Goal: Task Accomplishment & Management: Manage account settings

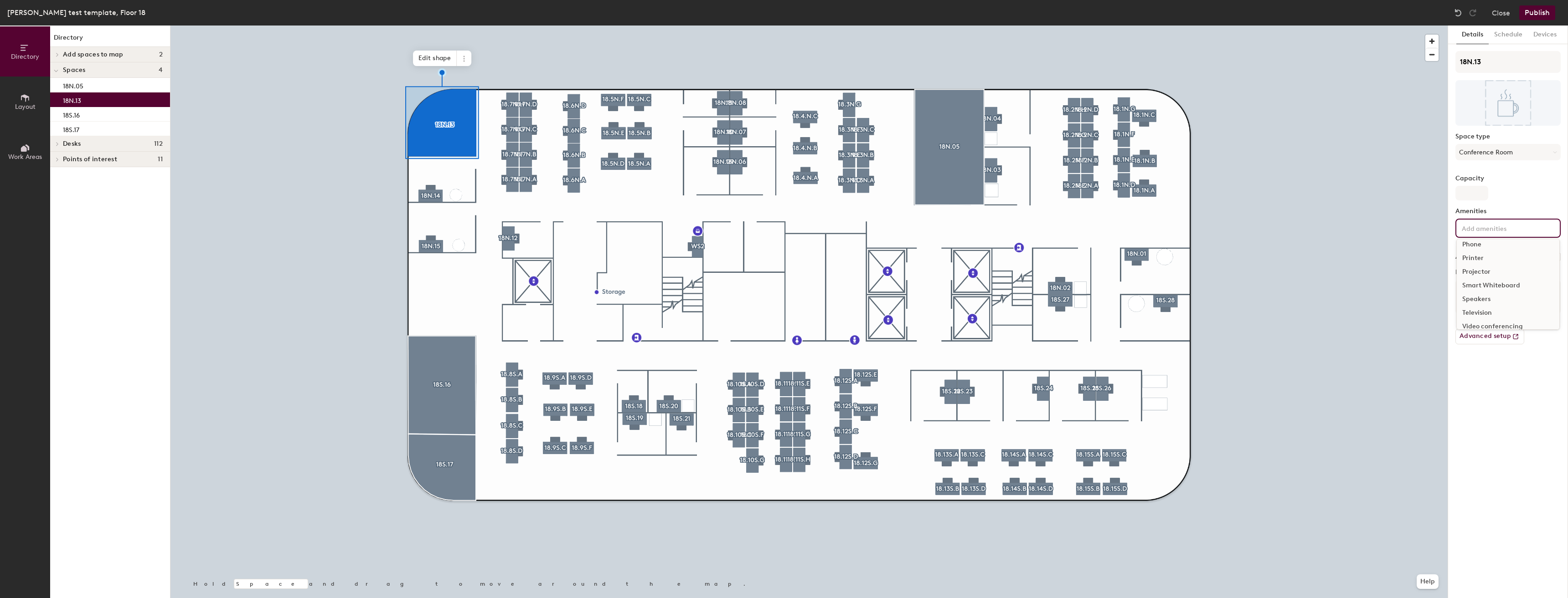
scroll to position [95, 0]
click at [1528, 14] on button "Publish" at bounding box center [1537, 13] width 36 height 15
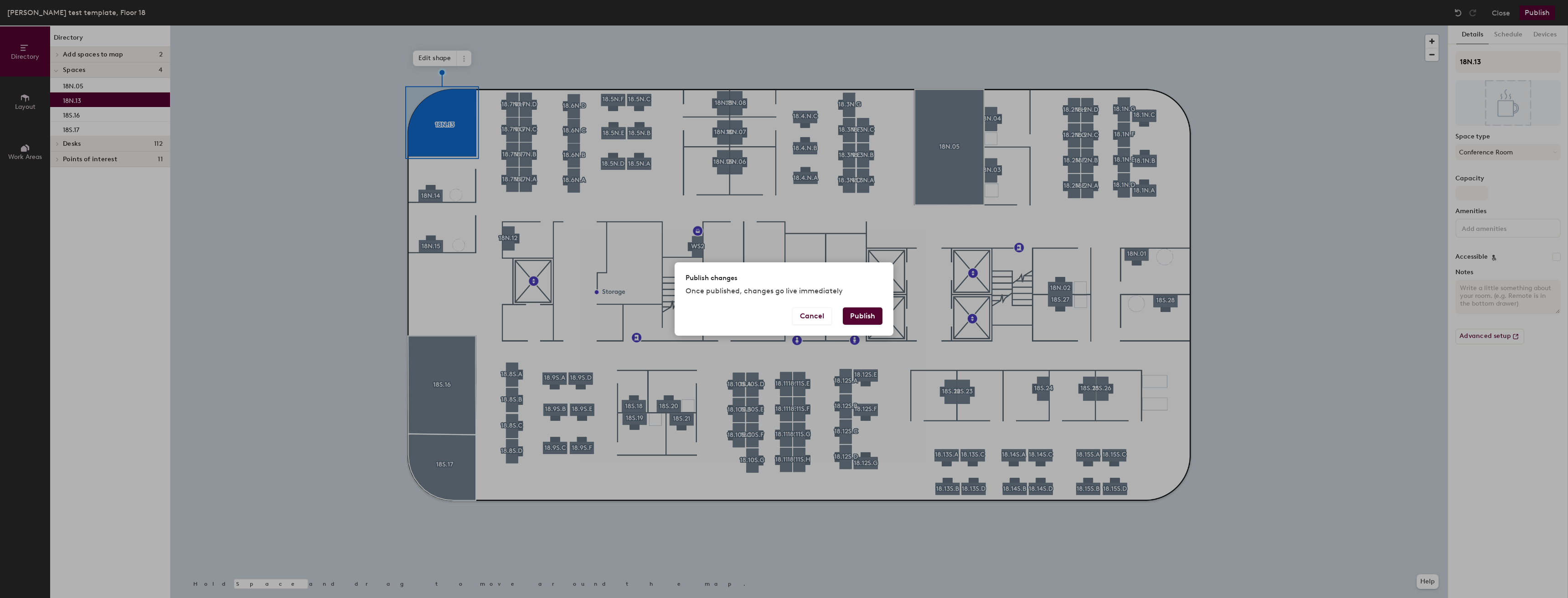
click at [863, 315] on button "Publish" at bounding box center [863, 316] width 40 height 17
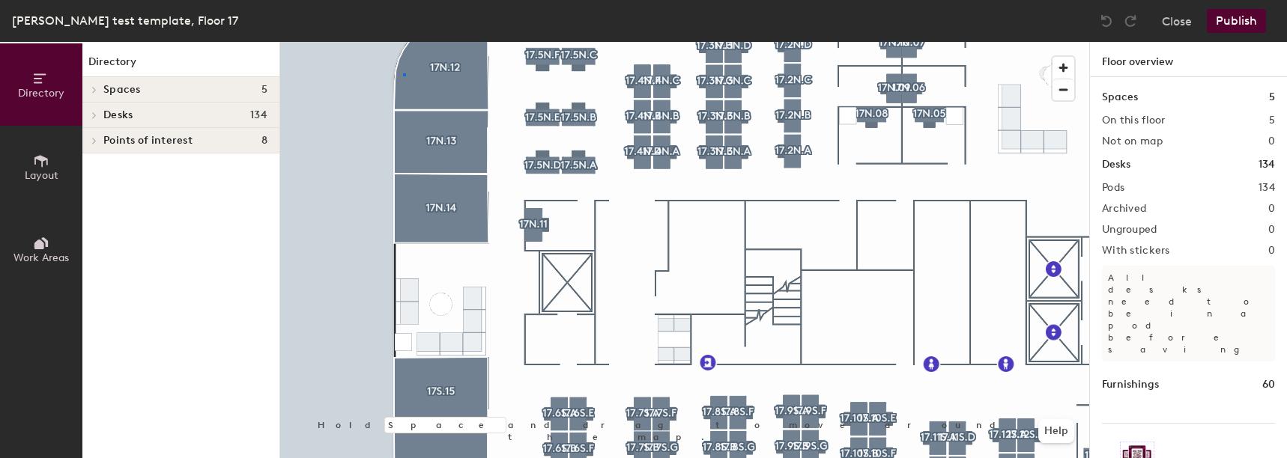
click at [404, 42] on div at bounding box center [684, 42] width 809 height 0
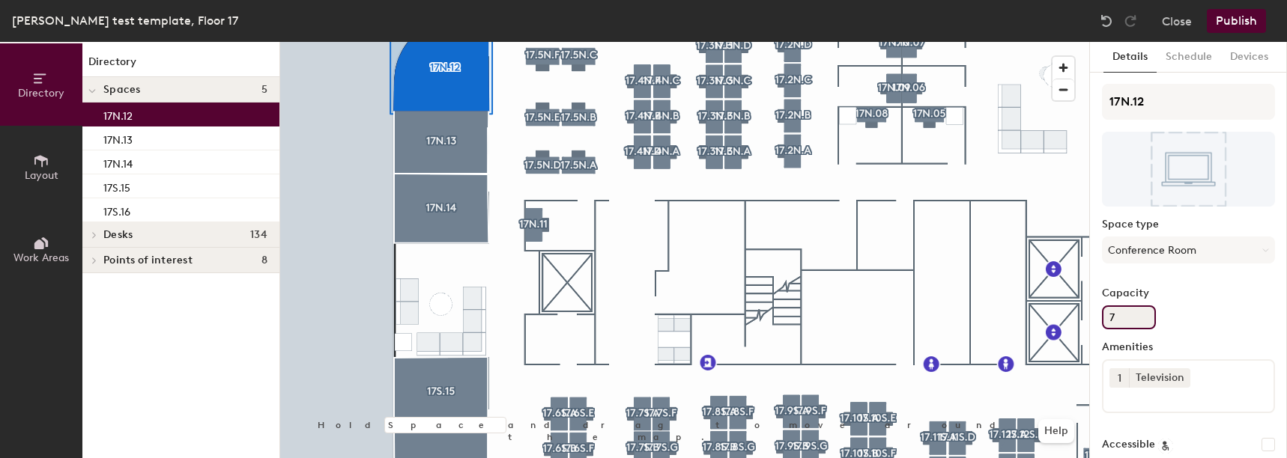
click at [1137, 313] on input "7" at bounding box center [1129, 318] width 54 height 24
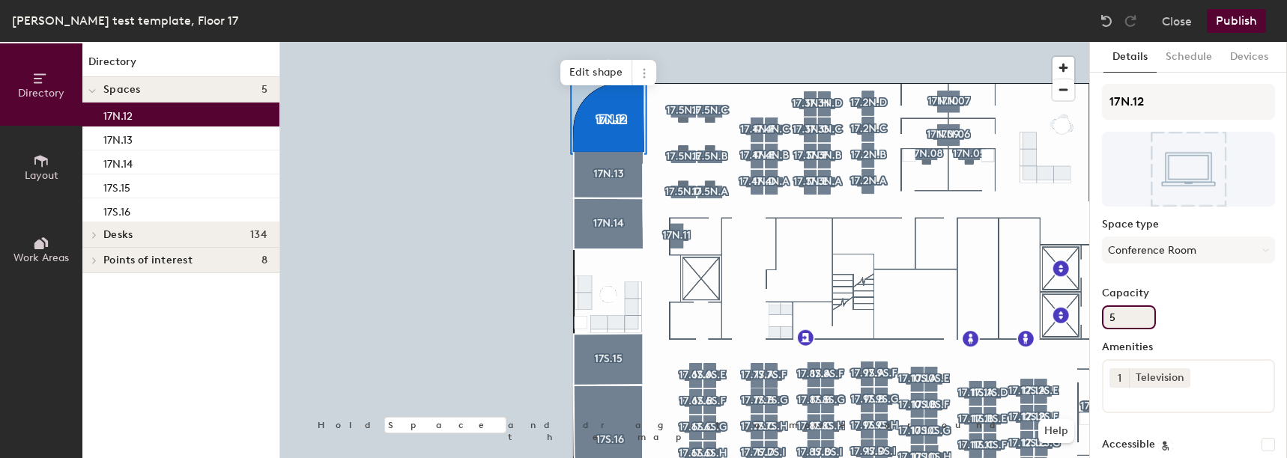
type input "5"
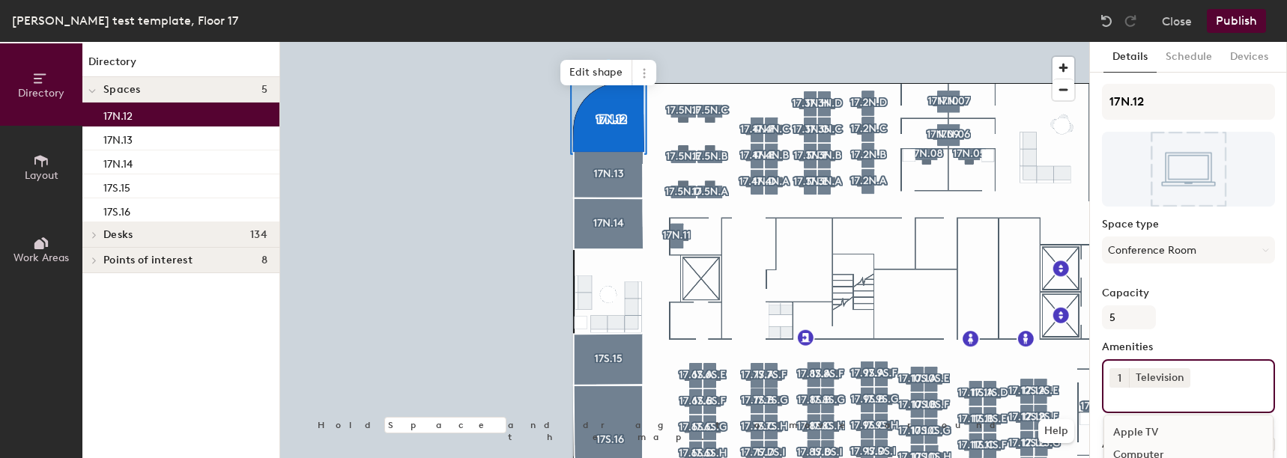
click at [1165, 398] on input at bounding box center [1176, 397] width 135 height 18
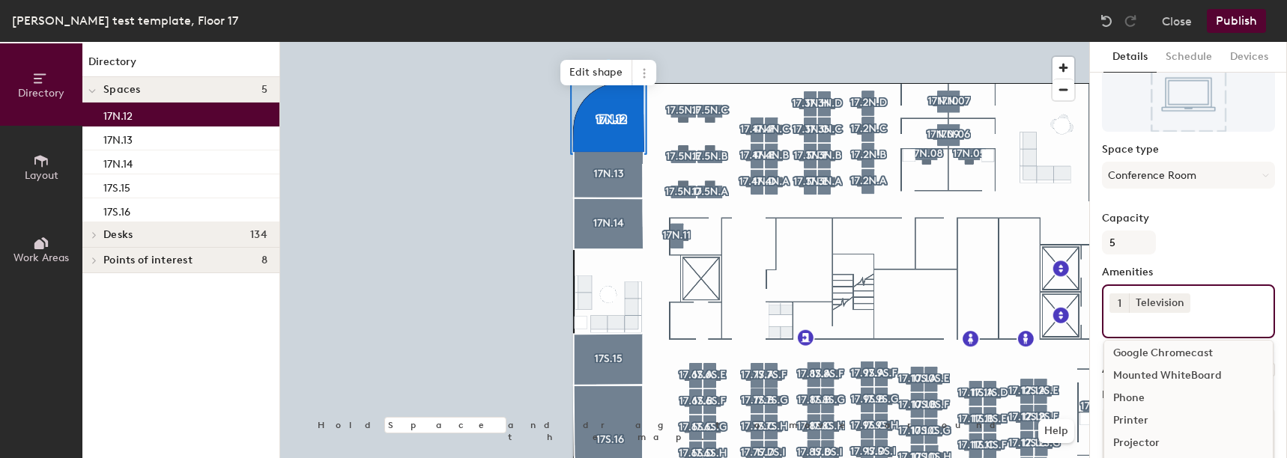
scroll to position [111, 0]
click at [1162, 443] on div "Video Conferencing" at bounding box center [1188, 449] width 168 height 22
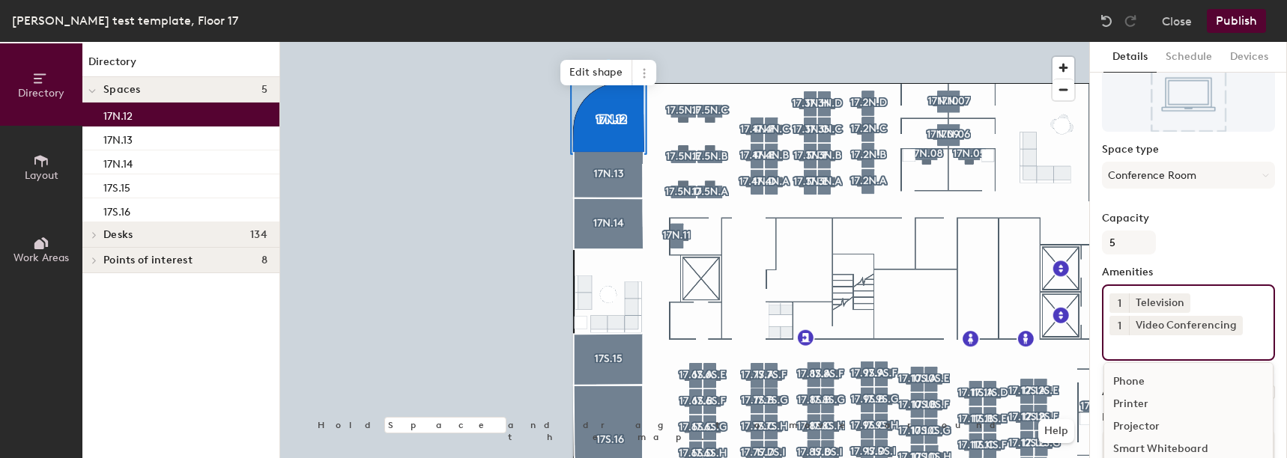
scroll to position [88, 0]
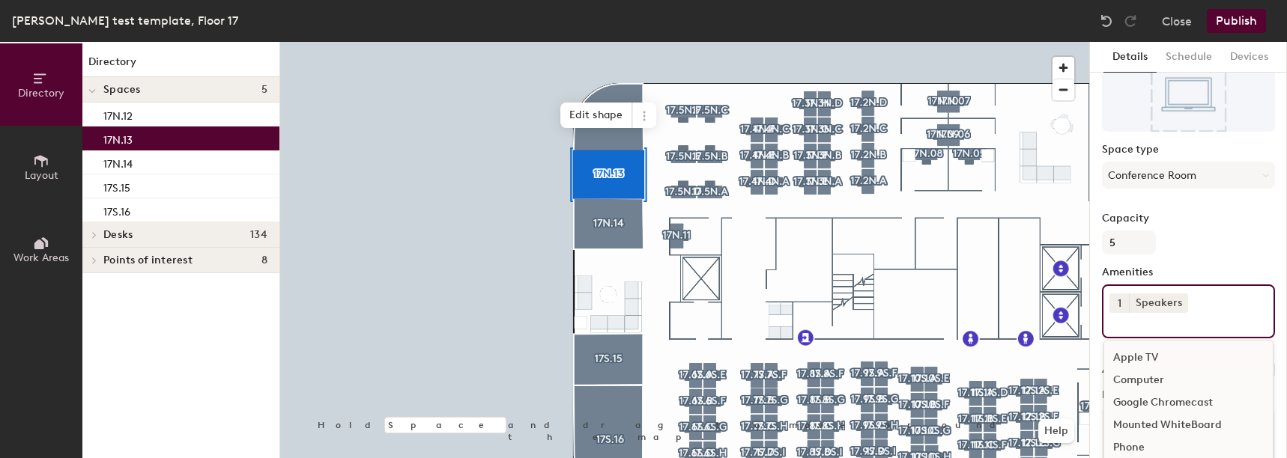
click at [1198, 318] on input at bounding box center [1176, 322] width 135 height 18
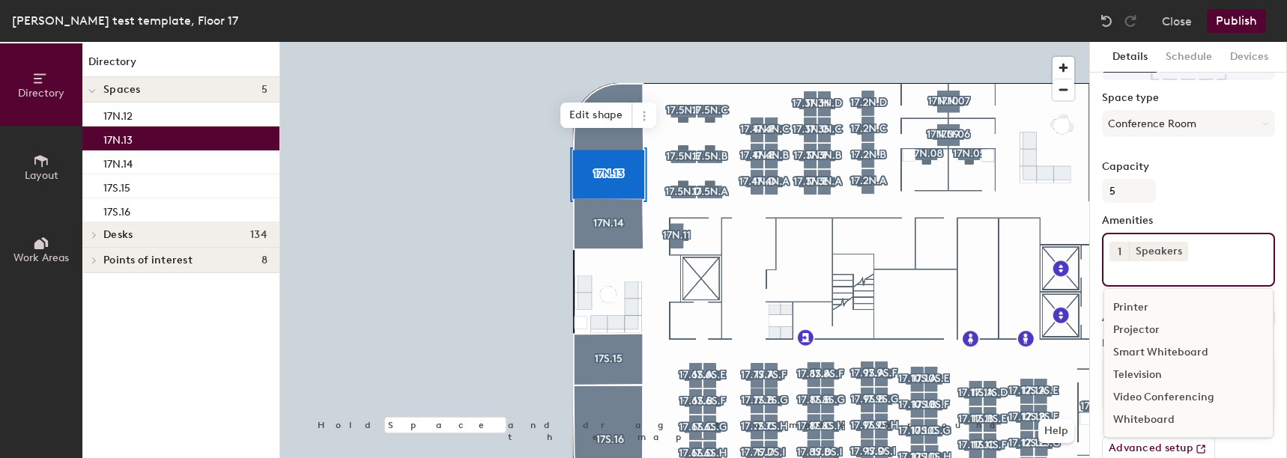
scroll to position [154, 0]
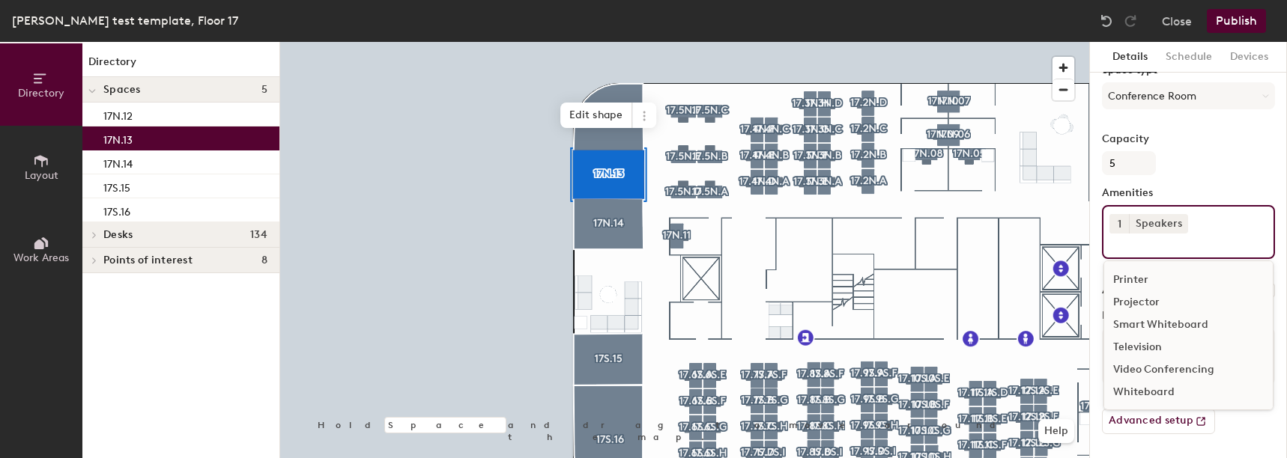
click at [1158, 366] on div "Video Conferencing" at bounding box center [1188, 370] width 168 height 22
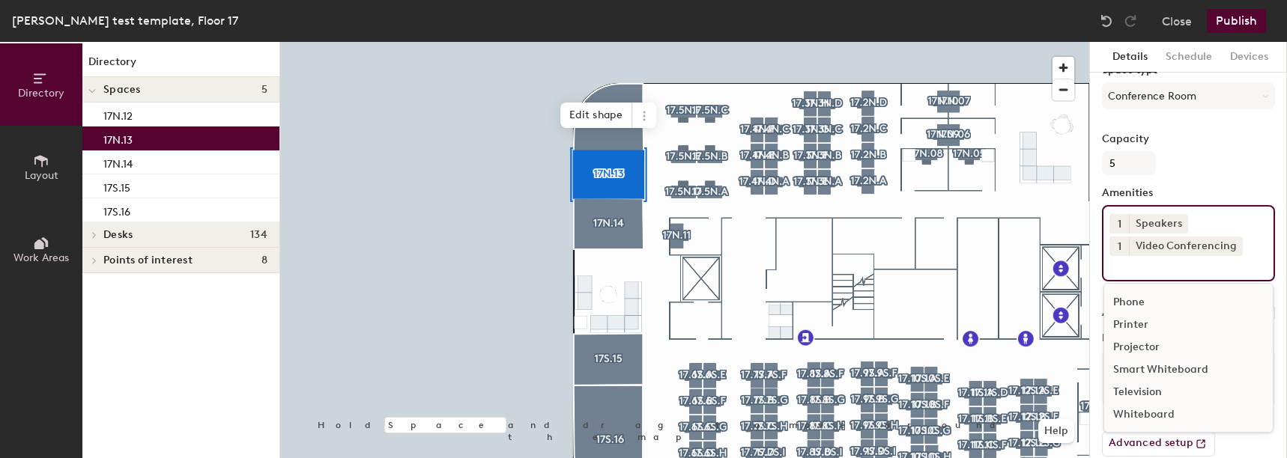
scroll to position [88, 0]
click at [1178, 219] on icon at bounding box center [1179, 223] width 10 height 10
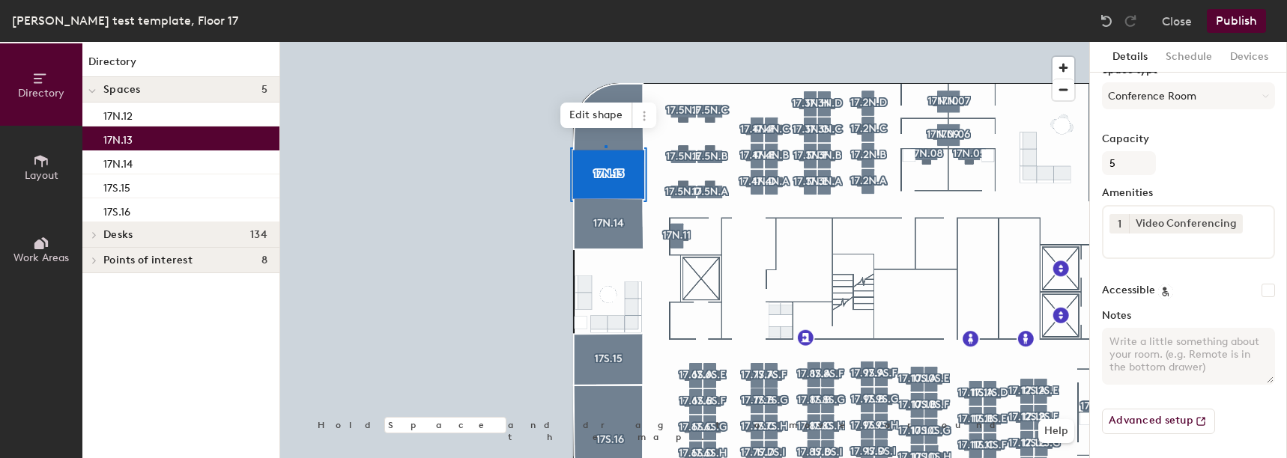
click at [605, 42] on div at bounding box center [684, 42] width 809 height 0
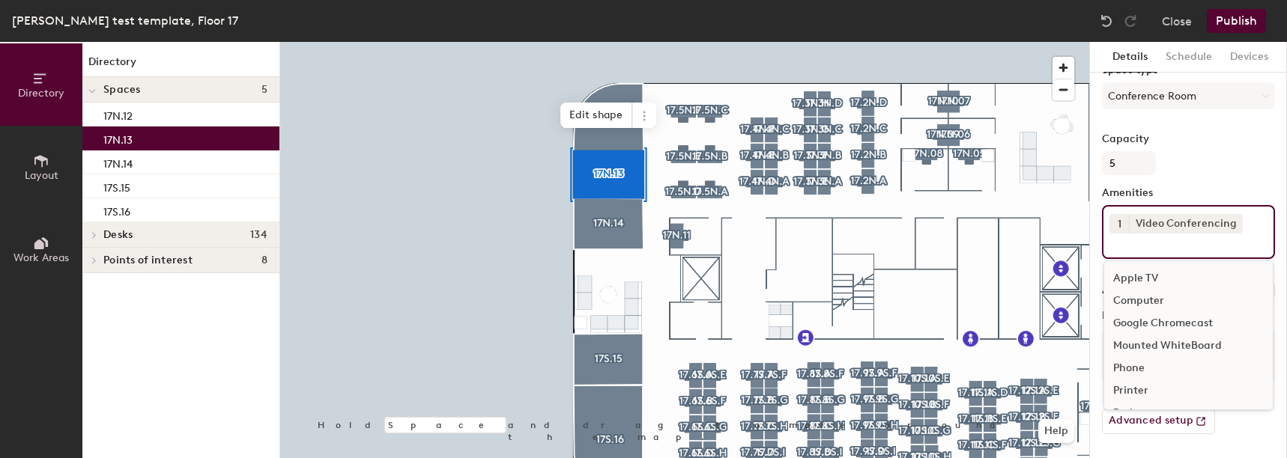
click at [1129, 248] on input at bounding box center [1176, 243] width 135 height 18
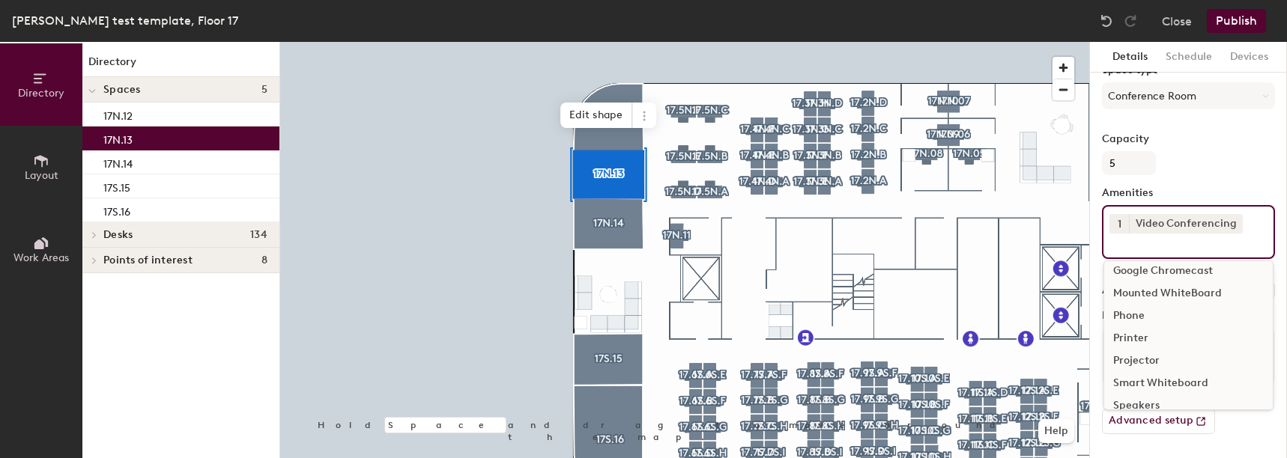
scroll to position [111, 0]
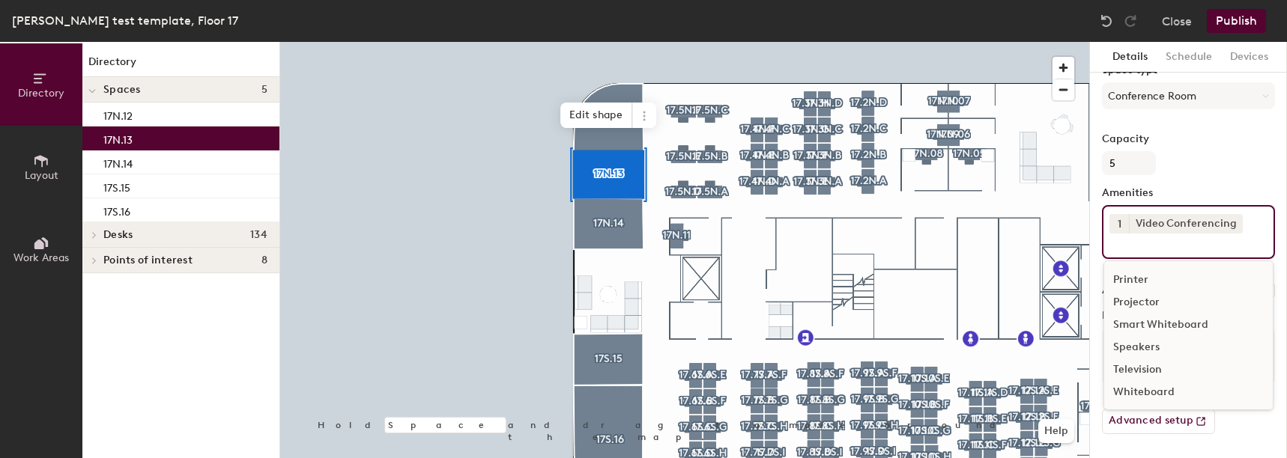
click at [1142, 362] on div "Television" at bounding box center [1188, 370] width 168 height 22
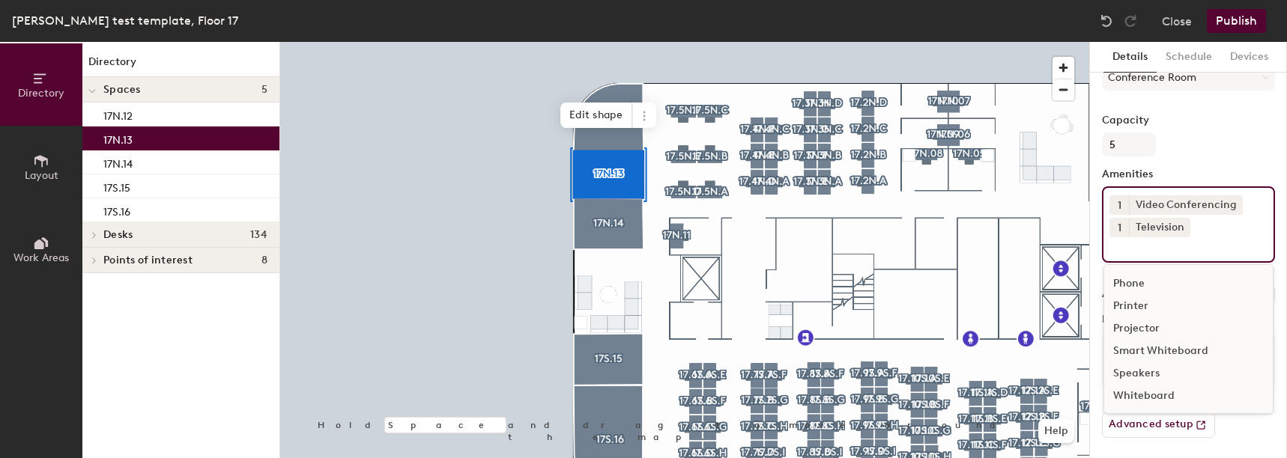
scroll to position [177, 0]
click at [1144, 369] on div "Speakers" at bounding box center [1188, 370] width 168 height 22
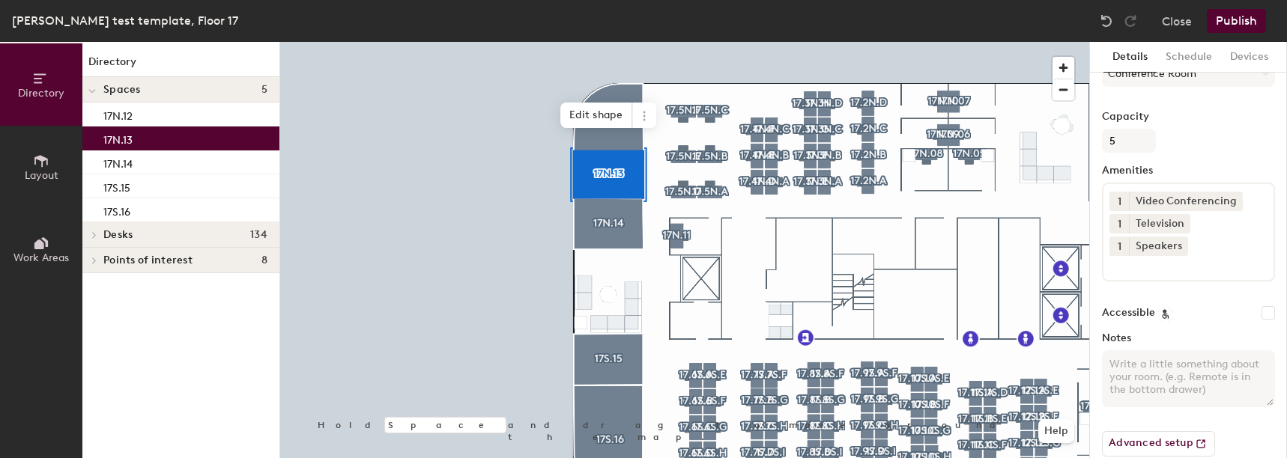
scroll to position [154, 0]
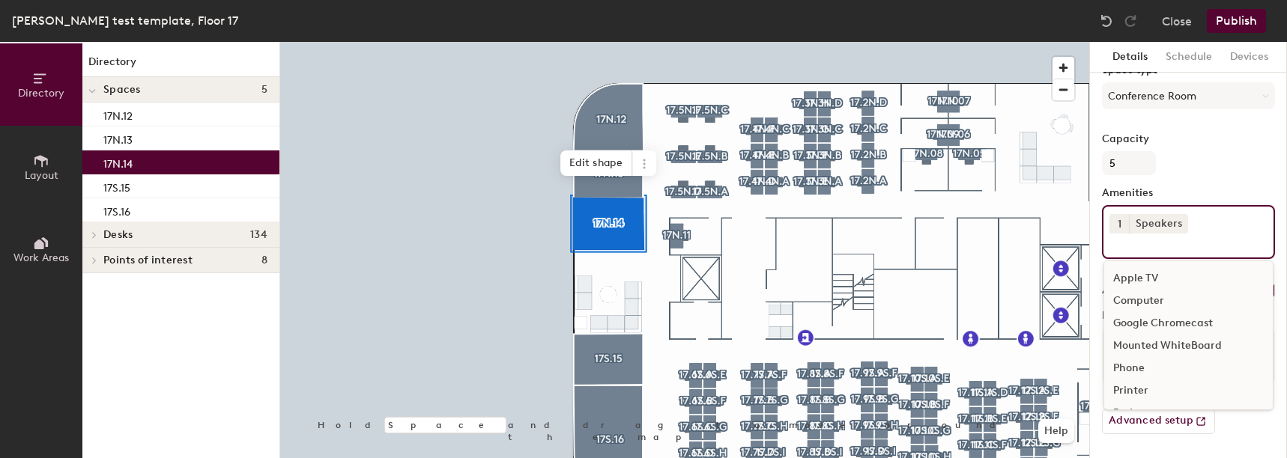
click at [1164, 244] on input at bounding box center [1176, 243] width 135 height 18
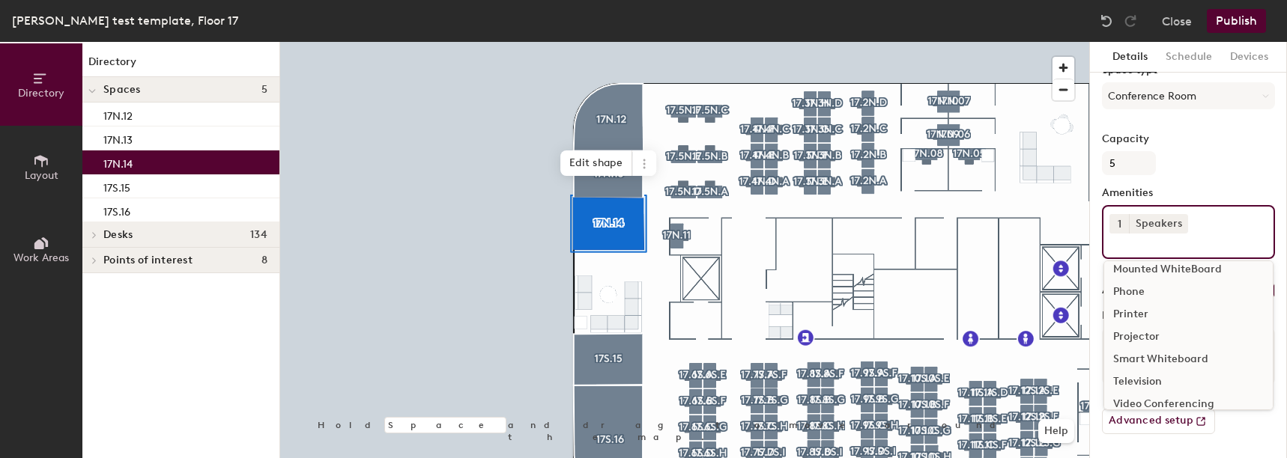
scroll to position [111, 0]
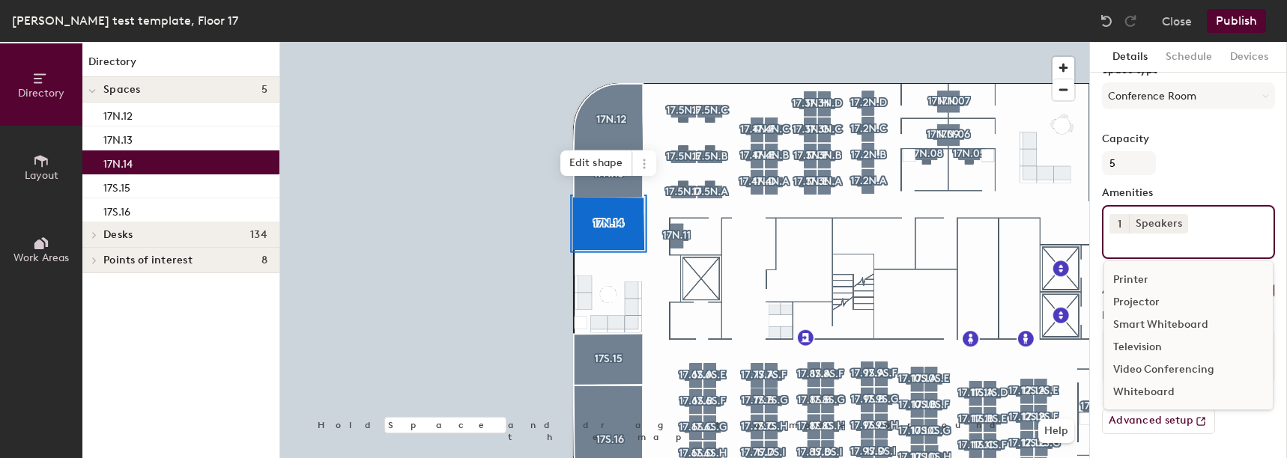
click at [1147, 368] on div "Video Conferencing" at bounding box center [1188, 370] width 168 height 22
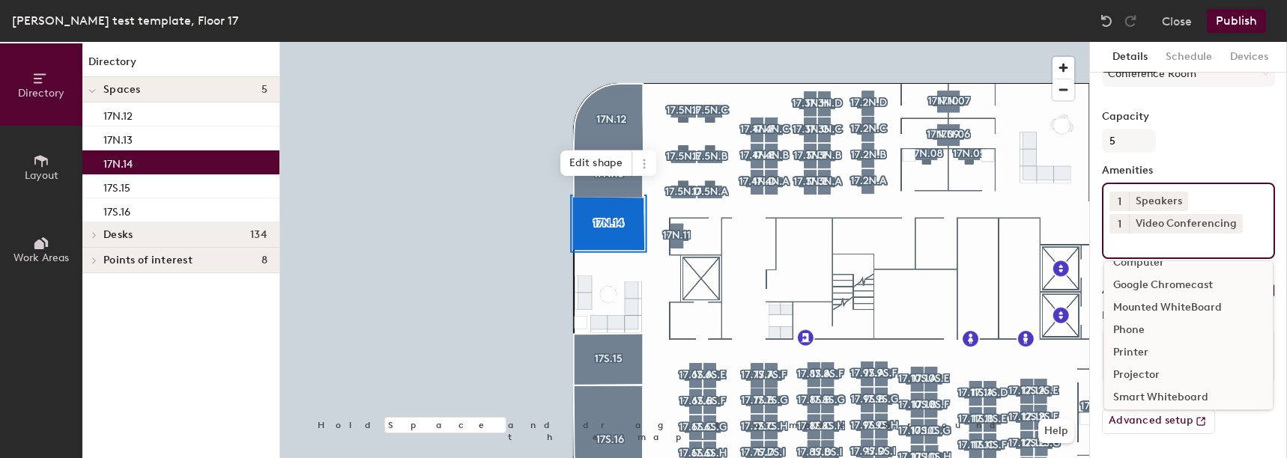
scroll to position [75, 0]
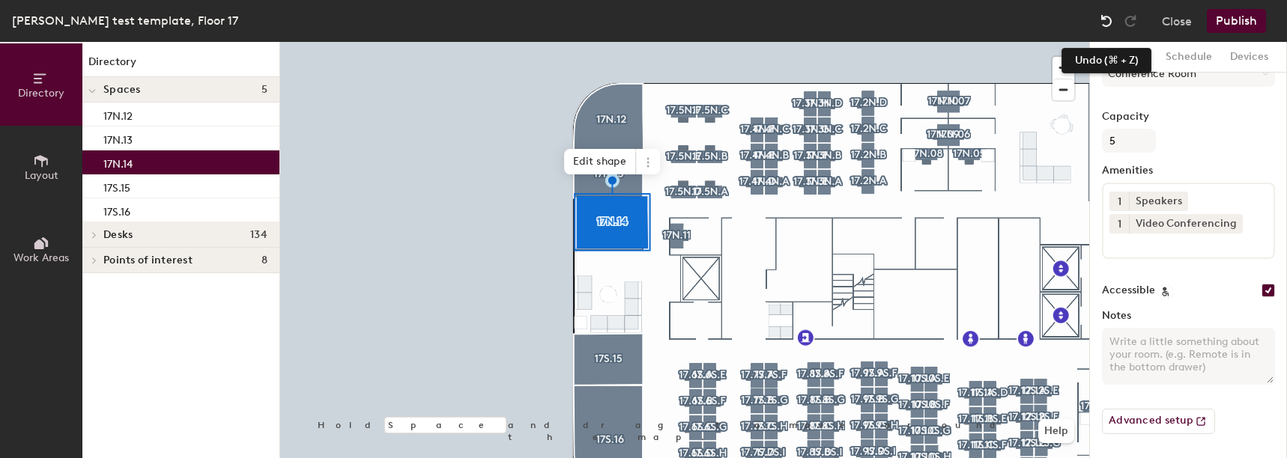
click at [1101, 20] on img at bounding box center [1106, 20] width 15 height 15
click at [646, 42] on div at bounding box center [684, 42] width 809 height 0
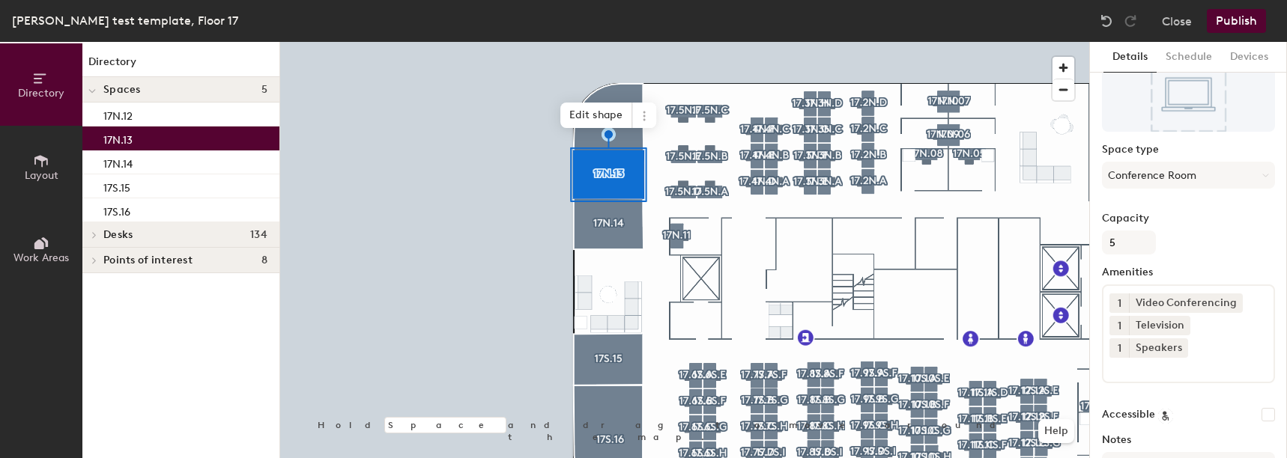
click at [607, 42] on div at bounding box center [684, 42] width 809 height 0
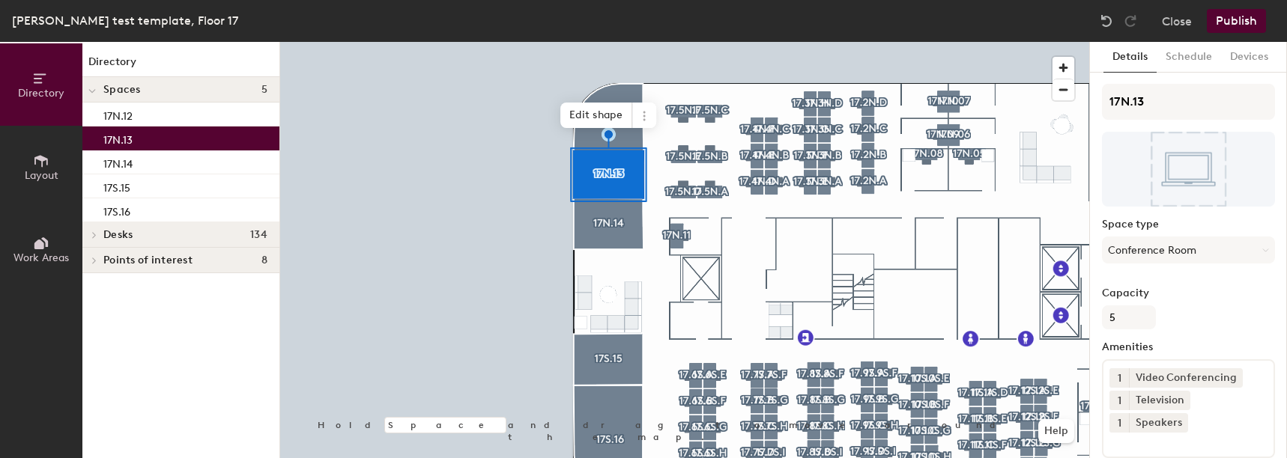
click at [1117, 396] on span "1" at bounding box center [1119, 401] width 4 height 16
click at [1118, 412] on div "2" at bounding box center [1118, 419] width 19 height 19
click at [1117, 400] on span "2" at bounding box center [1119, 401] width 6 height 16
click at [1118, 383] on div "1" at bounding box center [1118, 380] width 19 height 19
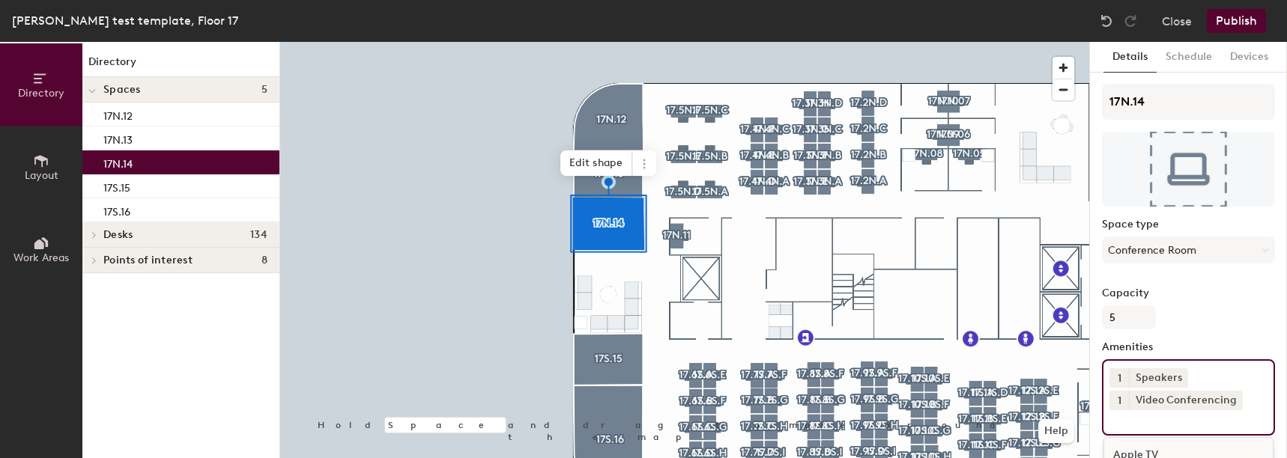
click at [1140, 412] on input at bounding box center [1176, 419] width 135 height 18
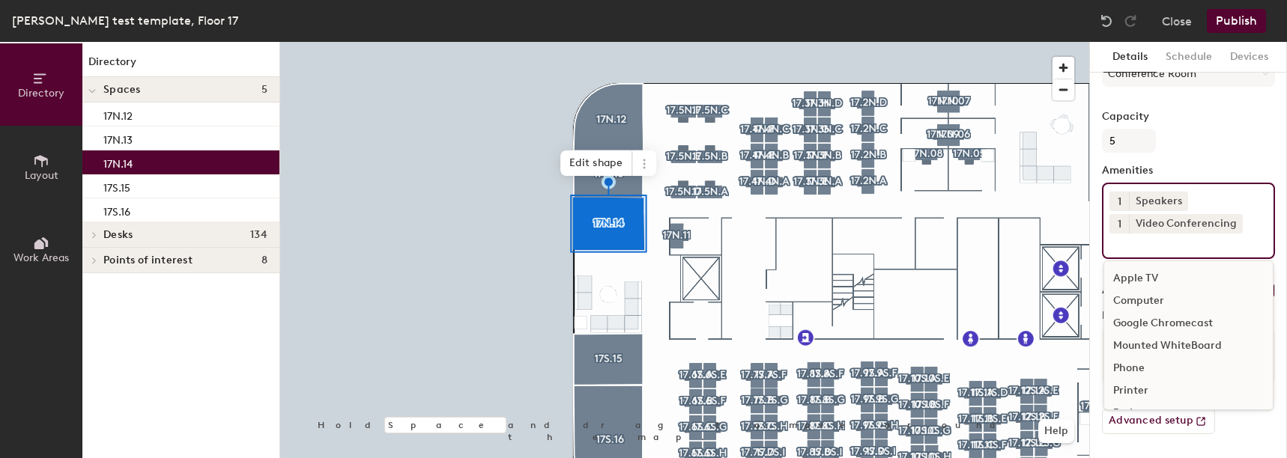
scroll to position [88, 0]
click at [1140, 374] on div "Television" at bounding box center [1188, 370] width 168 height 22
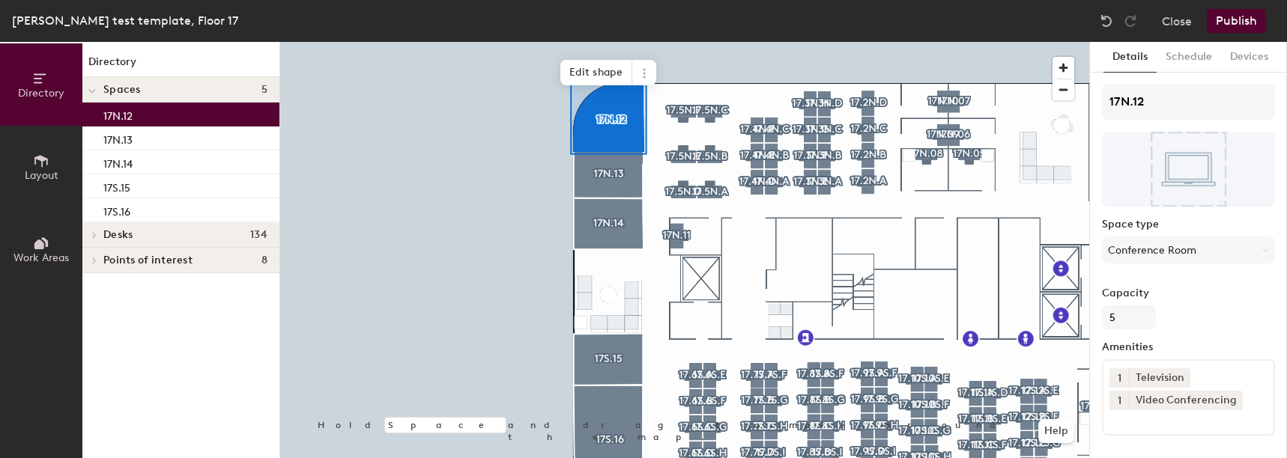
click at [1148, 412] on input at bounding box center [1176, 419] width 135 height 18
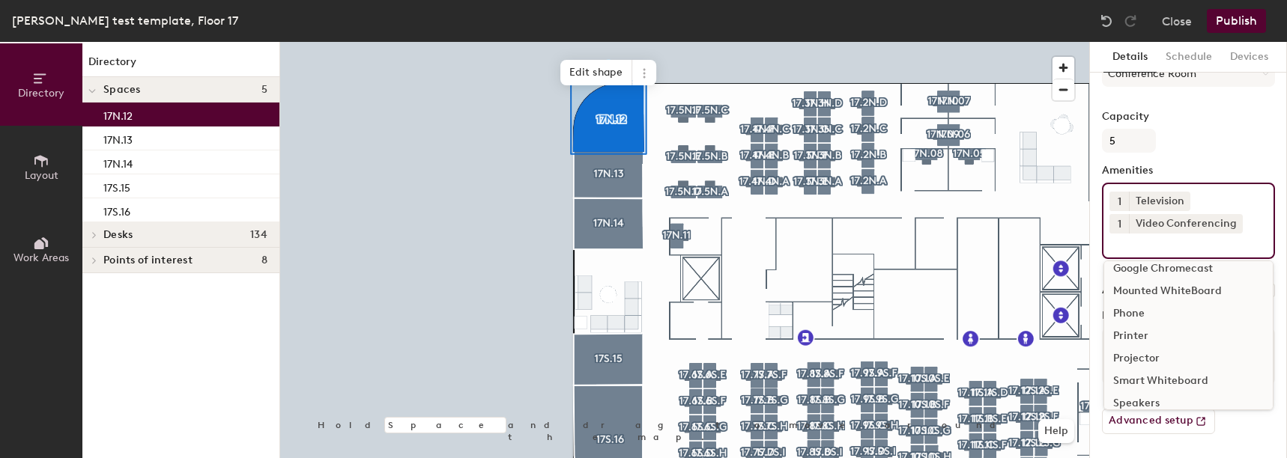
scroll to position [88, 0]
click at [1137, 367] on div "Speakers" at bounding box center [1188, 370] width 168 height 22
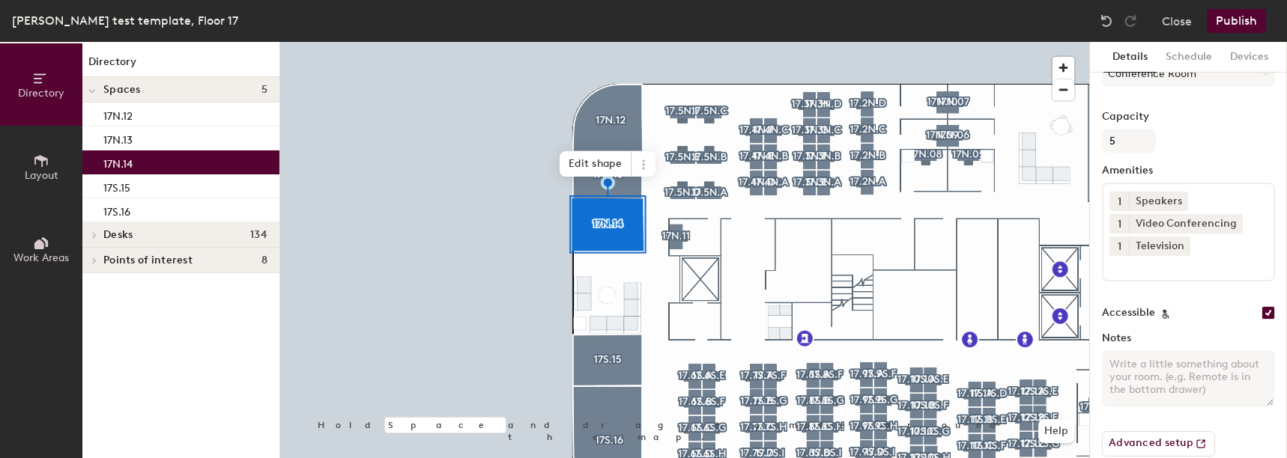
scroll to position [132, 0]
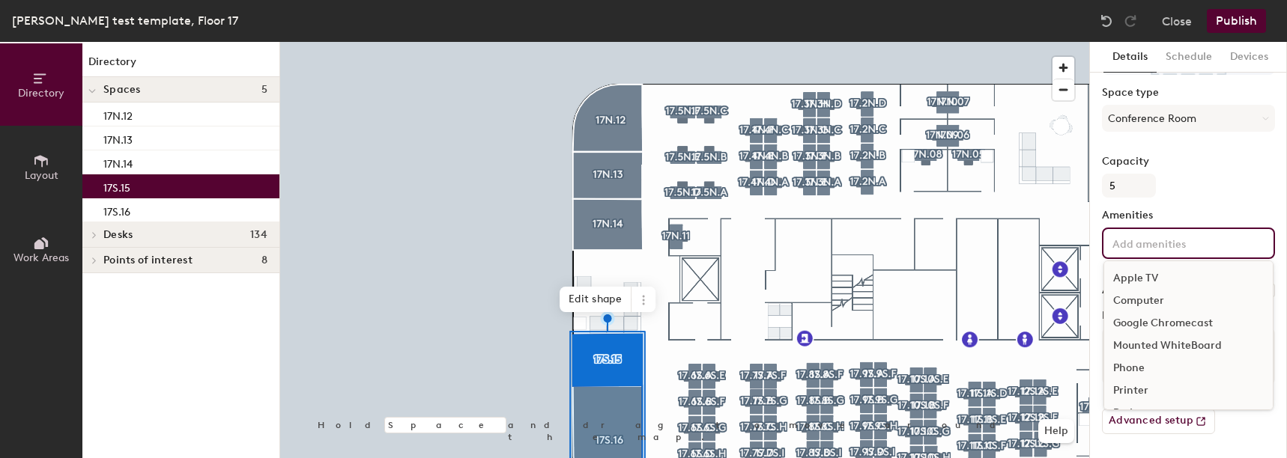
click at [1149, 251] on input at bounding box center [1176, 243] width 135 height 18
click at [1144, 362] on div "Video Conferencing" at bounding box center [1188, 370] width 168 height 22
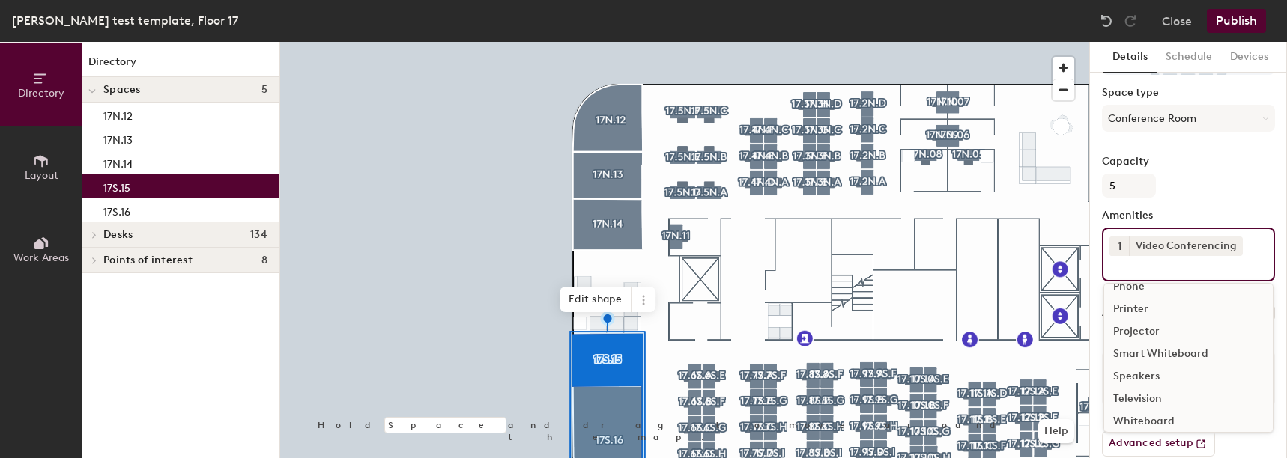
scroll to position [111, 0]
click at [1152, 393] on div "Television" at bounding box center [1188, 392] width 168 height 22
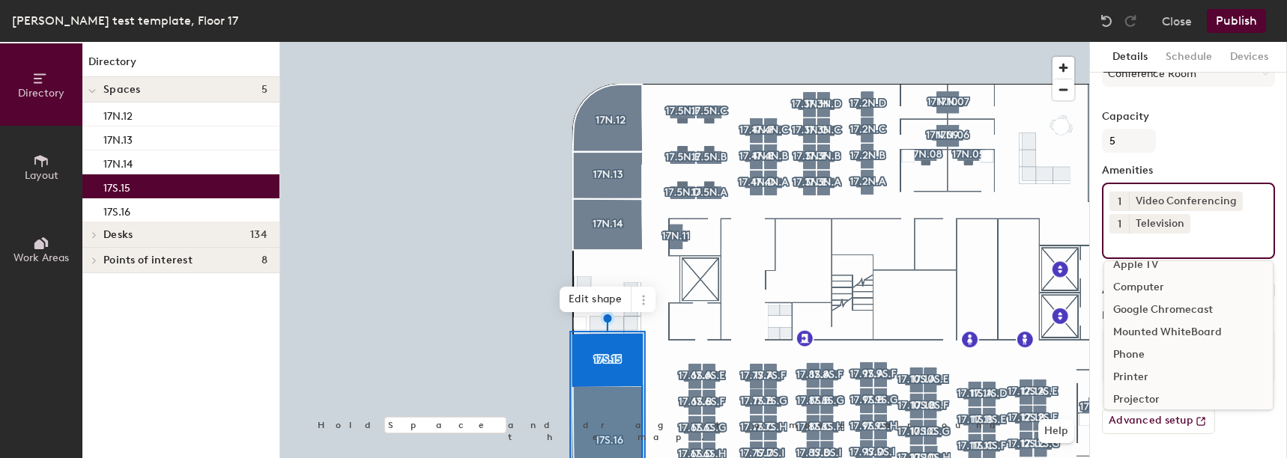
scroll to position [88, 0]
click at [1141, 374] on div "Speakers" at bounding box center [1188, 370] width 168 height 22
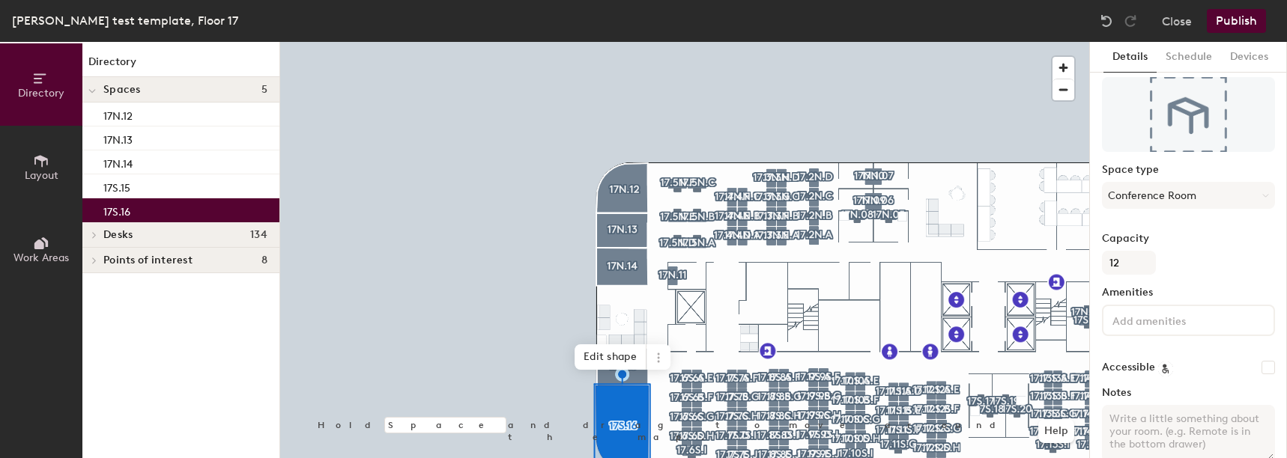
scroll to position [75, 0]
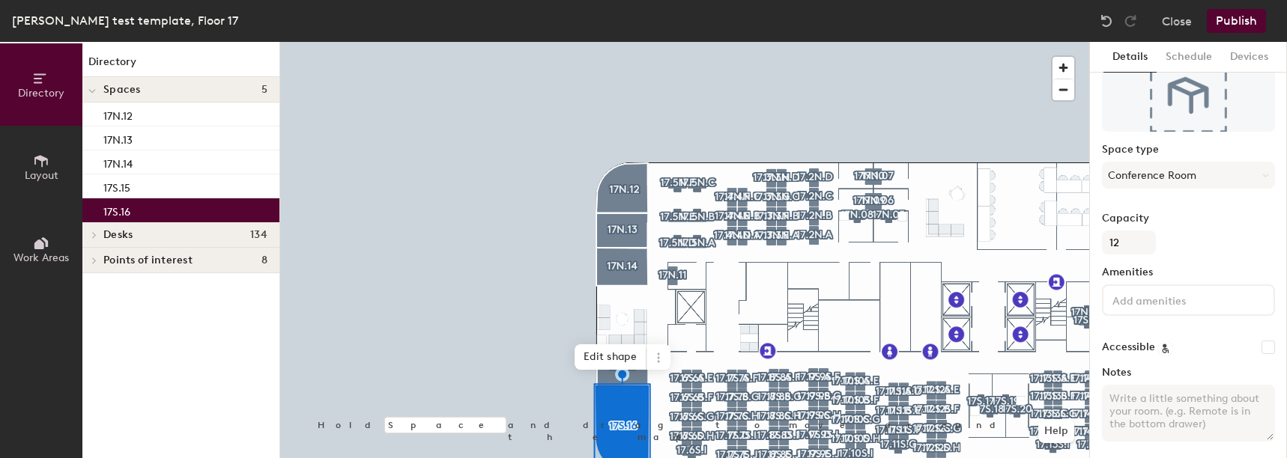
click at [1135, 294] on input at bounding box center [1176, 300] width 135 height 18
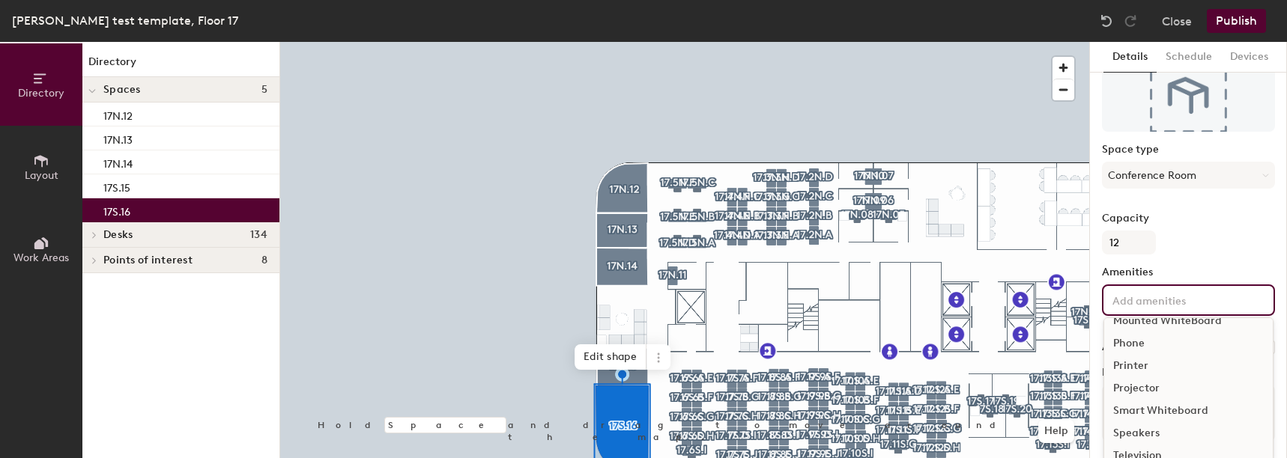
scroll to position [133, 0]
click at [1170, 428] on div "Video Conferencing" at bounding box center [1188, 427] width 168 height 22
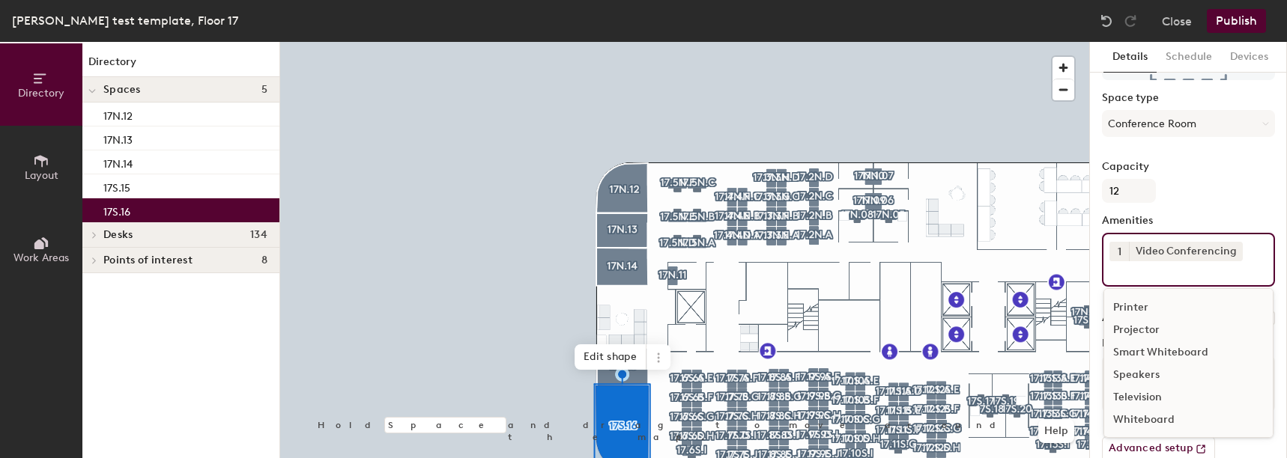
scroll to position [154, 0]
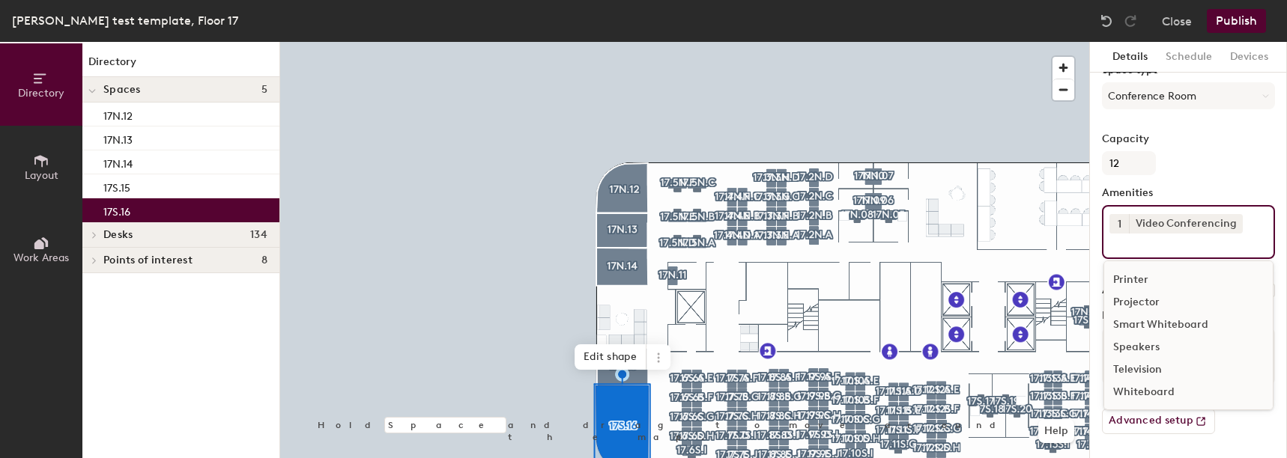
click at [1133, 372] on div "Television" at bounding box center [1188, 370] width 168 height 22
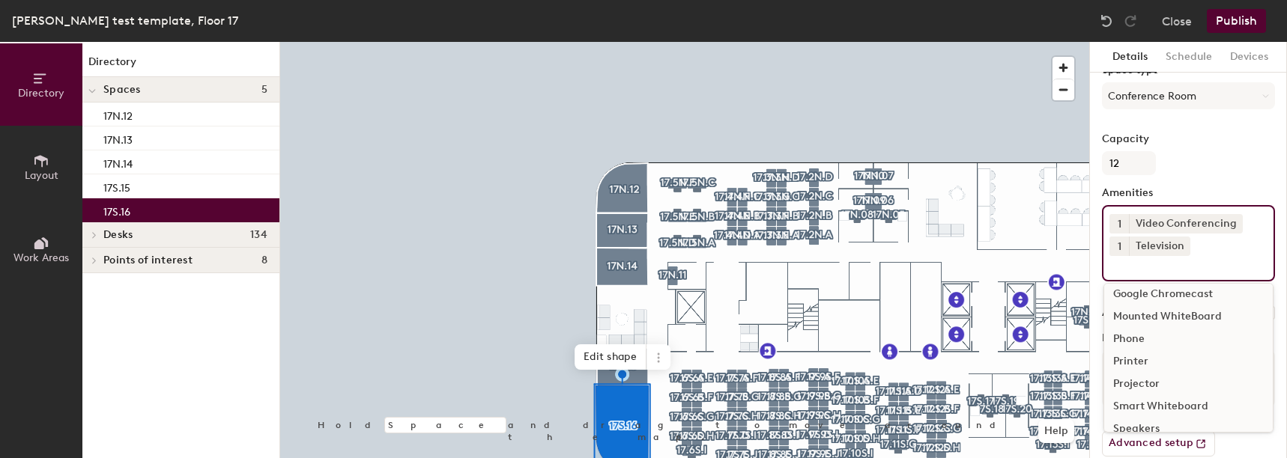
scroll to position [88, 0]
click at [1146, 391] on div "Speakers" at bounding box center [1188, 392] width 168 height 22
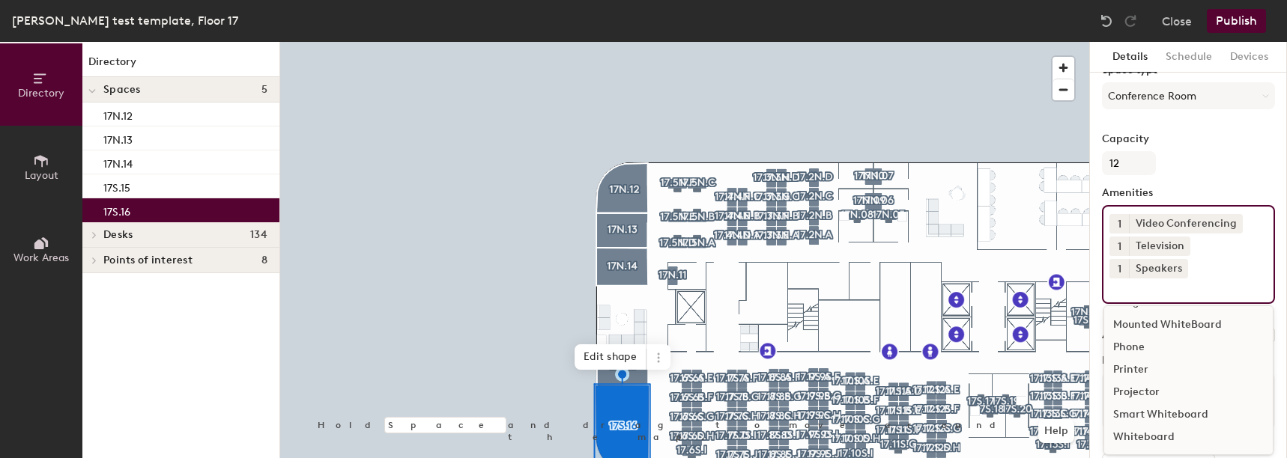
scroll to position [66, 0]
click at [1120, 249] on span "1" at bounding box center [1119, 247] width 4 height 16
click at [1117, 270] on div "2" at bounding box center [1118, 265] width 19 height 19
click at [1130, 288] on input at bounding box center [1176, 288] width 135 height 18
click at [529, 42] on div at bounding box center [684, 42] width 809 height 0
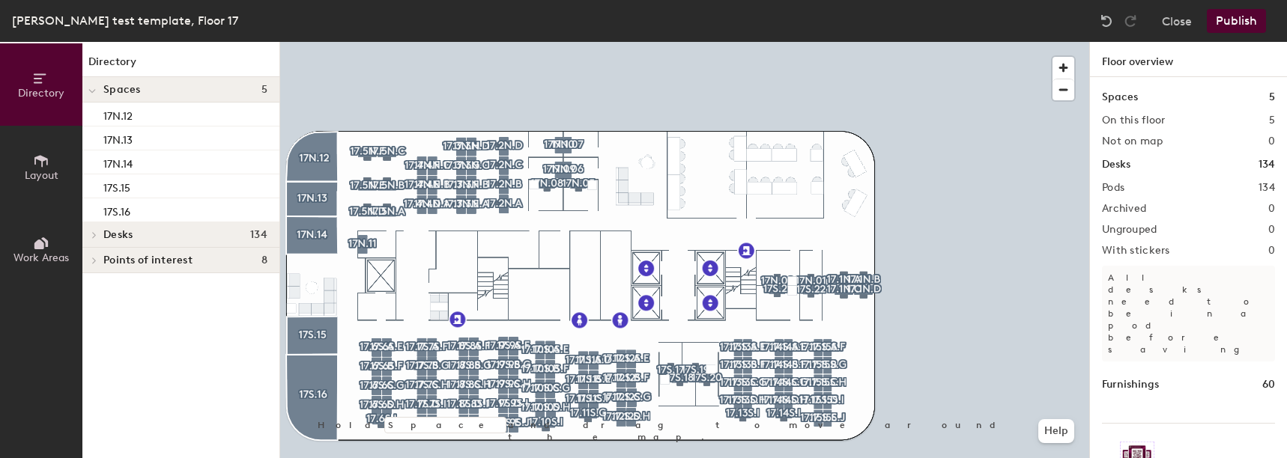
click at [1220, 15] on button "Publish" at bounding box center [1235, 21] width 59 height 24
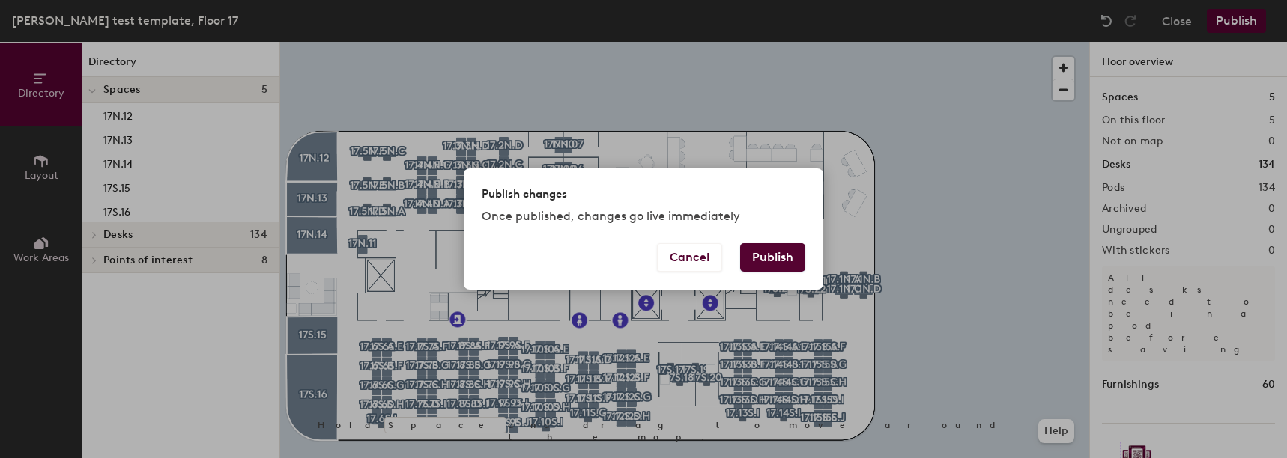
click at [768, 255] on button "Publish" at bounding box center [772, 257] width 65 height 28
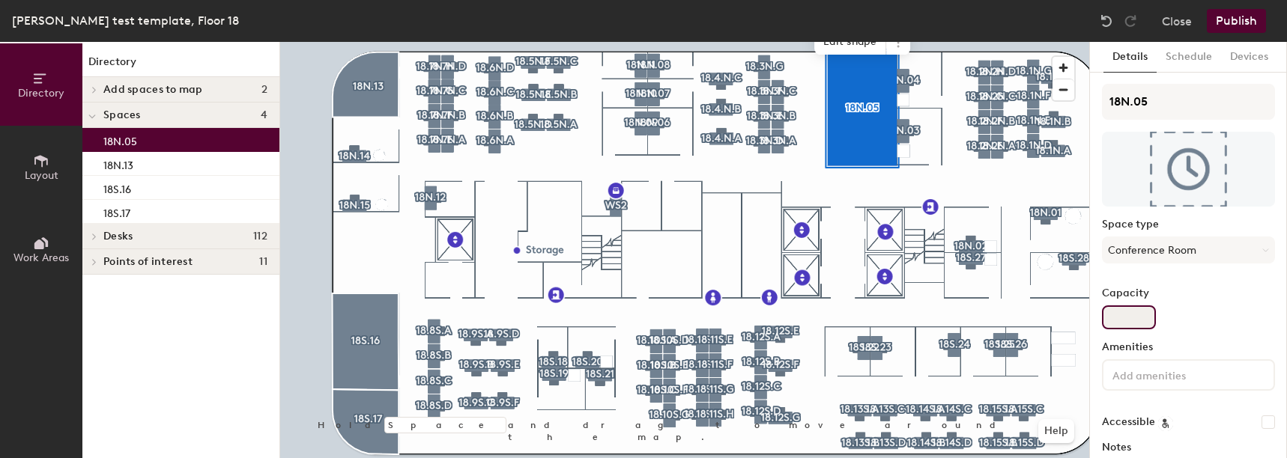
click at [1142, 322] on input "Capacity" at bounding box center [1129, 318] width 54 height 24
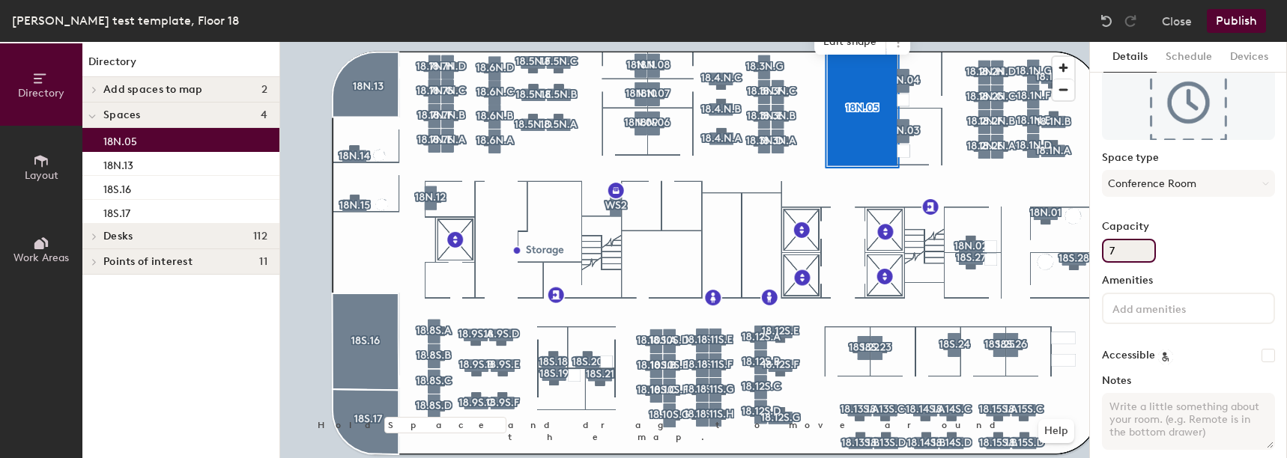
scroll to position [132, 0]
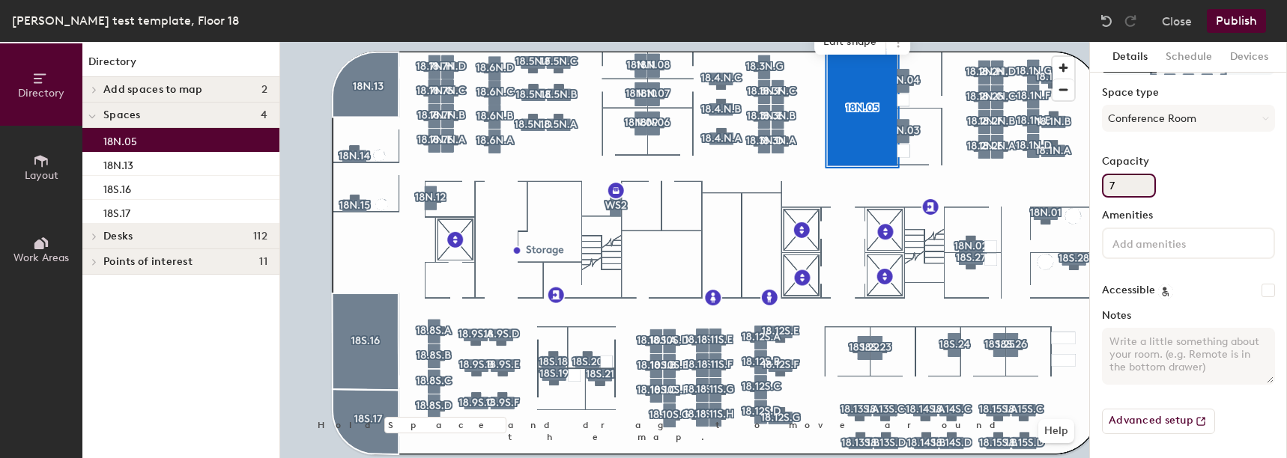
type input "7"
click at [1167, 238] on input at bounding box center [1176, 243] width 135 height 18
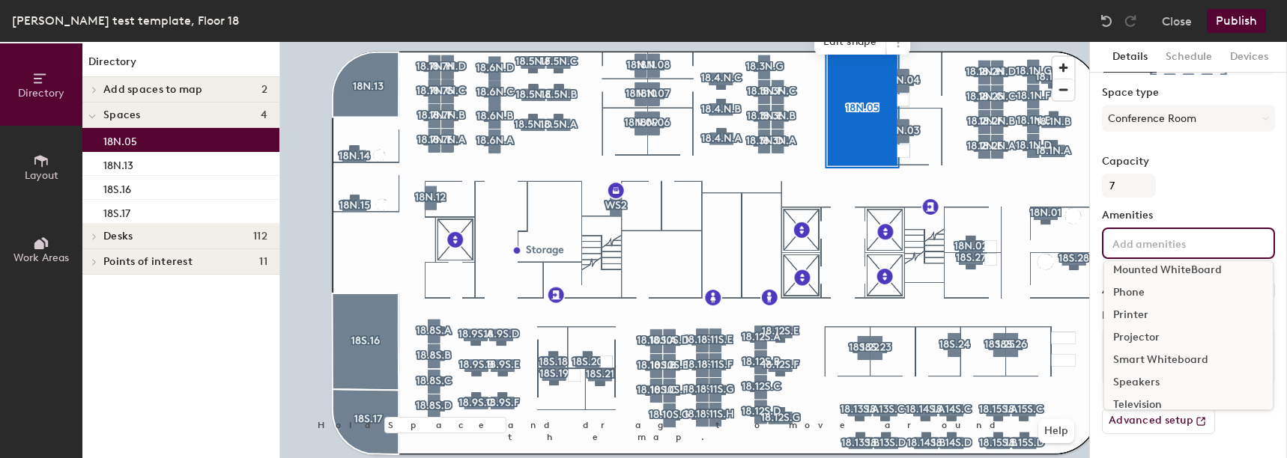
scroll to position [133, 0]
click at [1159, 364] on div "Video Conferencing" at bounding box center [1188, 370] width 168 height 22
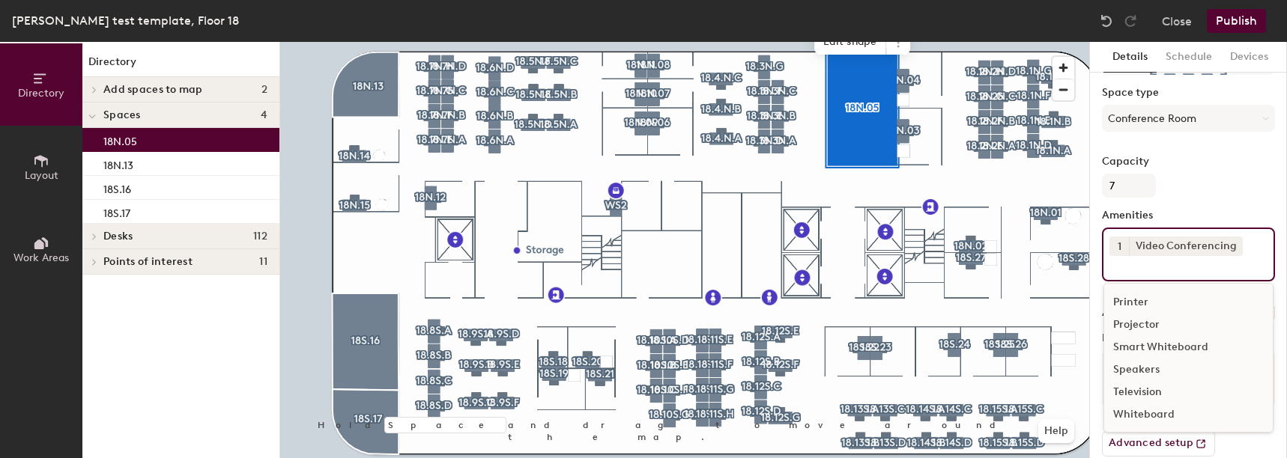
scroll to position [154, 0]
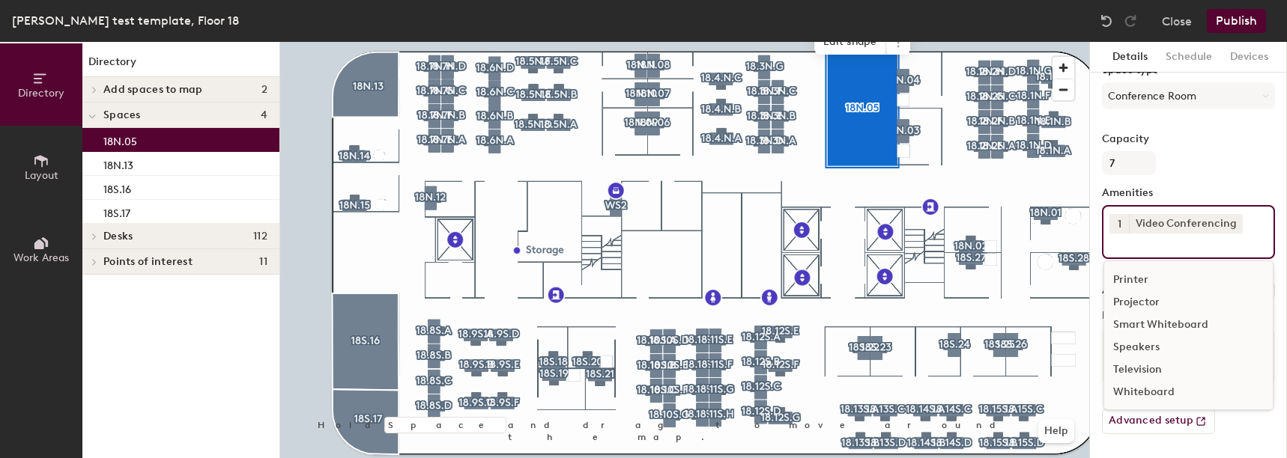
click at [1155, 371] on div "Television" at bounding box center [1188, 370] width 168 height 22
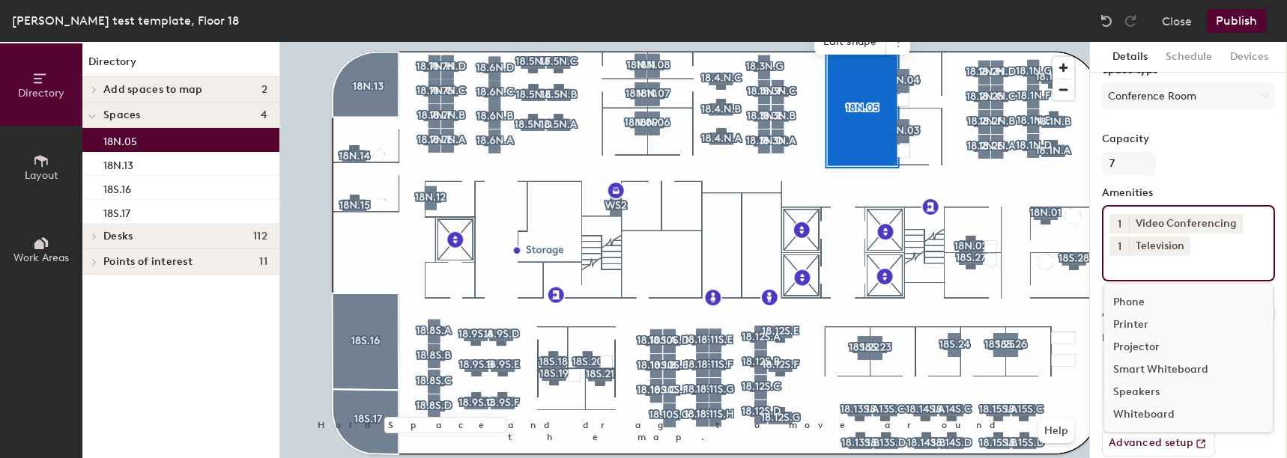
scroll to position [88, 0]
click at [1147, 384] on div "Speakers" at bounding box center [1188, 392] width 168 height 22
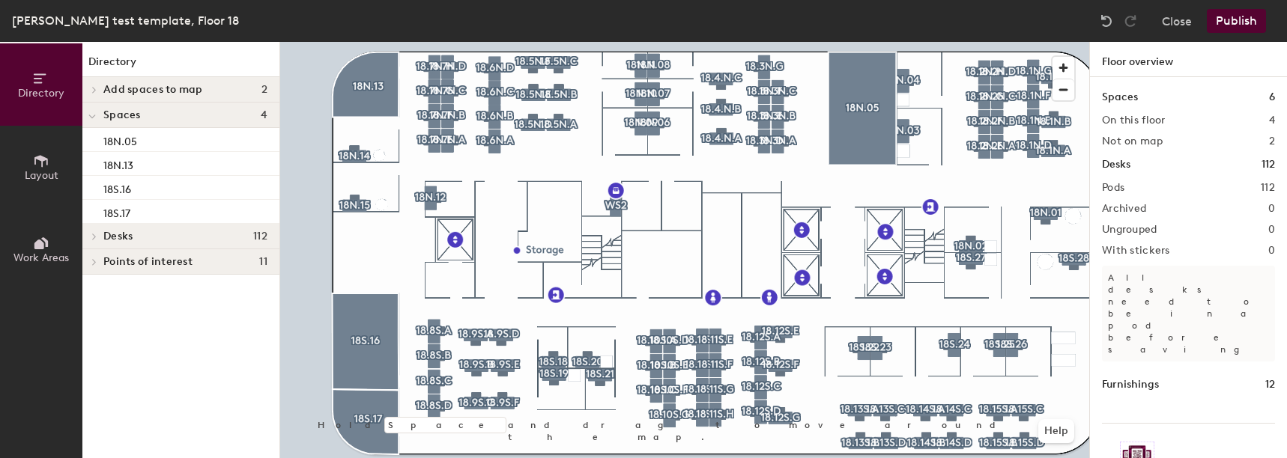
click at [363, 42] on div at bounding box center [684, 42] width 809 height 0
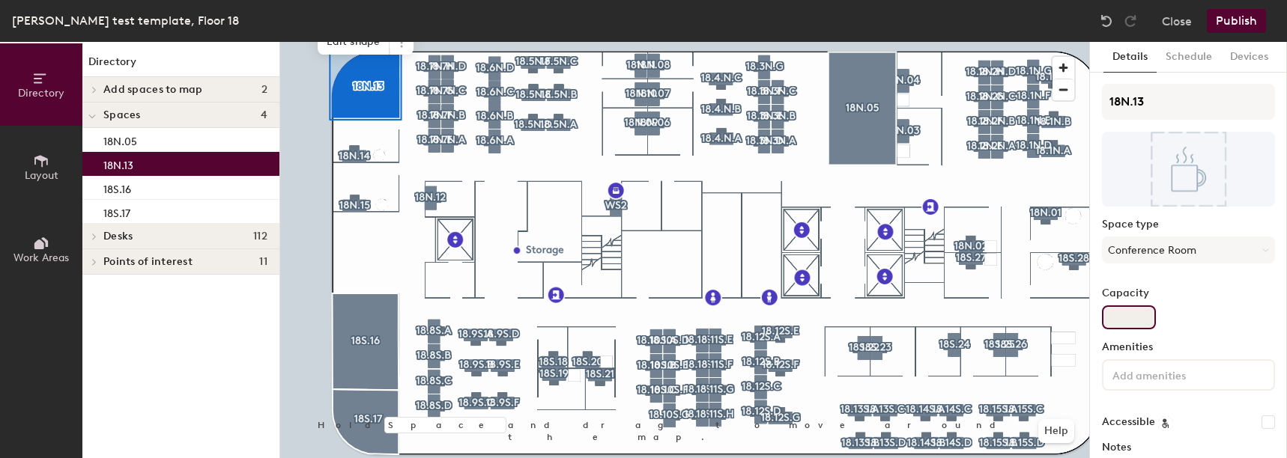
click at [1140, 319] on input "Capacity" at bounding box center [1129, 318] width 54 height 24
type input "5"
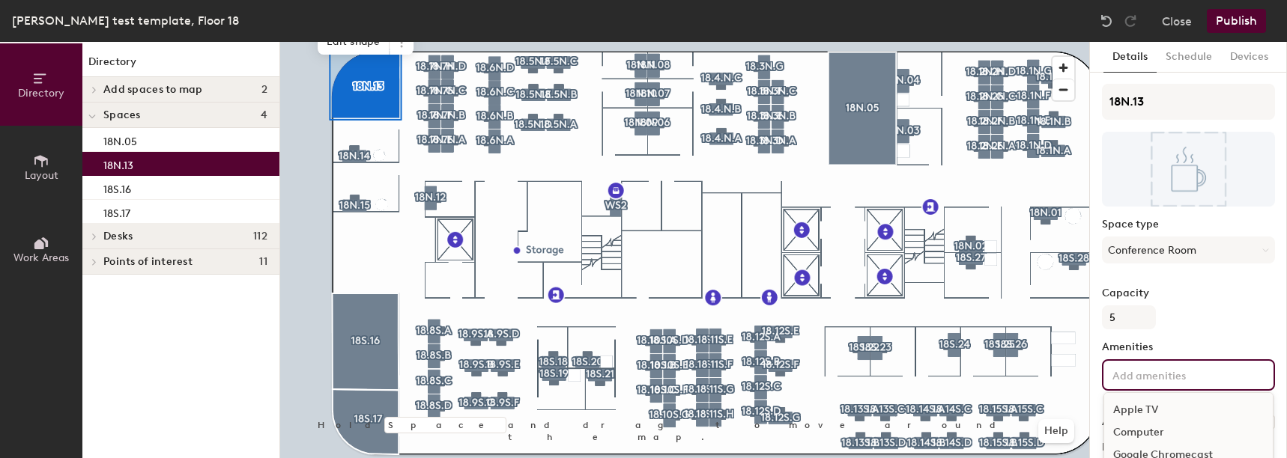
click at [1174, 374] on input at bounding box center [1176, 374] width 135 height 18
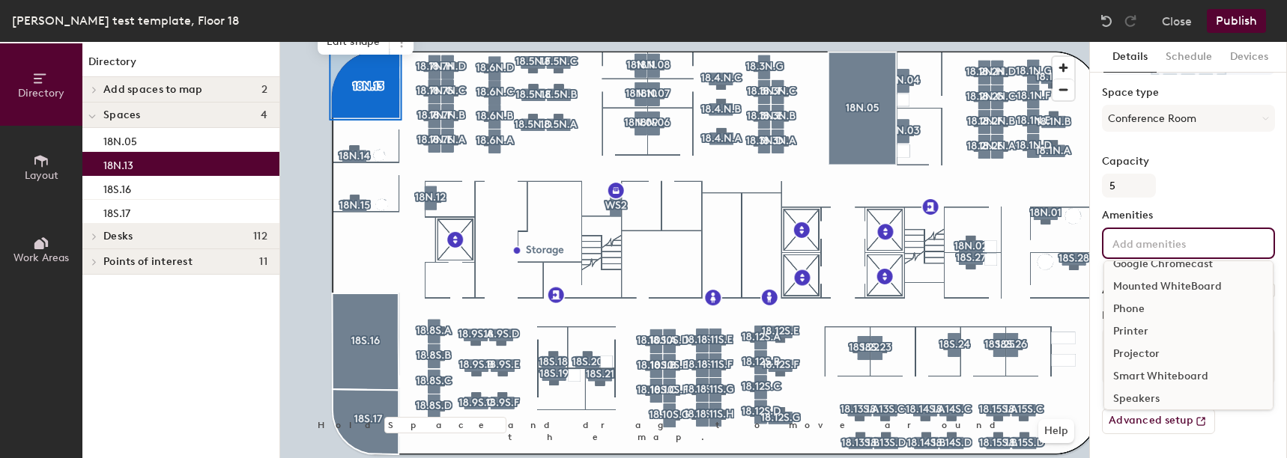
scroll to position [133, 0]
click at [1181, 372] on div "Video Conferencing" at bounding box center [1188, 370] width 168 height 22
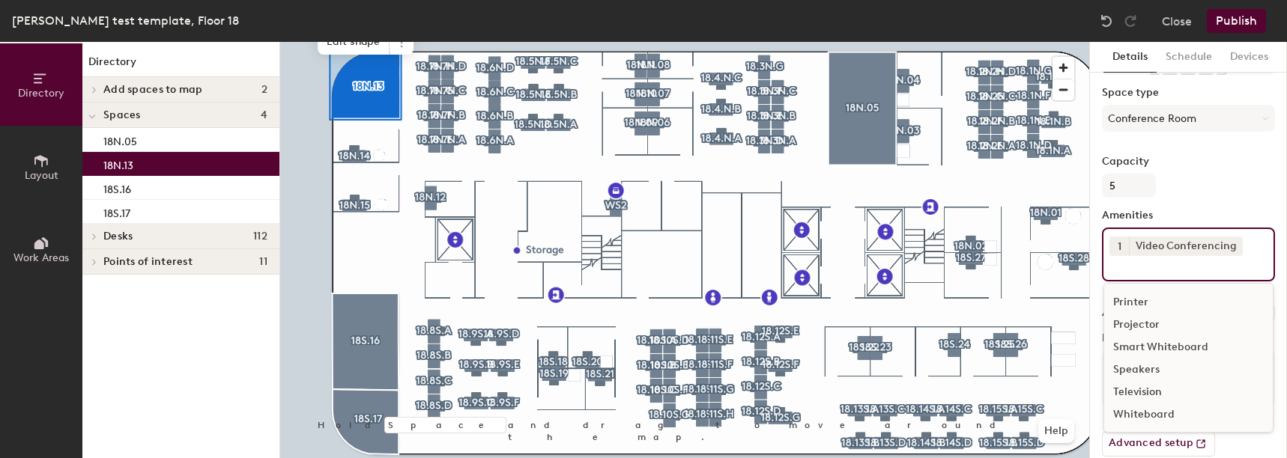
scroll to position [154, 0]
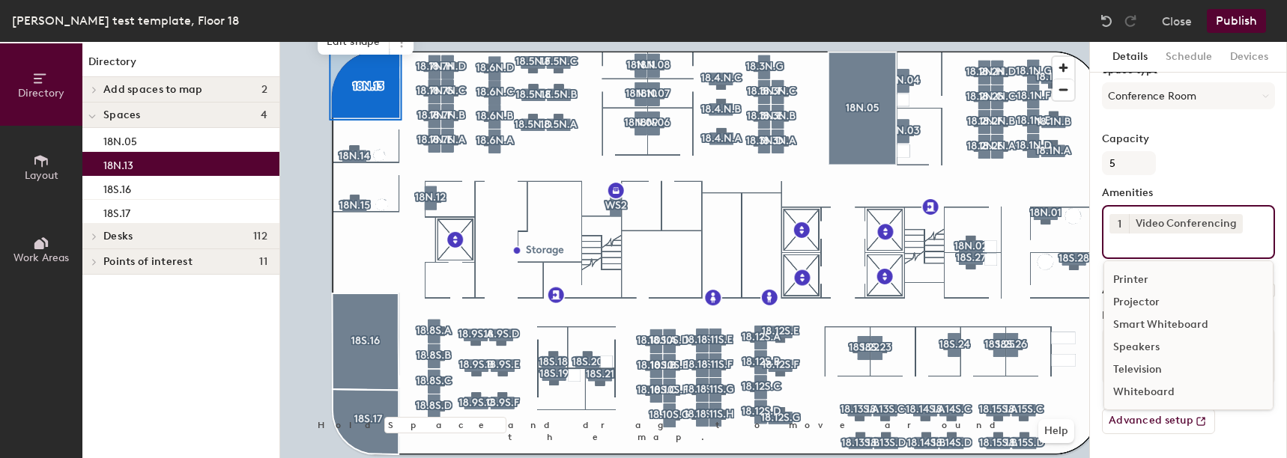
click at [1160, 373] on div "Television" at bounding box center [1188, 370] width 168 height 22
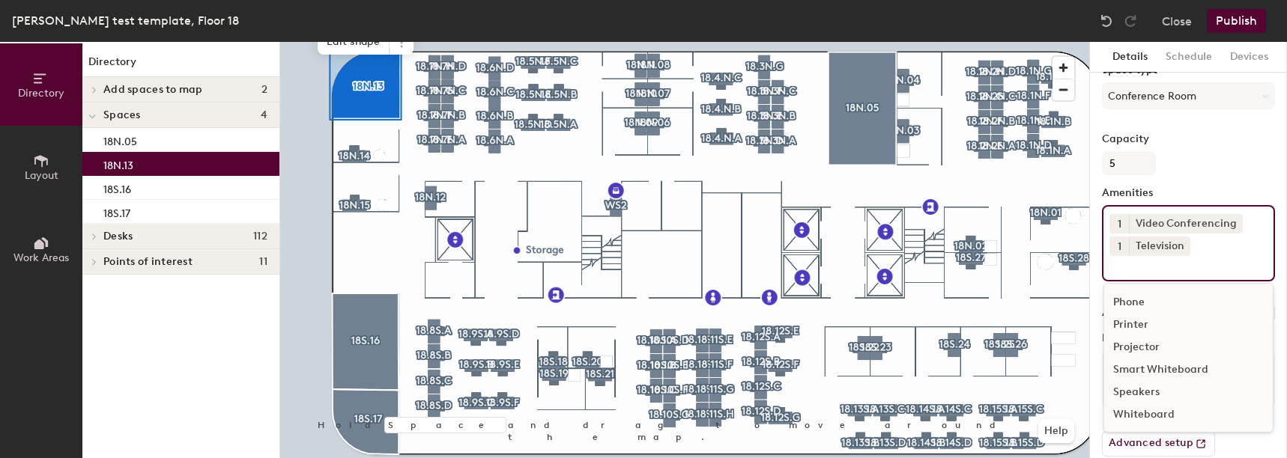
scroll to position [177, 0]
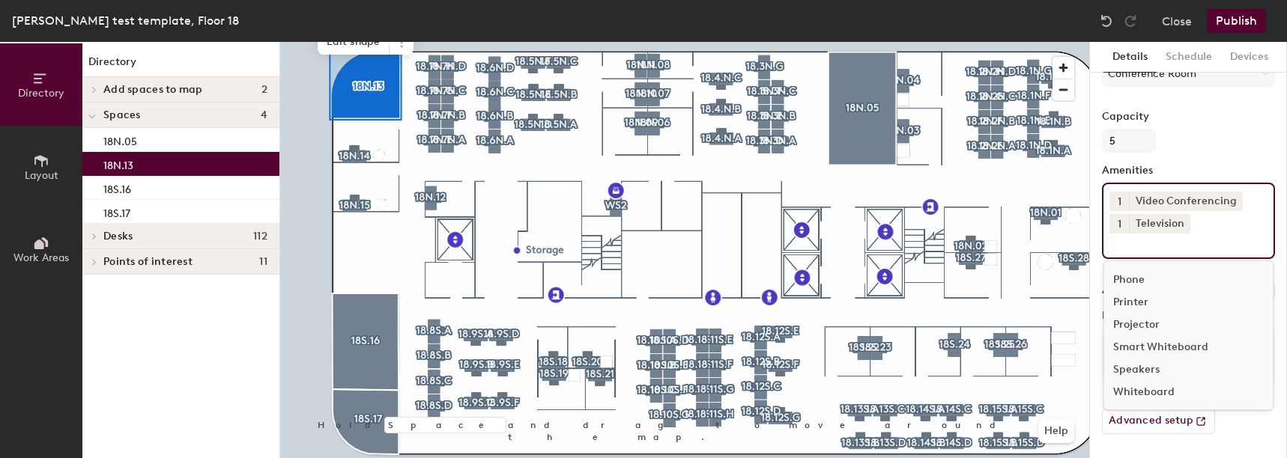
click at [1152, 375] on div "Speakers" at bounding box center [1188, 370] width 168 height 22
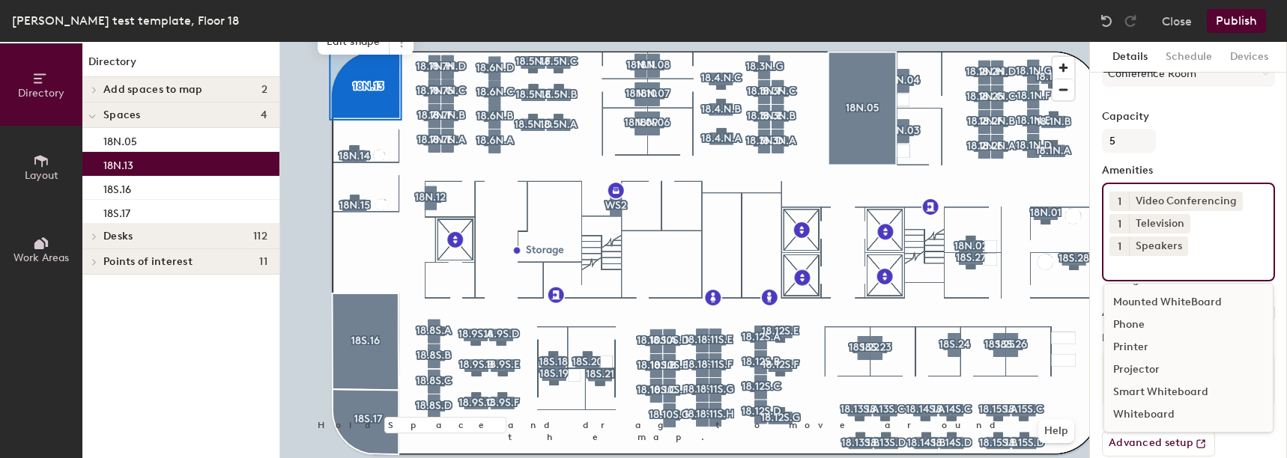
click at [363, 42] on div at bounding box center [684, 42] width 809 height 0
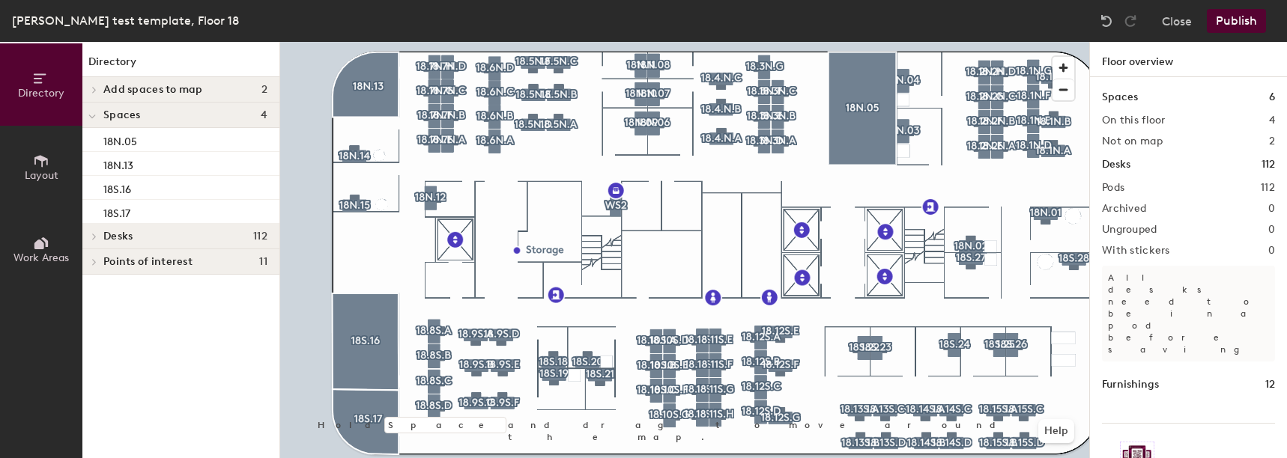
click at [362, 42] on div at bounding box center [684, 42] width 809 height 0
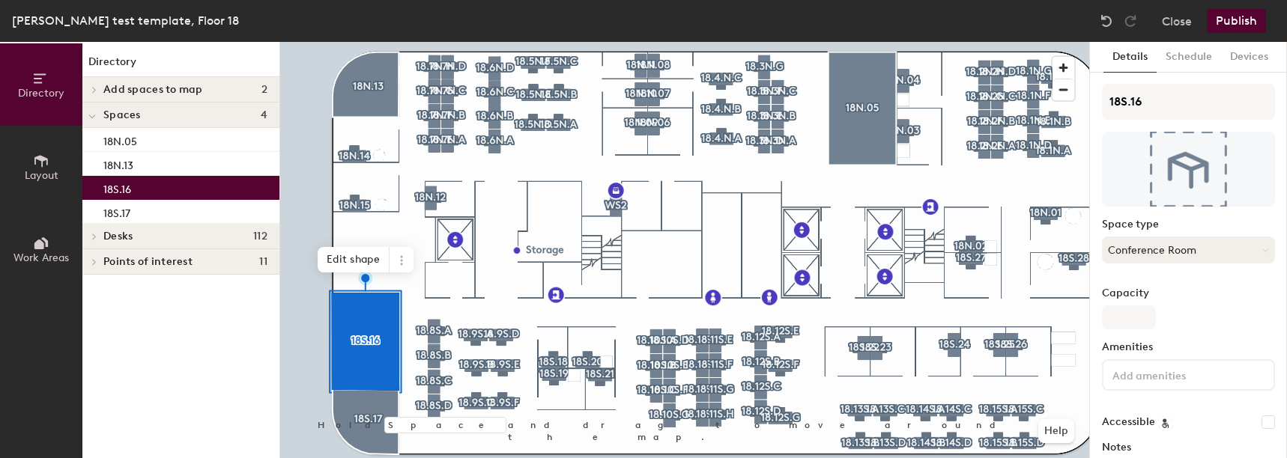
click at [1143, 250] on button "Conference Room" at bounding box center [1188, 250] width 173 height 27
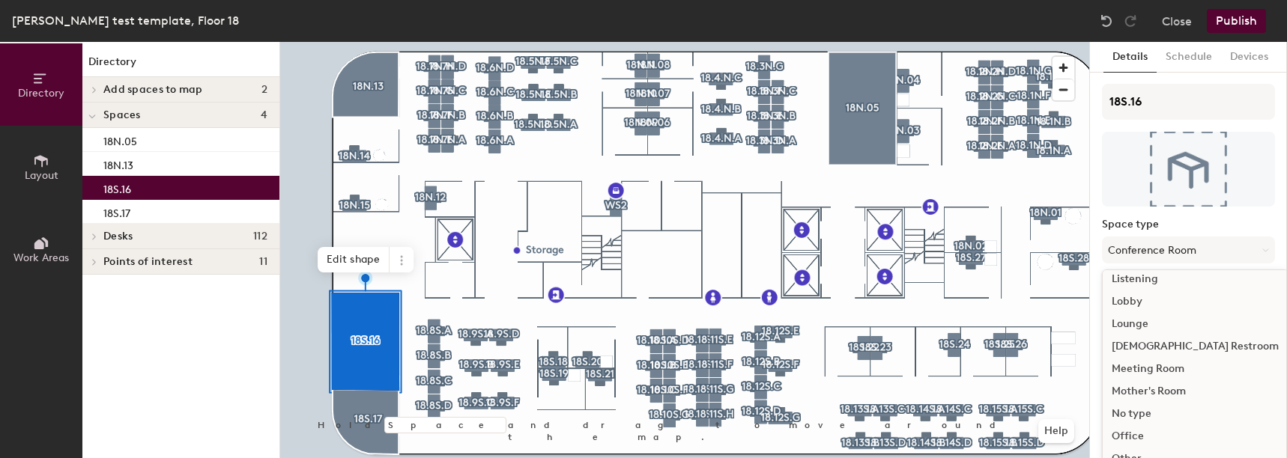
scroll to position [335, 0]
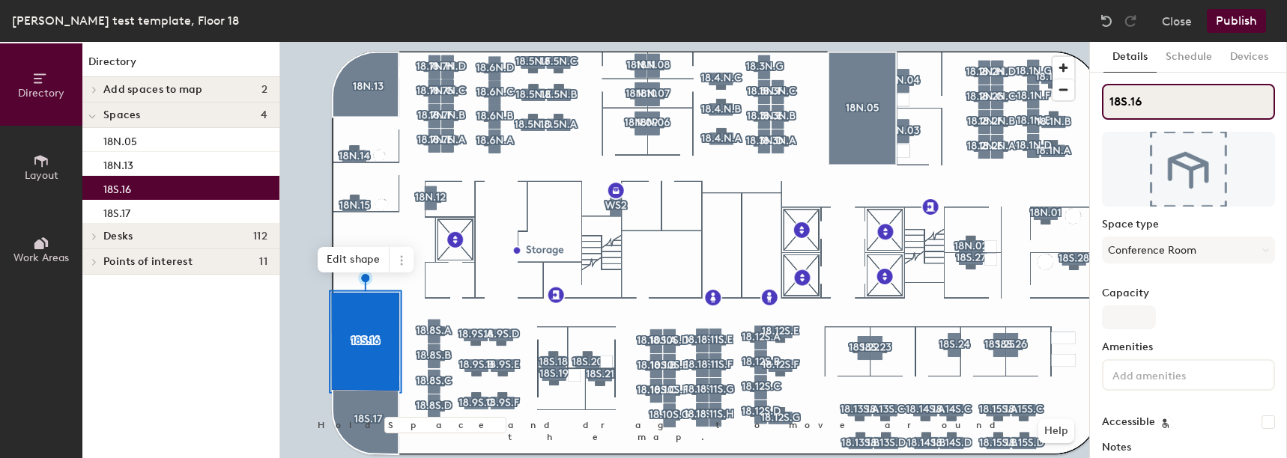
click at [1164, 106] on input "18S.16" at bounding box center [1188, 102] width 173 height 36
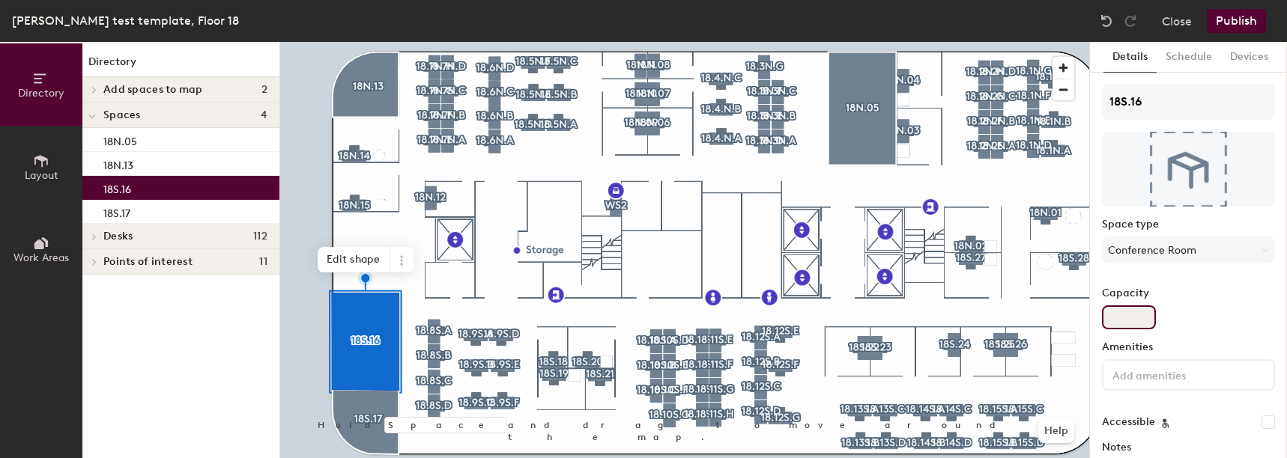
click at [1137, 317] on input "Capacity" at bounding box center [1129, 318] width 54 height 24
type input "10"
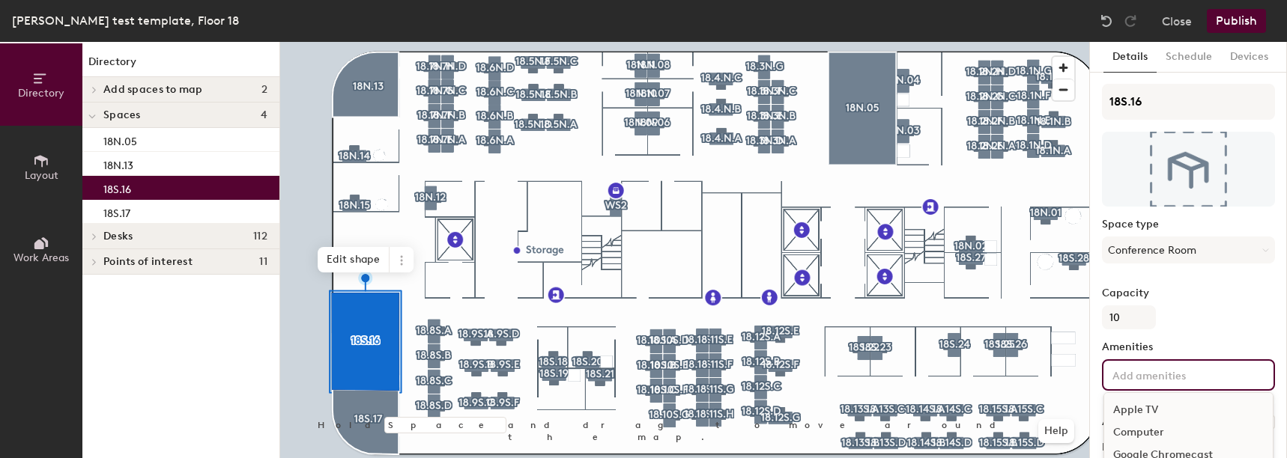
click at [1193, 377] on input at bounding box center [1176, 374] width 135 height 18
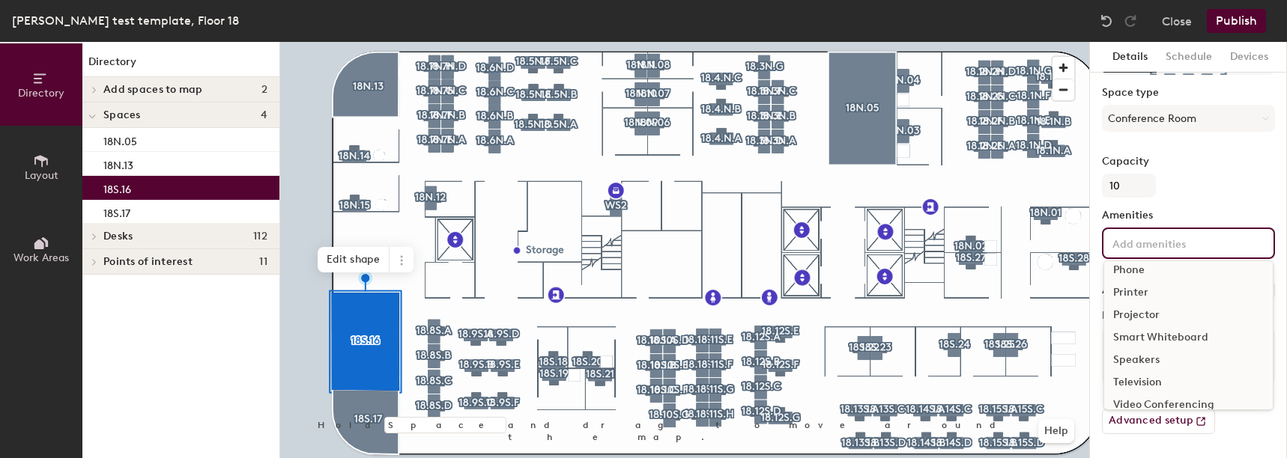
scroll to position [133, 0]
click at [1146, 370] on div "Video Conferencing" at bounding box center [1188, 370] width 168 height 22
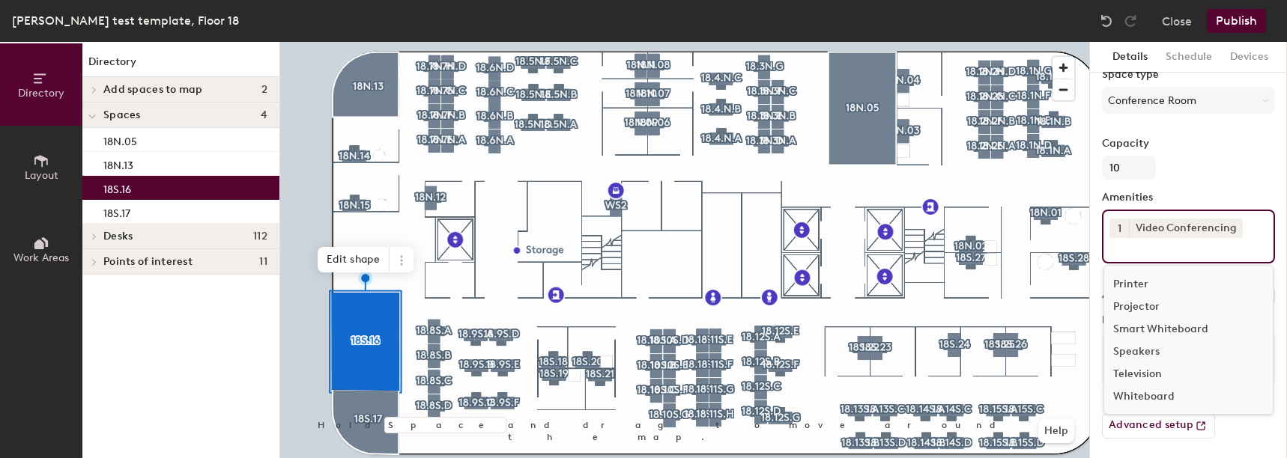
scroll to position [154, 0]
click at [1143, 367] on div "Television" at bounding box center [1188, 370] width 168 height 22
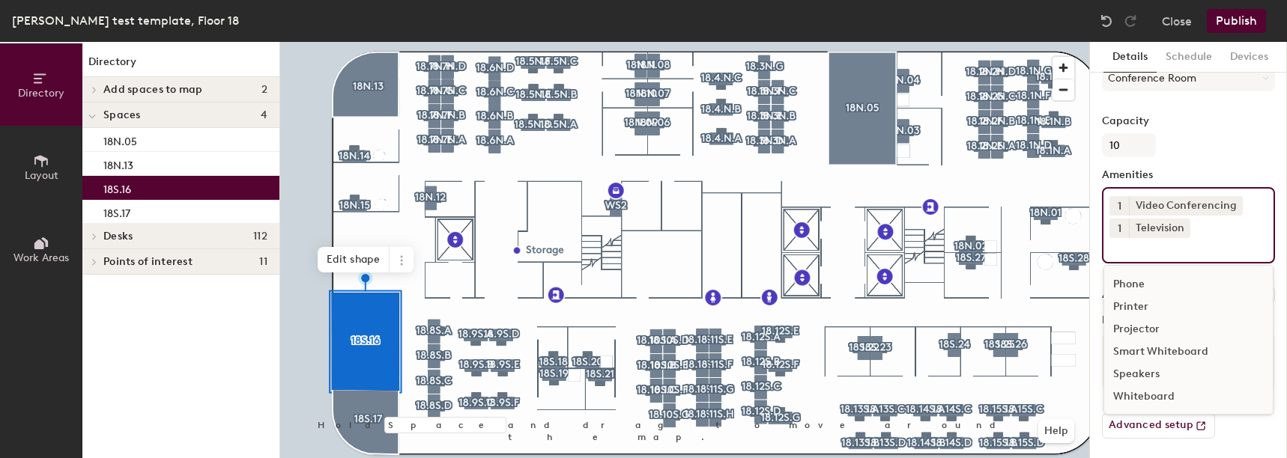
scroll to position [177, 0]
click at [1144, 369] on div "Speakers" at bounding box center [1188, 370] width 168 height 22
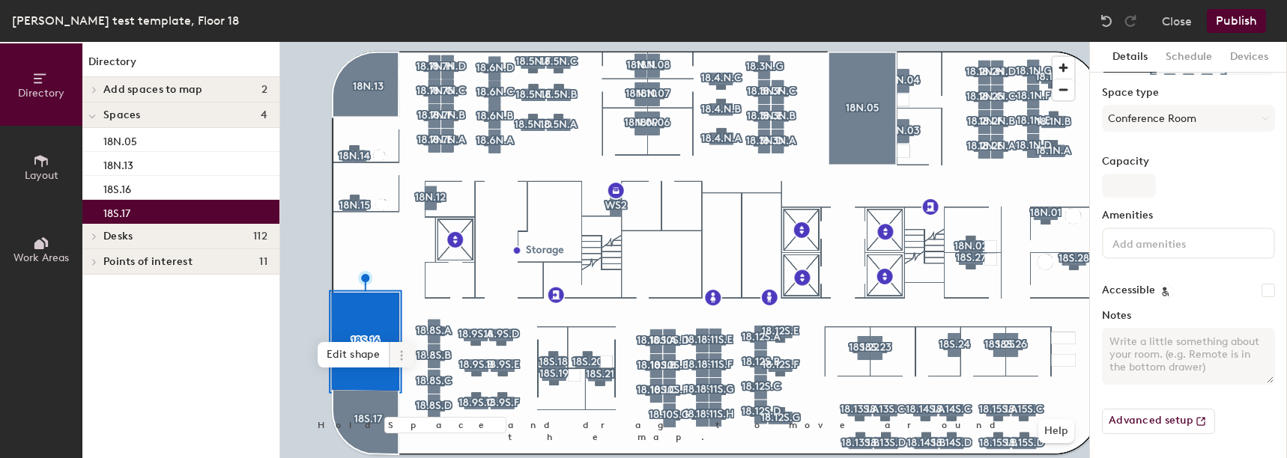
scroll to position [132, 0]
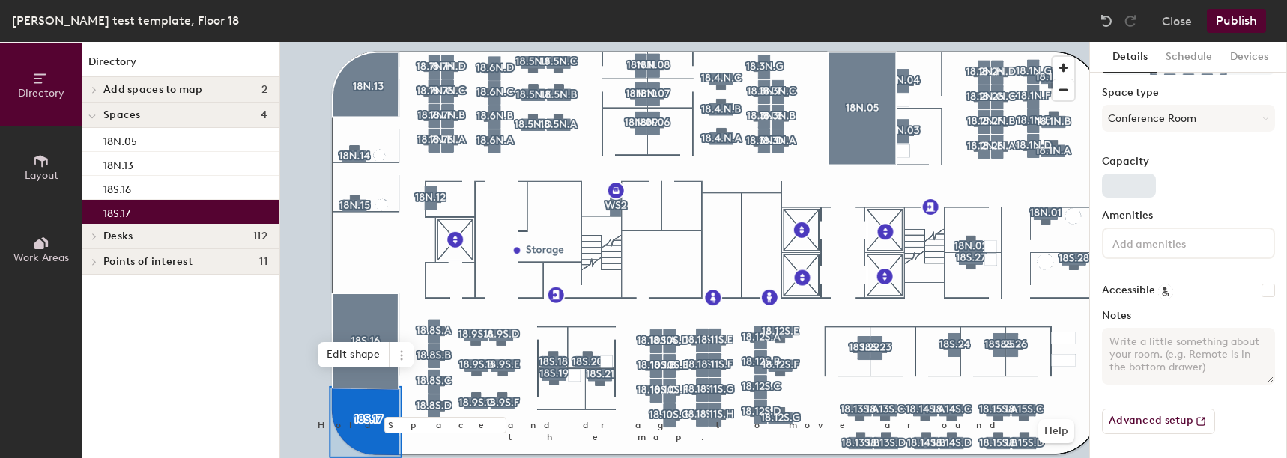
click at [1101, 180] on div "Details Schedule Devices 18S.17 Space type Conference Room Capacity Amenities A…" at bounding box center [1188, 250] width 197 height 416
click at [1111, 185] on input "Capacity" at bounding box center [1129, 186] width 54 height 24
type input "5"
click at [1199, 193] on div "Capacity 5" at bounding box center [1188, 177] width 173 height 42
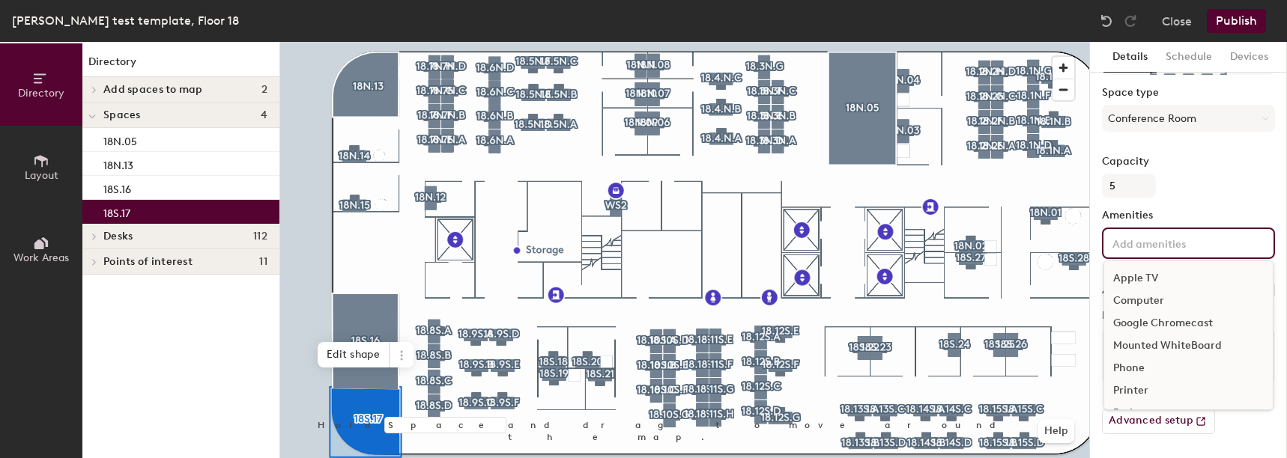
click at [1170, 255] on div "Apple TV Computer Google Chromecast Mounted WhiteBoard Phone Printer Projector …" at bounding box center [1188, 243] width 173 height 31
click at [1153, 365] on div "Video Conferencing" at bounding box center [1188, 370] width 168 height 22
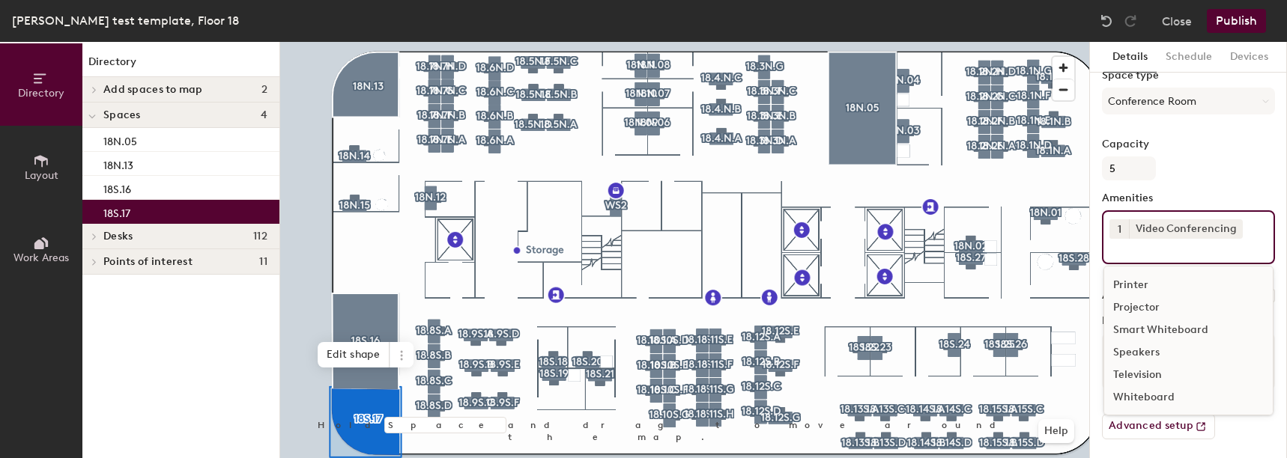
scroll to position [154, 0]
click at [1143, 368] on div "Television" at bounding box center [1188, 370] width 168 height 22
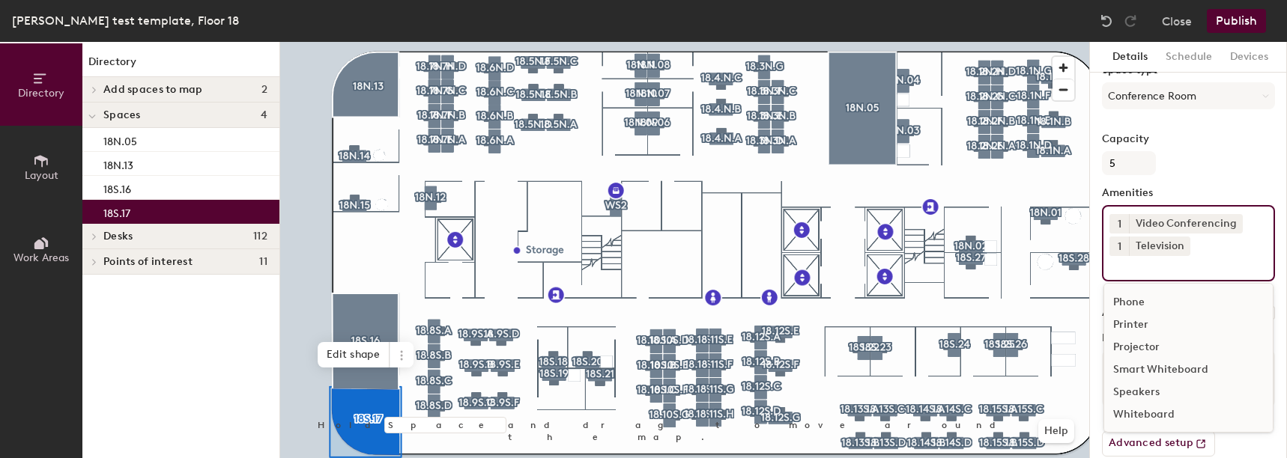
scroll to position [177, 0]
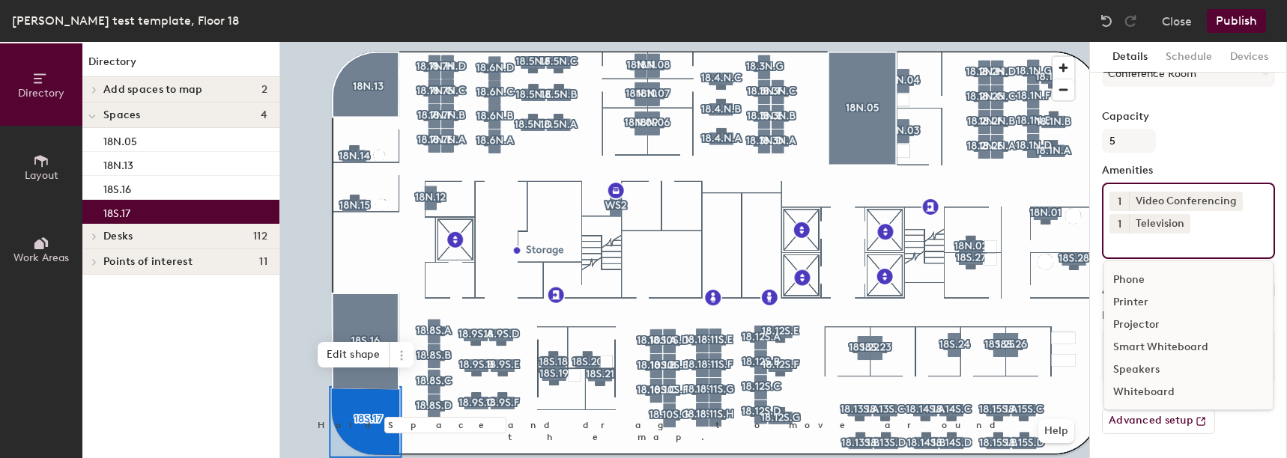
click at [1161, 371] on div "Speakers" at bounding box center [1188, 370] width 168 height 22
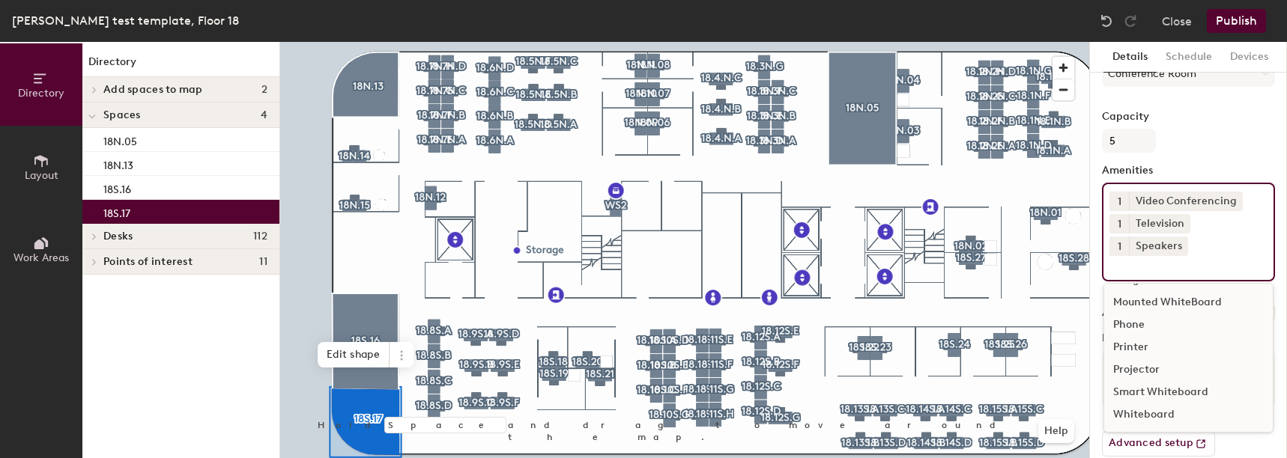
click at [369, 42] on div at bounding box center [684, 42] width 809 height 0
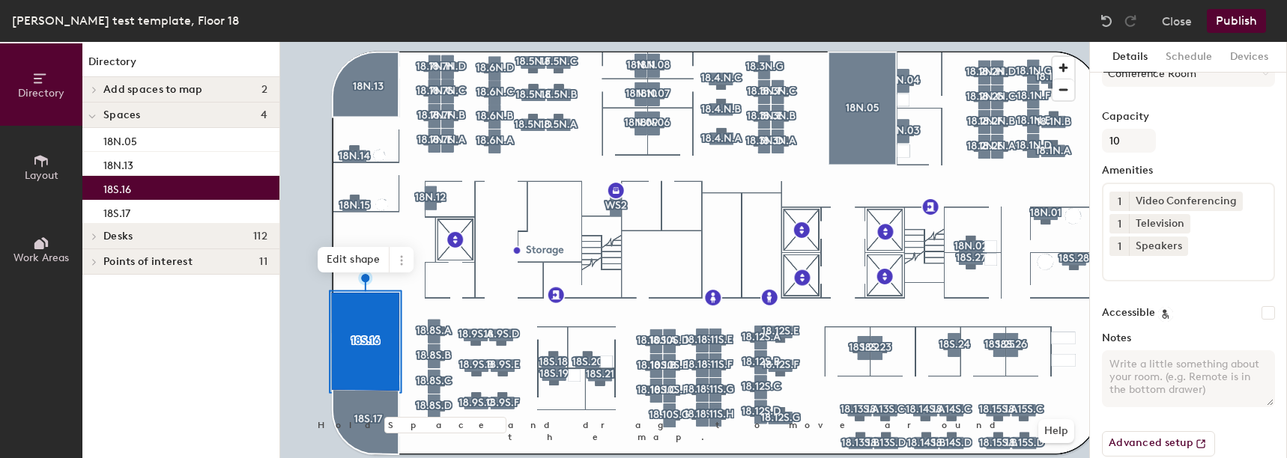
click at [1121, 202] on button "1" at bounding box center [1118, 201] width 19 height 19
click at [1120, 224] on div "2" at bounding box center [1118, 220] width 19 height 19
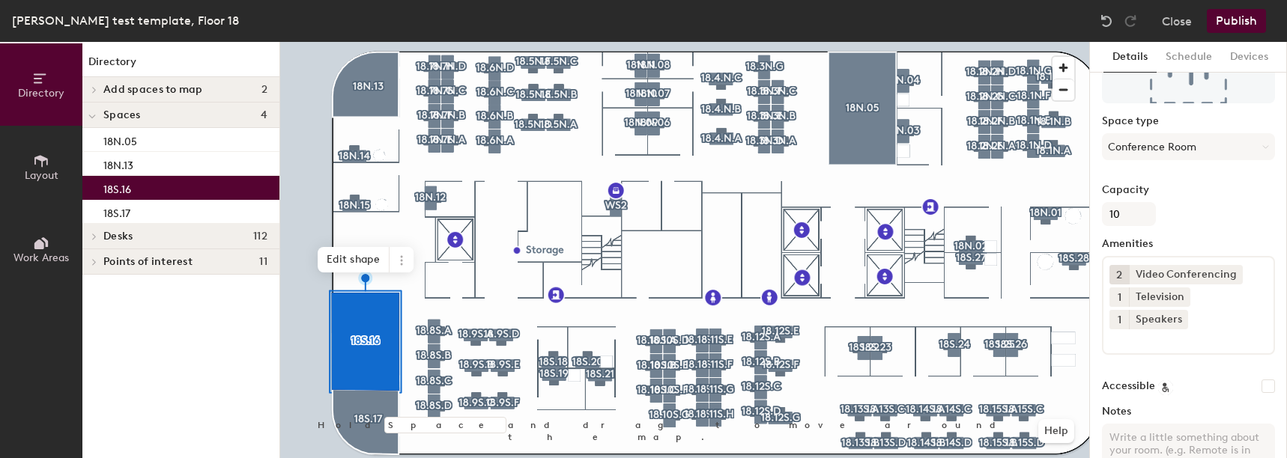
scroll to position [0, 0]
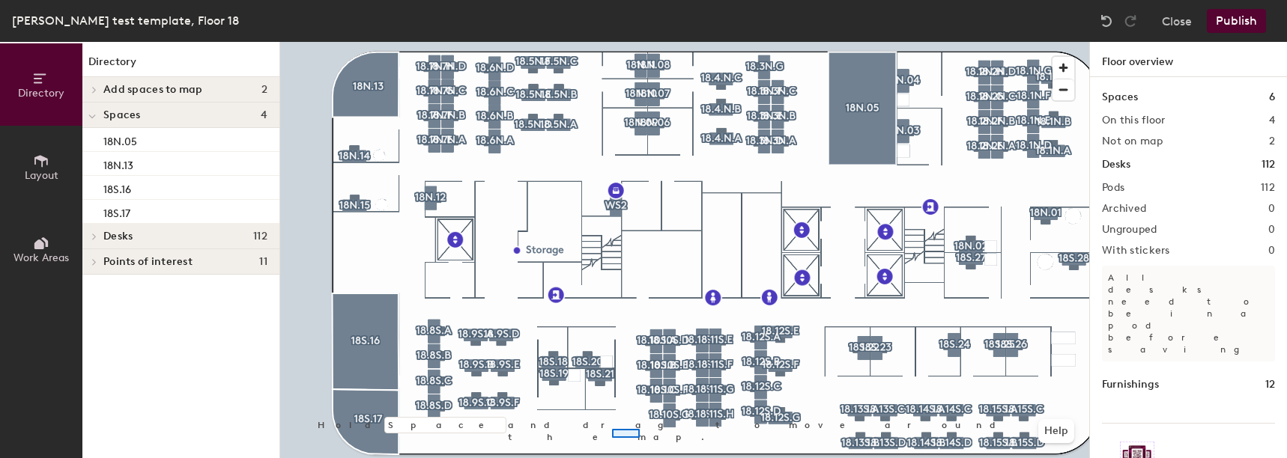
click at [607, 42] on div at bounding box center [684, 42] width 809 height 0
click at [616, 42] on div at bounding box center [684, 42] width 809 height 0
click at [607, 42] on div at bounding box center [684, 42] width 809 height 0
click at [579, 42] on div at bounding box center [684, 42] width 809 height 0
click at [601, 42] on div at bounding box center [684, 42] width 809 height 0
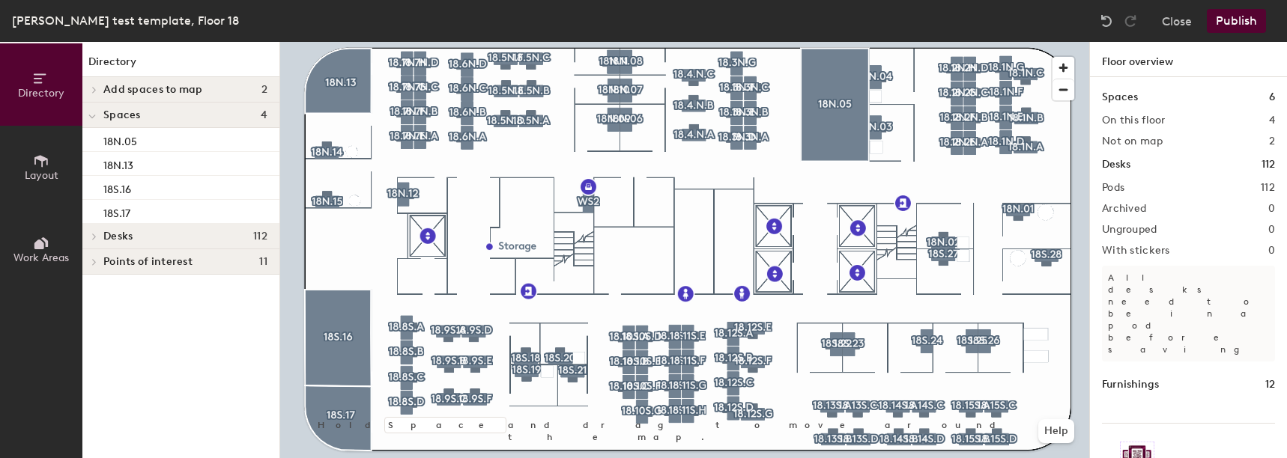
click at [1235, 22] on button "Publish" at bounding box center [1235, 21] width 59 height 24
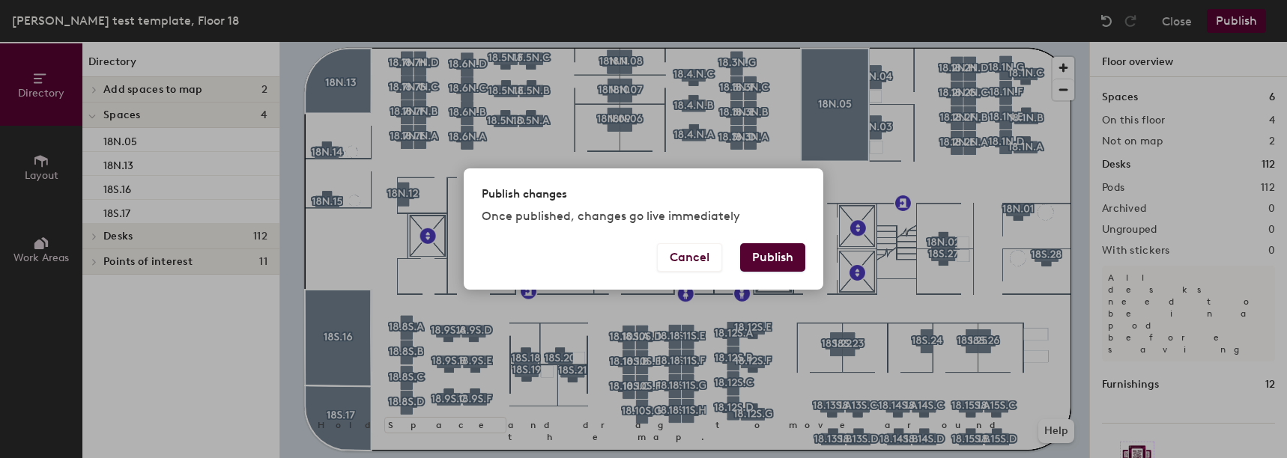
click at [768, 260] on button "Publish" at bounding box center [772, 257] width 65 height 28
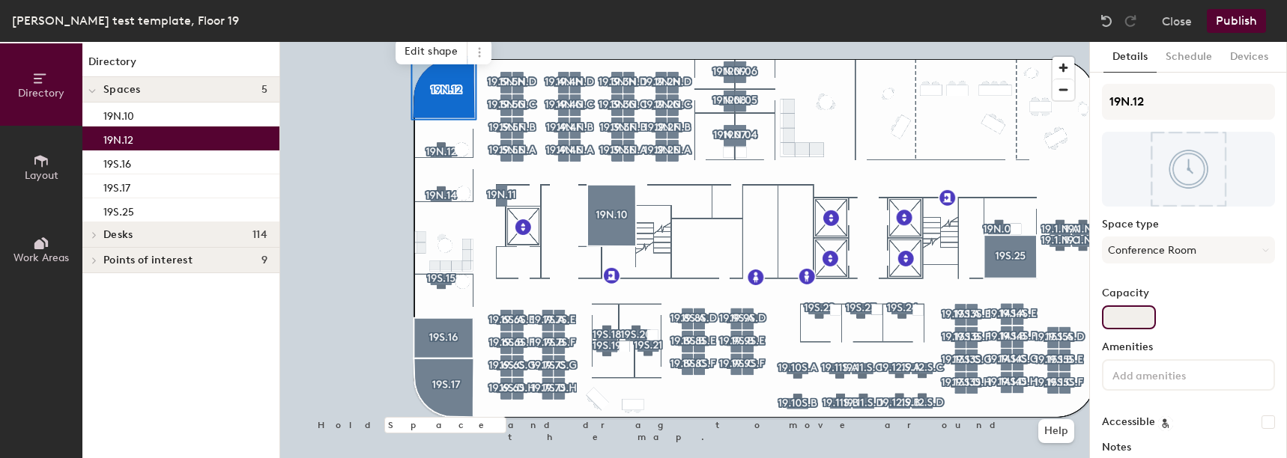
click at [1110, 321] on input "Capacity" at bounding box center [1129, 318] width 54 height 24
type input "5"
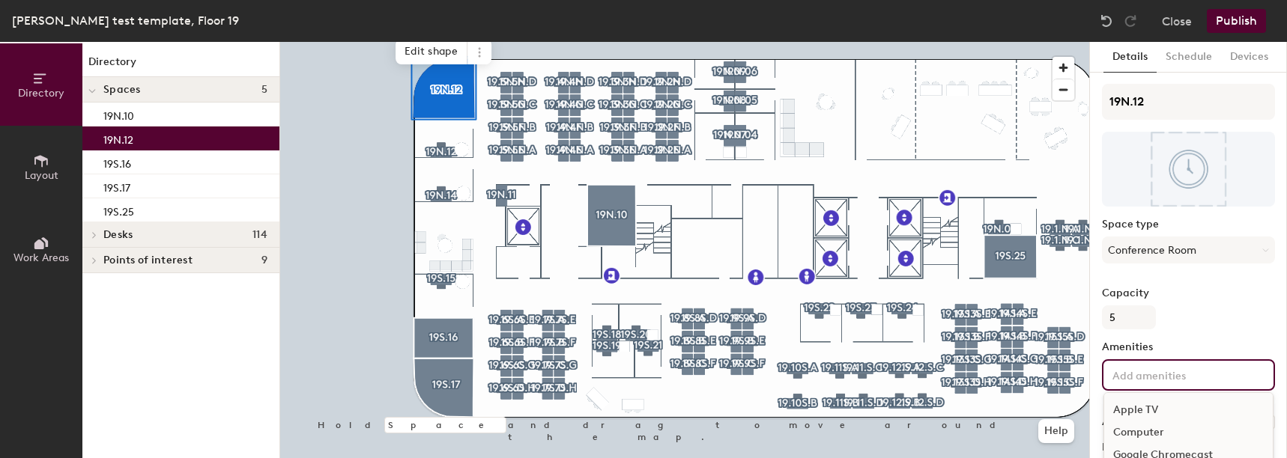
click at [1182, 380] on input at bounding box center [1176, 374] width 135 height 18
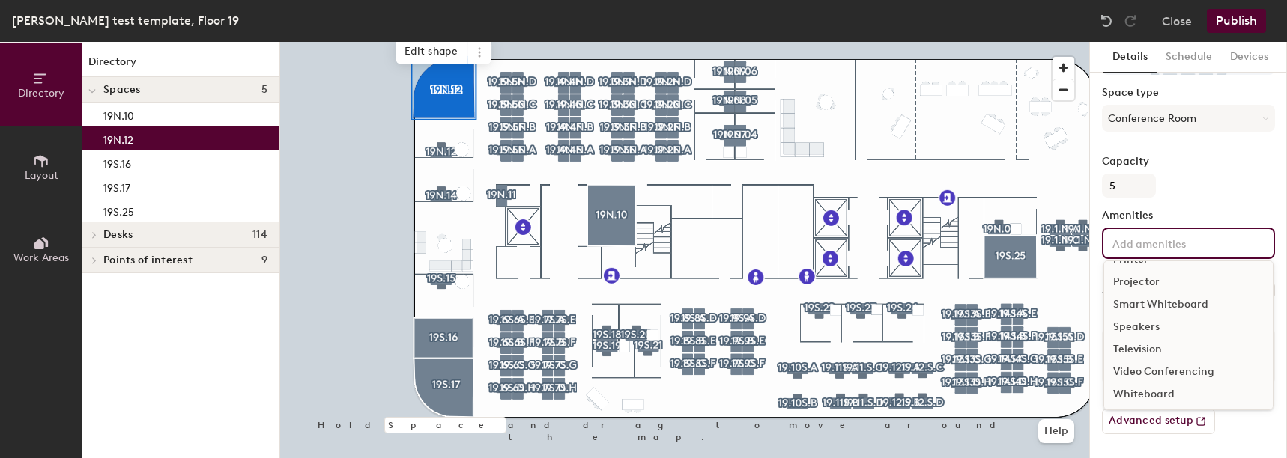
scroll to position [133, 0]
click at [1152, 365] on div "Video Conferencing" at bounding box center [1188, 370] width 168 height 22
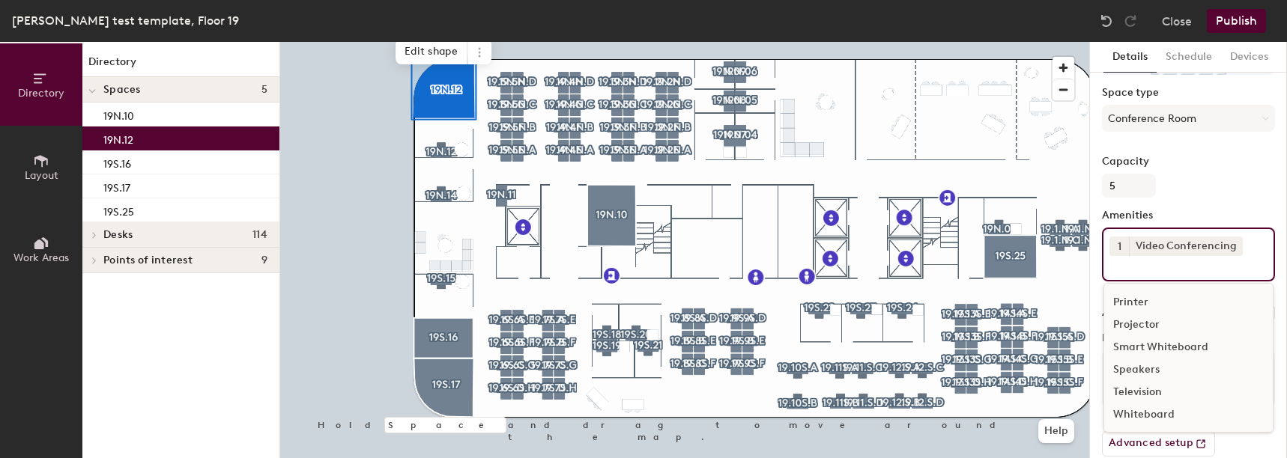
scroll to position [111, 0]
click at [1137, 366] on div "Speakers" at bounding box center [1188, 370] width 168 height 22
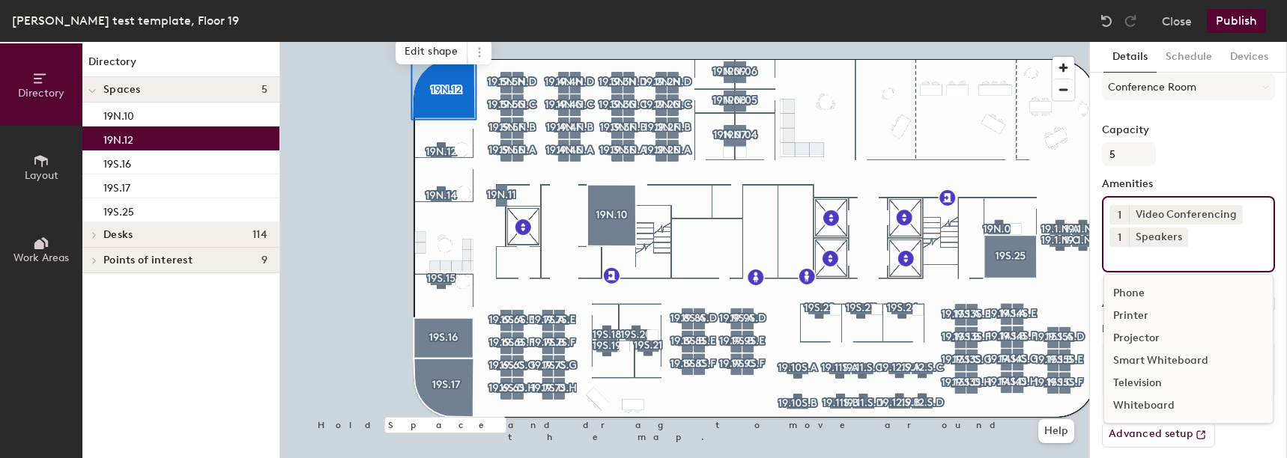
scroll to position [177, 0]
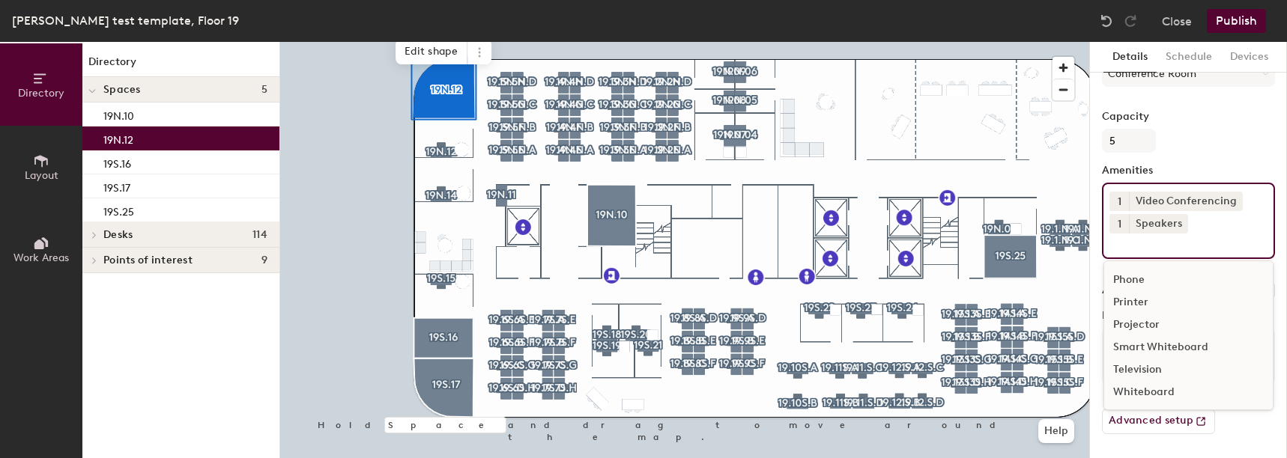
click at [1145, 369] on div "Television" at bounding box center [1188, 370] width 168 height 22
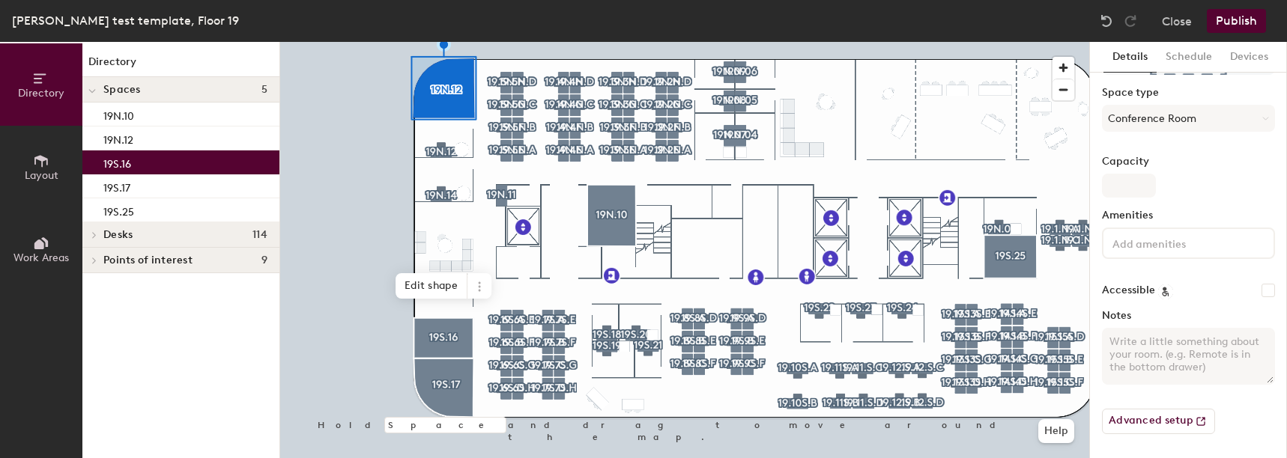
scroll to position [132, 0]
click at [1122, 185] on input "Capacity" at bounding box center [1129, 186] width 54 height 24
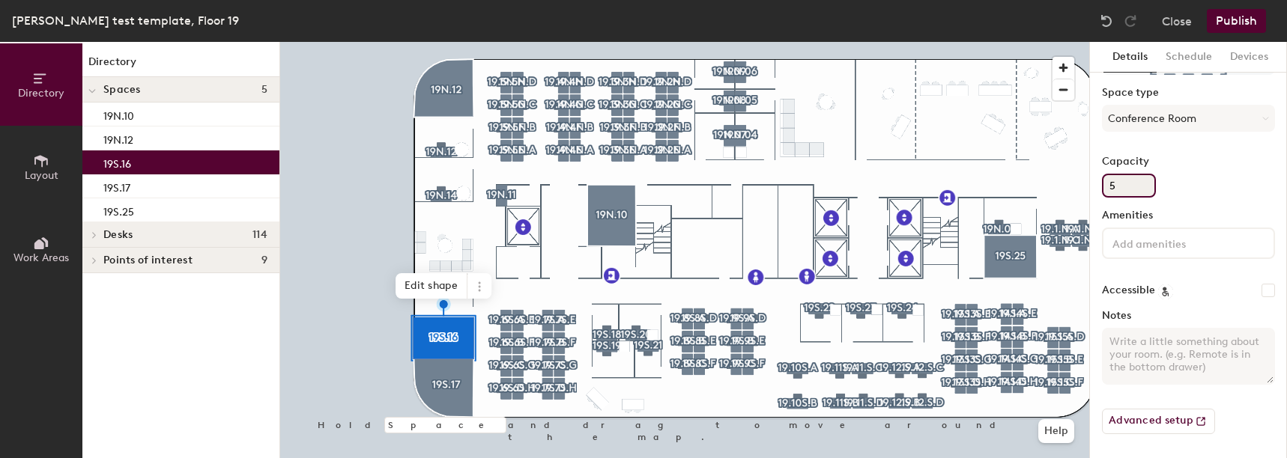
type input "5"
click at [1137, 241] on input at bounding box center [1176, 243] width 135 height 18
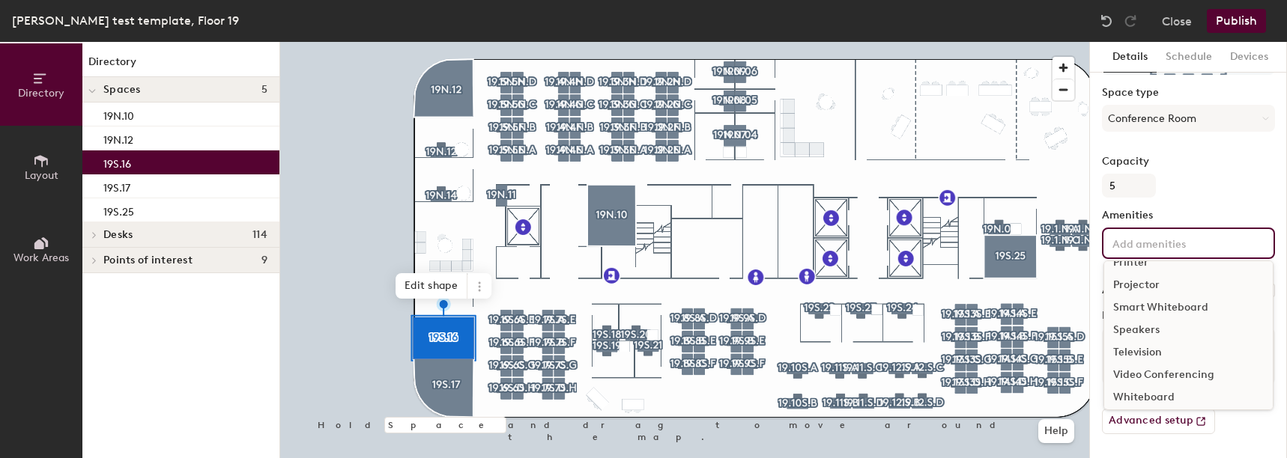
scroll to position [133, 0]
click at [1152, 368] on div "Video Conferencing" at bounding box center [1188, 370] width 168 height 22
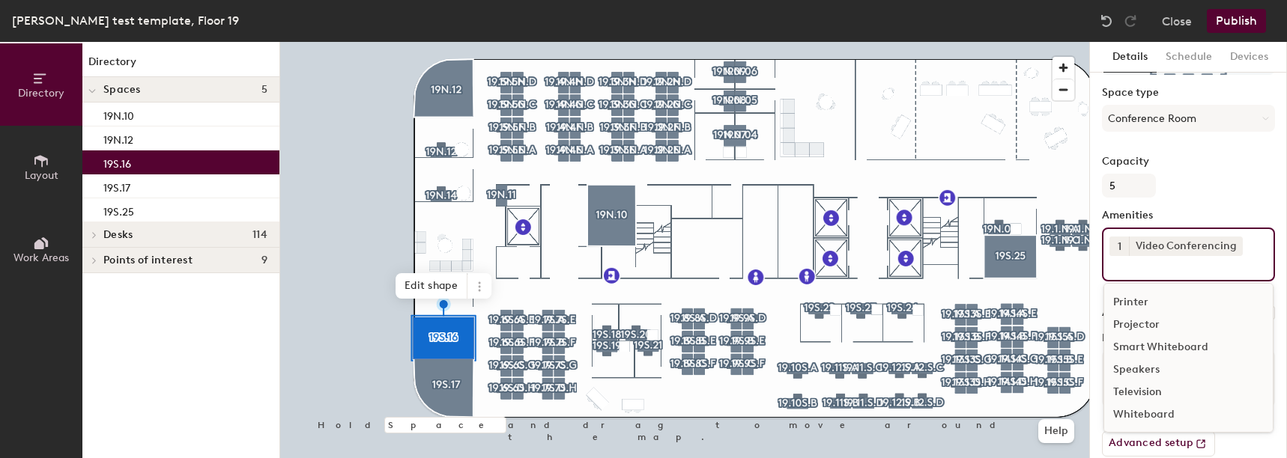
click at [1143, 384] on div "Television" at bounding box center [1188, 392] width 168 height 22
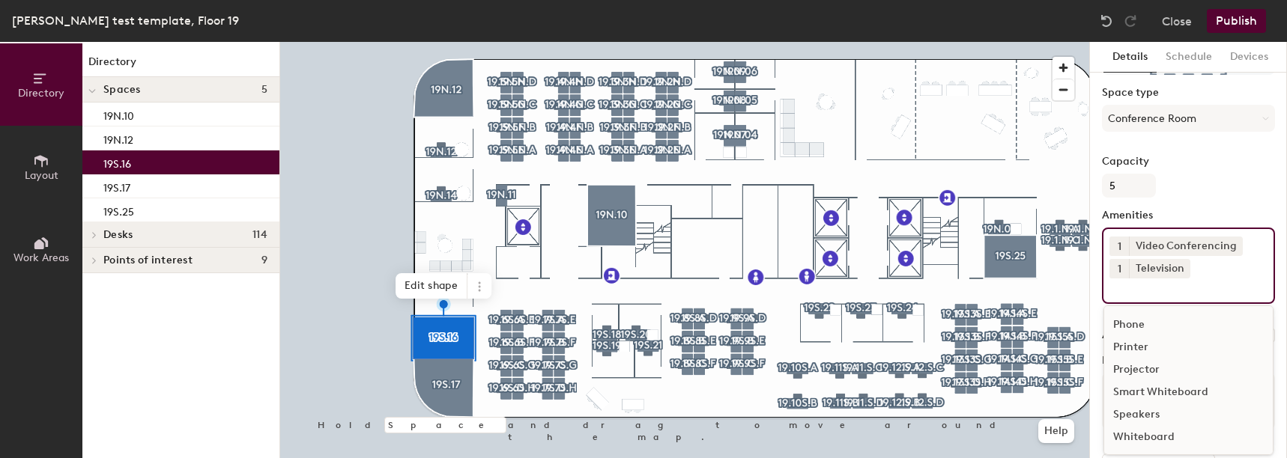
scroll to position [177, 0]
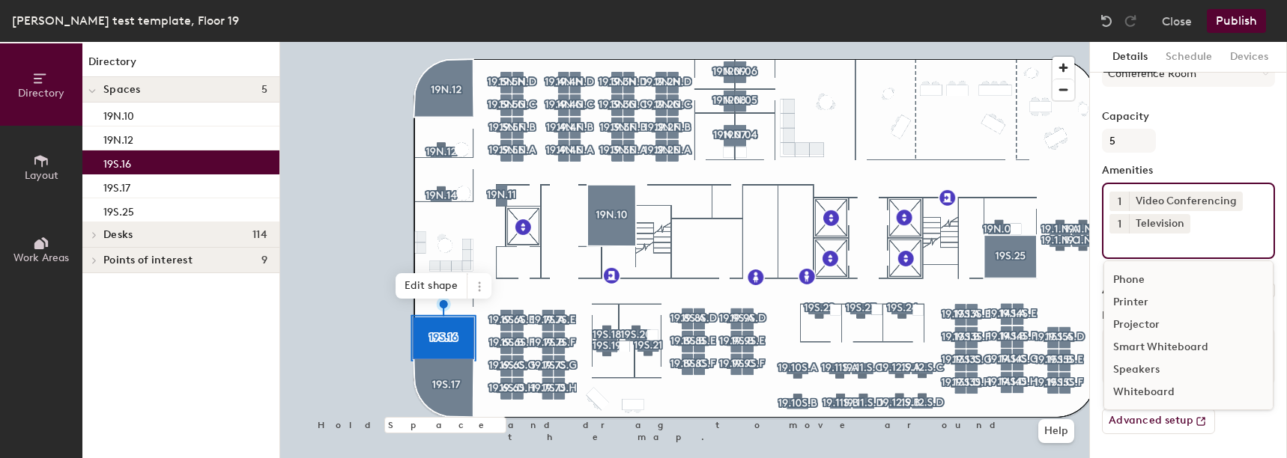
click at [1145, 367] on div "Speakers" at bounding box center [1188, 370] width 168 height 22
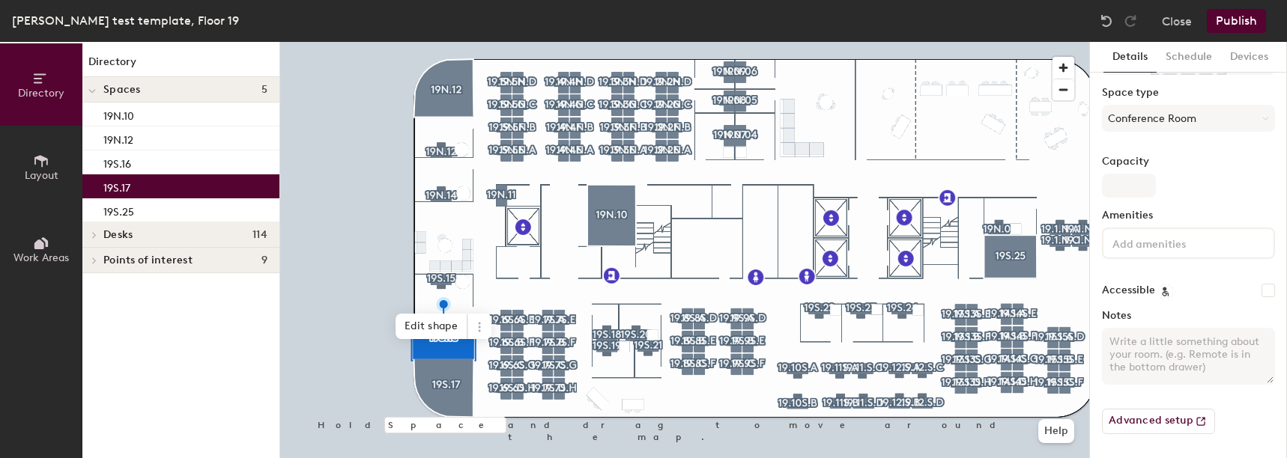
scroll to position [132, 0]
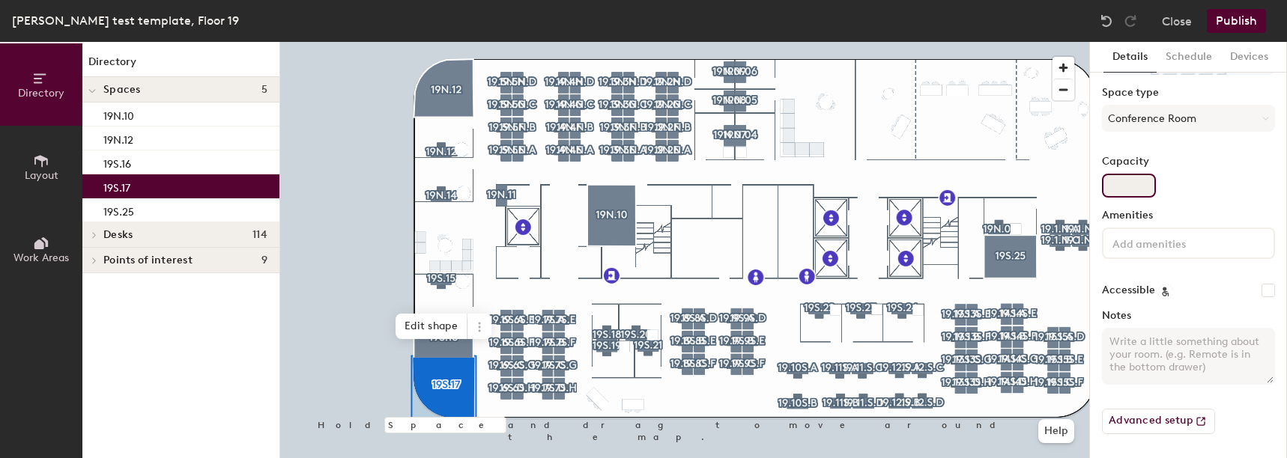
click at [1108, 188] on input "Capacity" at bounding box center [1129, 186] width 54 height 24
type input "5"
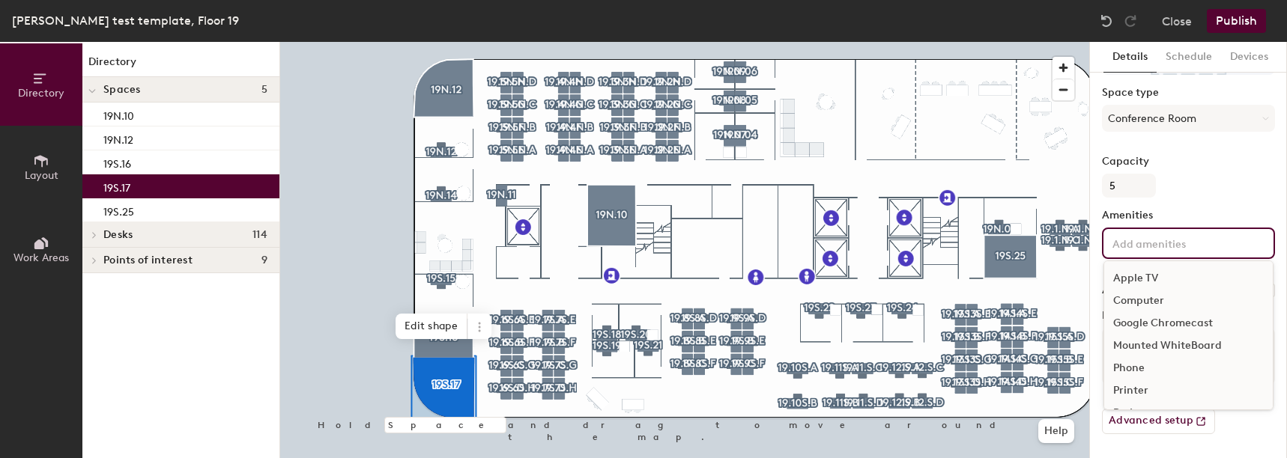
click at [1245, 244] on div "Apple TV Computer Google Chromecast Mounted WhiteBoard Phone Printer Projector …" at bounding box center [1188, 243] width 173 height 31
click at [1142, 344] on div "Television" at bounding box center [1188, 347] width 168 height 22
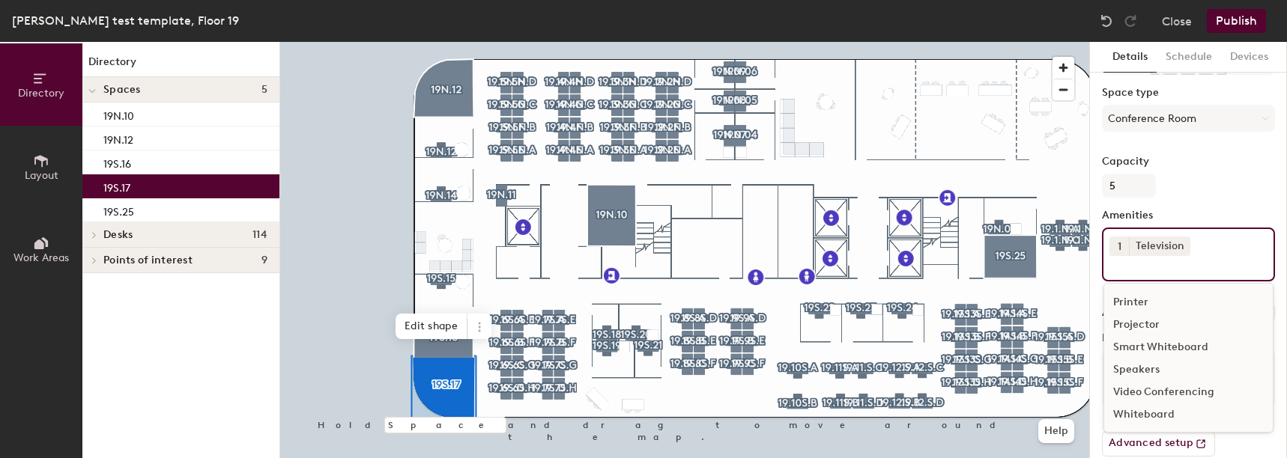
click at [1161, 388] on div "Video Conferencing" at bounding box center [1188, 392] width 168 height 22
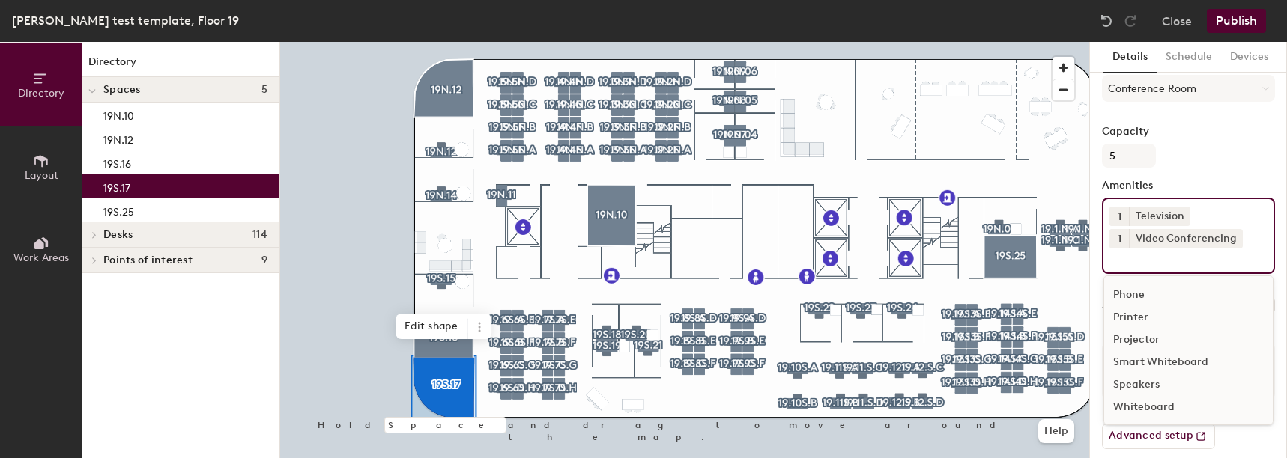
scroll to position [177, 0]
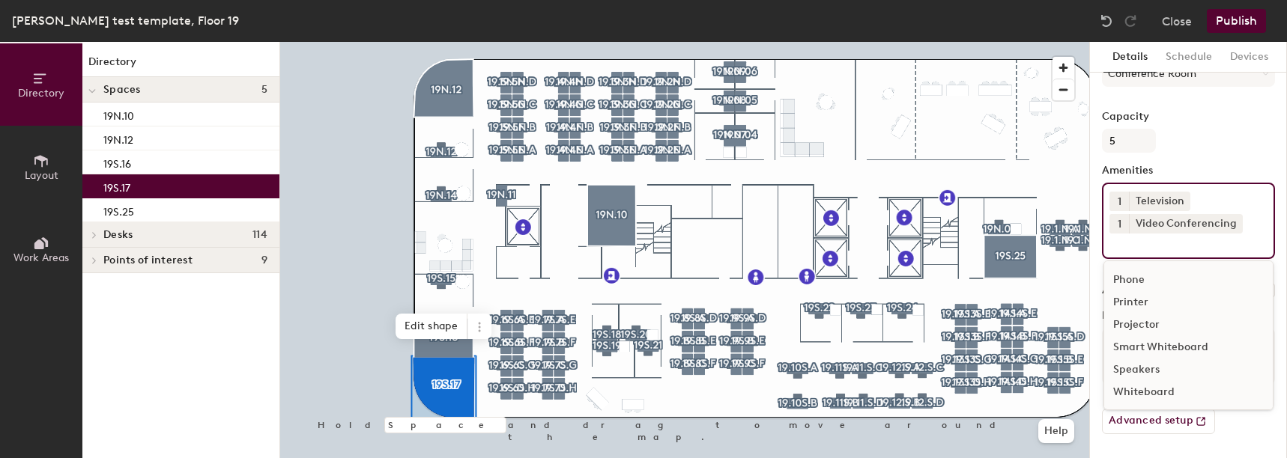
click at [1145, 374] on div "Speakers" at bounding box center [1188, 370] width 168 height 22
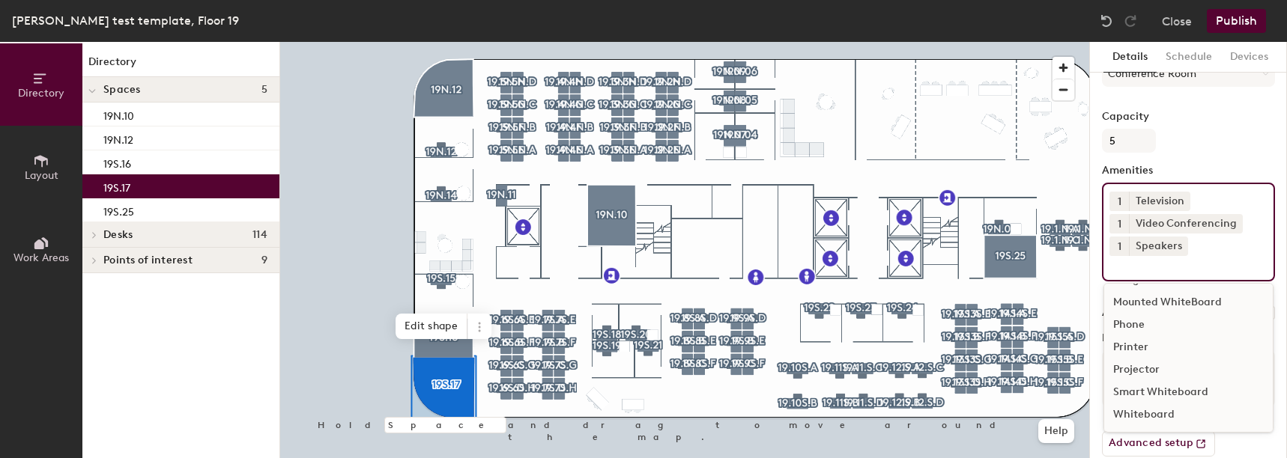
scroll to position [66, 0]
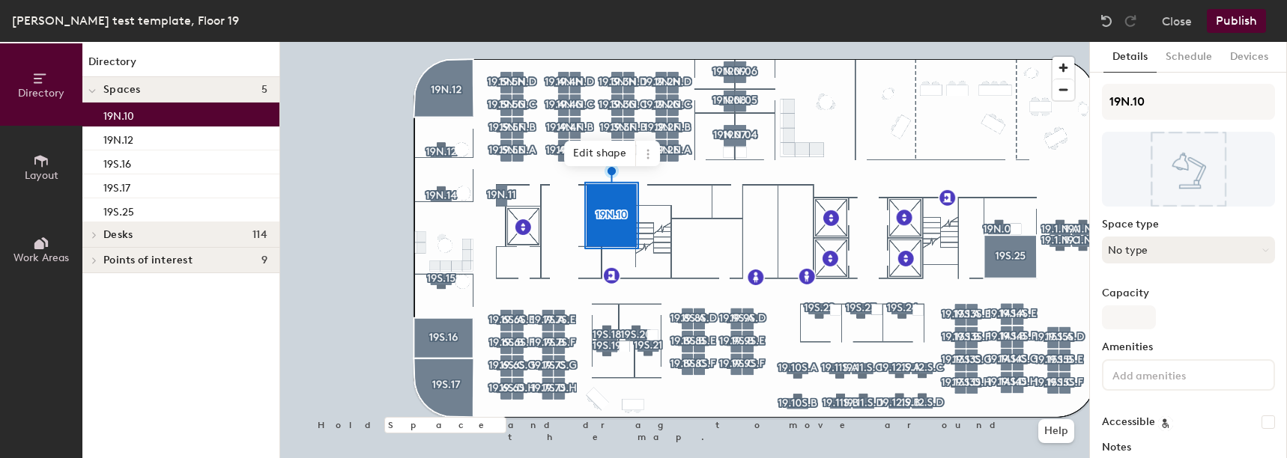
click at [1200, 251] on button "No type" at bounding box center [1188, 250] width 173 height 27
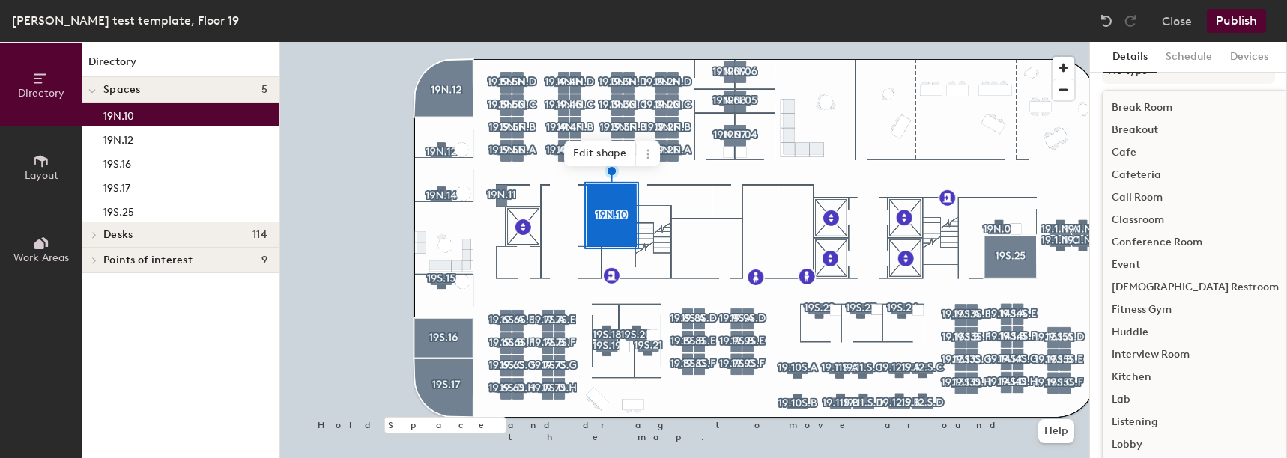
scroll to position [186, 0]
click at [1163, 237] on div "Conference Room" at bounding box center [1194, 236] width 185 height 22
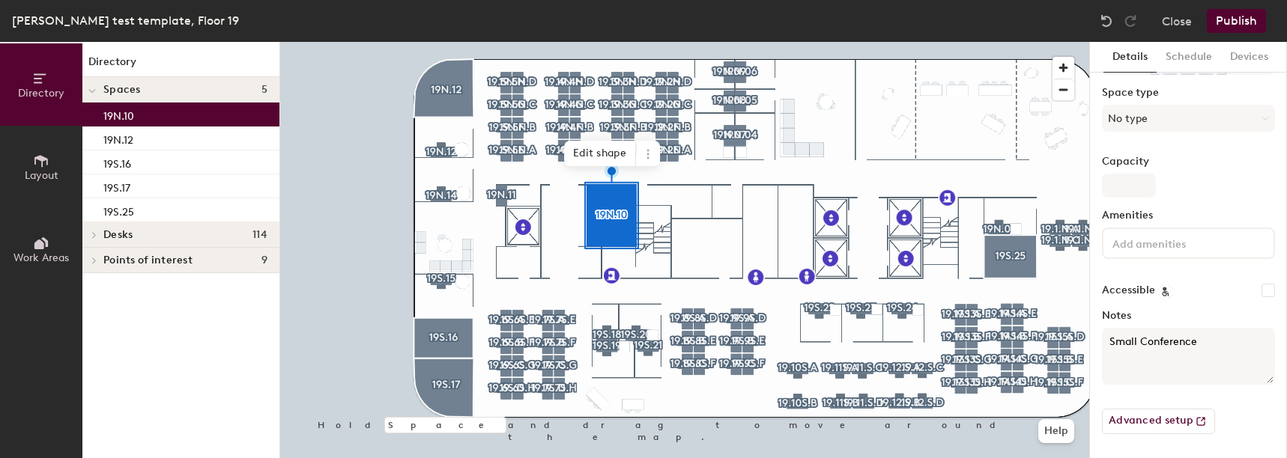
scroll to position [132, 0]
click at [1136, 181] on input "Capacity" at bounding box center [1129, 186] width 54 height 24
type input "5"
click at [1214, 247] on input at bounding box center [1176, 243] width 135 height 18
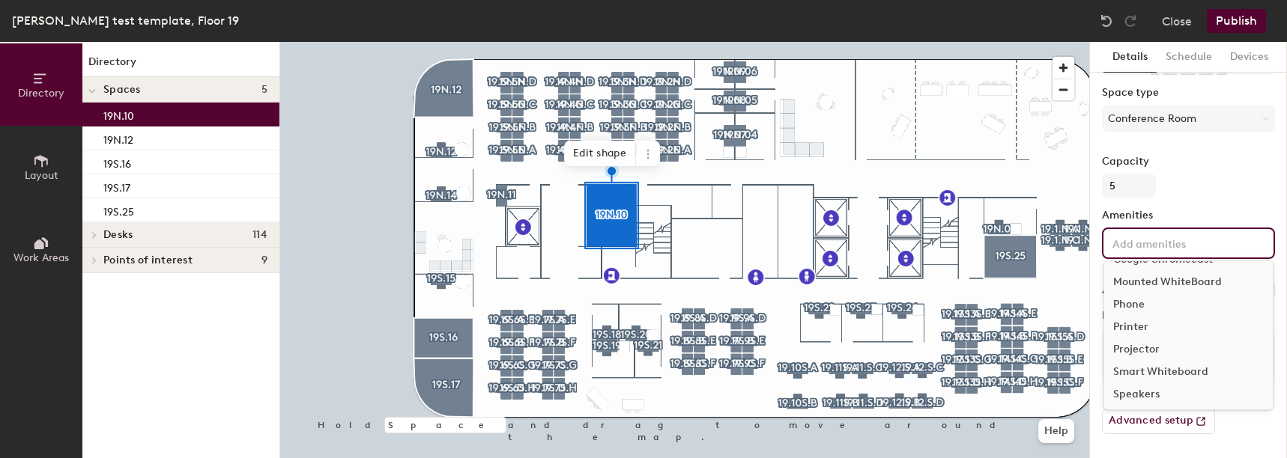
scroll to position [133, 0]
click at [1143, 368] on div "Video Conferencing" at bounding box center [1188, 370] width 168 height 22
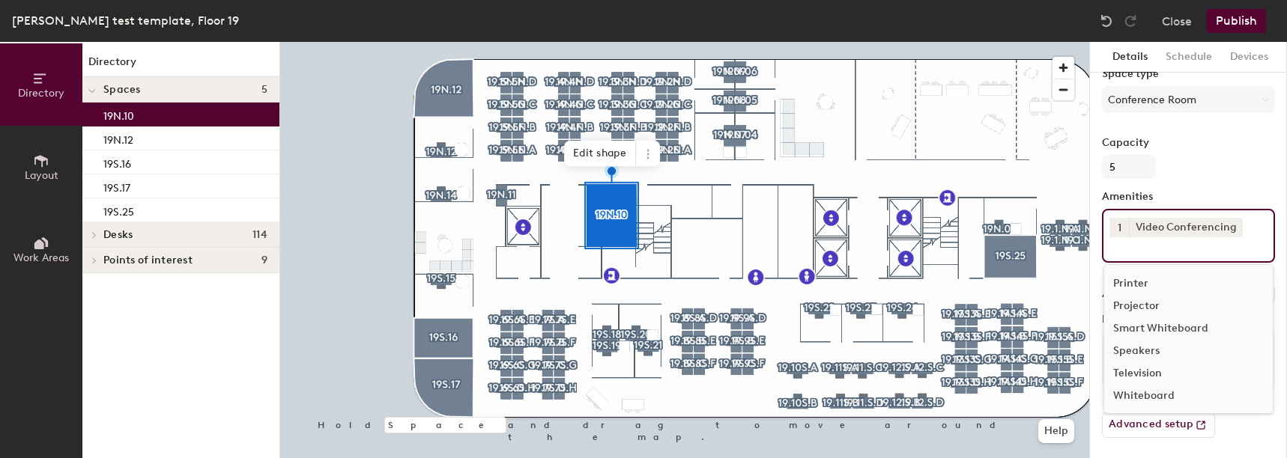
scroll to position [154, 0]
click at [1141, 365] on div "Television" at bounding box center [1188, 370] width 168 height 22
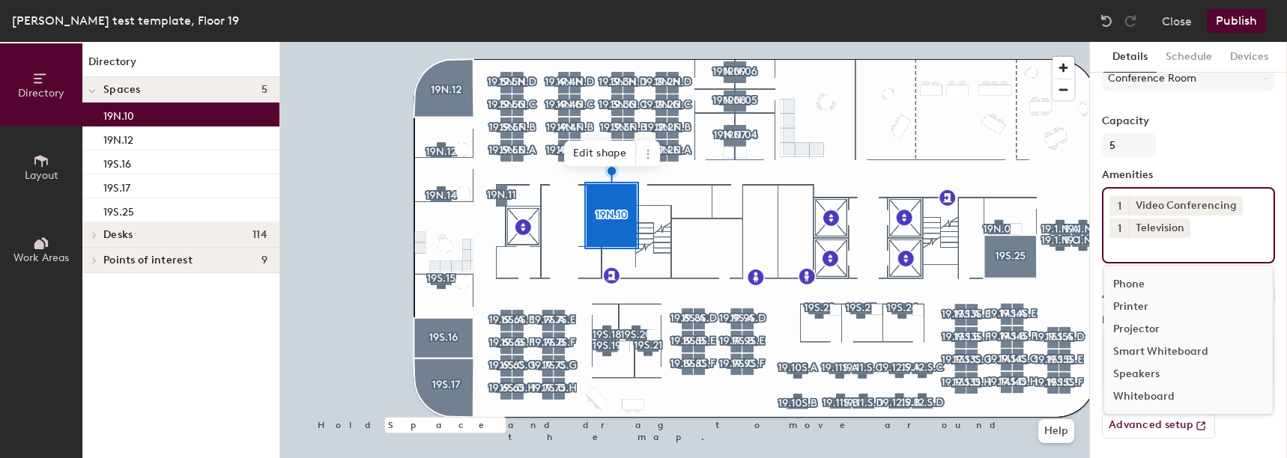
scroll to position [177, 0]
click at [1140, 368] on div "Speakers" at bounding box center [1188, 370] width 168 height 22
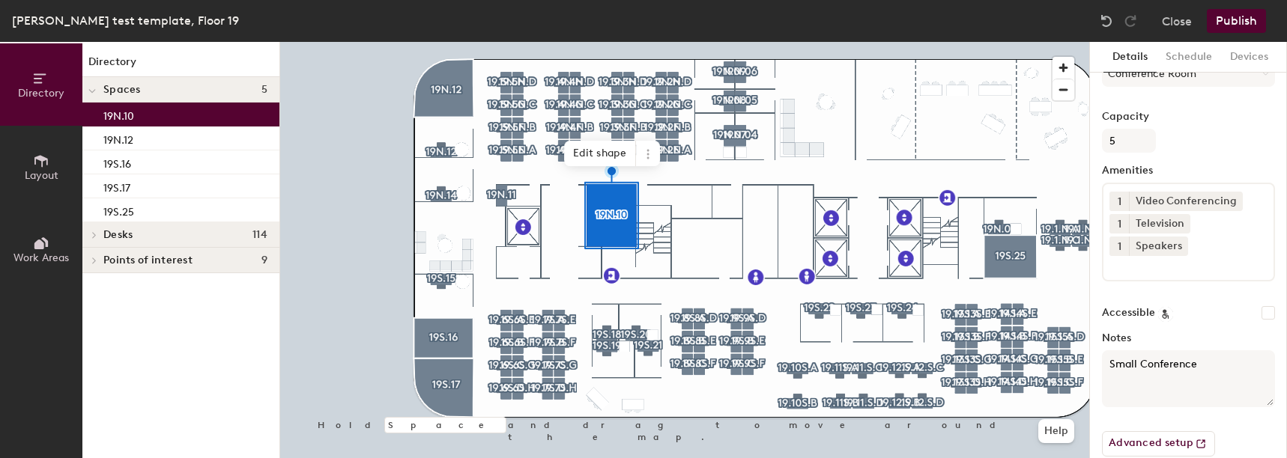
scroll to position [132, 0]
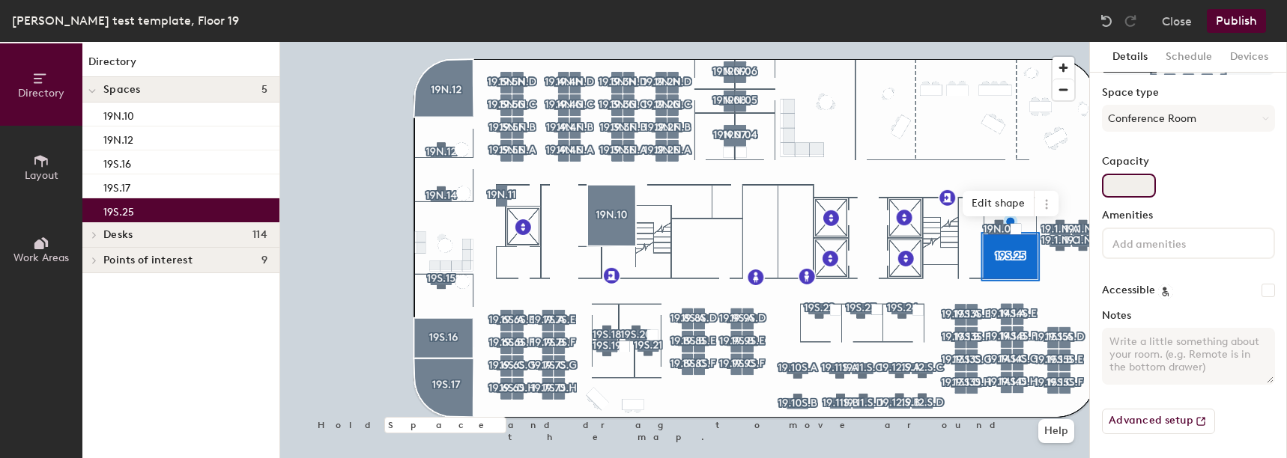
click at [1131, 181] on input "Capacity" at bounding box center [1129, 186] width 54 height 24
type input "5"
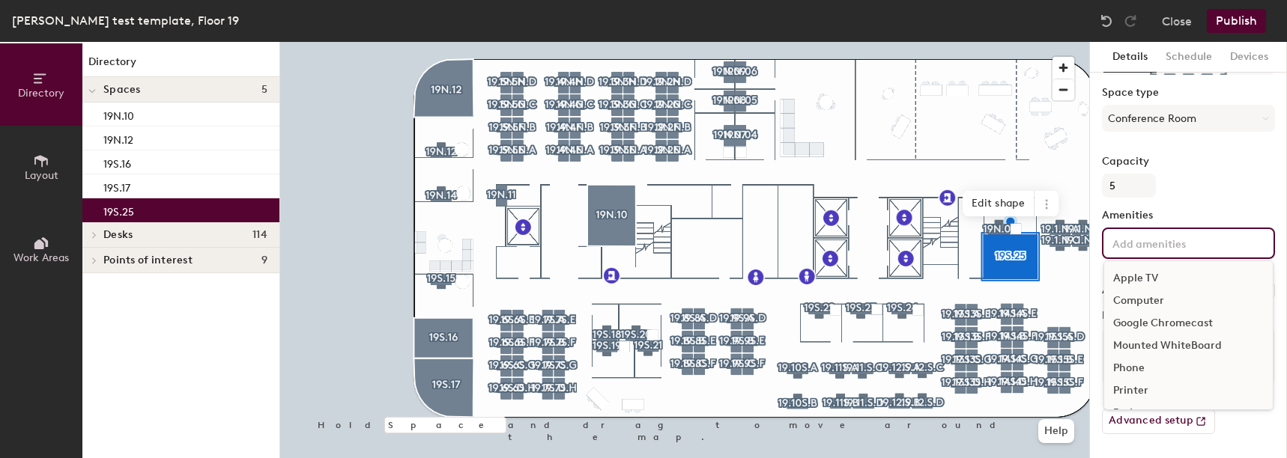
click at [1135, 243] on input at bounding box center [1176, 243] width 135 height 18
click at [1154, 362] on div "Video Conferencing" at bounding box center [1188, 370] width 168 height 22
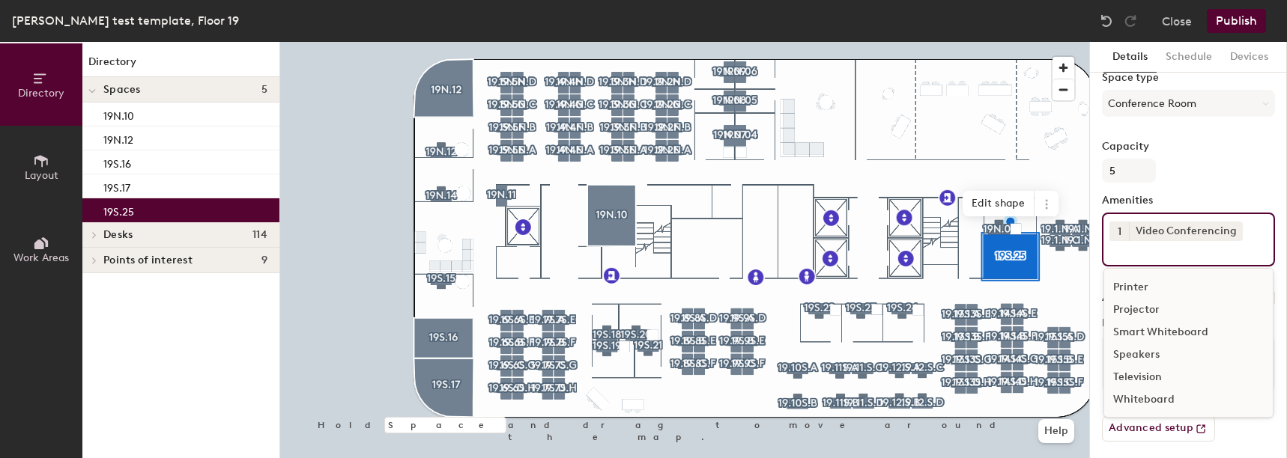
scroll to position [154, 0]
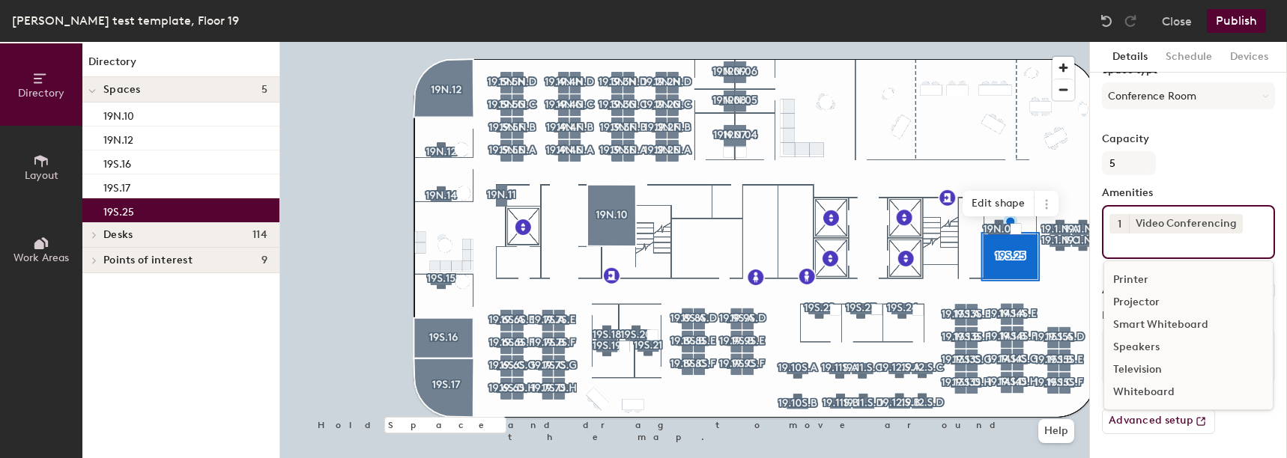
click at [1148, 371] on div "Television" at bounding box center [1188, 370] width 168 height 22
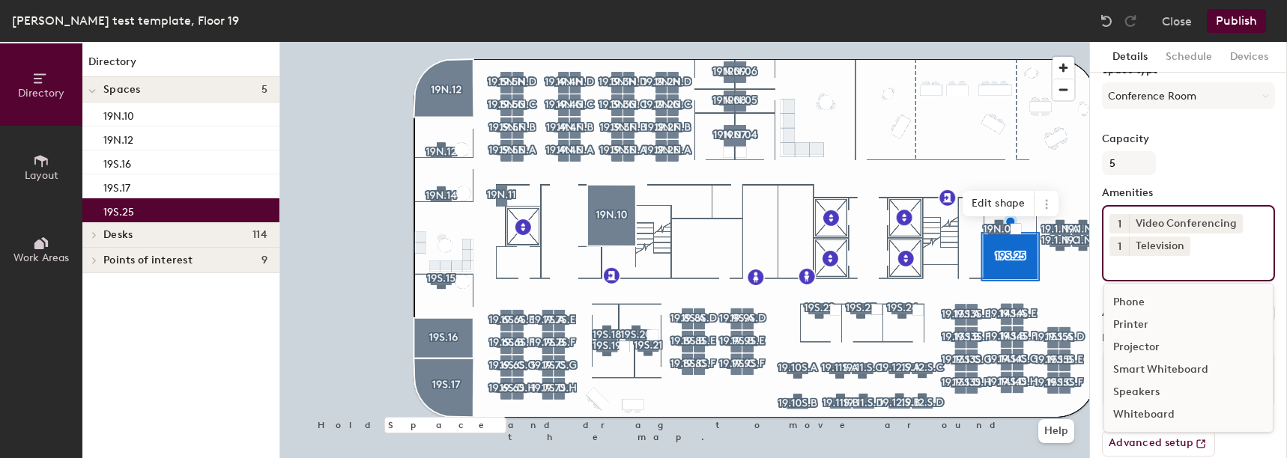
click at [1149, 387] on div "Speakers" at bounding box center [1188, 392] width 168 height 22
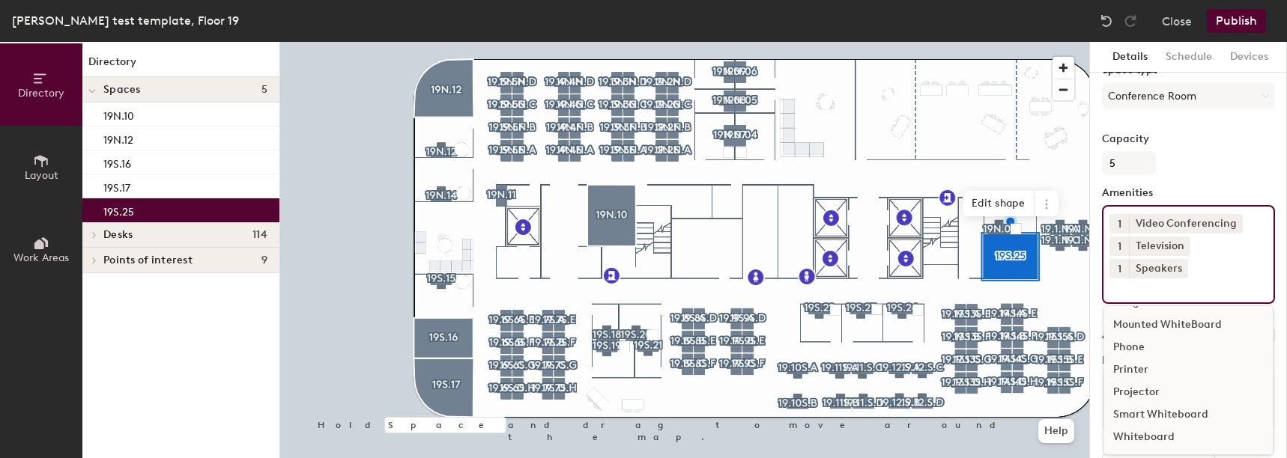
scroll to position [66, 0]
click at [1179, 186] on div "19S.25 Space type Conference Room Capacity 5 Amenities 1 Video Conferencing 1 T…" at bounding box center [1188, 211] width 173 height 562
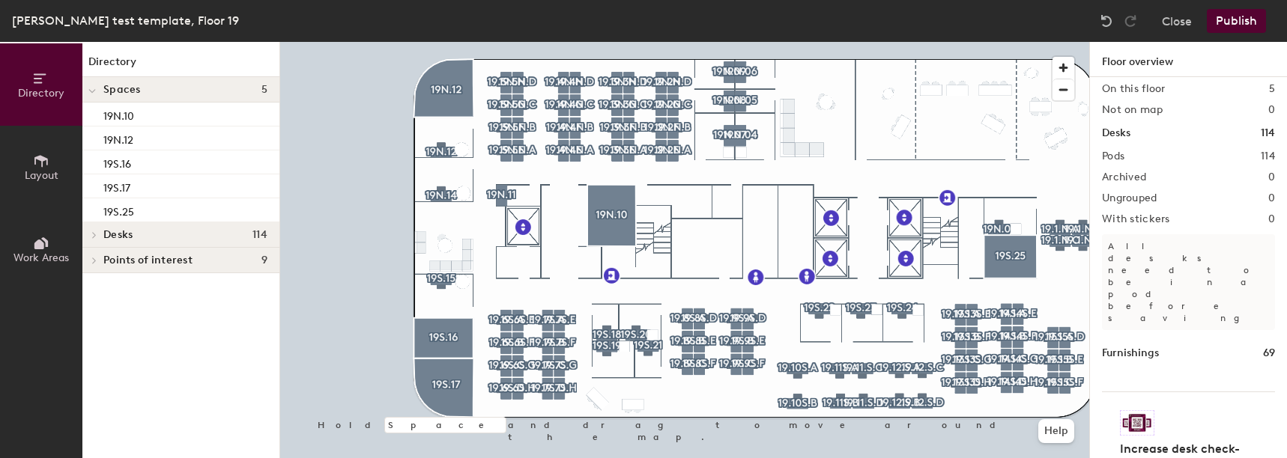
scroll to position [44, 0]
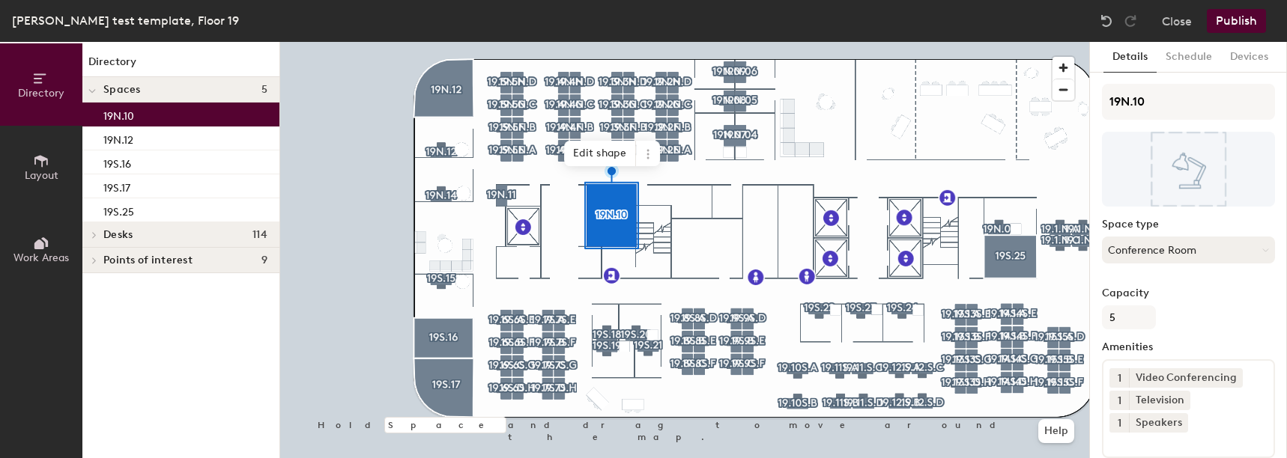
click at [1191, 252] on button "Conference Room" at bounding box center [1188, 250] width 173 height 27
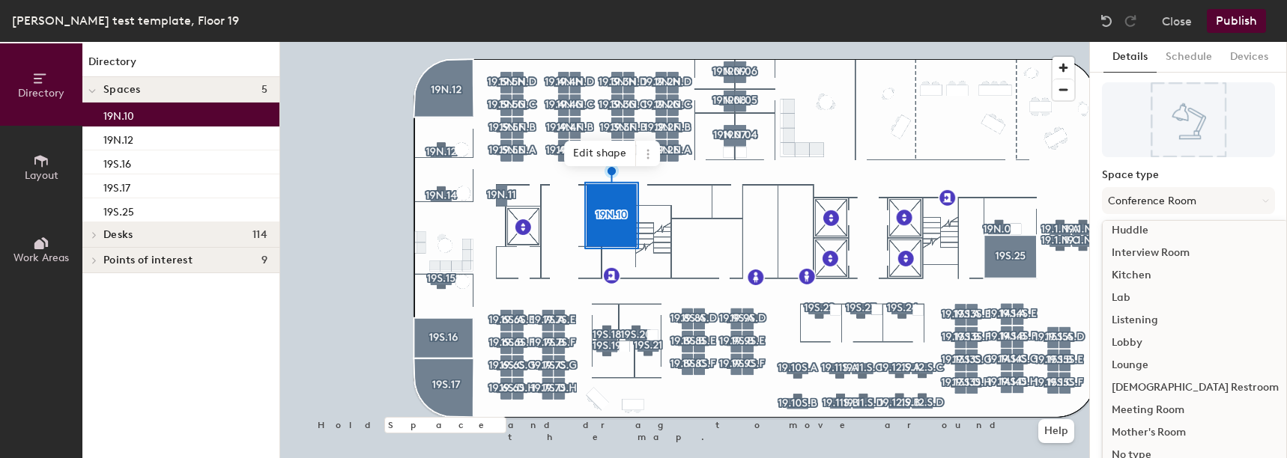
scroll to position [335, 0]
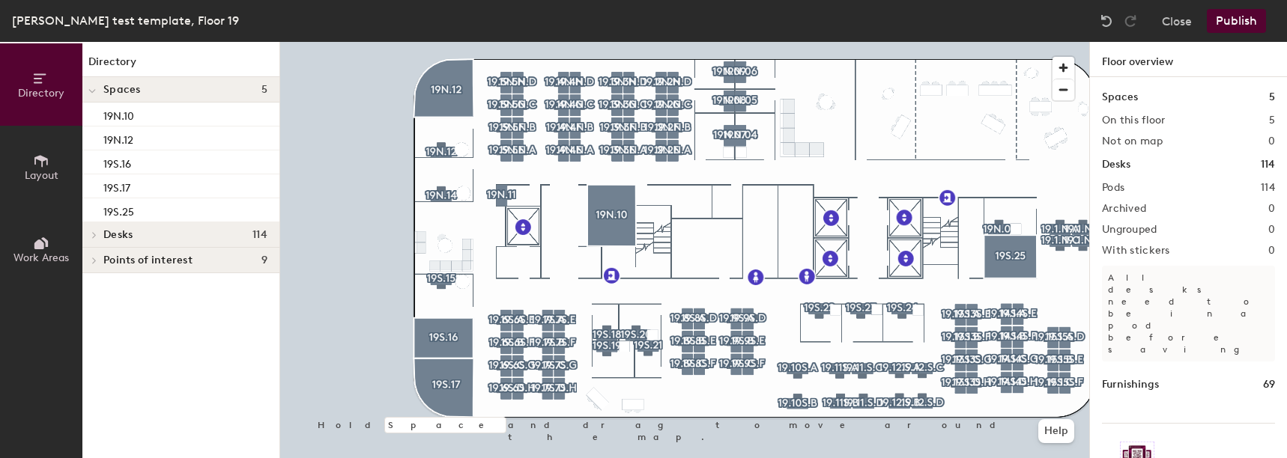
click at [1236, 26] on button "Publish" at bounding box center [1235, 21] width 59 height 24
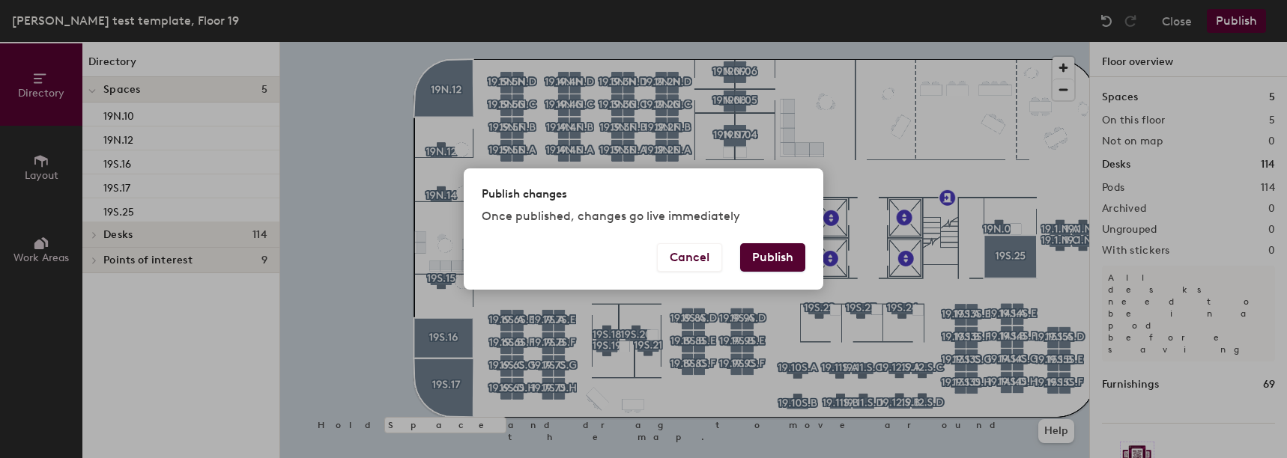
click at [778, 254] on button "Publish" at bounding box center [772, 257] width 65 height 28
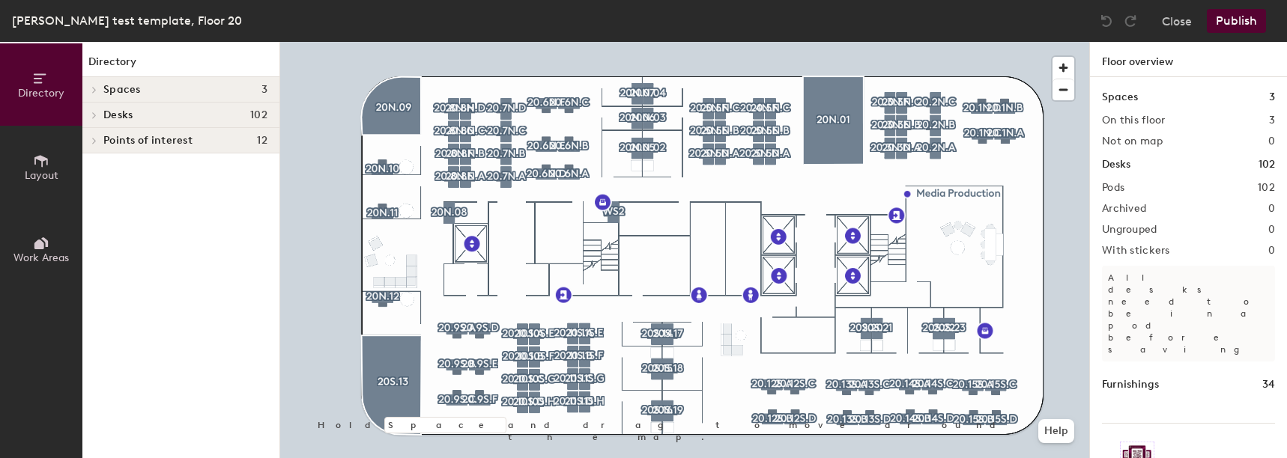
click at [419, 42] on div at bounding box center [684, 42] width 809 height 0
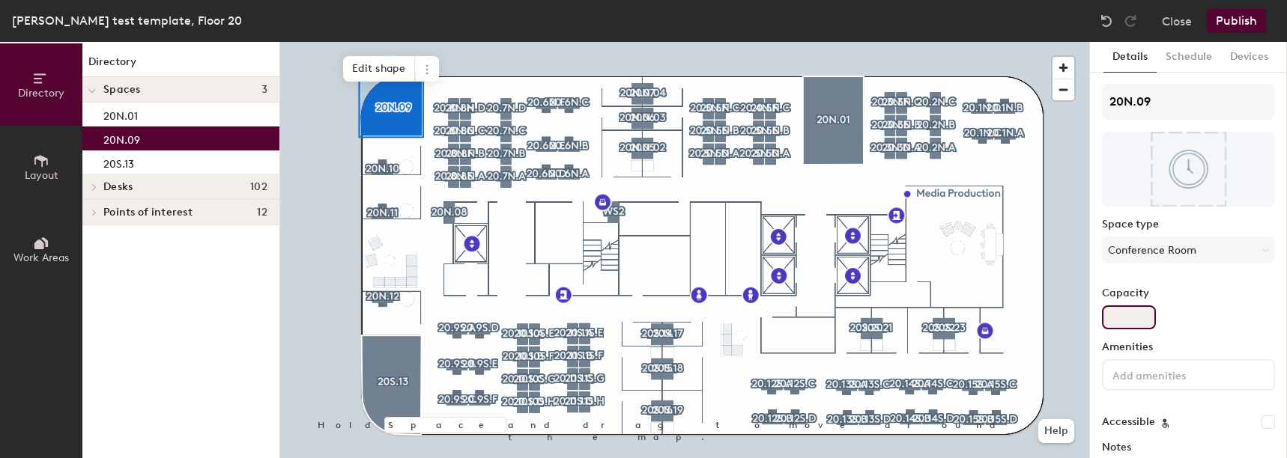
click at [1150, 321] on input "Capacity" at bounding box center [1129, 318] width 54 height 24
type input "5"
click at [1213, 383] on input at bounding box center [1176, 374] width 135 height 18
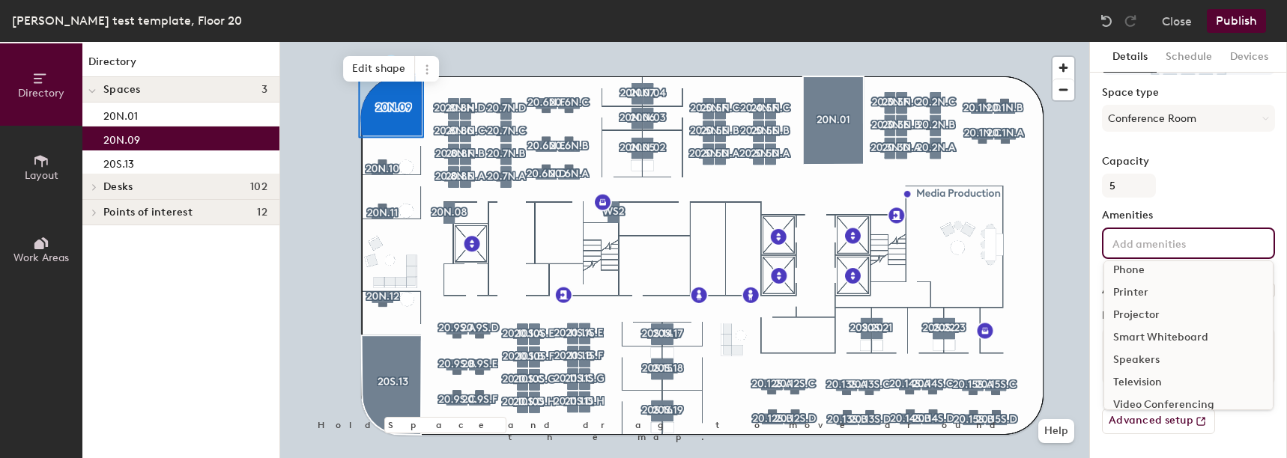
scroll to position [133, 0]
click at [1143, 372] on div "Video Conferencing" at bounding box center [1188, 370] width 168 height 22
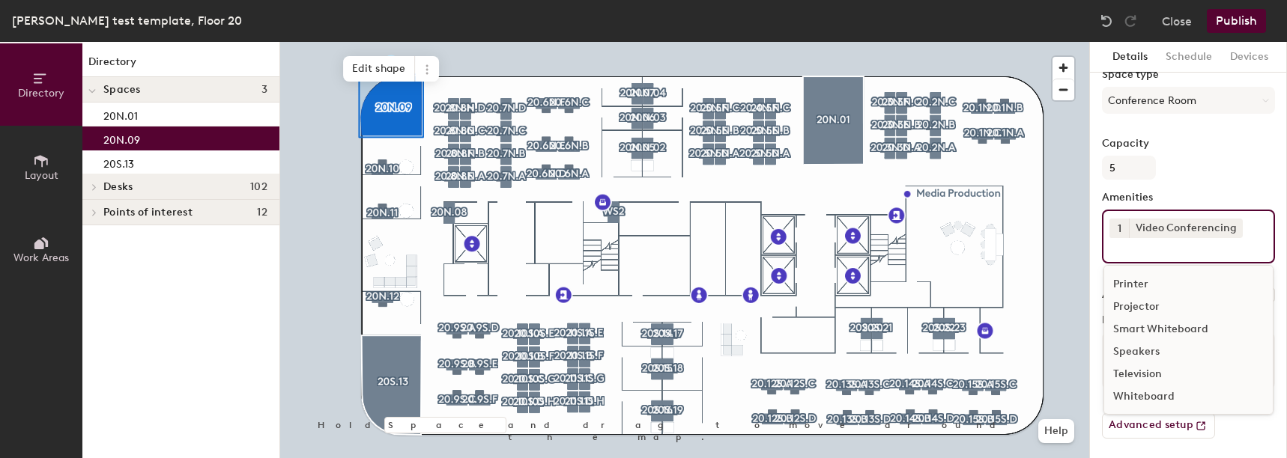
scroll to position [154, 0]
click at [1146, 362] on div "Television" at bounding box center [1188, 370] width 168 height 22
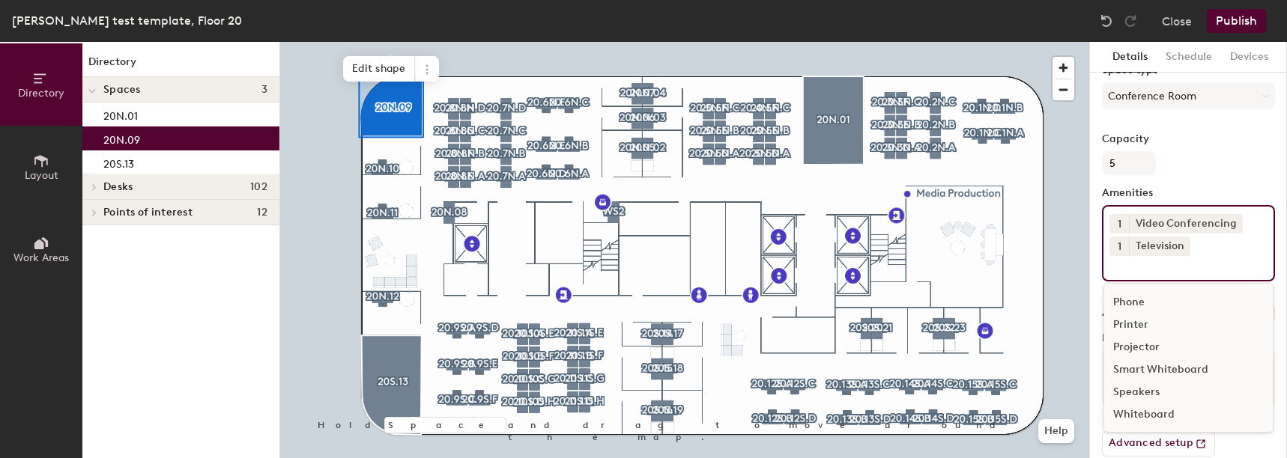
scroll to position [177, 0]
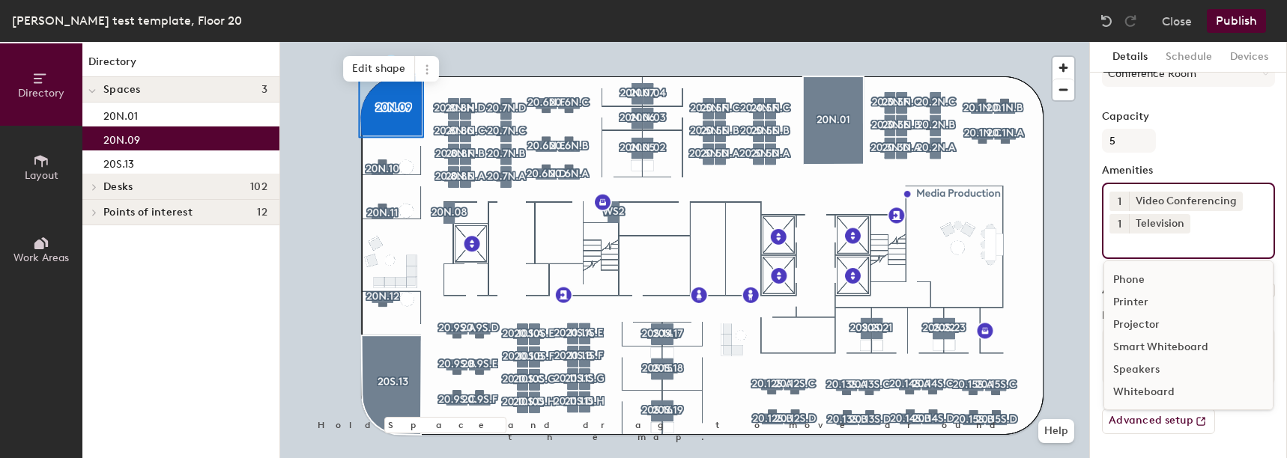
click at [1145, 358] on div "Smart Whiteboard" at bounding box center [1188, 347] width 168 height 22
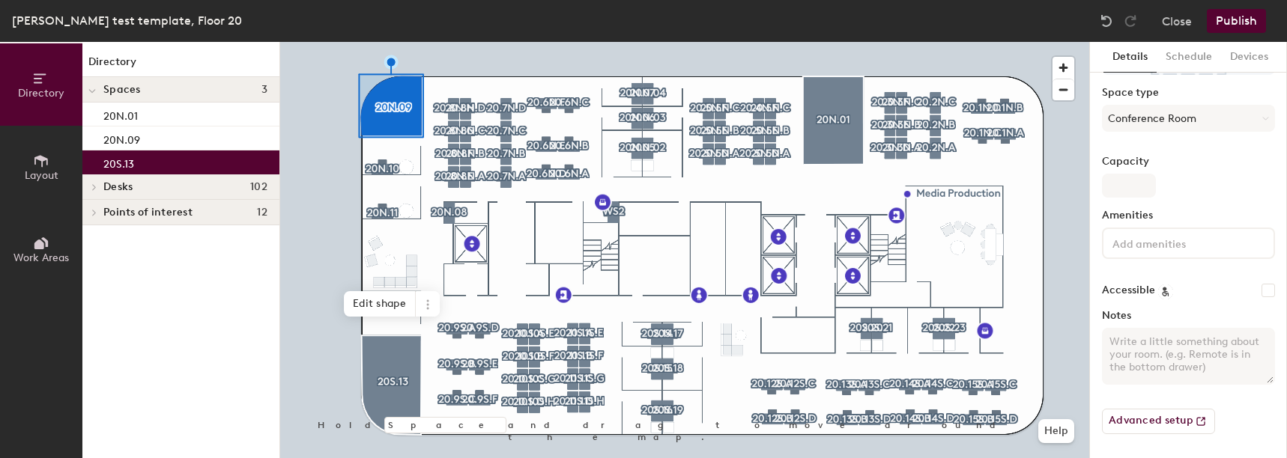
scroll to position [132, 0]
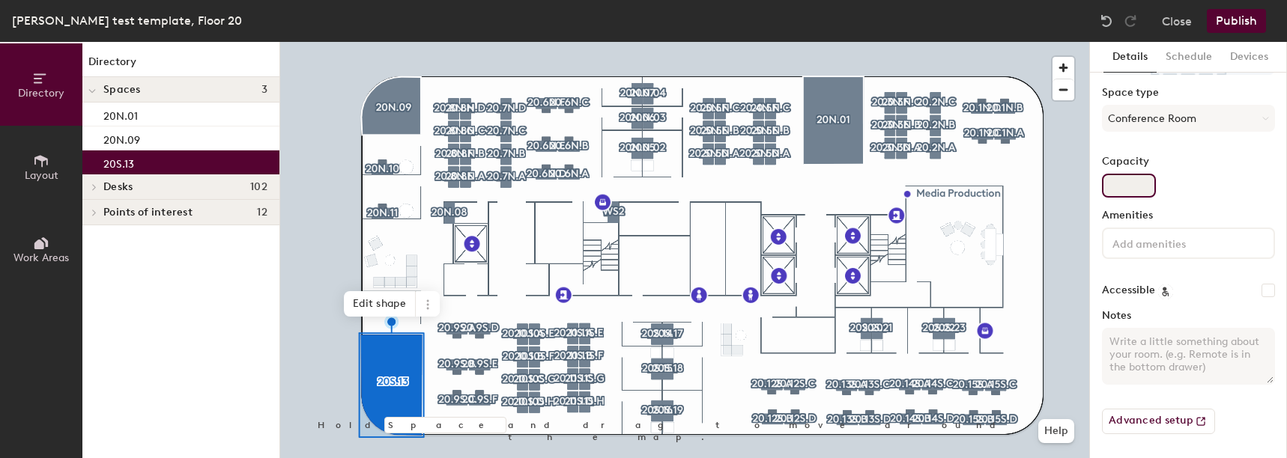
click at [1134, 186] on input "Capacity" at bounding box center [1129, 186] width 54 height 24
type input "12"
click at [1178, 245] on input at bounding box center [1176, 243] width 135 height 18
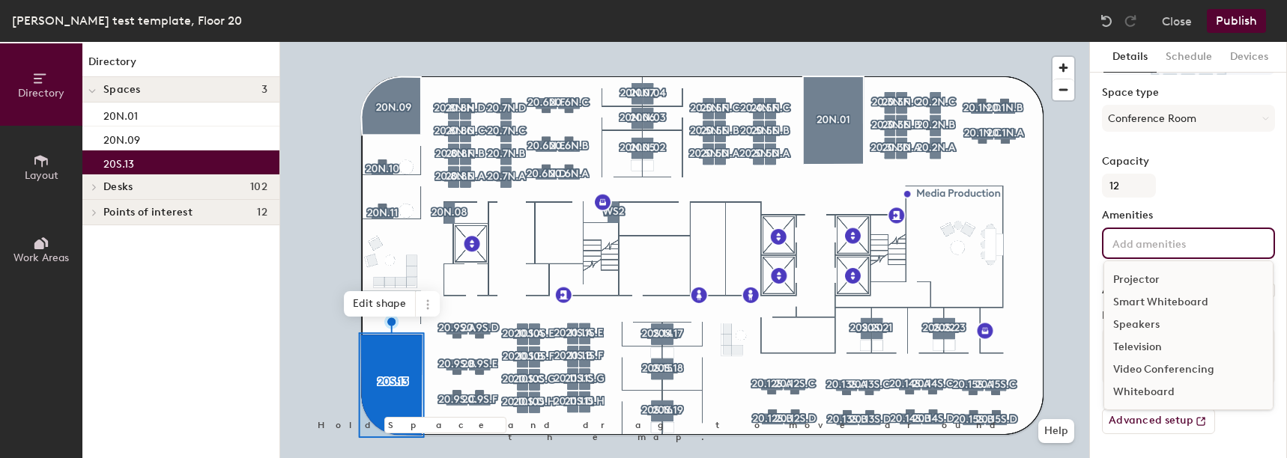
click at [1124, 349] on div "Television" at bounding box center [1188, 347] width 168 height 22
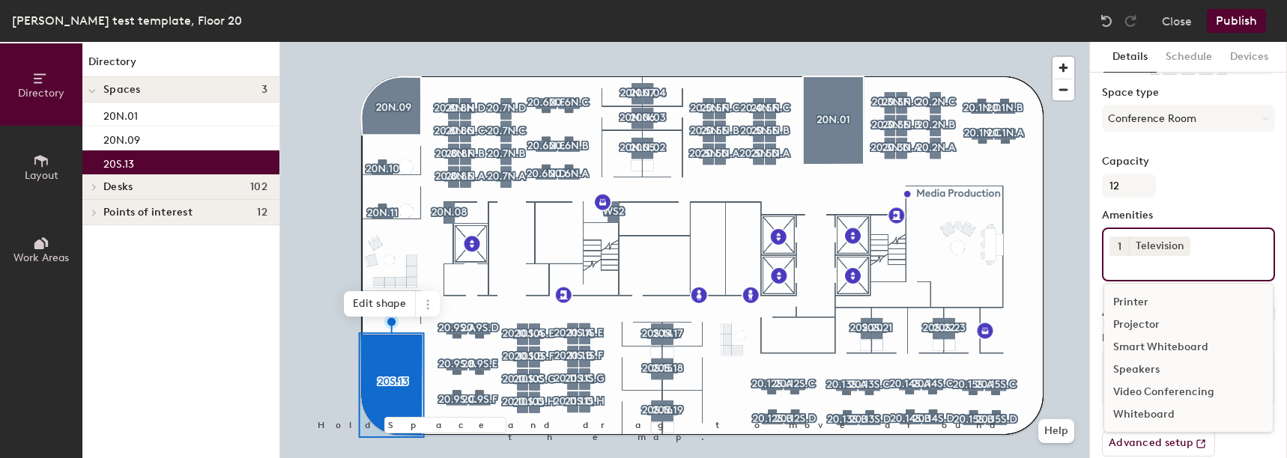
scroll to position [154, 0]
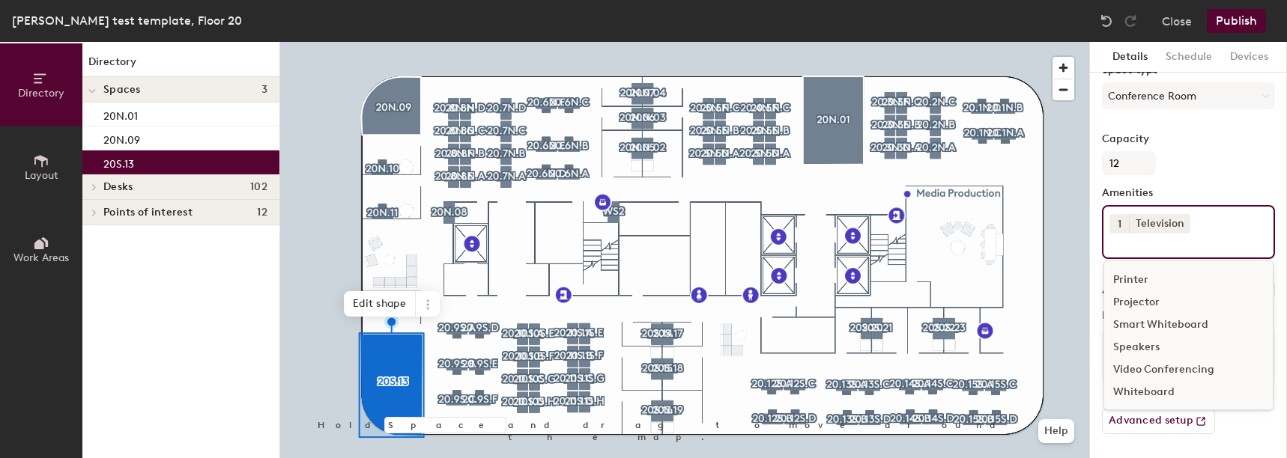
click at [1126, 370] on div "Video Conferencing" at bounding box center [1188, 370] width 168 height 22
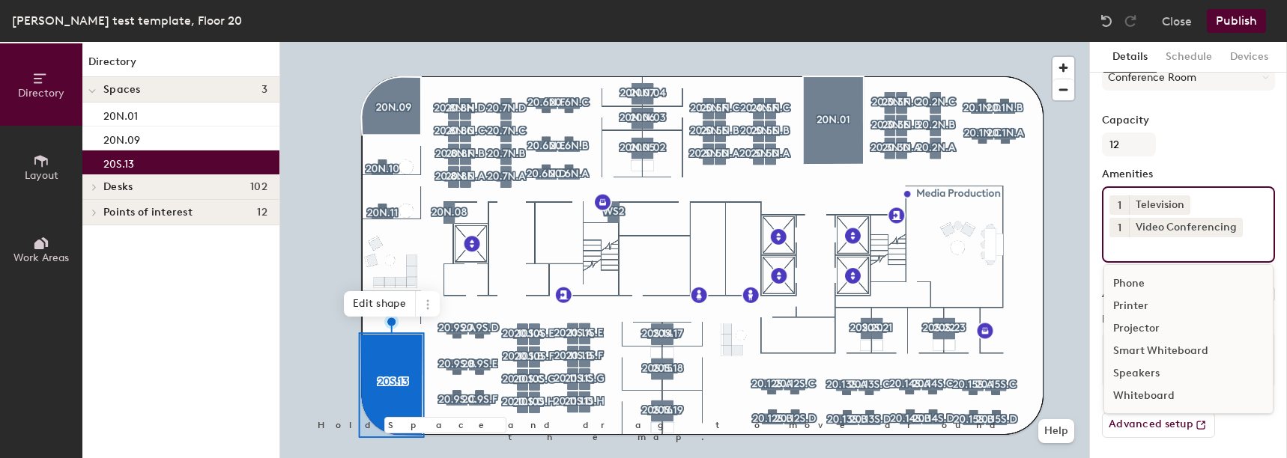
scroll to position [177, 0]
click at [1126, 370] on div "Speakers" at bounding box center [1188, 370] width 168 height 22
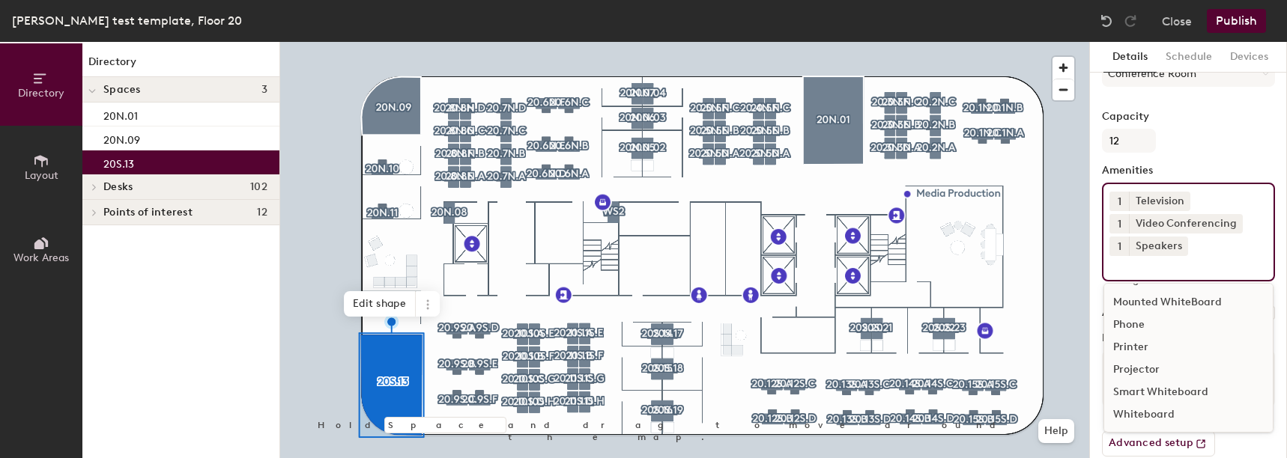
click at [1120, 203] on span "1" at bounding box center [1119, 202] width 4 height 16
click at [1116, 223] on div "2" at bounding box center [1118, 220] width 19 height 19
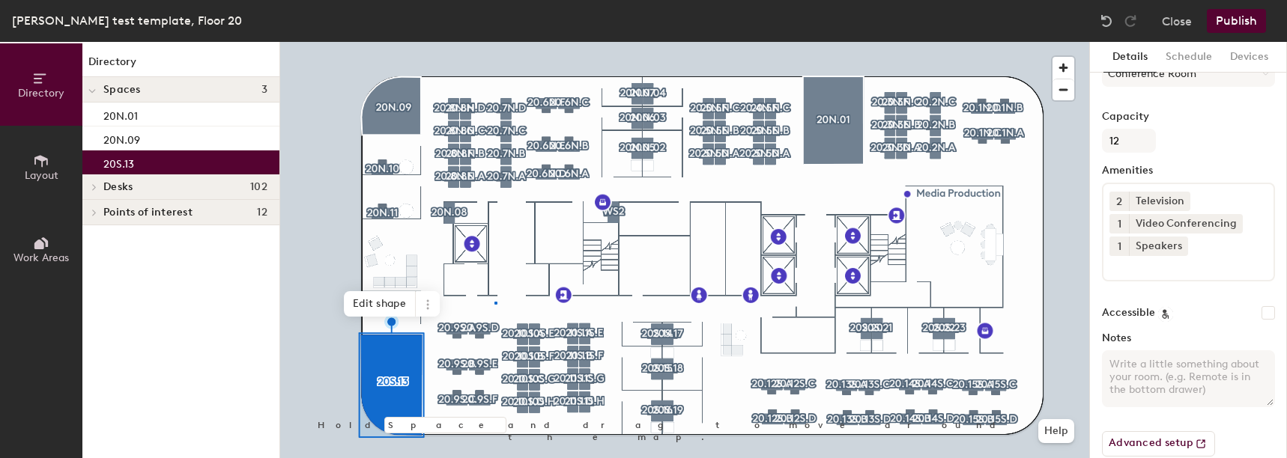
click at [495, 42] on div at bounding box center [684, 42] width 809 height 0
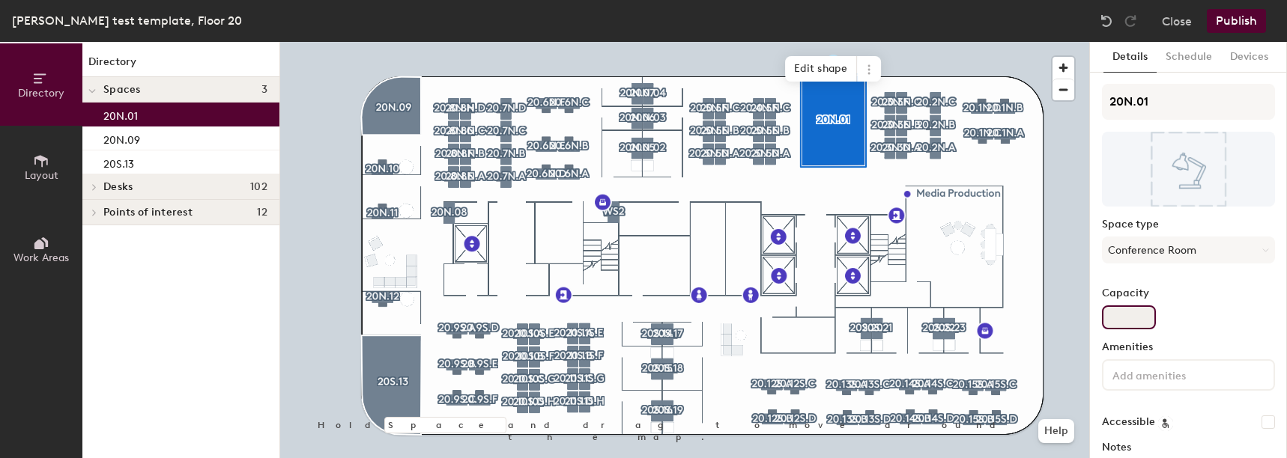
click at [1137, 318] on input "Capacity" at bounding box center [1129, 318] width 54 height 24
type input "11"
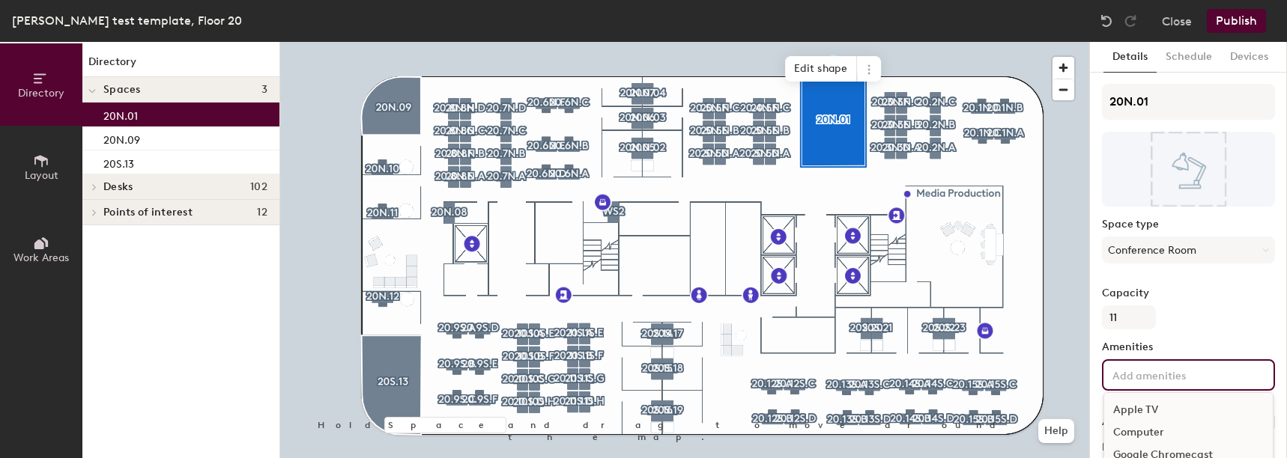
click at [1173, 362] on div "Apple TV Computer Google Chromecast Mounted WhiteBoard Phone Printer Projector …" at bounding box center [1188, 374] width 173 height 31
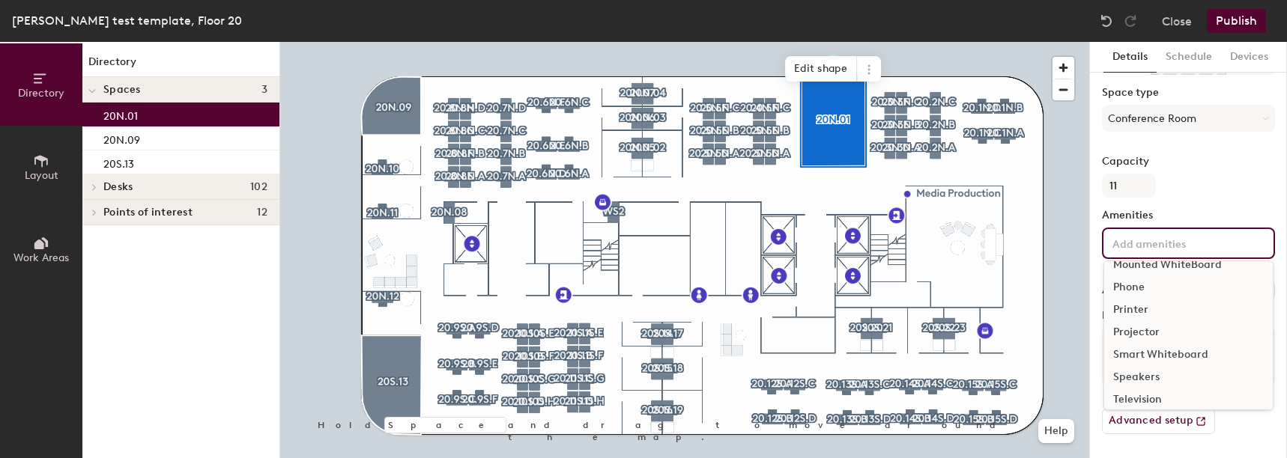
scroll to position [133, 0]
click at [1161, 391] on div "Whiteboard" at bounding box center [1188, 392] width 168 height 22
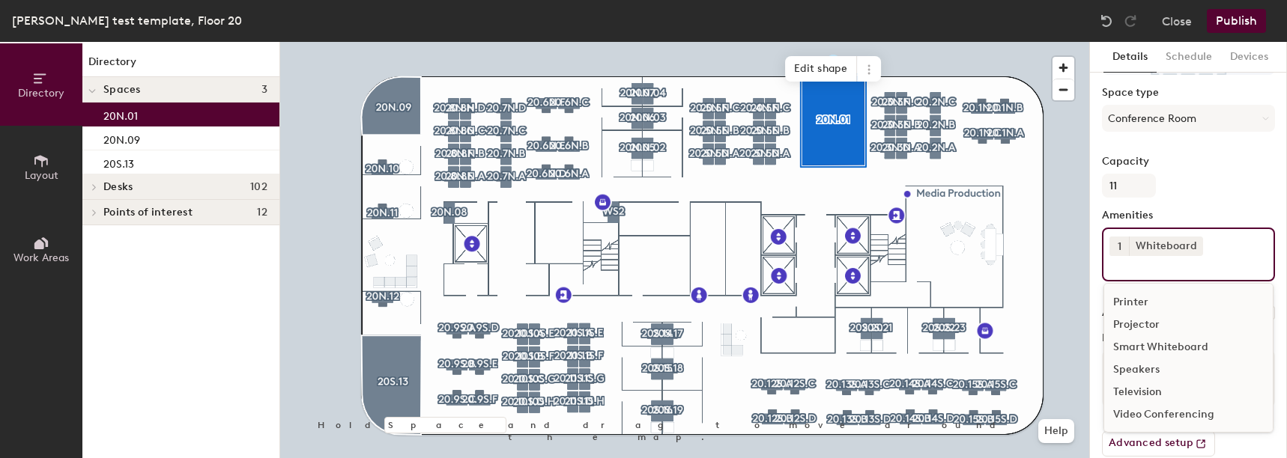
scroll to position [111, 0]
click at [1192, 249] on icon at bounding box center [1194, 245] width 10 height 10
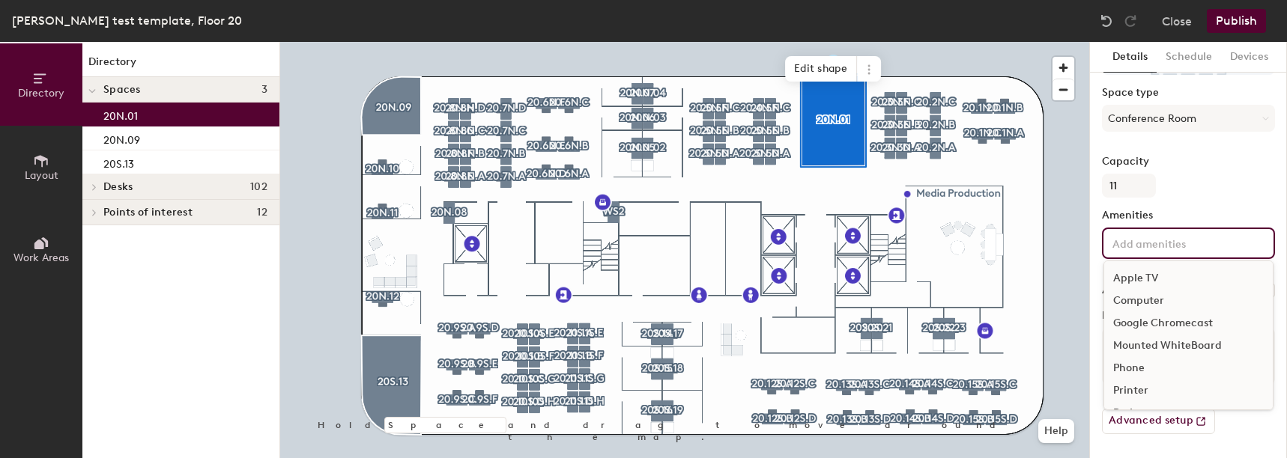
click at [1177, 252] on div "Apple TV Computer Google Chromecast Mounted WhiteBoard Phone Printer Projector …" at bounding box center [1188, 243] width 173 height 31
click at [1181, 374] on div "Video Conferencing" at bounding box center [1188, 370] width 168 height 22
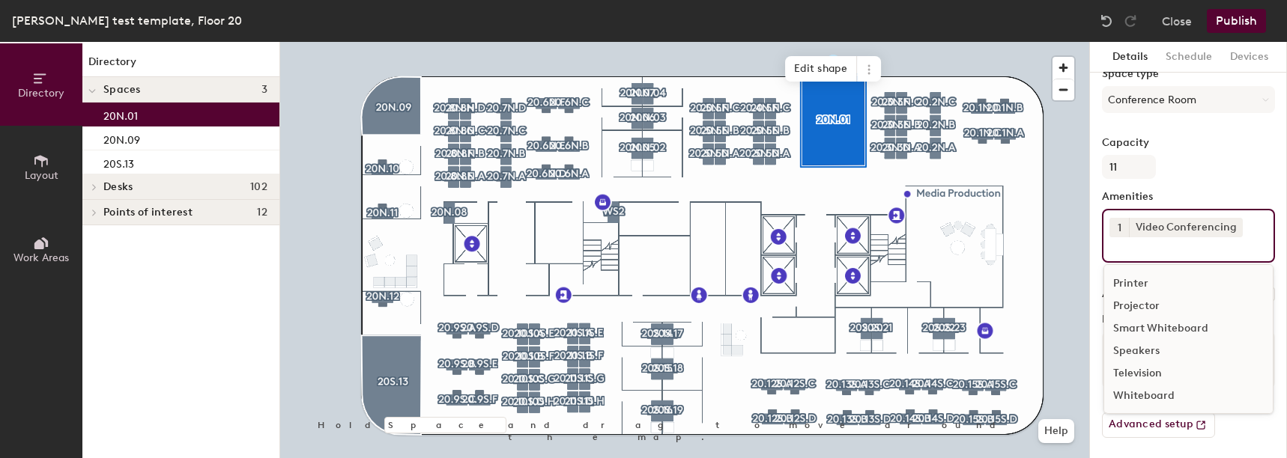
scroll to position [154, 0]
click at [1153, 342] on div "Speakers" at bounding box center [1188, 347] width 168 height 22
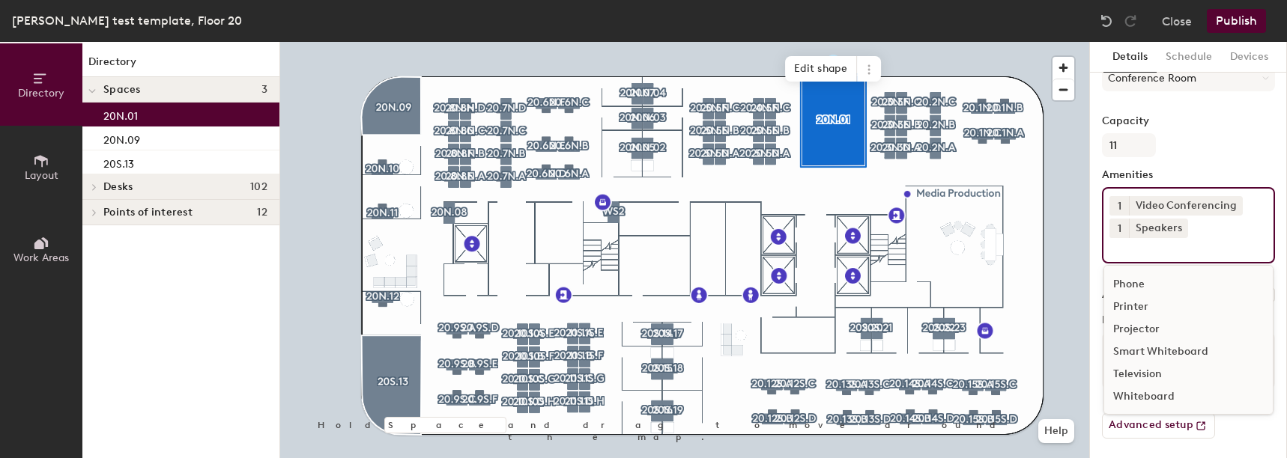
scroll to position [177, 0]
click at [1149, 362] on div "Television" at bounding box center [1188, 370] width 168 height 22
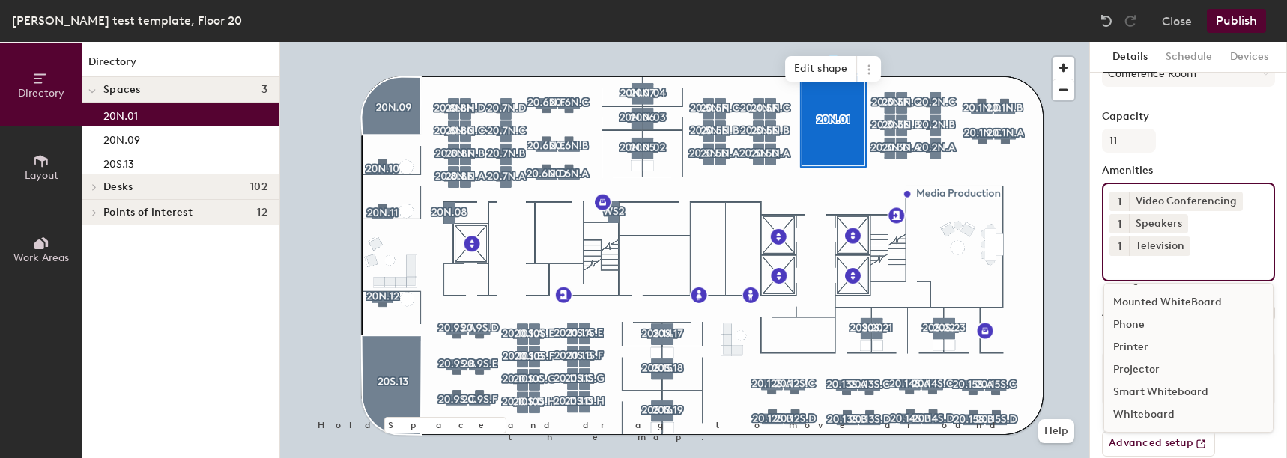
scroll to position [66, 0]
click at [1116, 245] on button "1" at bounding box center [1118, 246] width 19 height 19
click at [1114, 267] on div "2" at bounding box center [1118, 265] width 19 height 19
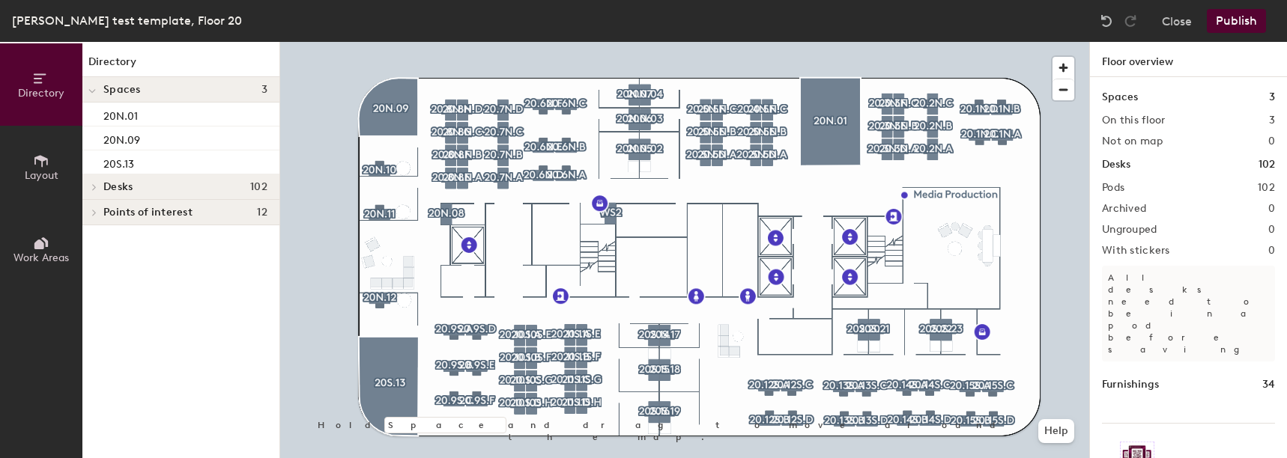
click at [1237, 17] on button "Publish" at bounding box center [1235, 21] width 59 height 24
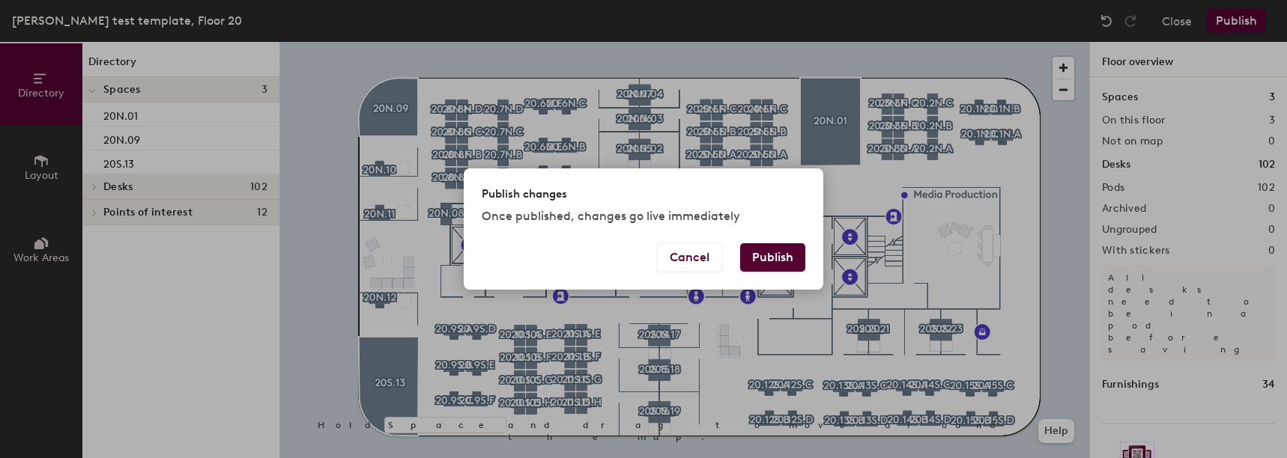
click at [756, 270] on button "Publish" at bounding box center [772, 257] width 65 height 28
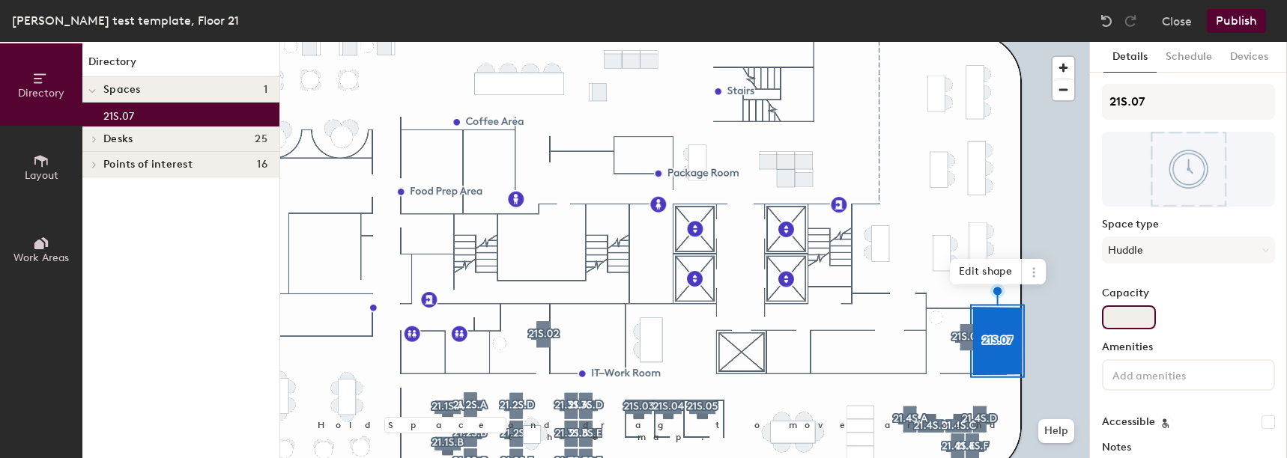
click at [1144, 316] on input "Capacity" at bounding box center [1129, 318] width 54 height 24
type input "3"
click at [1189, 290] on label "Capacity" at bounding box center [1188, 294] width 173 height 12
click at [1155, 306] on input "3" at bounding box center [1129, 318] width 54 height 24
click at [1150, 380] on input at bounding box center [1176, 374] width 135 height 18
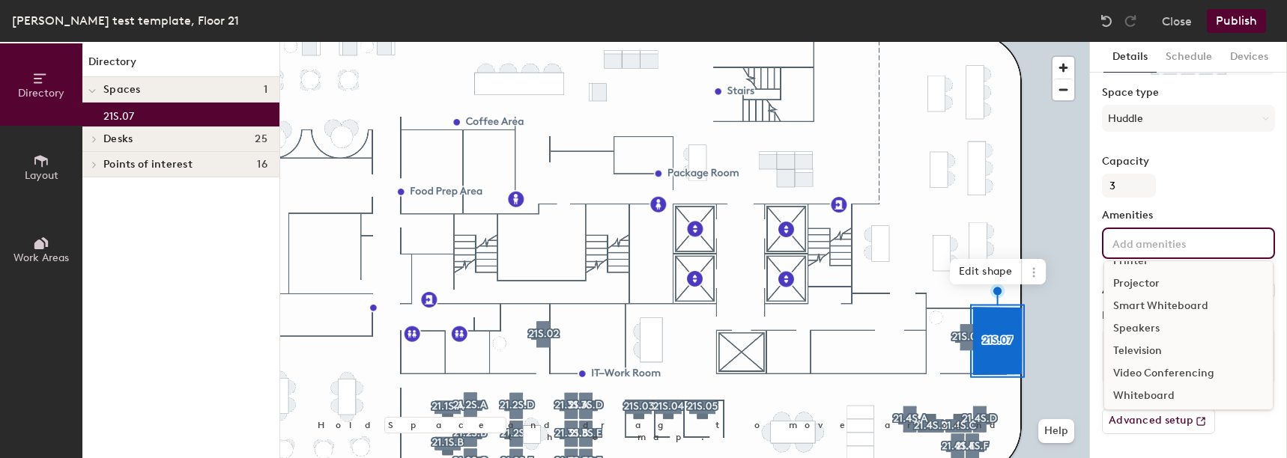
scroll to position [133, 0]
click at [1147, 365] on div "Video Conferencing" at bounding box center [1188, 370] width 168 height 22
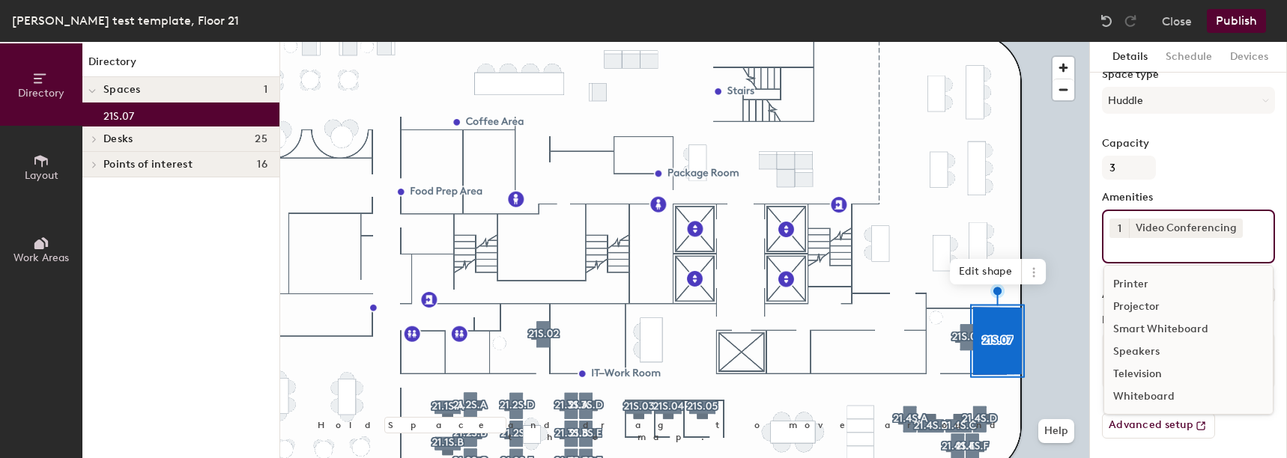
scroll to position [154, 0]
click at [1146, 363] on div "Television" at bounding box center [1188, 370] width 168 height 22
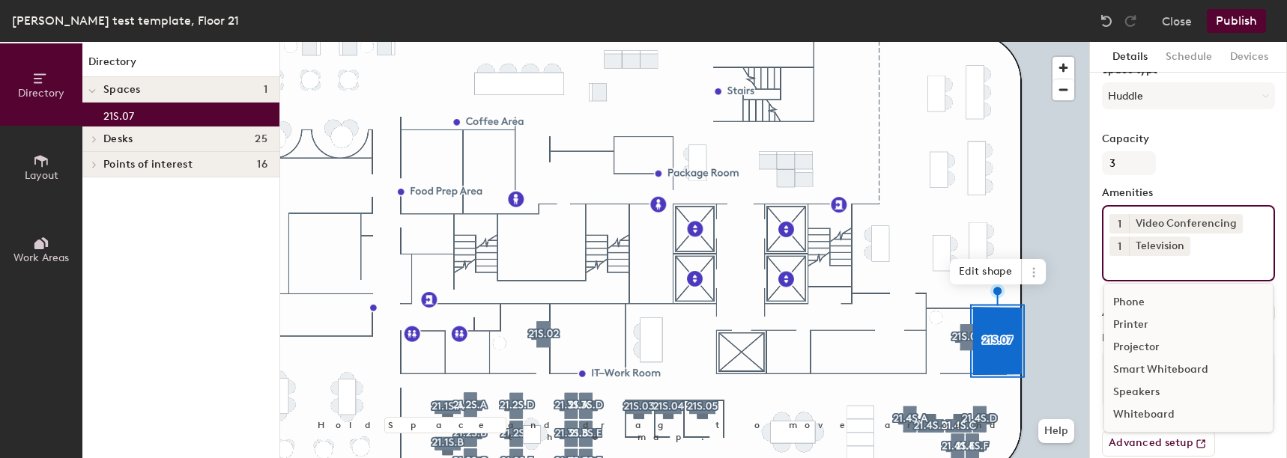
click at [1134, 388] on div "Speakers" at bounding box center [1188, 392] width 168 height 22
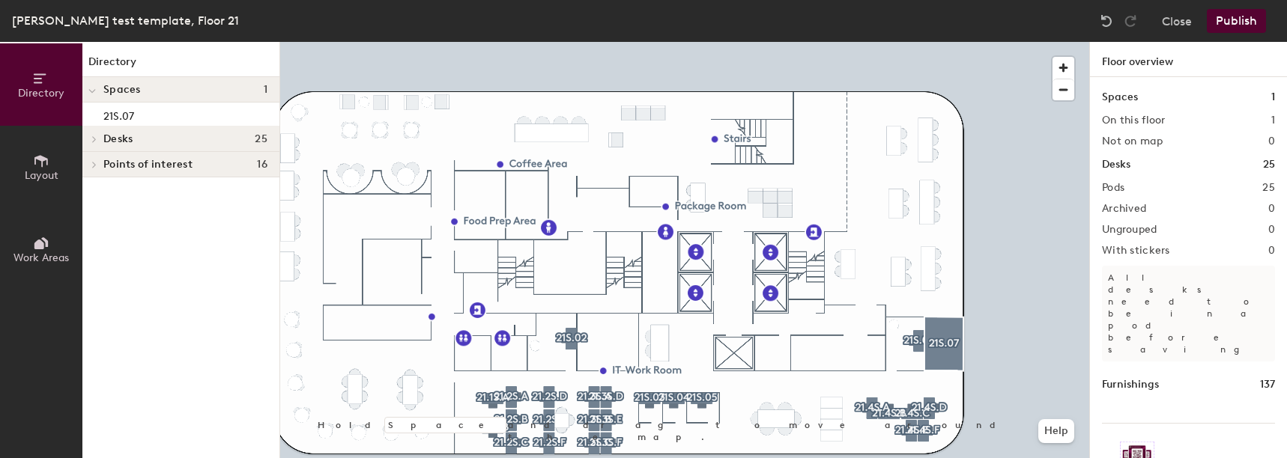
click at [1236, 18] on button "Publish" at bounding box center [1235, 21] width 59 height 24
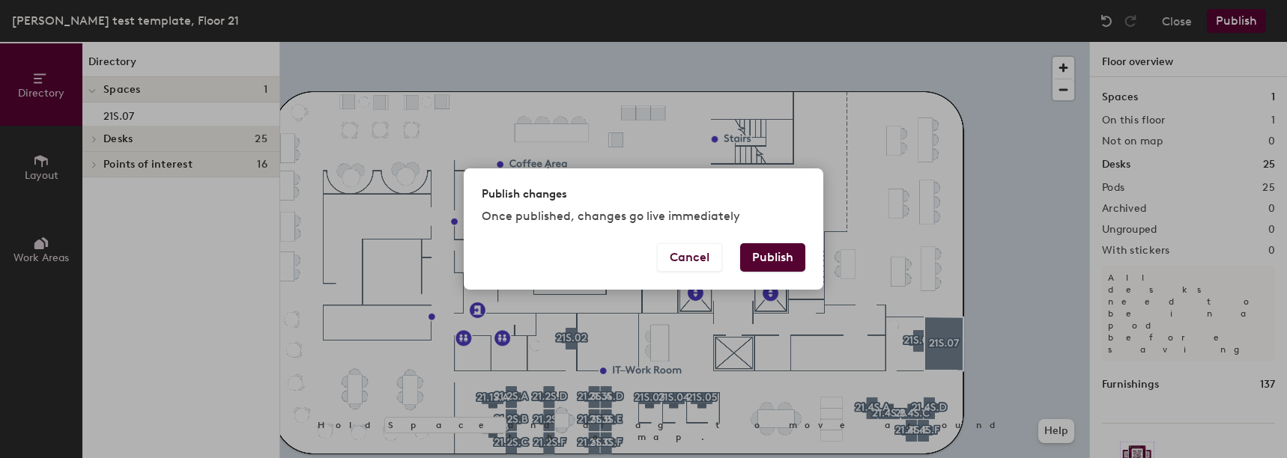
click at [777, 264] on button "Publish" at bounding box center [772, 257] width 65 height 28
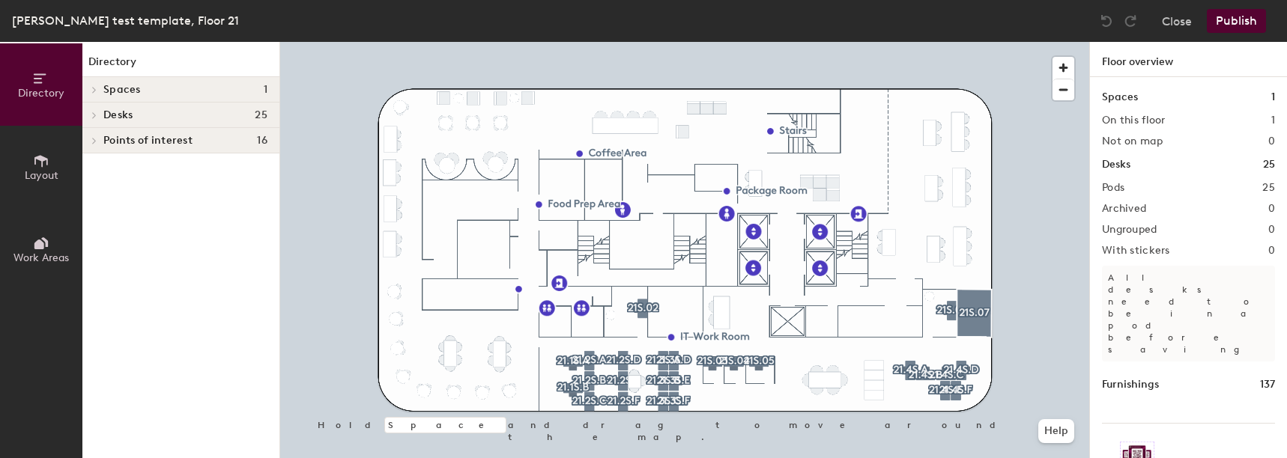
click at [1256, 21] on button "Publish" at bounding box center [1235, 21] width 59 height 24
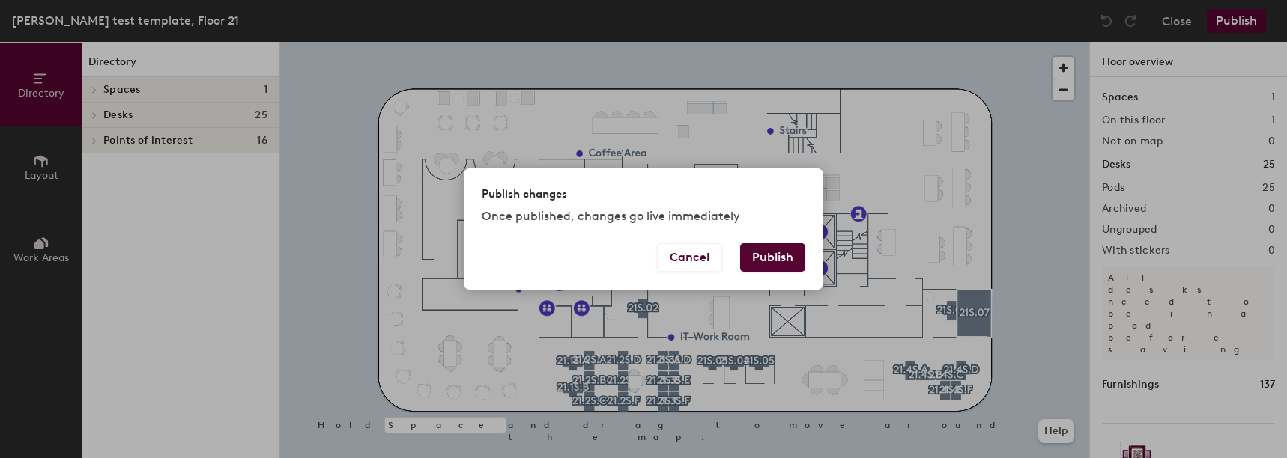
click at [760, 261] on button "Publish" at bounding box center [772, 257] width 65 height 28
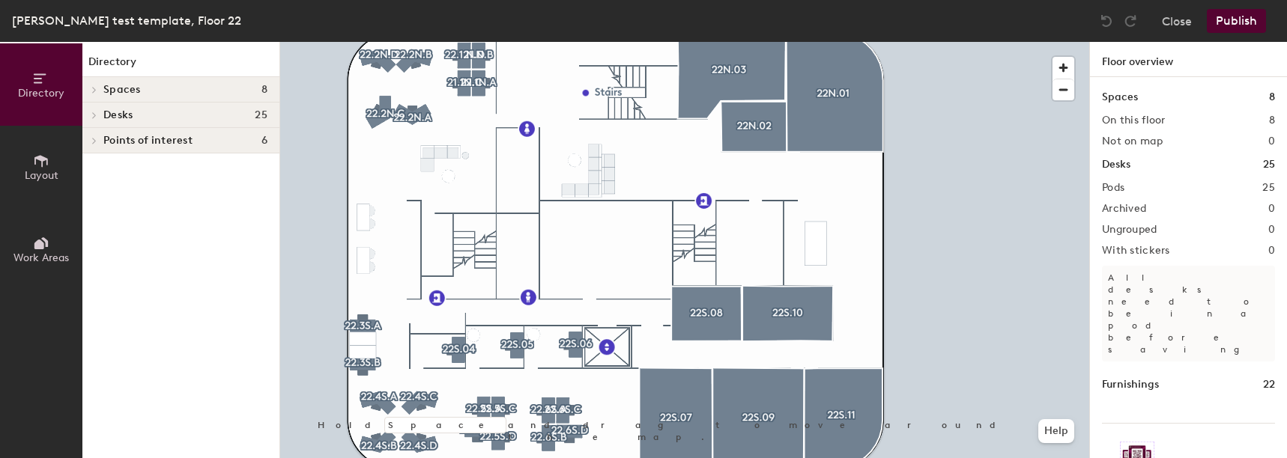
click at [813, 42] on div at bounding box center [684, 42] width 809 height 0
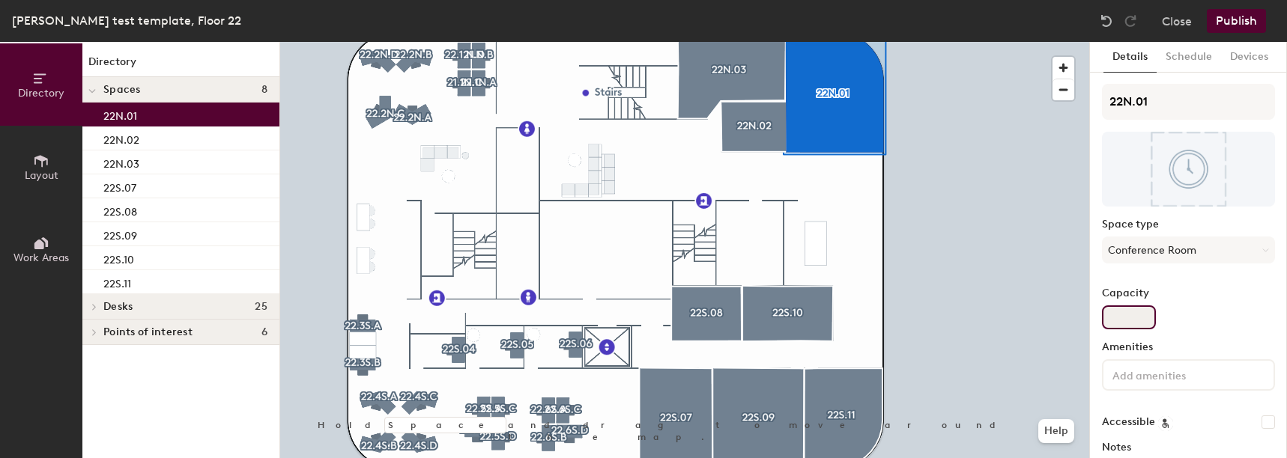
click at [1111, 312] on input "Capacity" at bounding box center [1129, 318] width 54 height 24
type input "17"
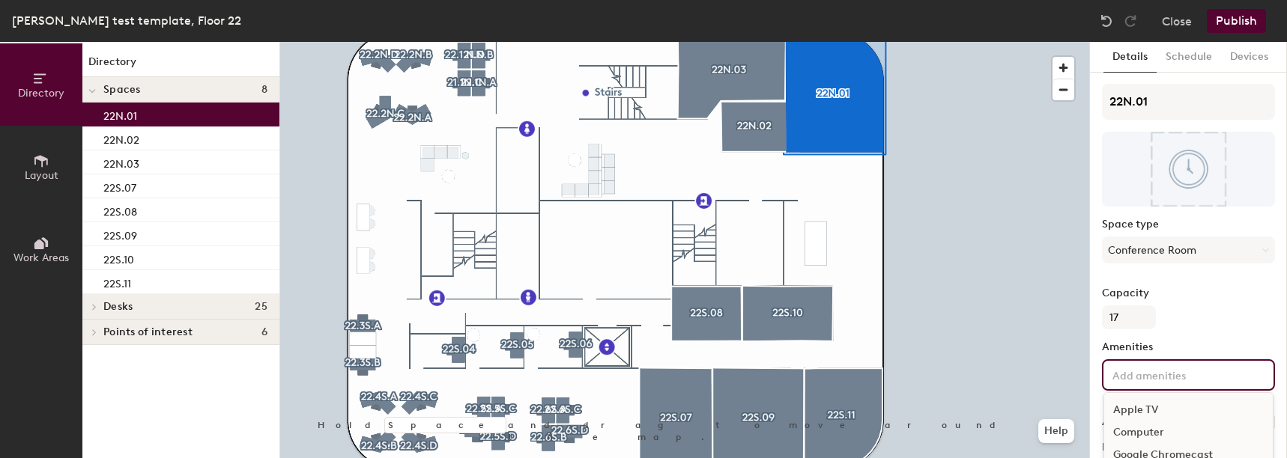
click at [1237, 383] on input at bounding box center [1176, 374] width 135 height 18
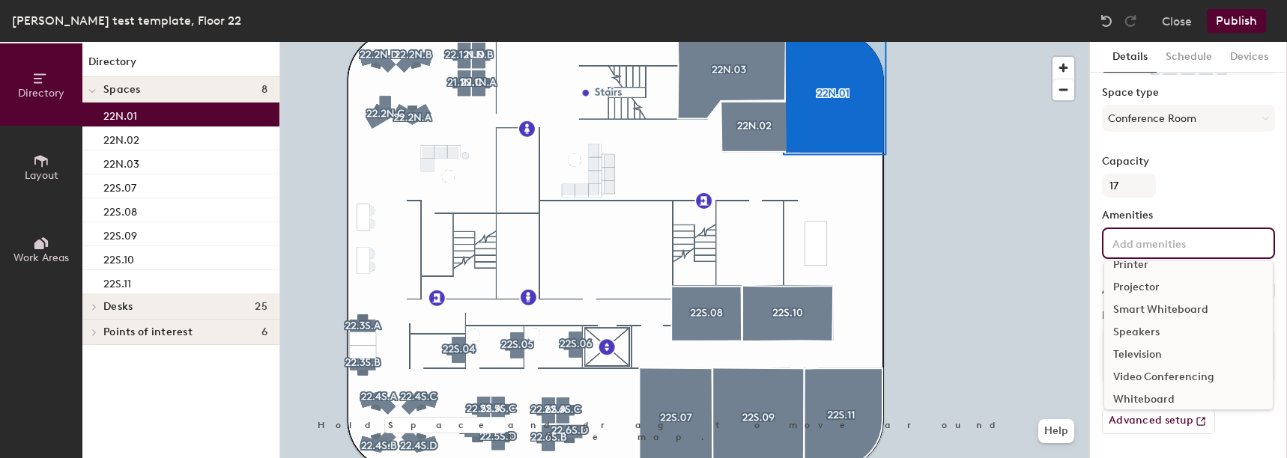
scroll to position [133, 0]
click at [1135, 352] on div "Television" at bounding box center [1188, 347] width 168 height 22
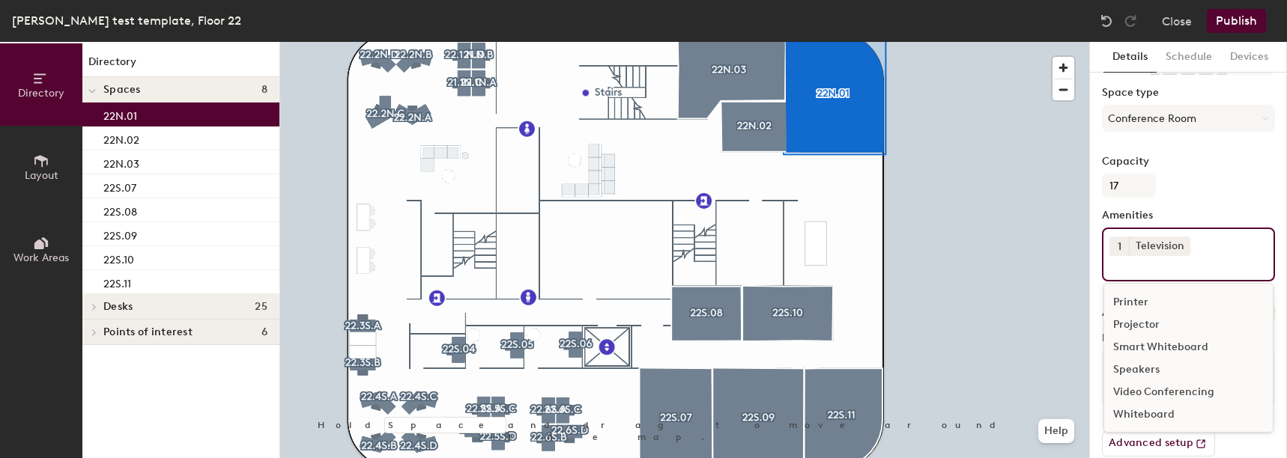
scroll to position [111, 0]
click at [1119, 244] on span "1" at bounding box center [1119, 247] width 4 height 16
click at [1119, 251] on div "1" at bounding box center [1118, 246] width 19 height 19
click at [1118, 249] on span "1" at bounding box center [1119, 247] width 4 height 16
click at [1118, 261] on div "2" at bounding box center [1118, 265] width 19 height 19
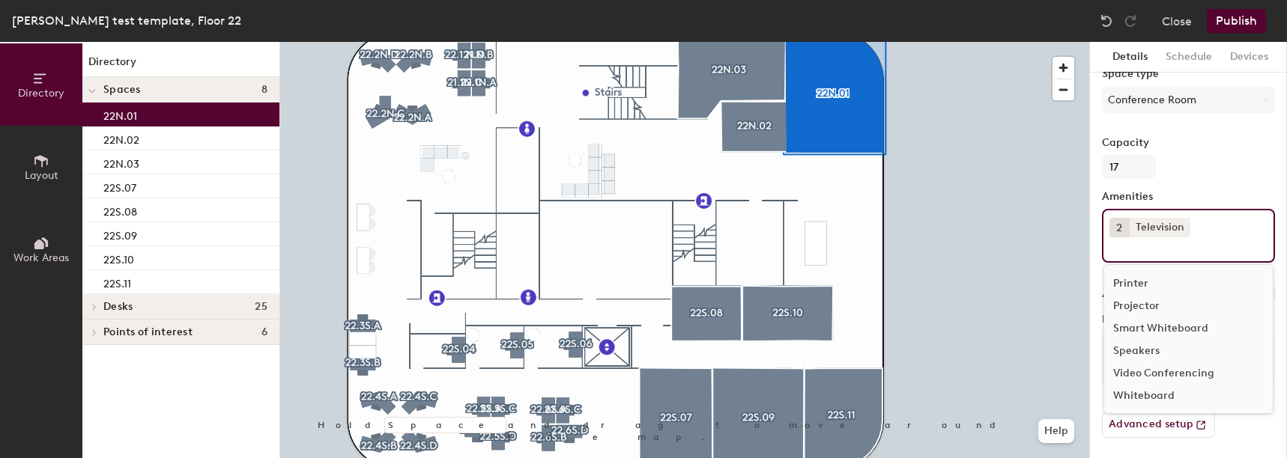
scroll to position [154, 0]
click at [1138, 371] on div "Video Conferencing" at bounding box center [1188, 370] width 168 height 22
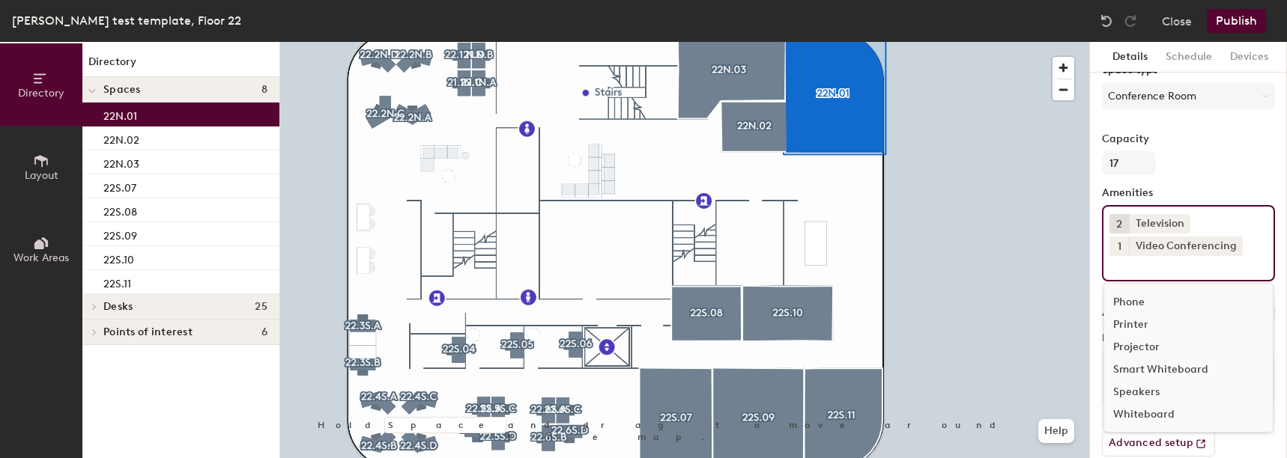
scroll to position [88, 0]
click at [1136, 388] on div "Speakers" at bounding box center [1188, 392] width 168 height 22
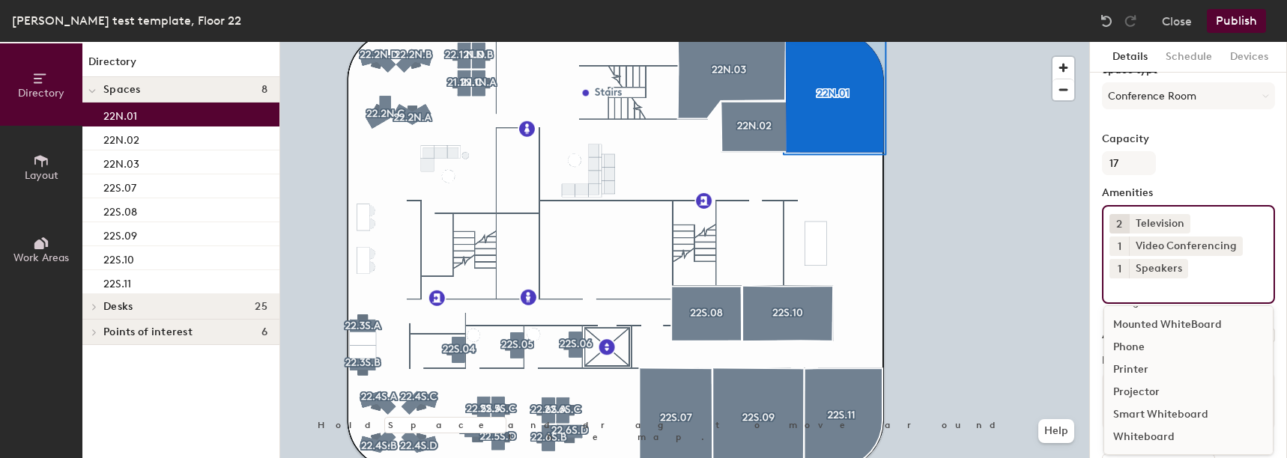
scroll to position [66, 0]
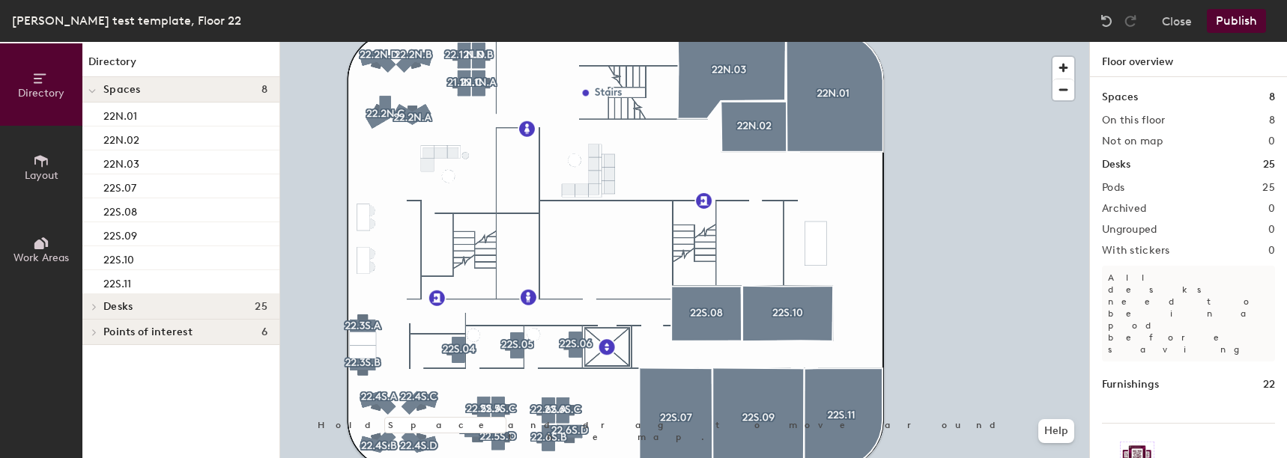
click at [783, 42] on div at bounding box center [684, 42] width 809 height 0
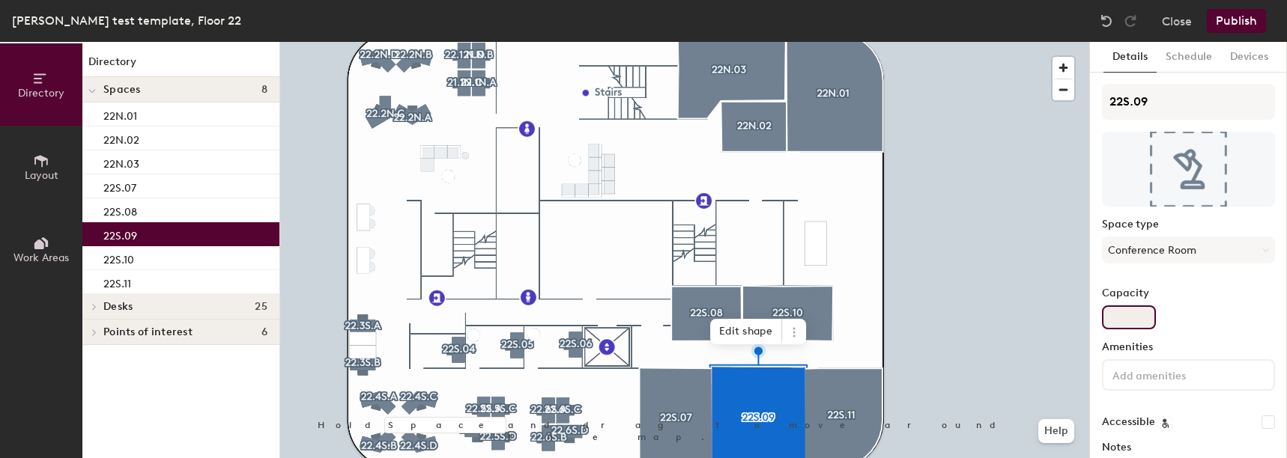
click at [1137, 326] on input "Capacity" at bounding box center [1129, 318] width 54 height 24
type input "5"
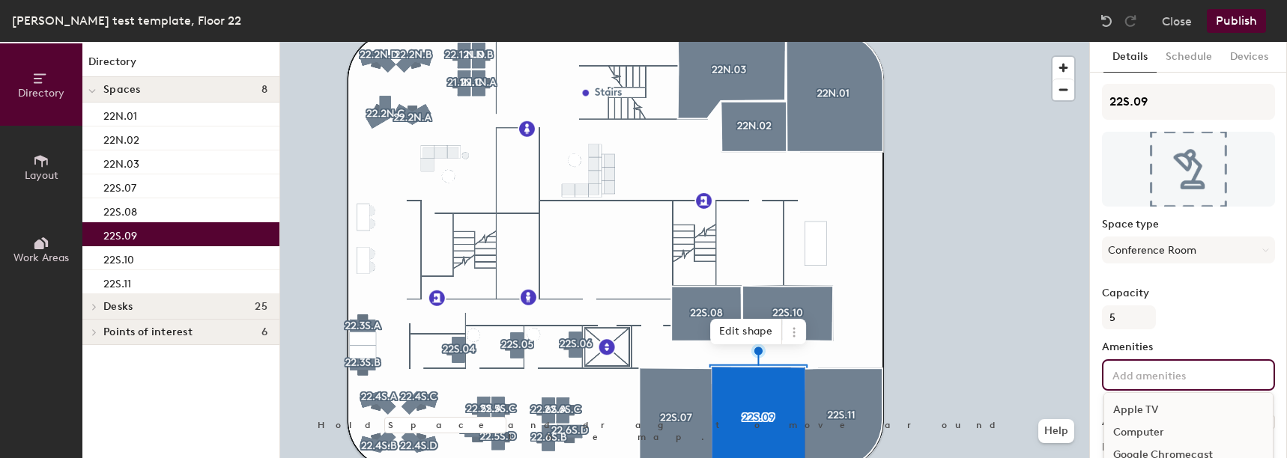
click at [1171, 385] on div "Apple TV Computer Google Chromecast Mounted WhiteBoard Phone Printer Projector …" at bounding box center [1188, 374] width 173 height 31
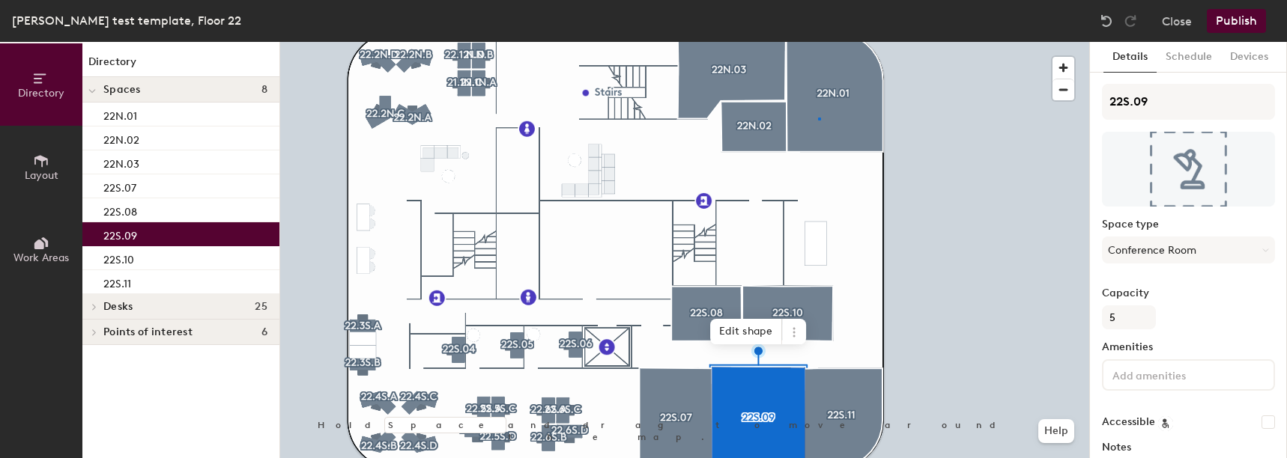
click at [818, 42] on div at bounding box center [684, 42] width 809 height 0
click at [1146, 382] on input at bounding box center [1176, 374] width 135 height 18
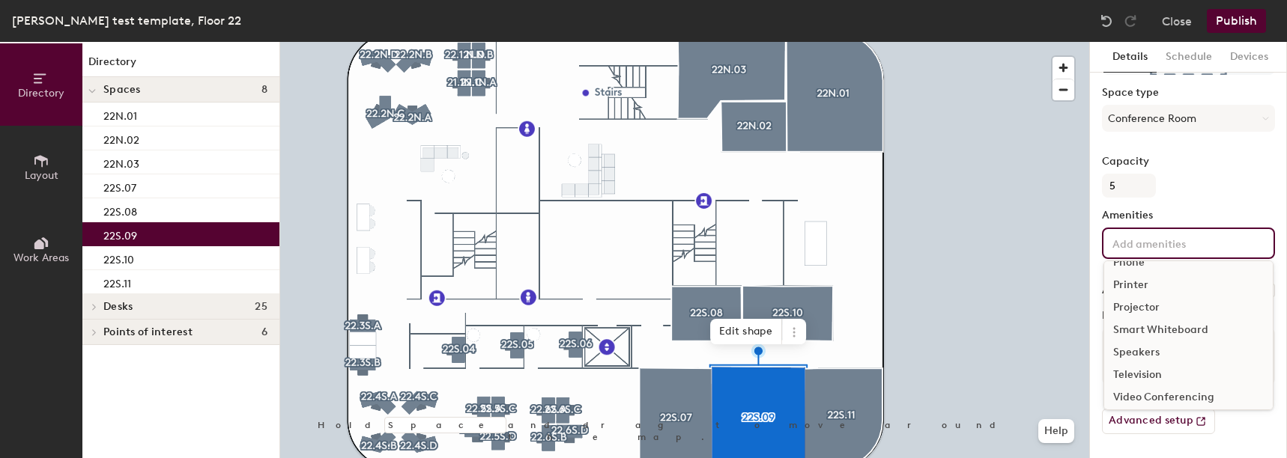
scroll to position [133, 0]
click at [1140, 372] on div "Video Conferencing" at bounding box center [1188, 370] width 168 height 22
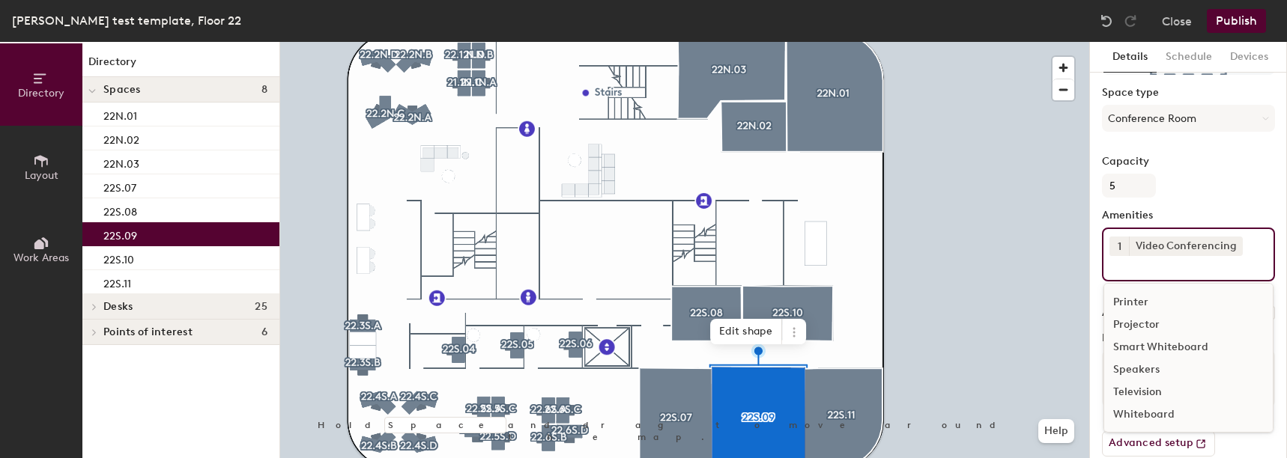
scroll to position [111, 0]
click at [1136, 384] on div "Television" at bounding box center [1188, 392] width 168 height 22
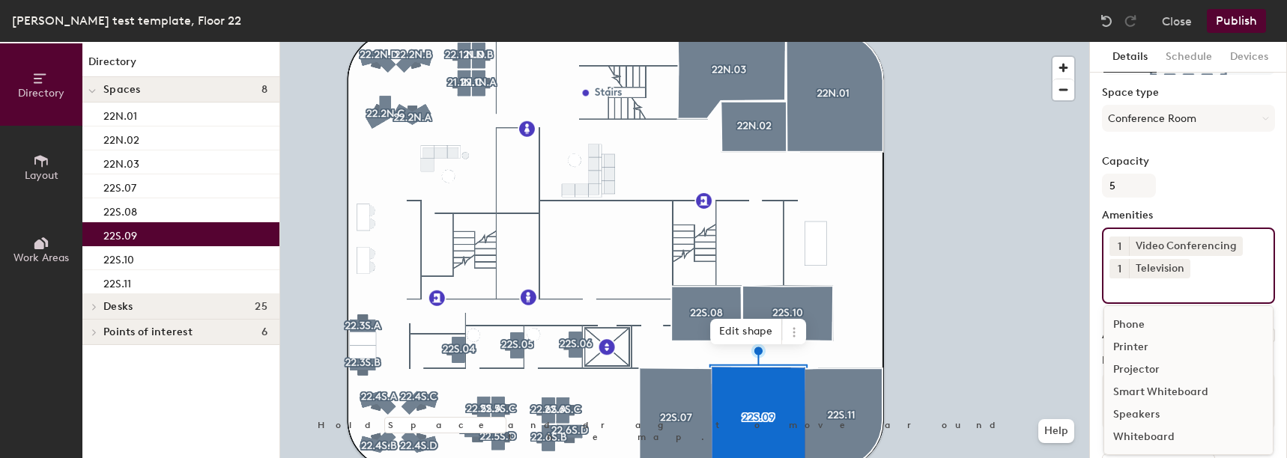
scroll to position [88, 0]
click at [1146, 406] on div "Speakers" at bounding box center [1188, 415] width 168 height 22
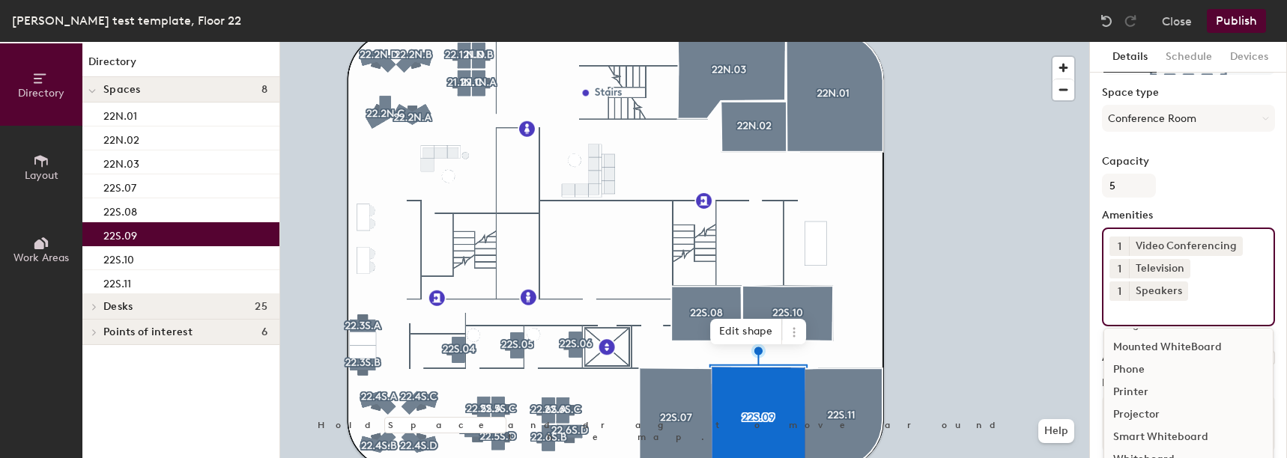
click at [1030, 42] on div at bounding box center [684, 42] width 809 height 0
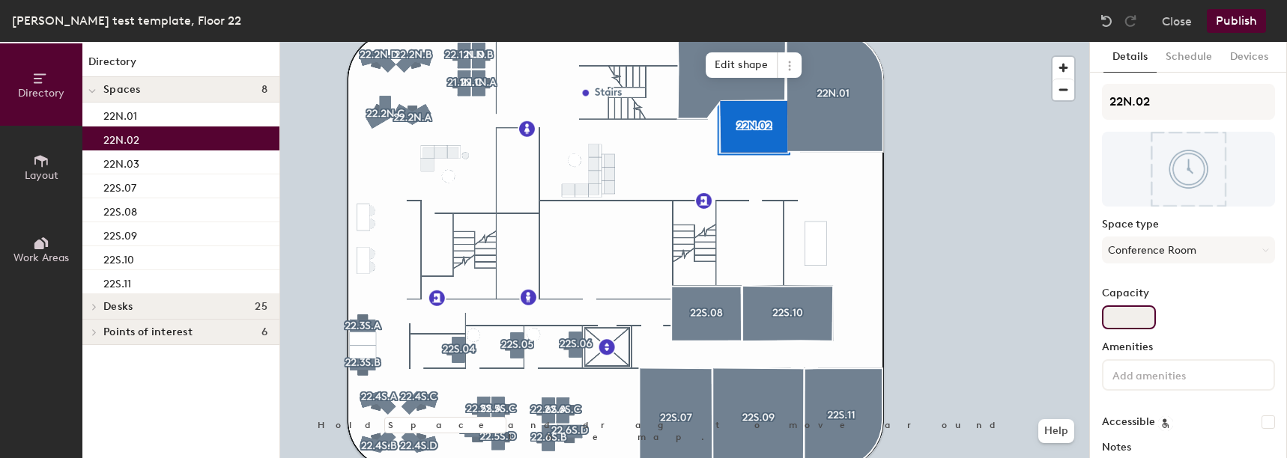
click at [1123, 310] on input "Capacity" at bounding box center [1129, 318] width 54 height 24
type input "4"
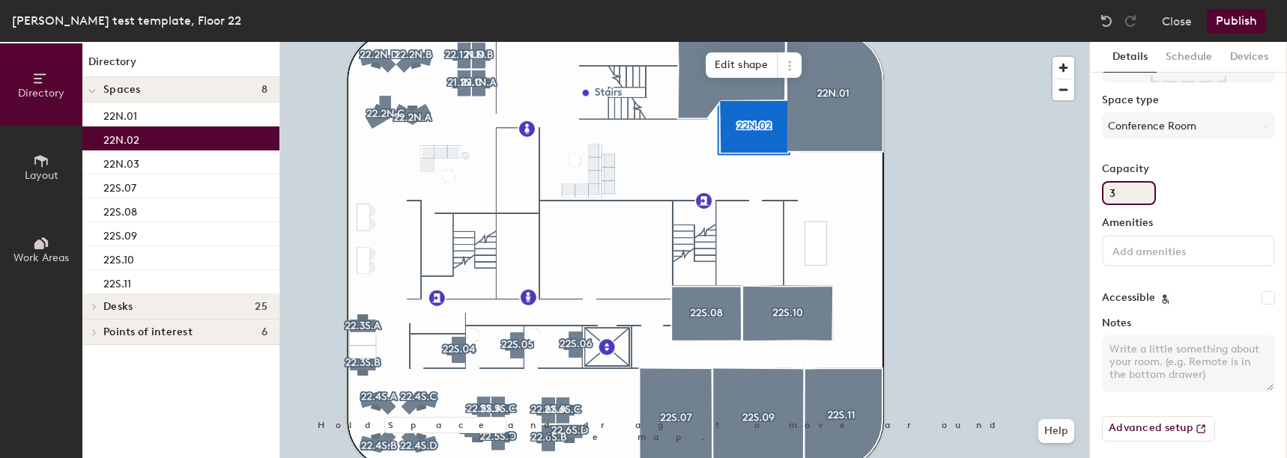
scroll to position [132, 0]
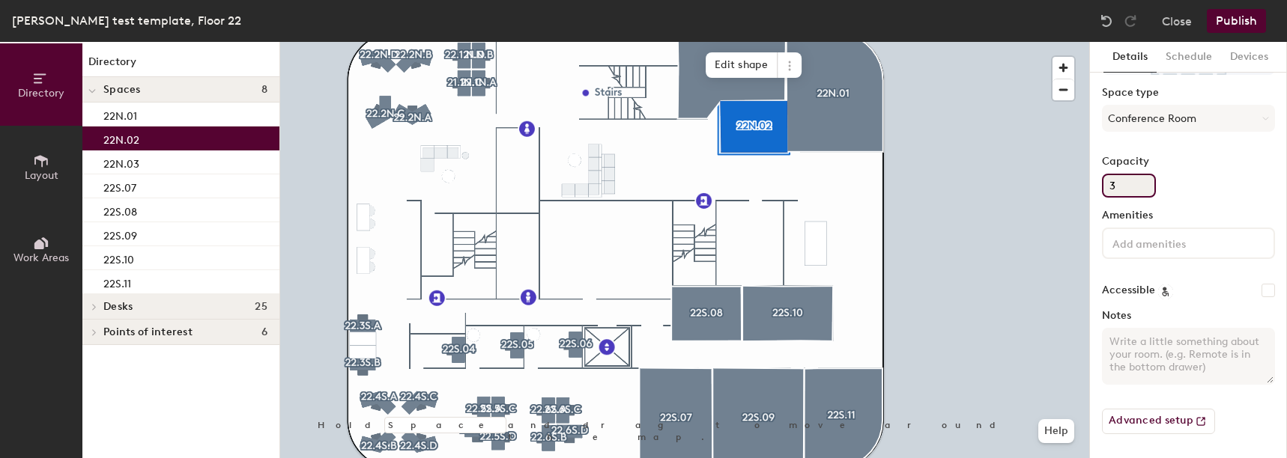
type input "3"
click at [1147, 258] on div at bounding box center [1188, 243] width 173 height 31
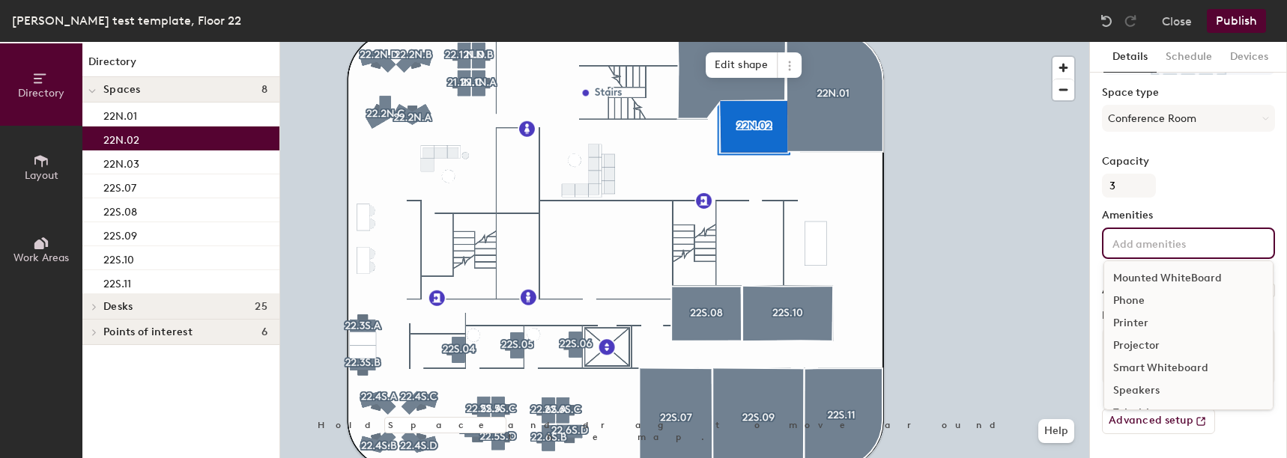
scroll to position [133, 0]
click at [1152, 376] on div "Video Conferencing" at bounding box center [1188, 370] width 168 height 22
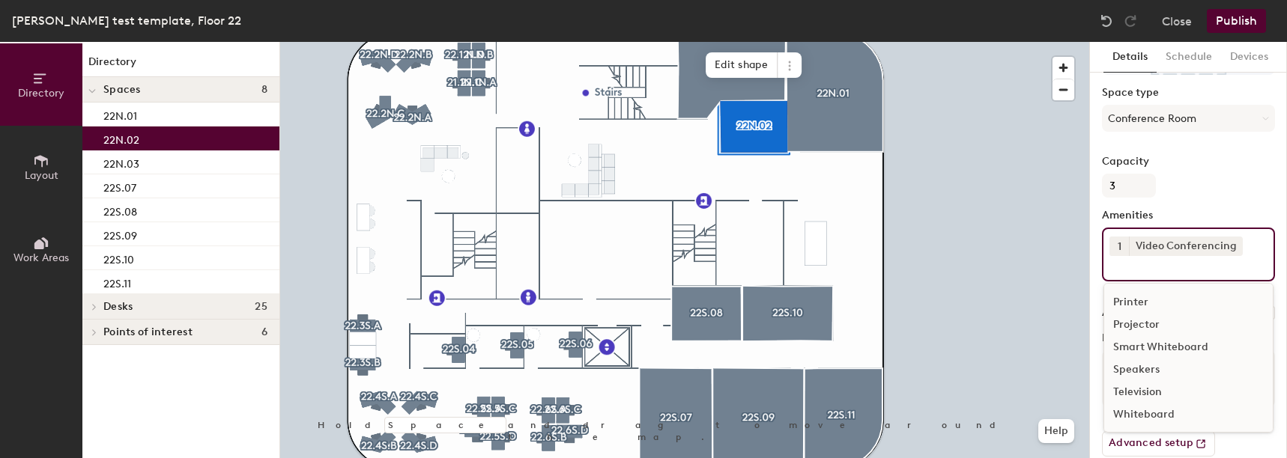
click at [1140, 394] on div "Television" at bounding box center [1188, 392] width 168 height 22
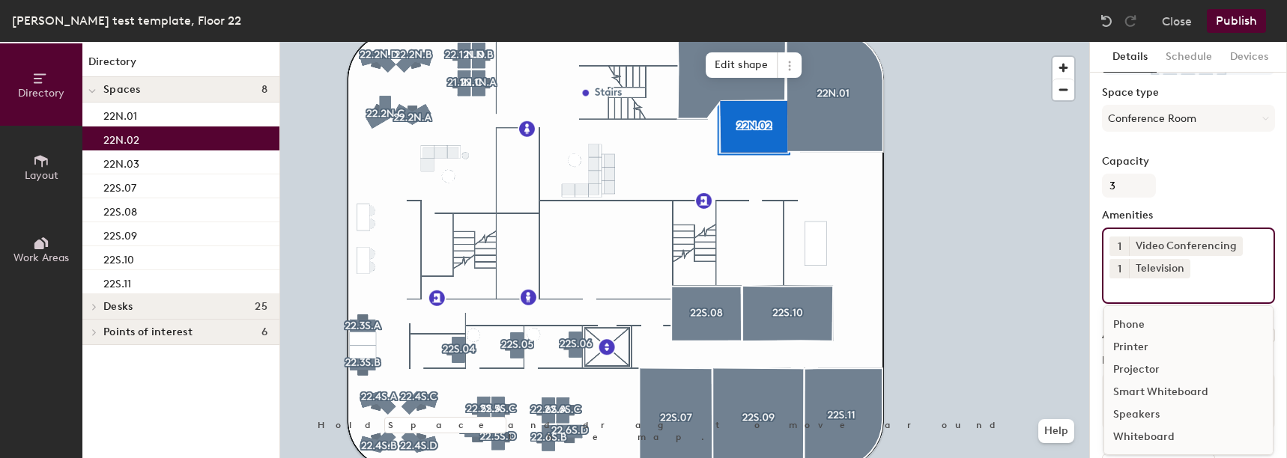
scroll to position [177, 0]
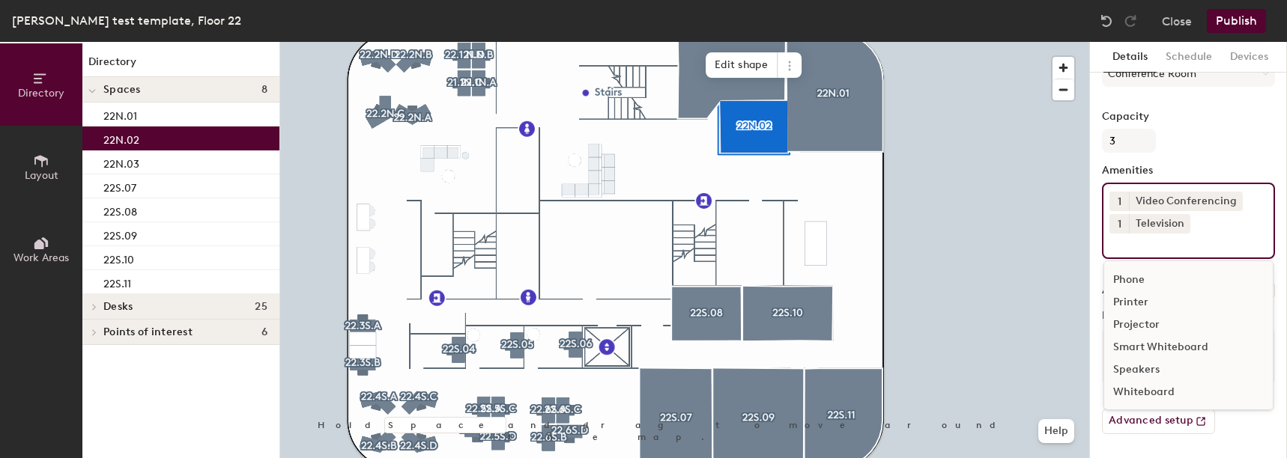
click at [1120, 363] on div "Speakers" at bounding box center [1188, 370] width 168 height 22
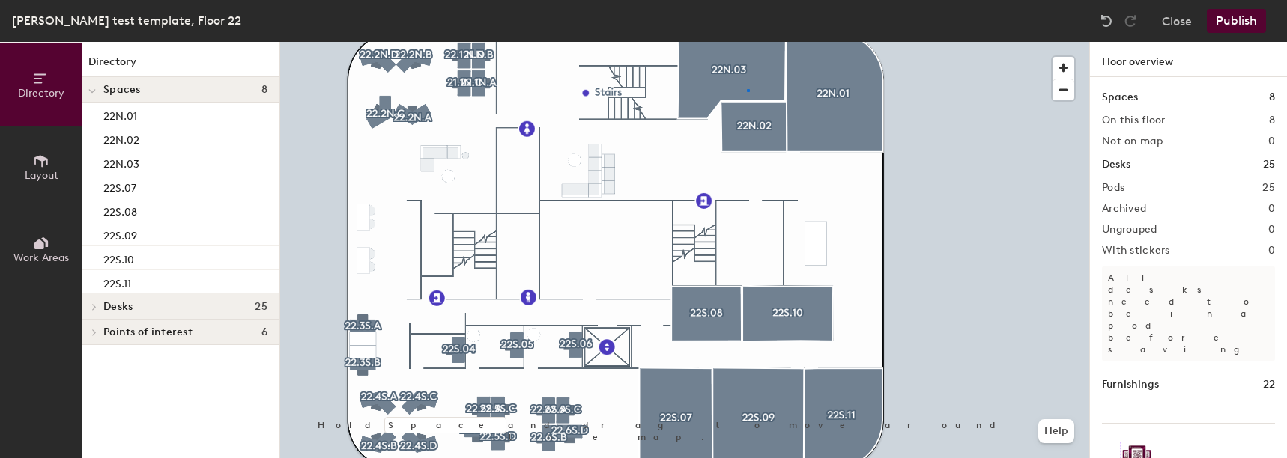
click at [747, 42] on div at bounding box center [684, 42] width 809 height 0
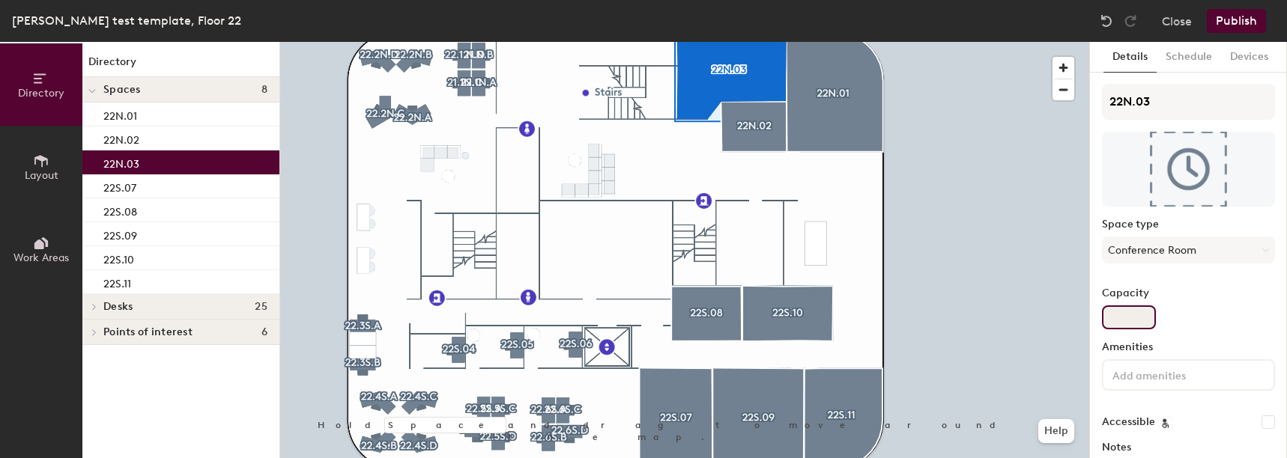
click at [1118, 308] on input "Capacity" at bounding box center [1129, 318] width 54 height 24
type input "11"
click at [1202, 390] on div "Amenities" at bounding box center [1188, 371] width 173 height 61
click at [1197, 381] on input at bounding box center [1176, 374] width 135 height 18
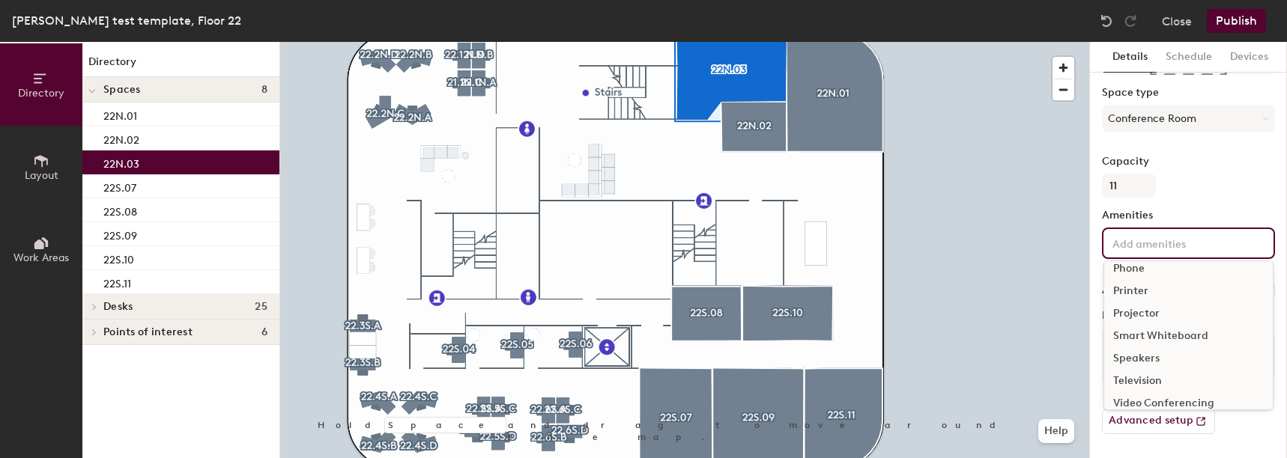
scroll to position [133, 0]
click at [1185, 377] on div "Video Conferencing" at bounding box center [1188, 370] width 168 height 22
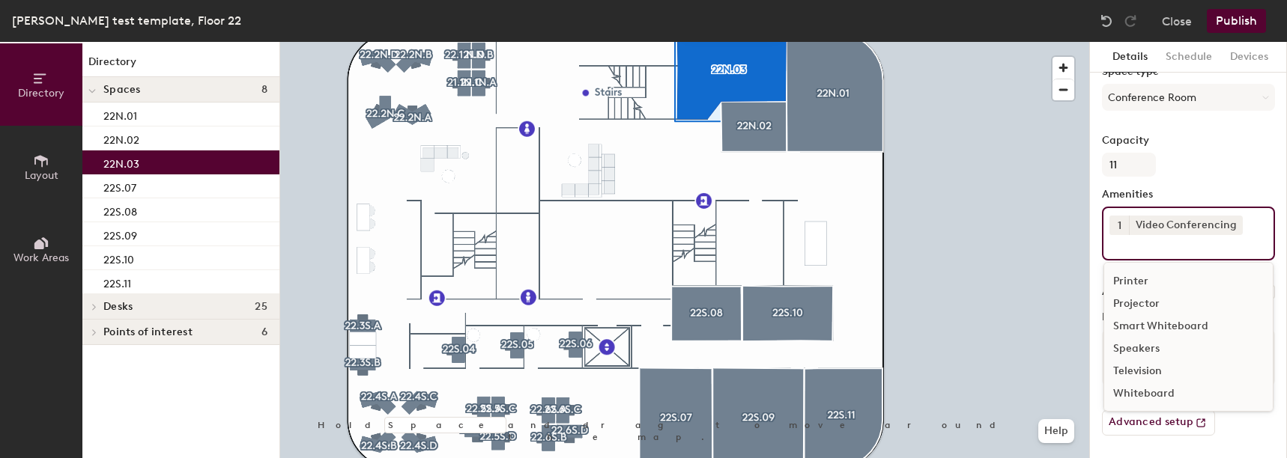
scroll to position [154, 0]
click at [1149, 350] on div "Speakers" at bounding box center [1188, 347] width 168 height 22
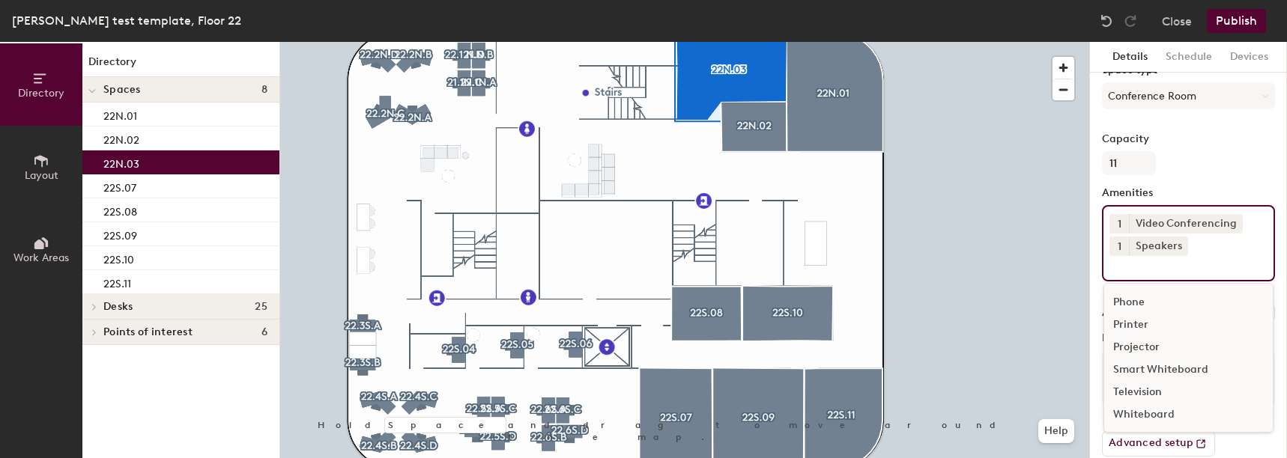
click at [1152, 386] on div "Television" at bounding box center [1188, 392] width 168 height 22
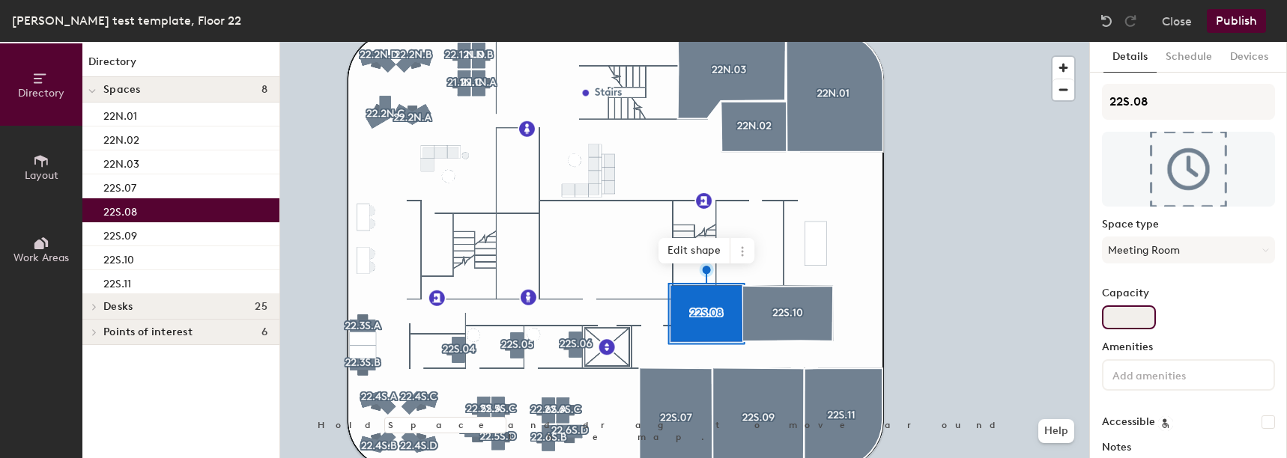
click at [1124, 312] on input "Capacity" at bounding box center [1129, 318] width 54 height 24
type input "5"
click at [1166, 389] on div at bounding box center [1188, 374] width 173 height 31
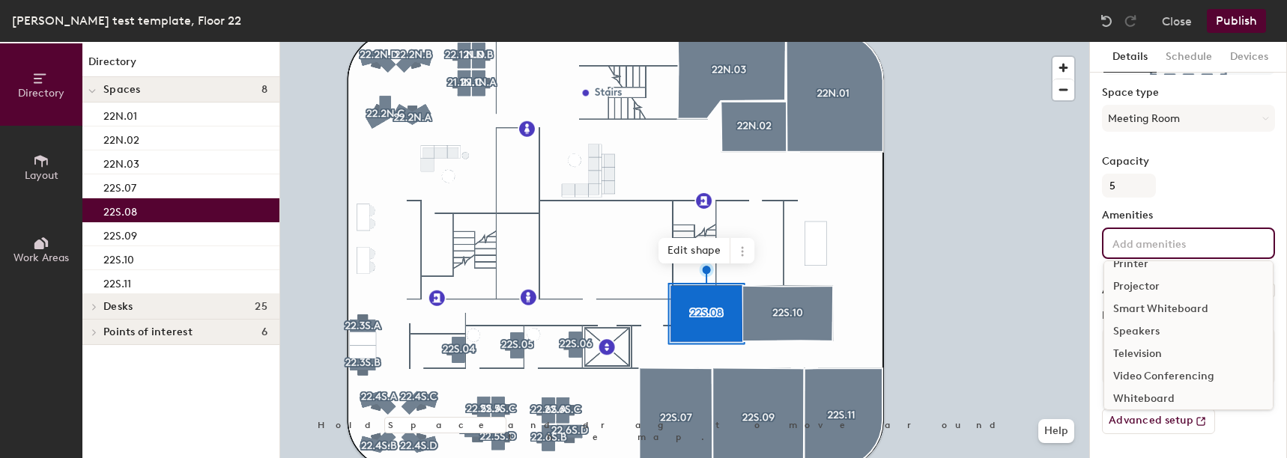
scroll to position [133, 0]
click at [1167, 371] on div "Video Conferencing" at bounding box center [1188, 370] width 168 height 22
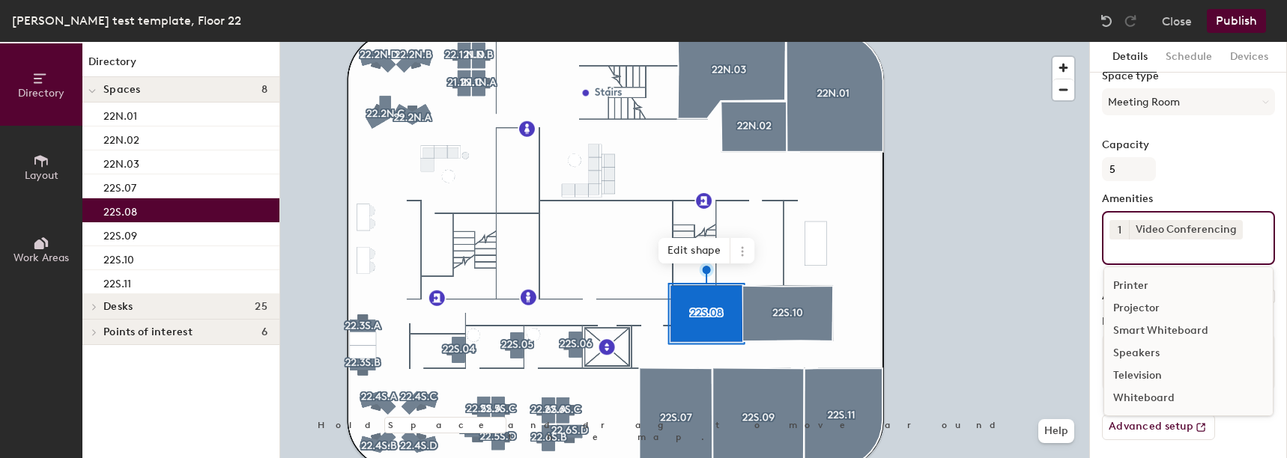
scroll to position [154, 0]
click at [1150, 370] on div "Television" at bounding box center [1188, 370] width 168 height 22
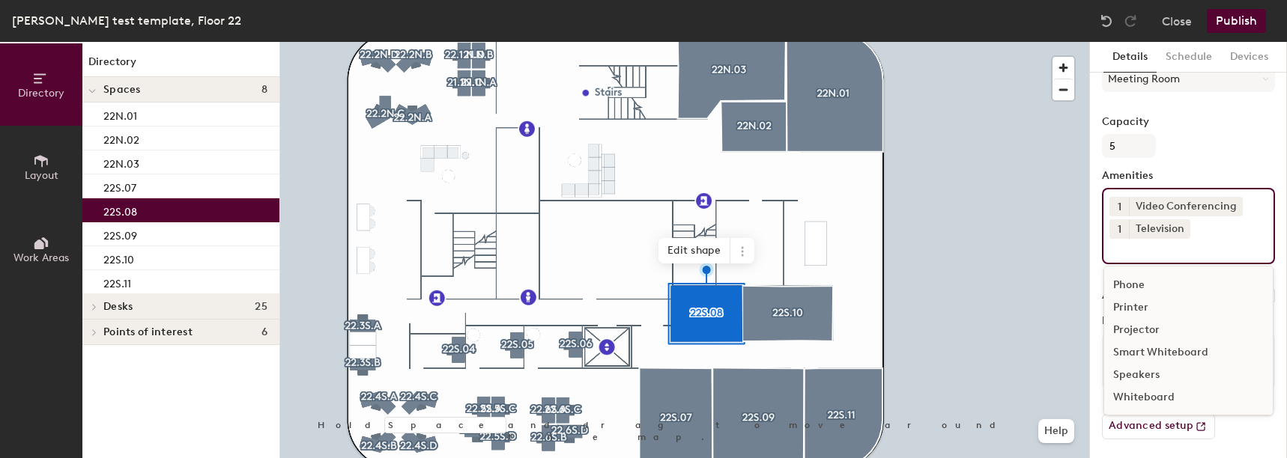
scroll to position [177, 0]
click at [1150, 375] on div "Speakers" at bounding box center [1188, 370] width 168 height 22
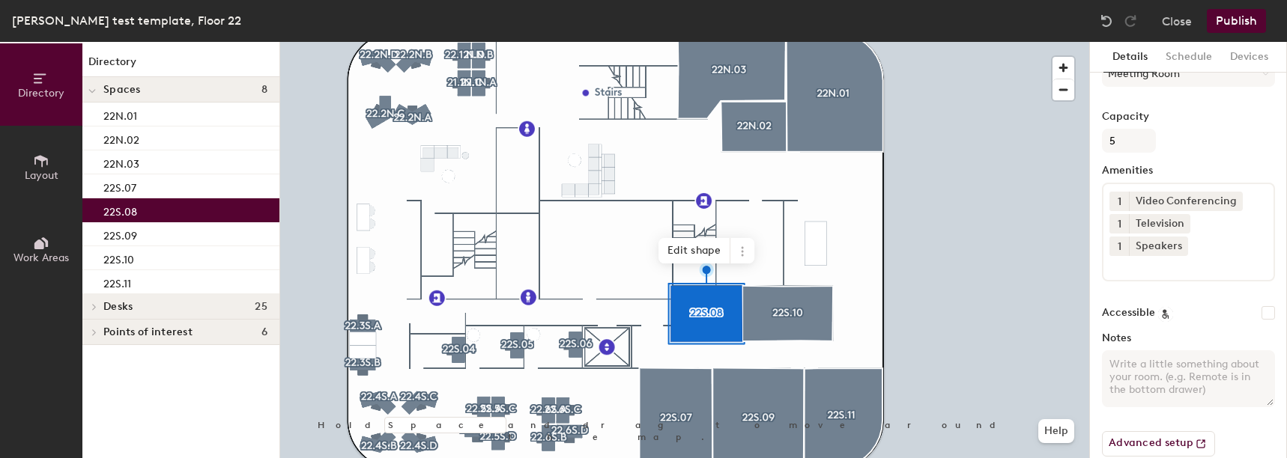
scroll to position [132, 0]
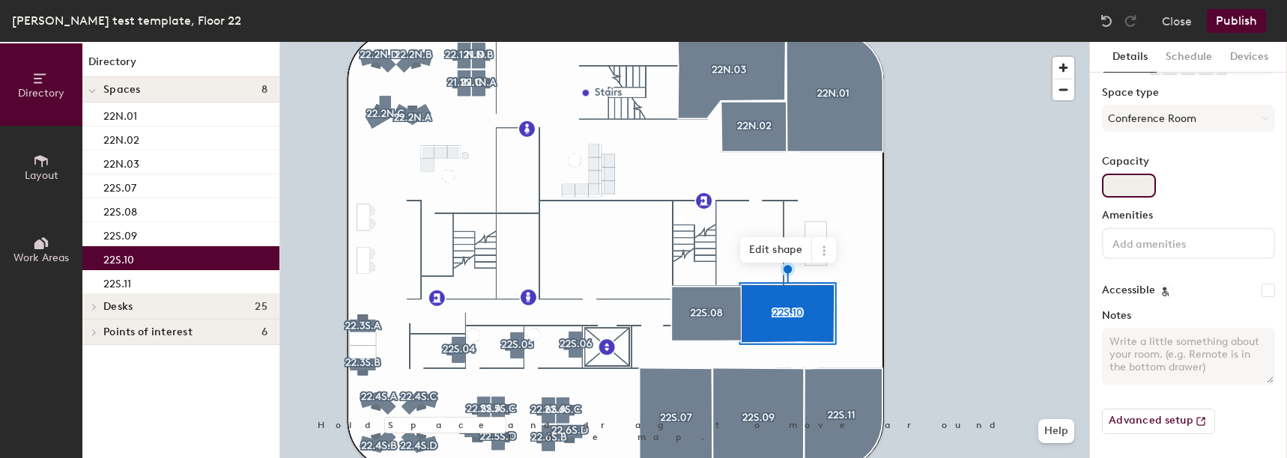
click at [1138, 180] on input "Capacity" at bounding box center [1129, 186] width 54 height 24
type input "7"
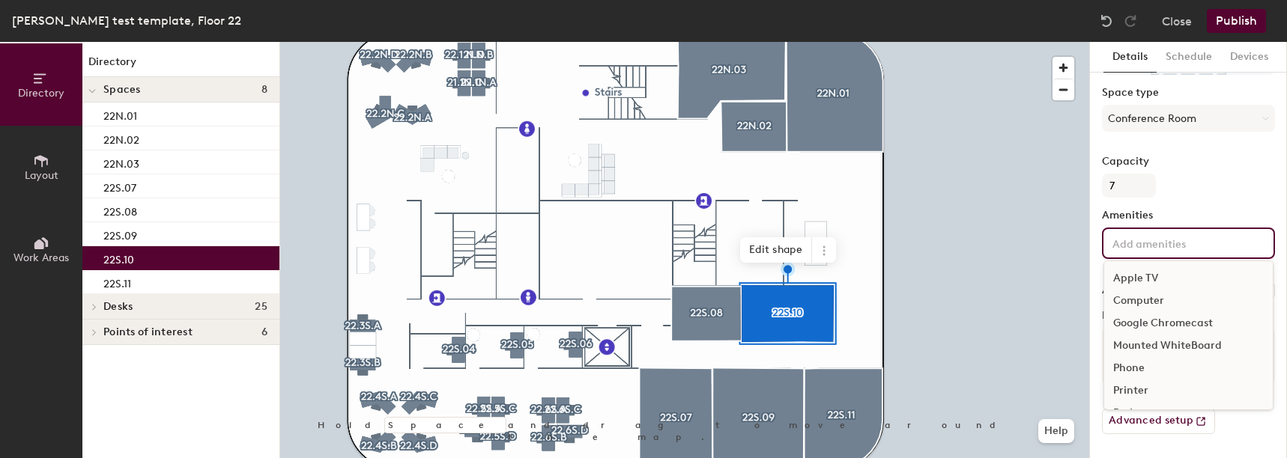
click at [1143, 234] on input at bounding box center [1176, 243] width 135 height 18
click at [1167, 370] on div "Video Conferencing" at bounding box center [1188, 370] width 168 height 22
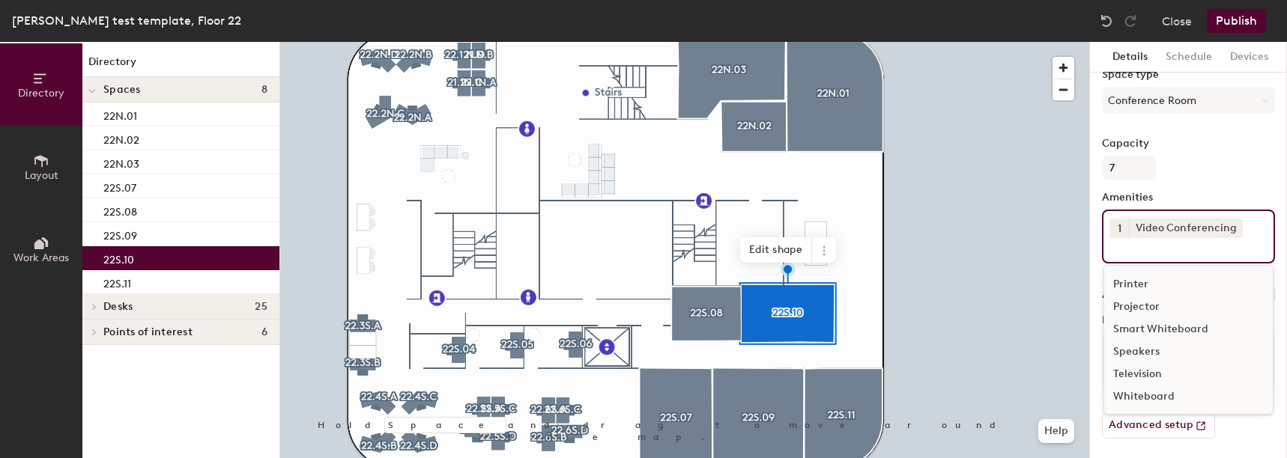
scroll to position [154, 0]
click at [1154, 353] on div "Speakers" at bounding box center [1188, 347] width 168 height 22
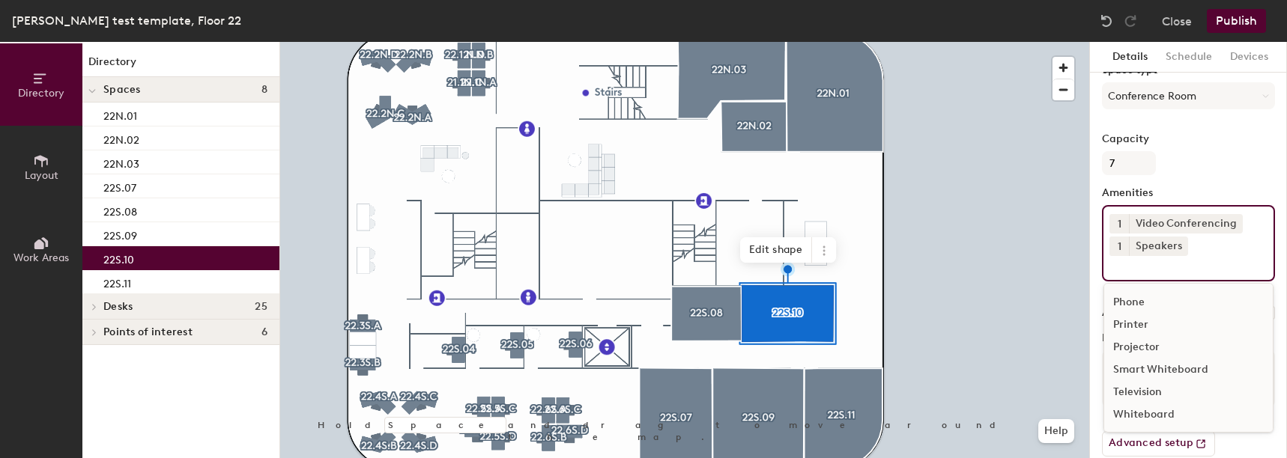
click at [1134, 388] on div "Television" at bounding box center [1188, 392] width 168 height 22
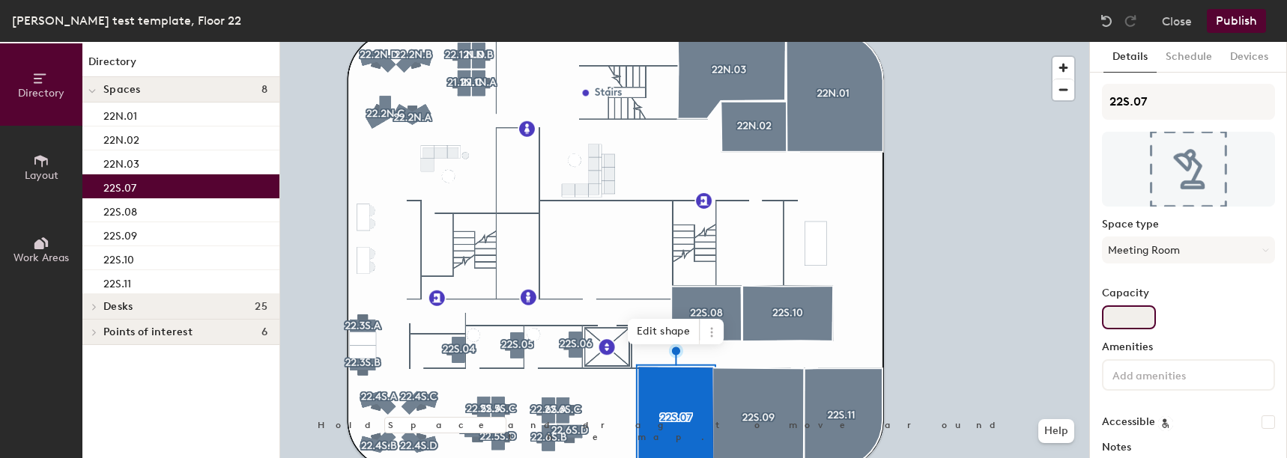
click at [1129, 317] on input "Capacity" at bounding box center [1129, 318] width 54 height 24
type input "9"
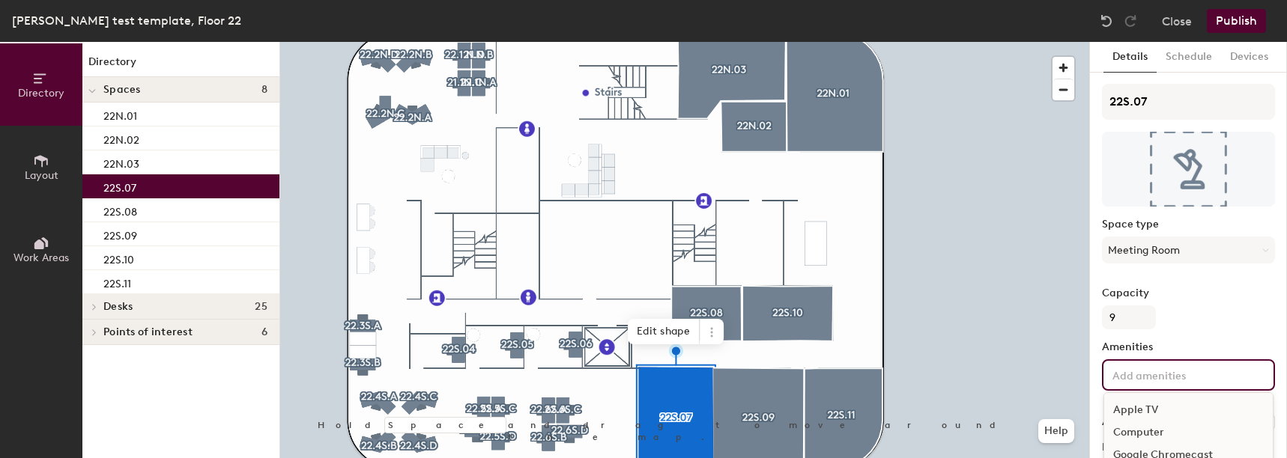
click at [1143, 370] on input at bounding box center [1176, 374] width 135 height 18
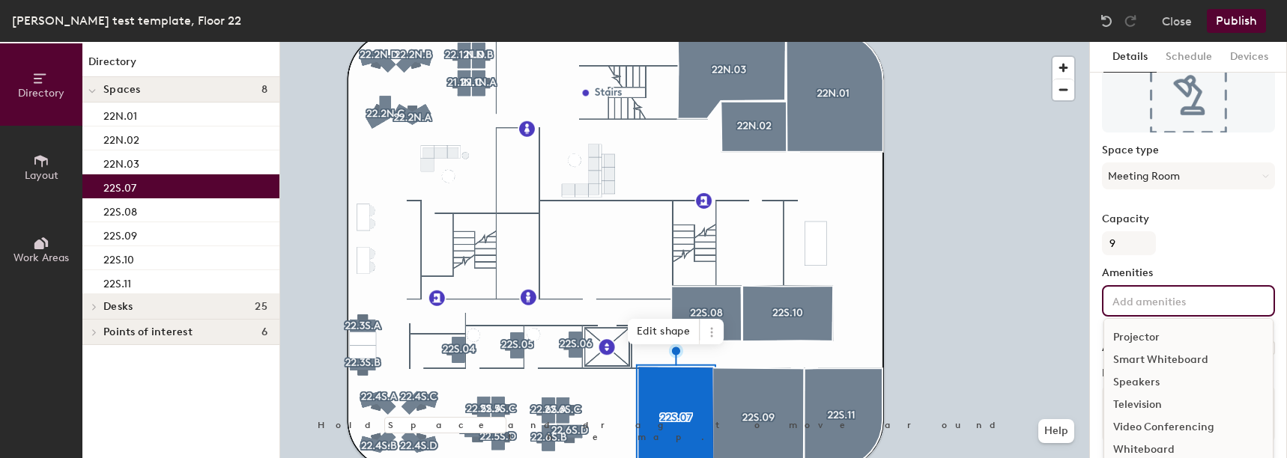
scroll to position [132, 0]
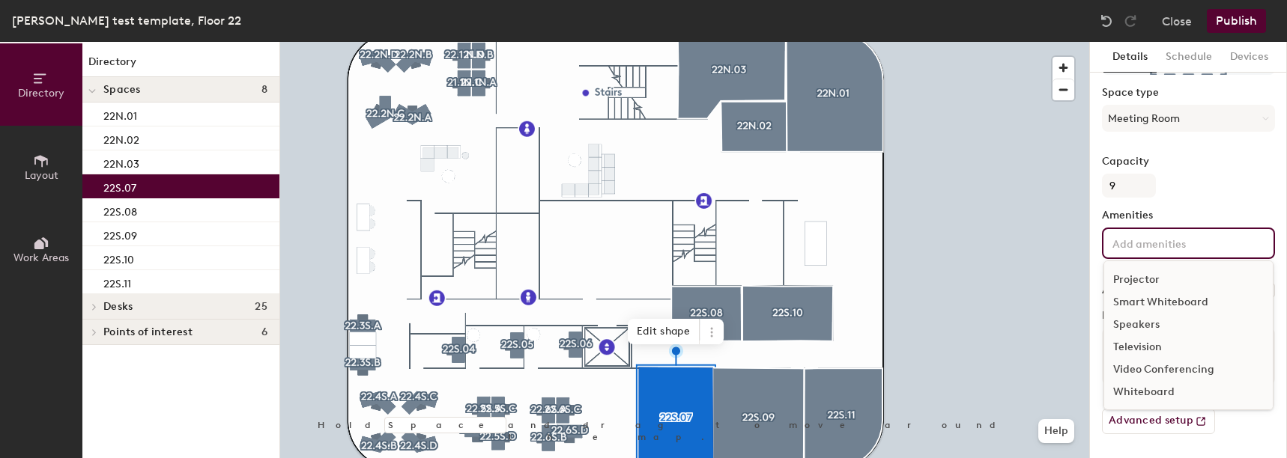
click at [1139, 368] on div "Video Conferencing" at bounding box center [1188, 370] width 168 height 22
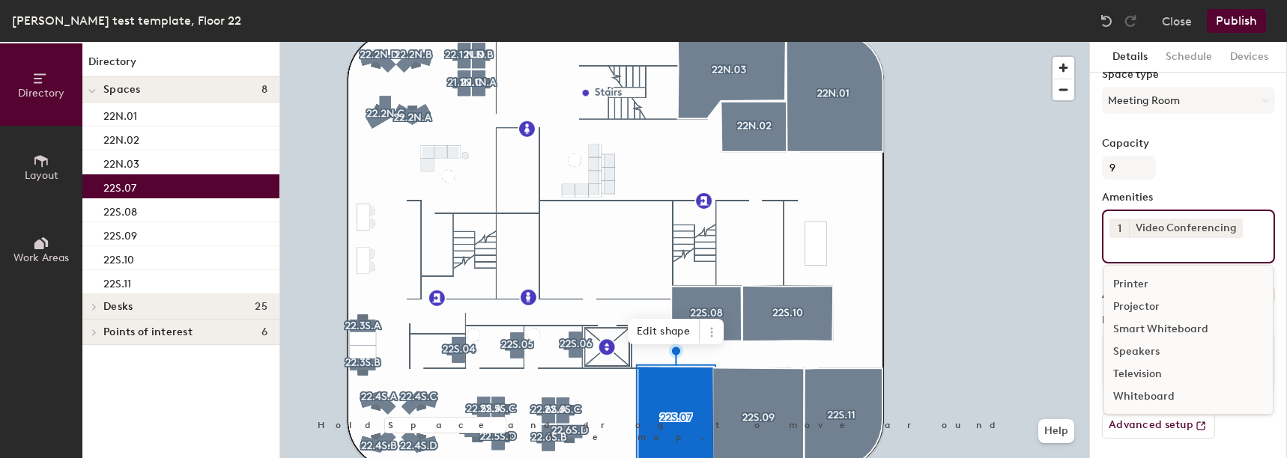
scroll to position [154, 0]
click at [1134, 386] on div "Whiteboard" at bounding box center [1188, 392] width 168 height 22
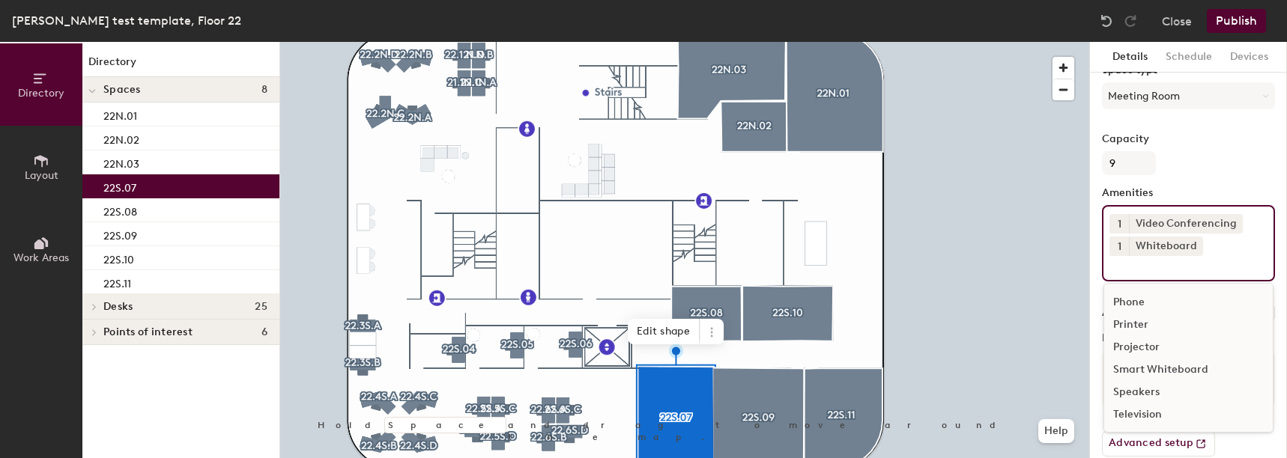
scroll to position [88, 0]
click at [1201, 241] on div "1 Video Conferencing 1 Whiteboard Apple TV Computer Google Chromecast Mounted W…" at bounding box center [1188, 243] width 173 height 76
click at [1196, 245] on icon at bounding box center [1194, 245] width 10 height 10
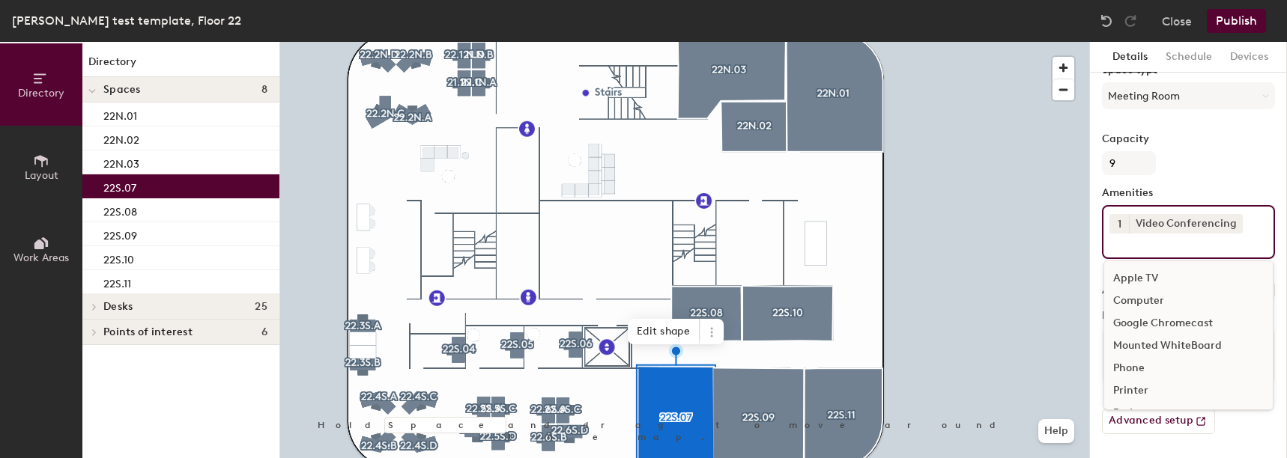
click at [1170, 249] on input at bounding box center [1176, 243] width 135 height 18
click at [1125, 336] on div "Speakers" at bounding box center [1188, 347] width 168 height 22
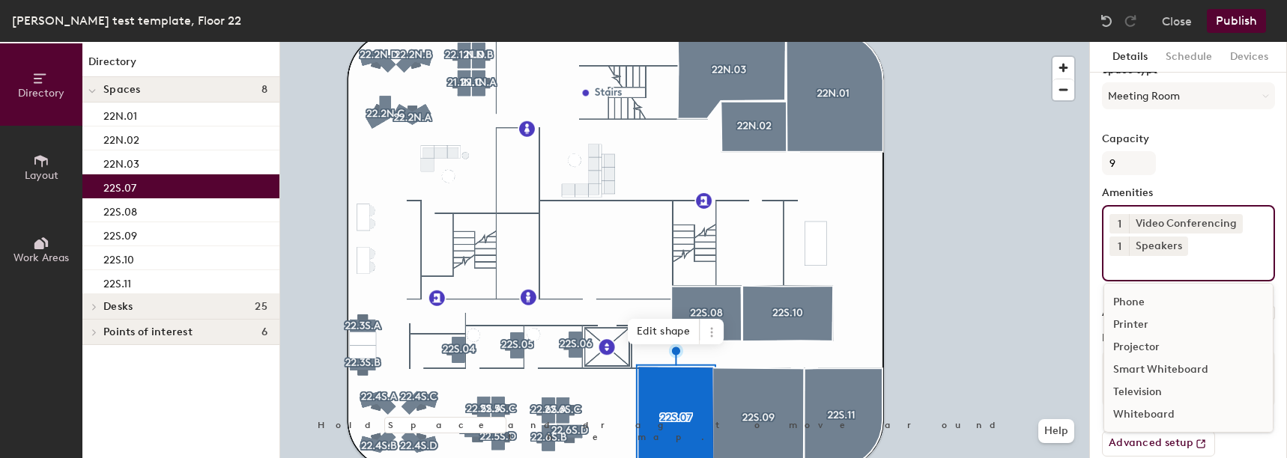
scroll to position [177, 0]
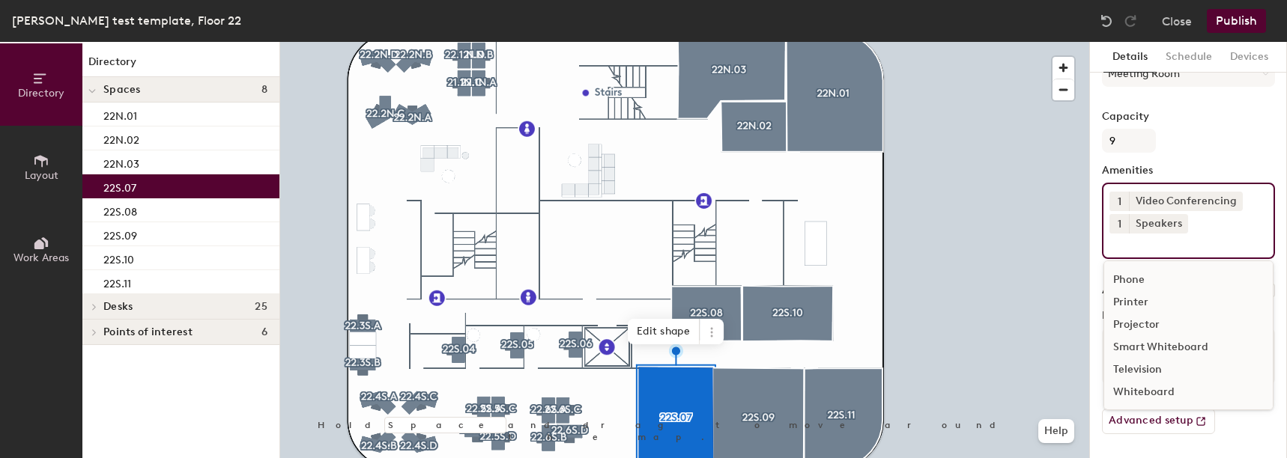
click at [1117, 362] on div "Television" at bounding box center [1188, 370] width 168 height 22
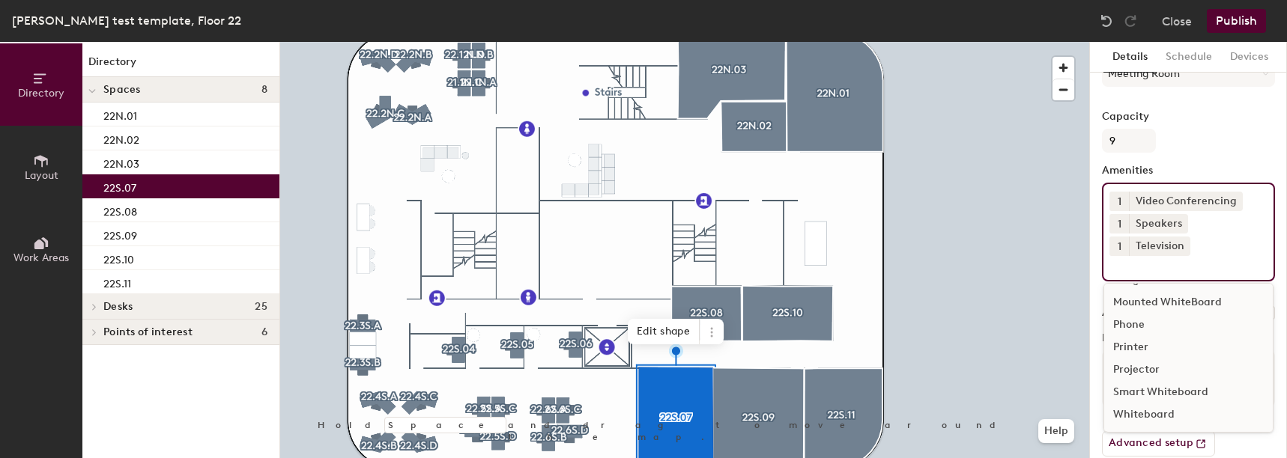
scroll to position [66, 0]
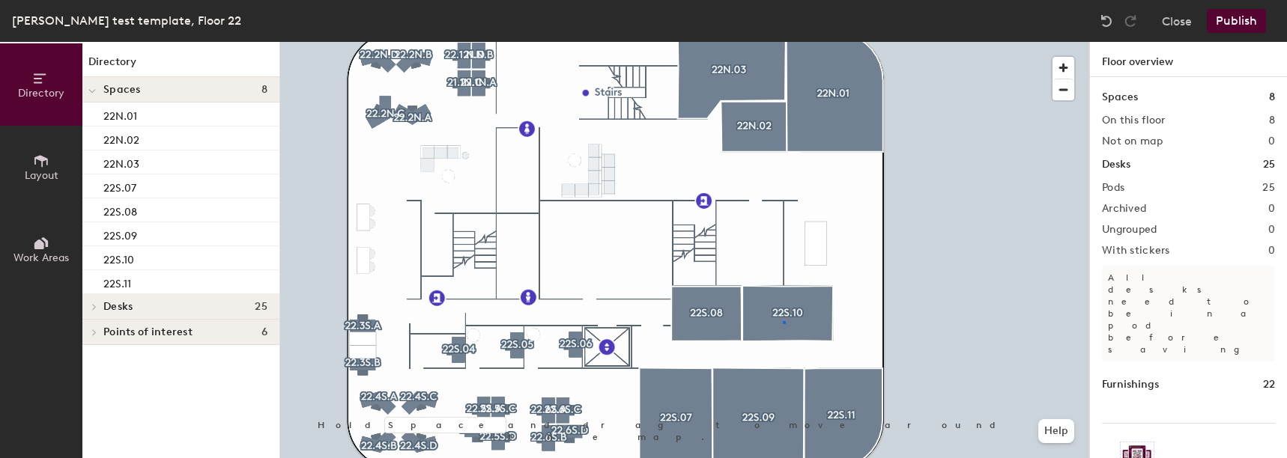
click at [783, 42] on div at bounding box center [684, 42] width 809 height 0
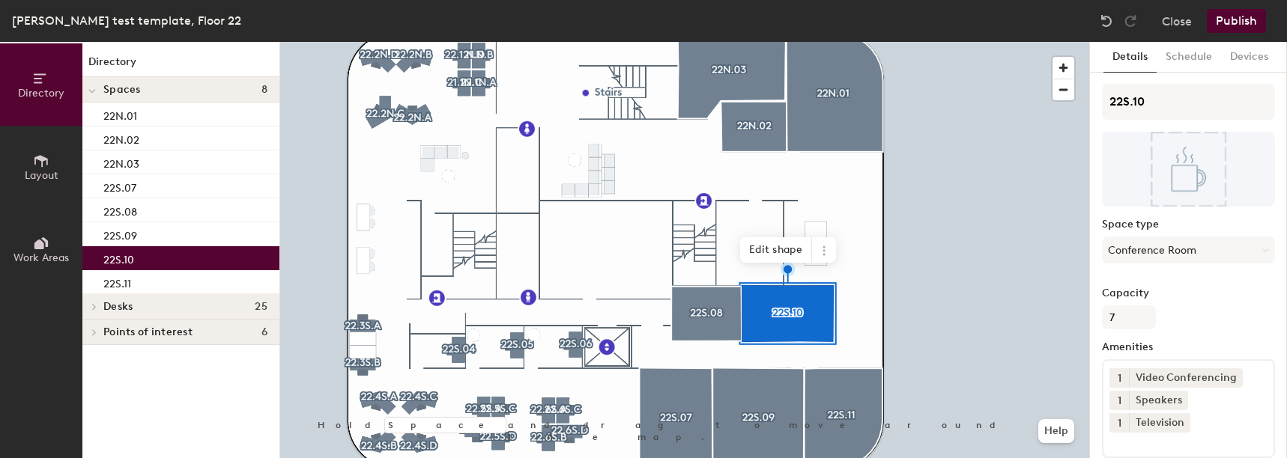
click at [738, 42] on div at bounding box center [684, 42] width 809 height 0
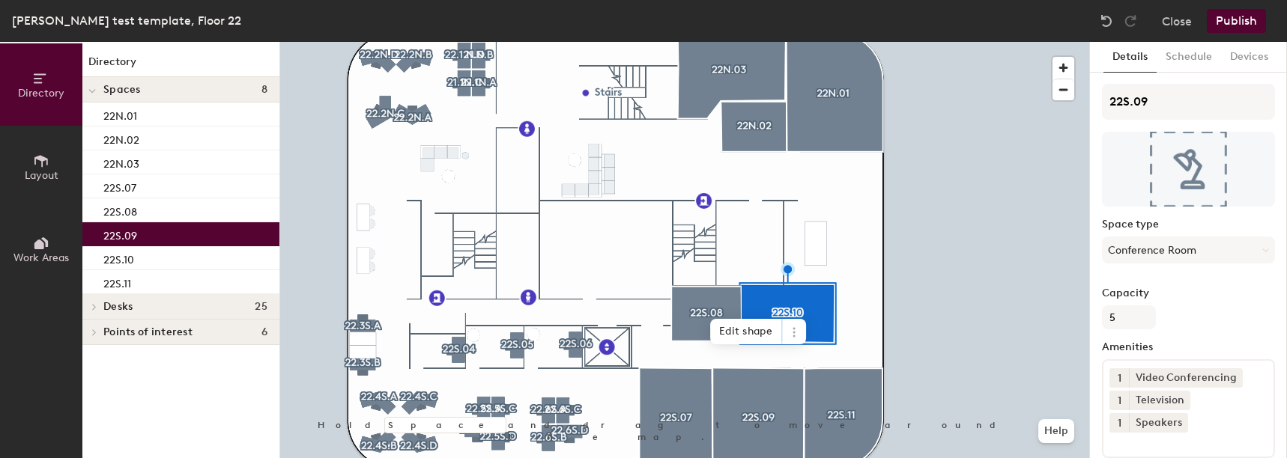
click at [624, 42] on div at bounding box center [684, 42] width 809 height 0
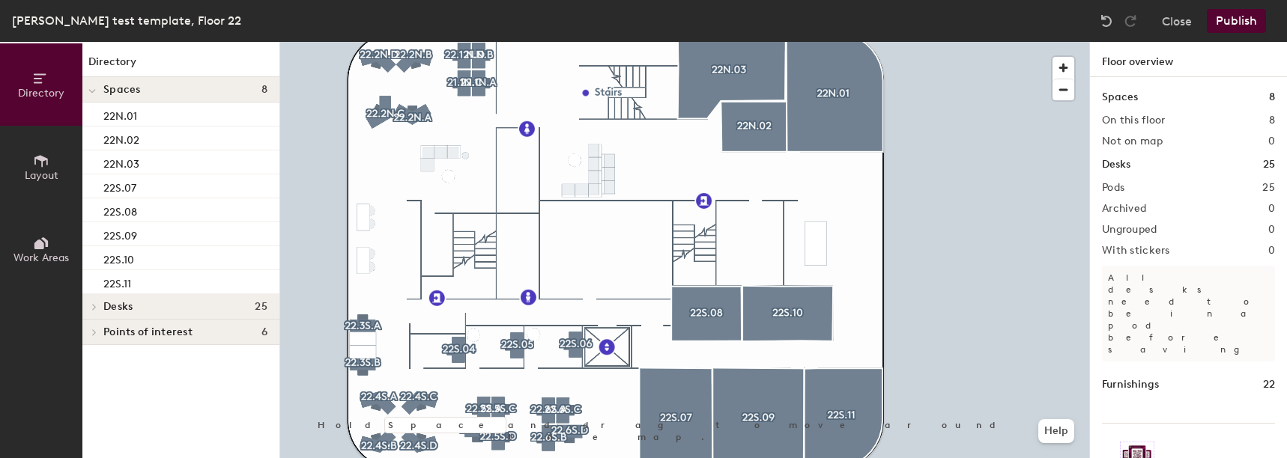
click at [659, 42] on div at bounding box center [684, 42] width 809 height 0
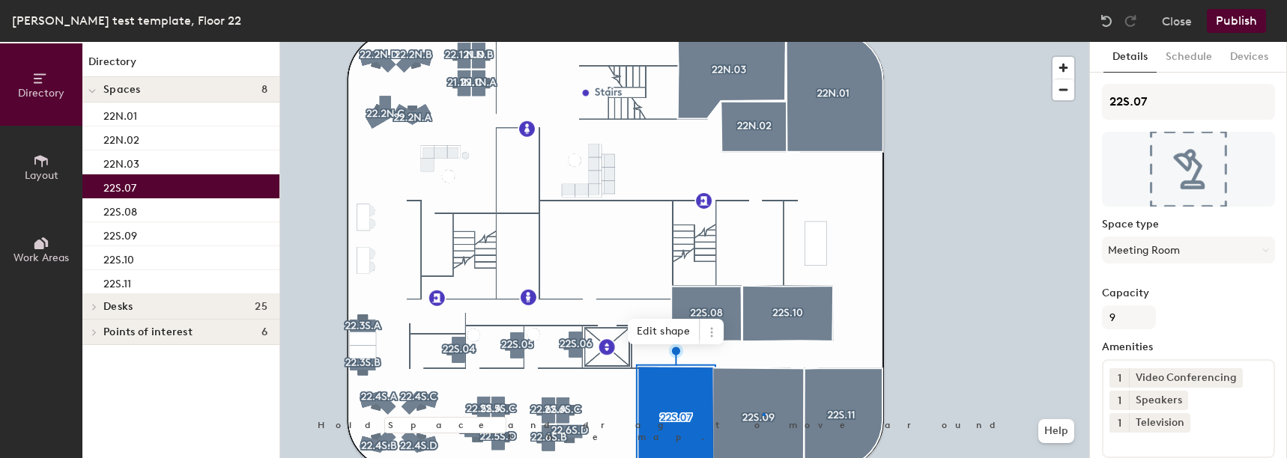
click at [762, 42] on div at bounding box center [684, 42] width 809 height 0
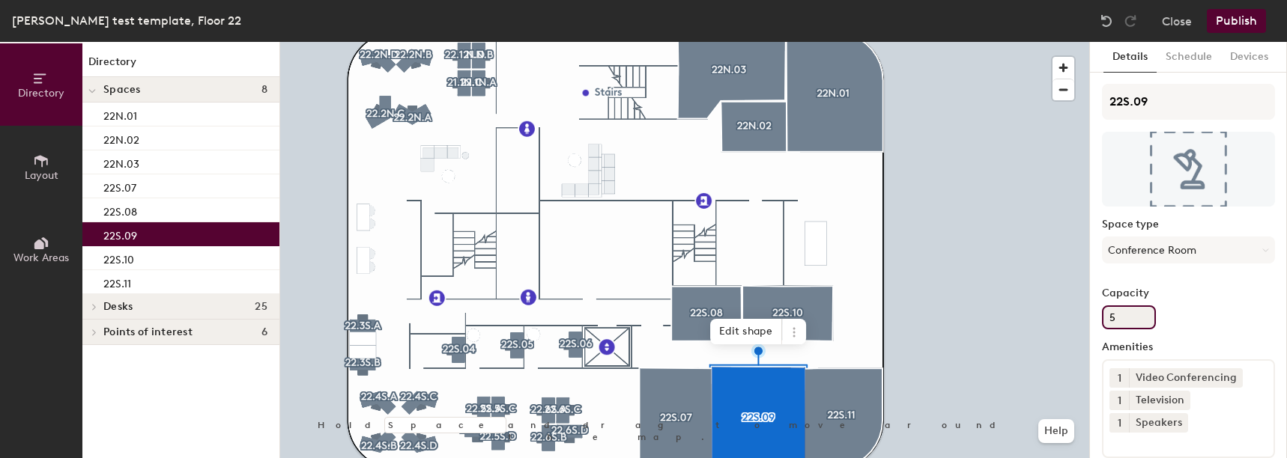
click at [1140, 325] on input "5" at bounding box center [1129, 318] width 54 height 24
type input "9"
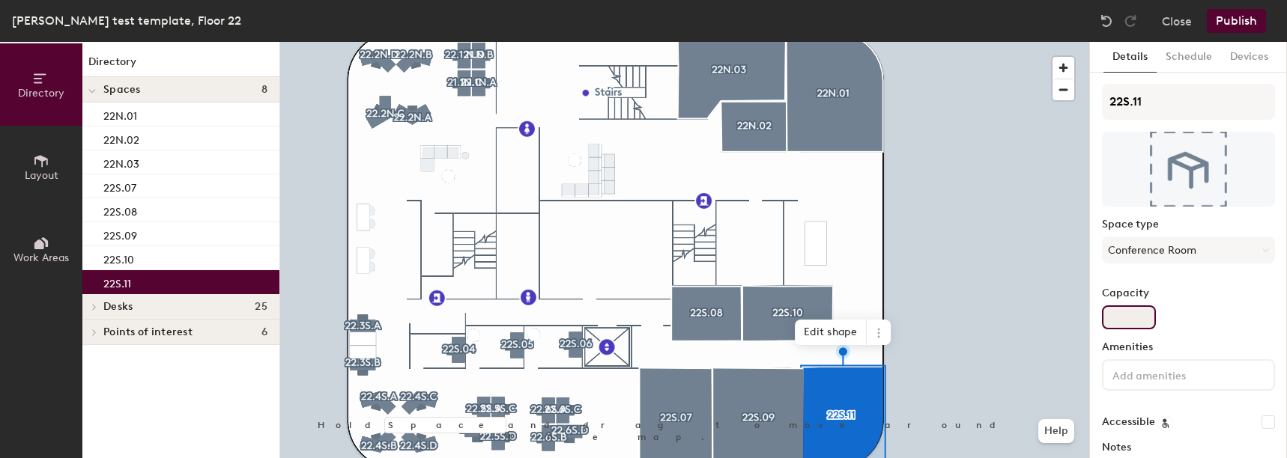
click at [1126, 315] on input "Capacity" at bounding box center [1129, 318] width 54 height 24
type input "7"
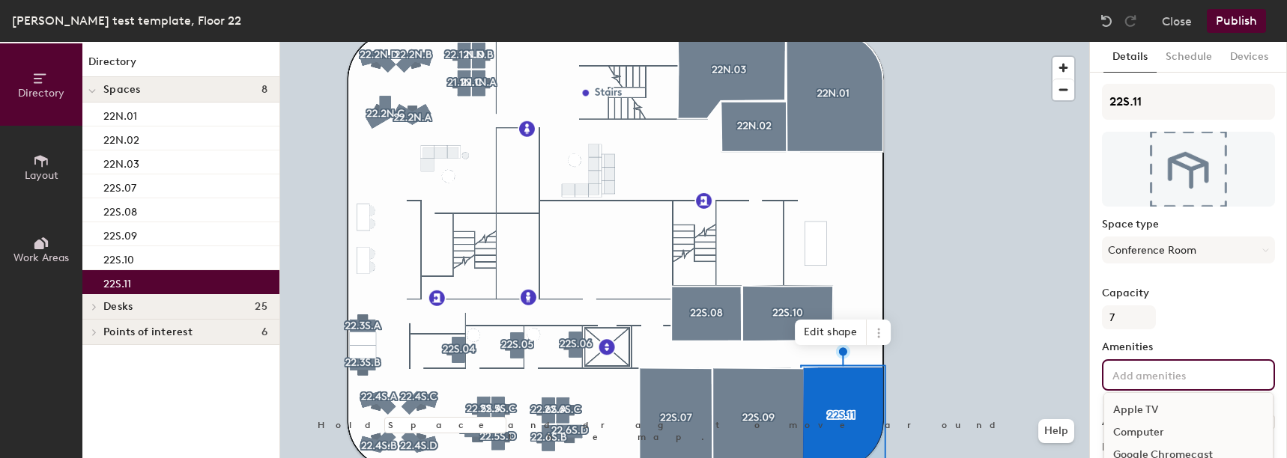
click at [1142, 374] on input at bounding box center [1176, 374] width 135 height 18
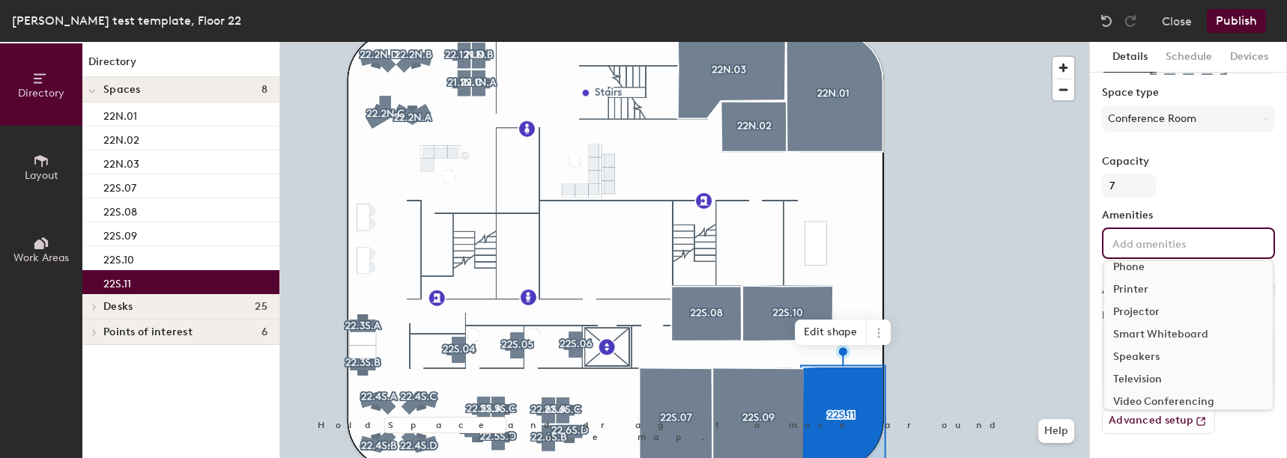
scroll to position [133, 0]
click at [1140, 369] on div "Video Conferencing" at bounding box center [1188, 370] width 168 height 22
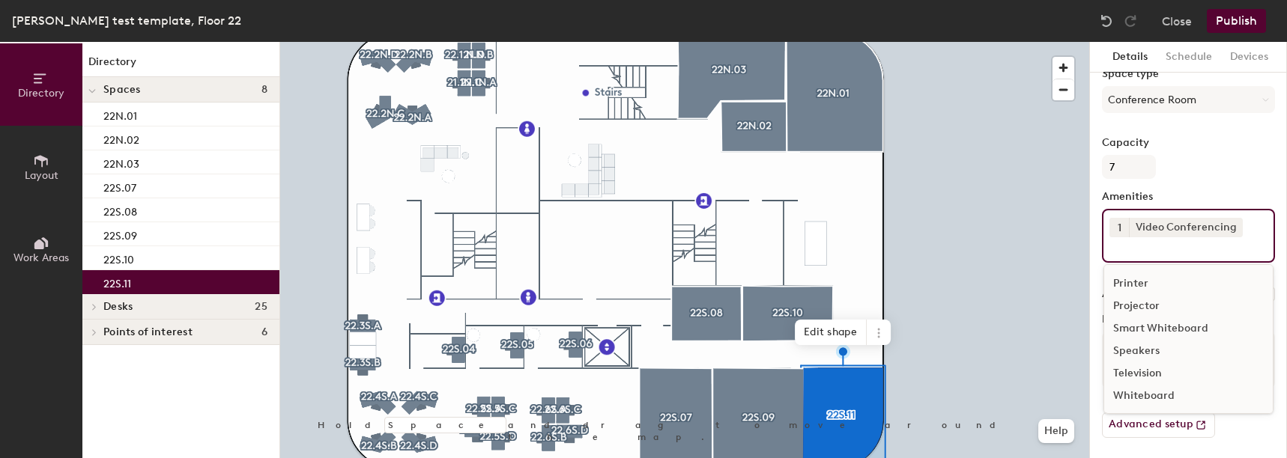
scroll to position [154, 0]
click at [1142, 365] on div "Television" at bounding box center [1188, 370] width 168 height 22
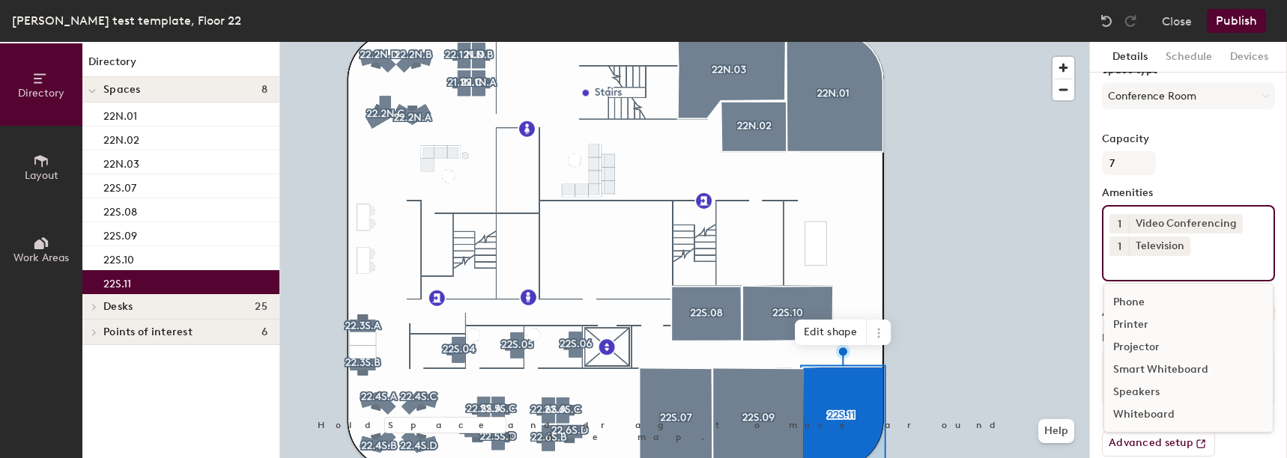
click at [1137, 386] on div "Speakers" at bounding box center [1188, 392] width 168 height 22
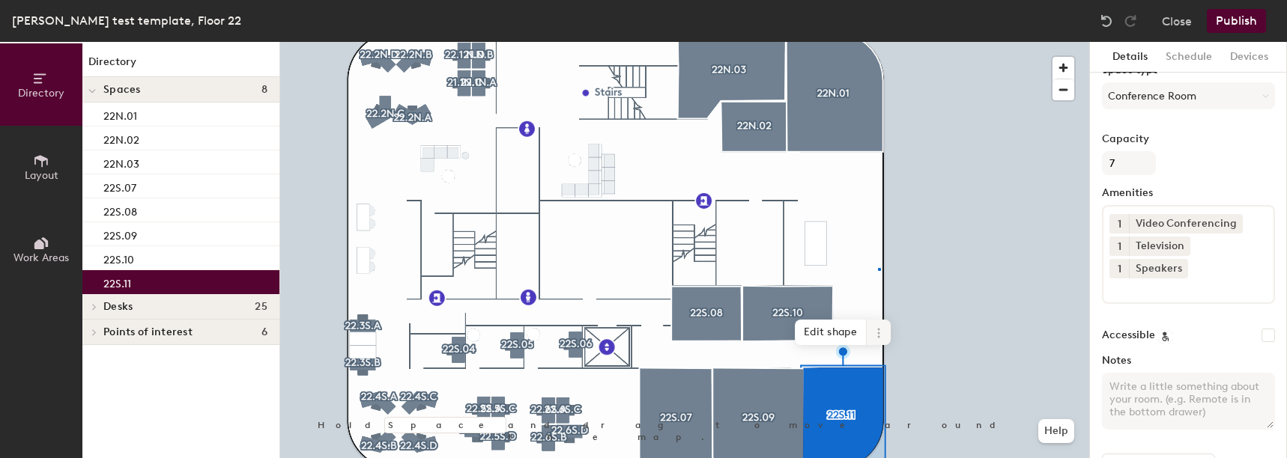
click at [878, 42] on div at bounding box center [684, 42] width 809 height 0
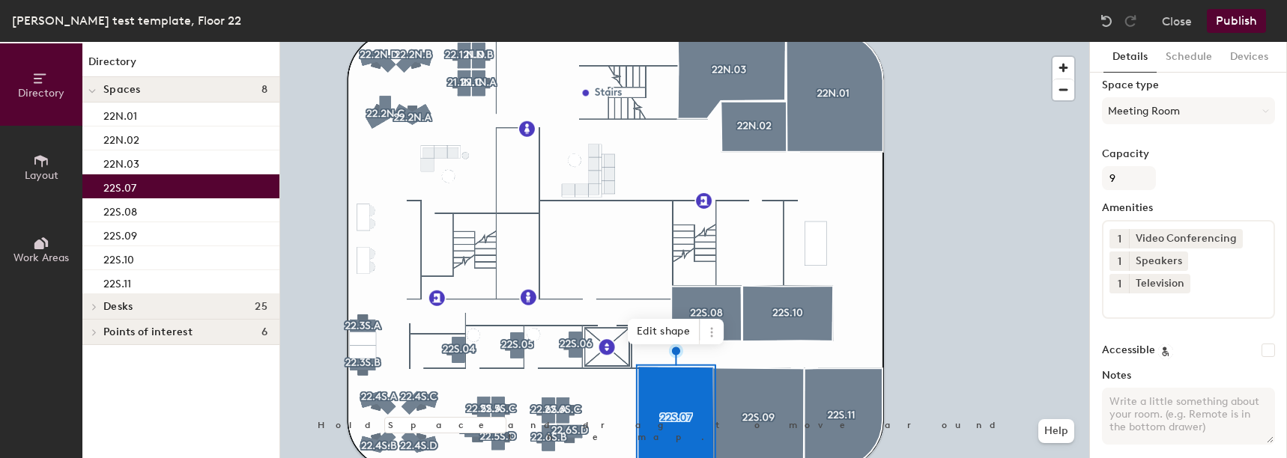
scroll to position [49, 0]
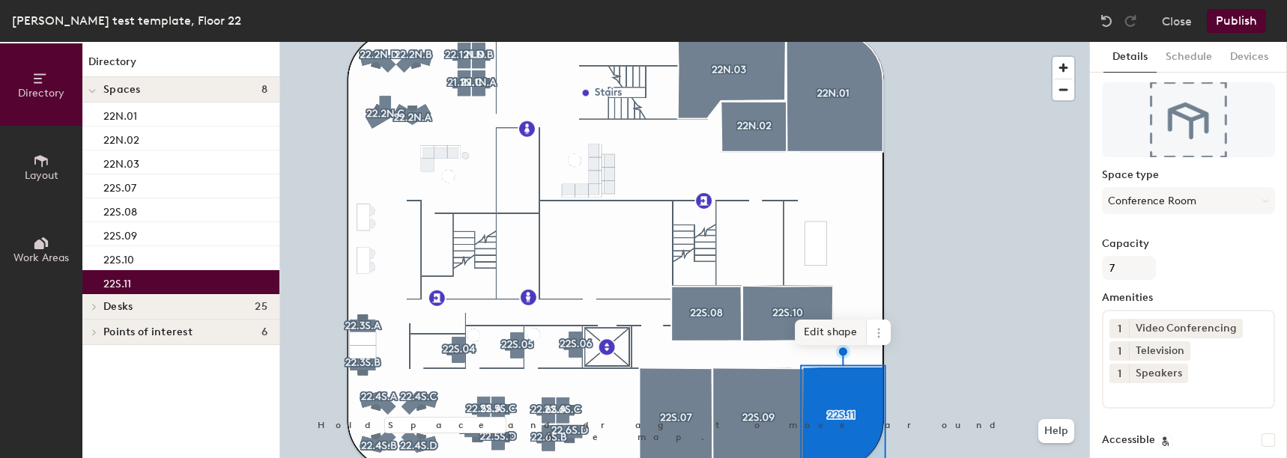
click at [836, 42] on div at bounding box center [684, 42] width 809 height 0
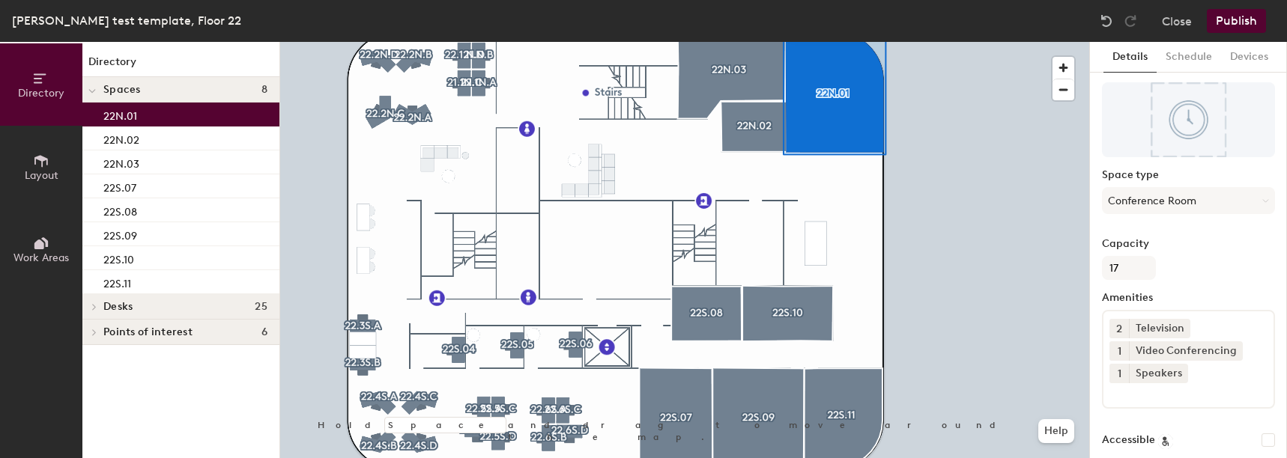
click at [767, 42] on div at bounding box center [684, 42] width 809 height 0
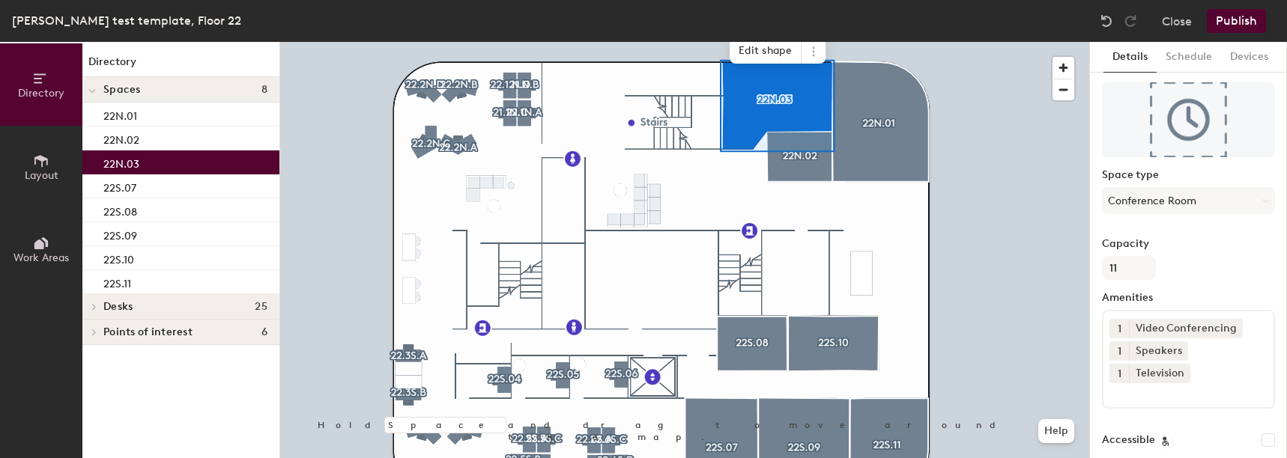
click at [1212, 12] on button "Publish" at bounding box center [1235, 21] width 59 height 24
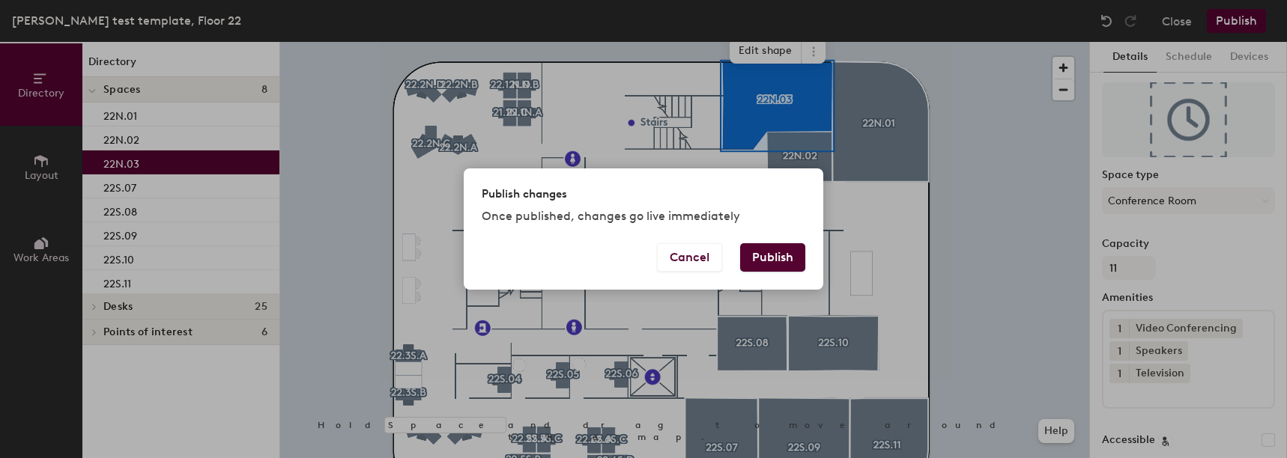
click at [767, 264] on button "Publish" at bounding box center [772, 257] width 65 height 28
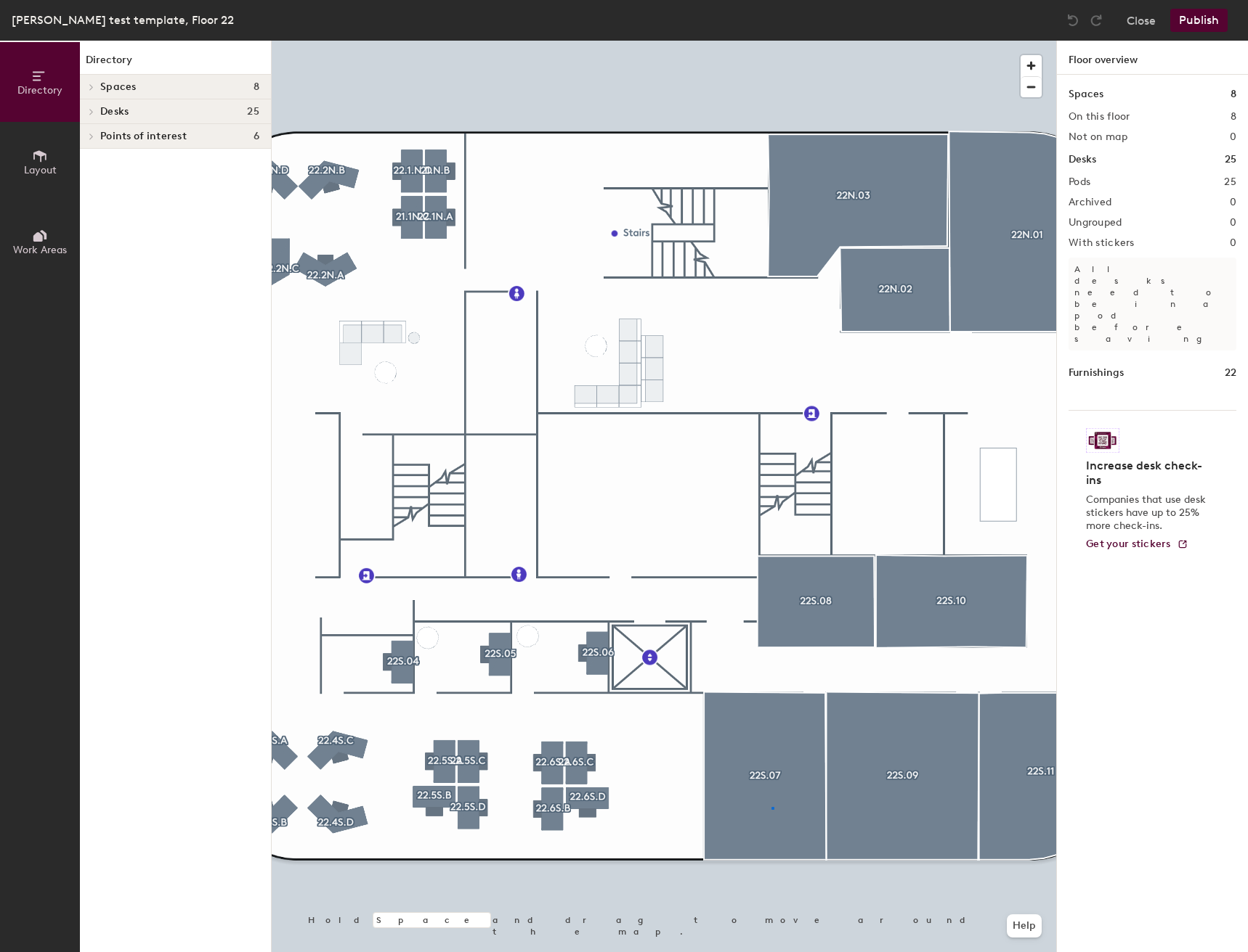
click at [773, 41] on div at bounding box center [663, 41] width 784 height 0
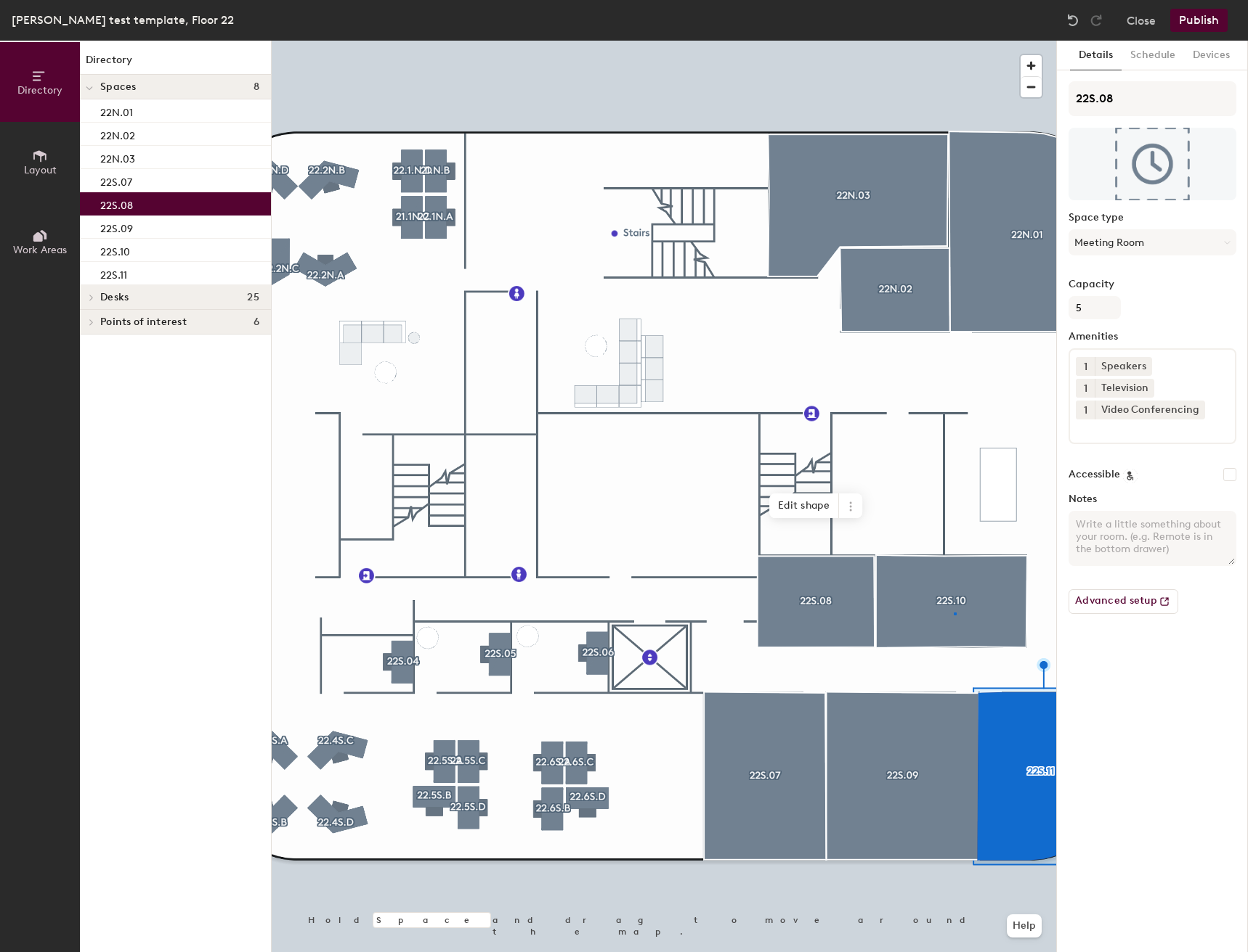
click at [954, 41] on div at bounding box center [663, 41] width 784 height 0
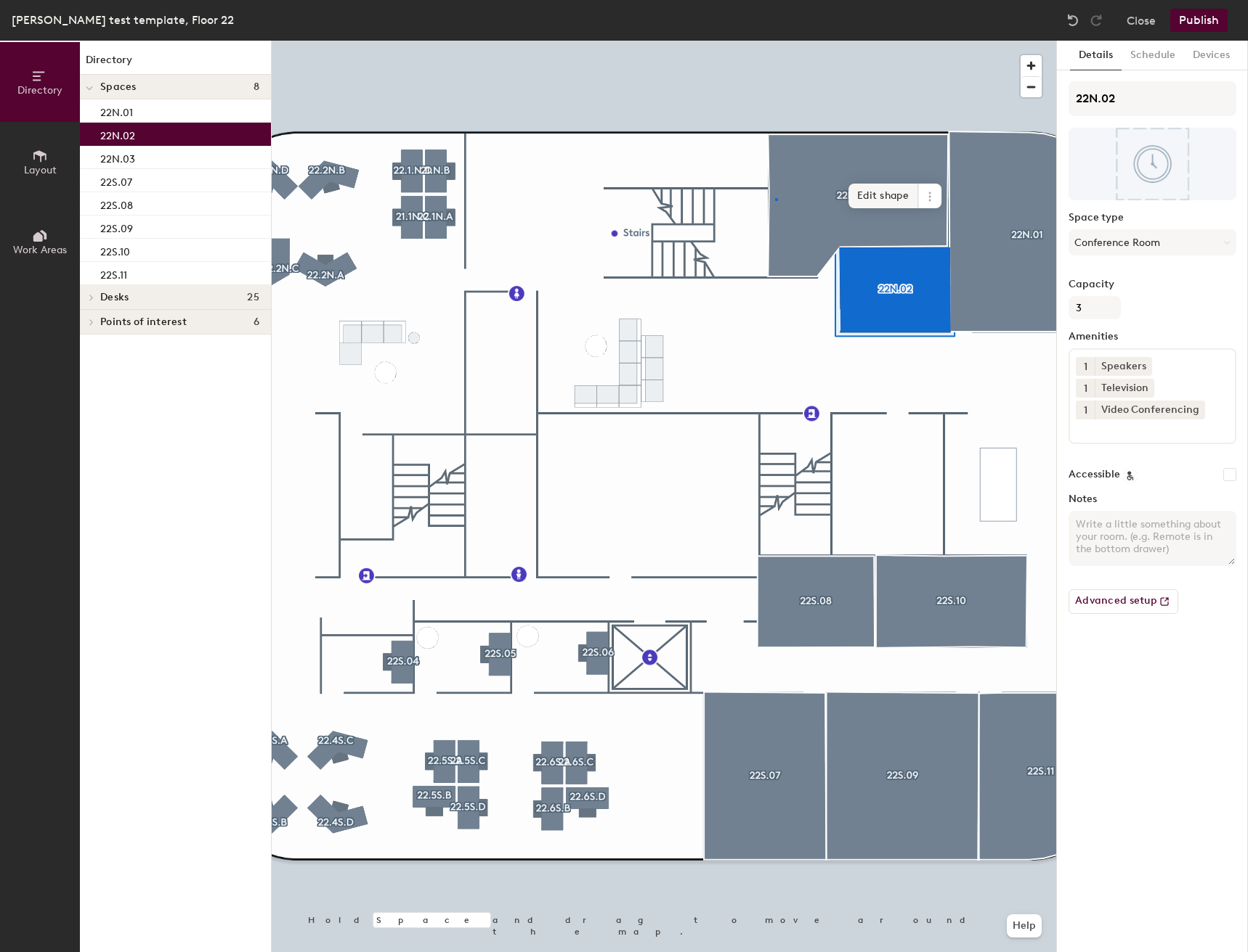
click at [776, 41] on div at bounding box center [663, 41] width 784 height 0
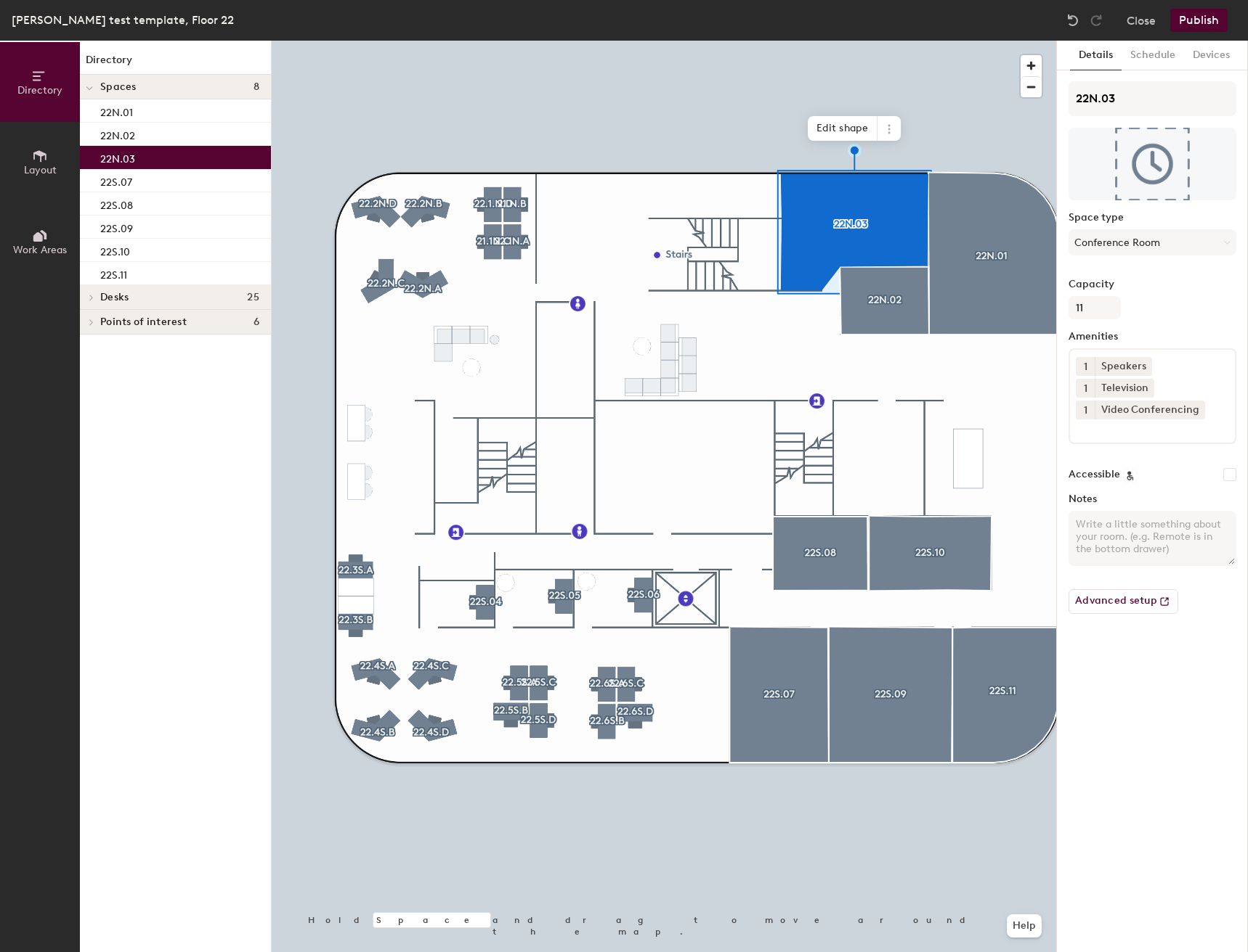
click at [1080, 388] on button "1" at bounding box center [1084, 388] width 18 height 18
click at [1082, 409] on div "2" at bounding box center [1084, 406] width 18 height 18
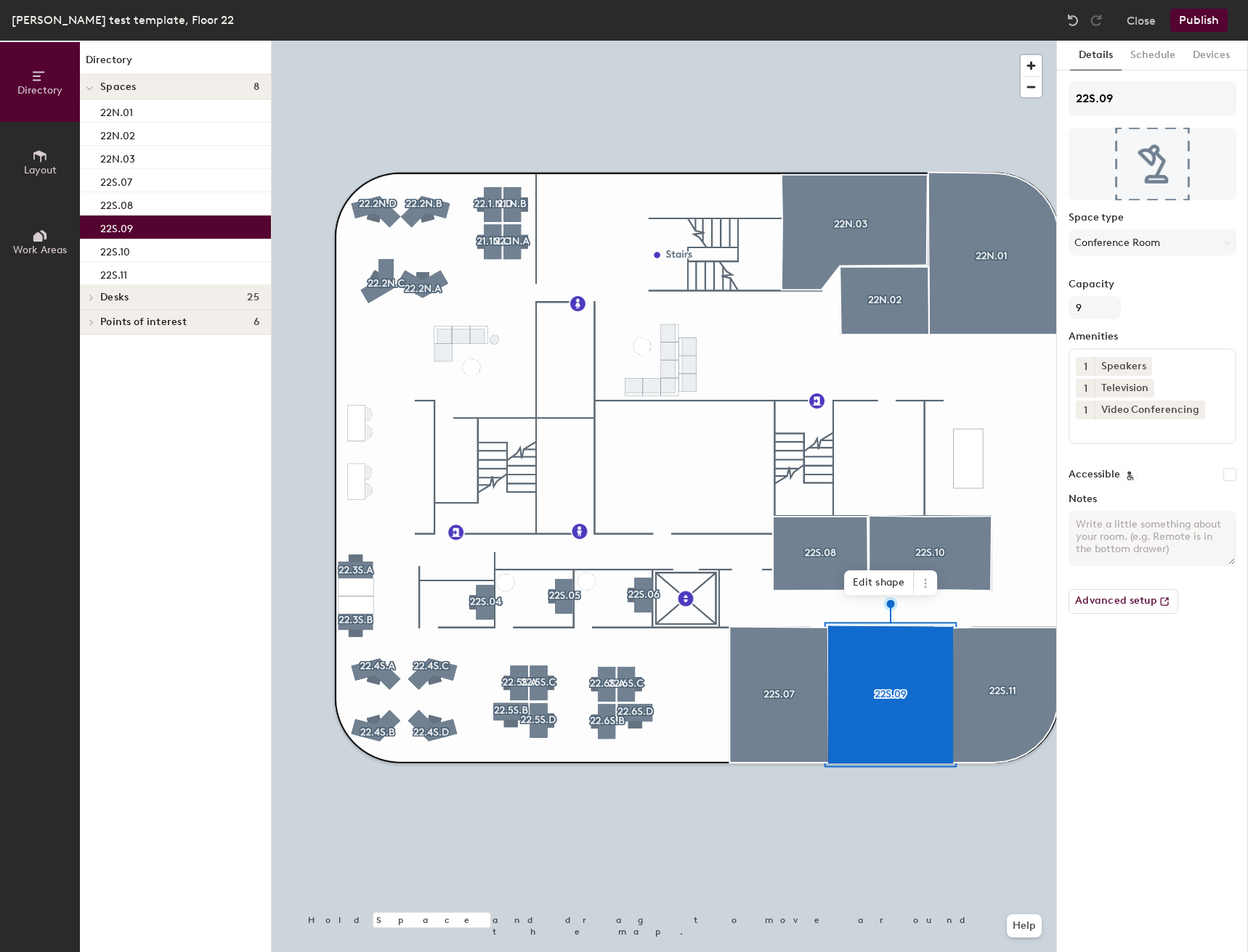
click at [1086, 391] on span "1" at bounding box center [1085, 389] width 4 height 16
click at [1086, 400] on div "2" at bounding box center [1084, 406] width 18 height 18
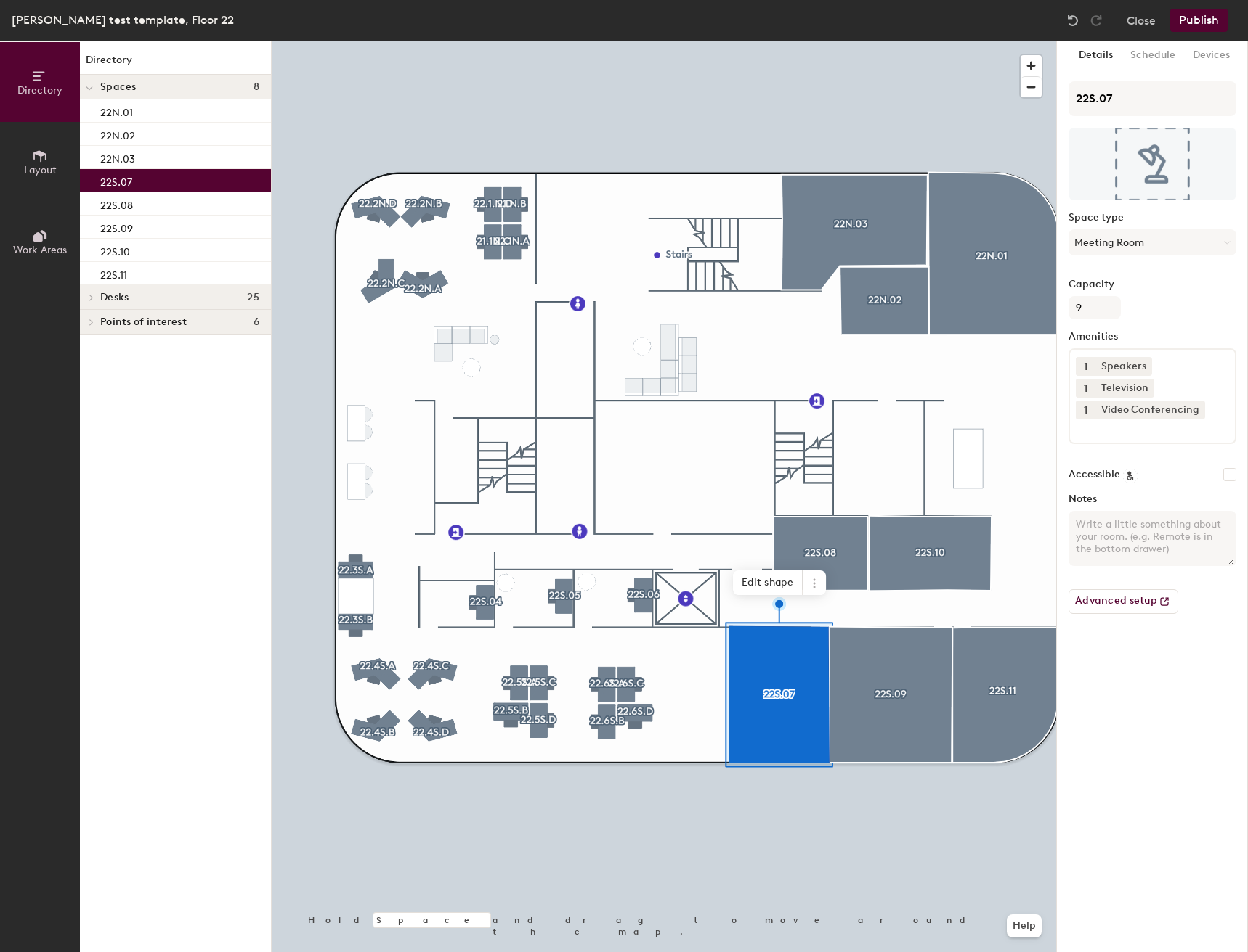
click at [1092, 390] on button "1" at bounding box center [1084, 388] width 18 height 18
click at [1083, 411] on div "2" at bounding box center [1084, 406] width 18 height 18
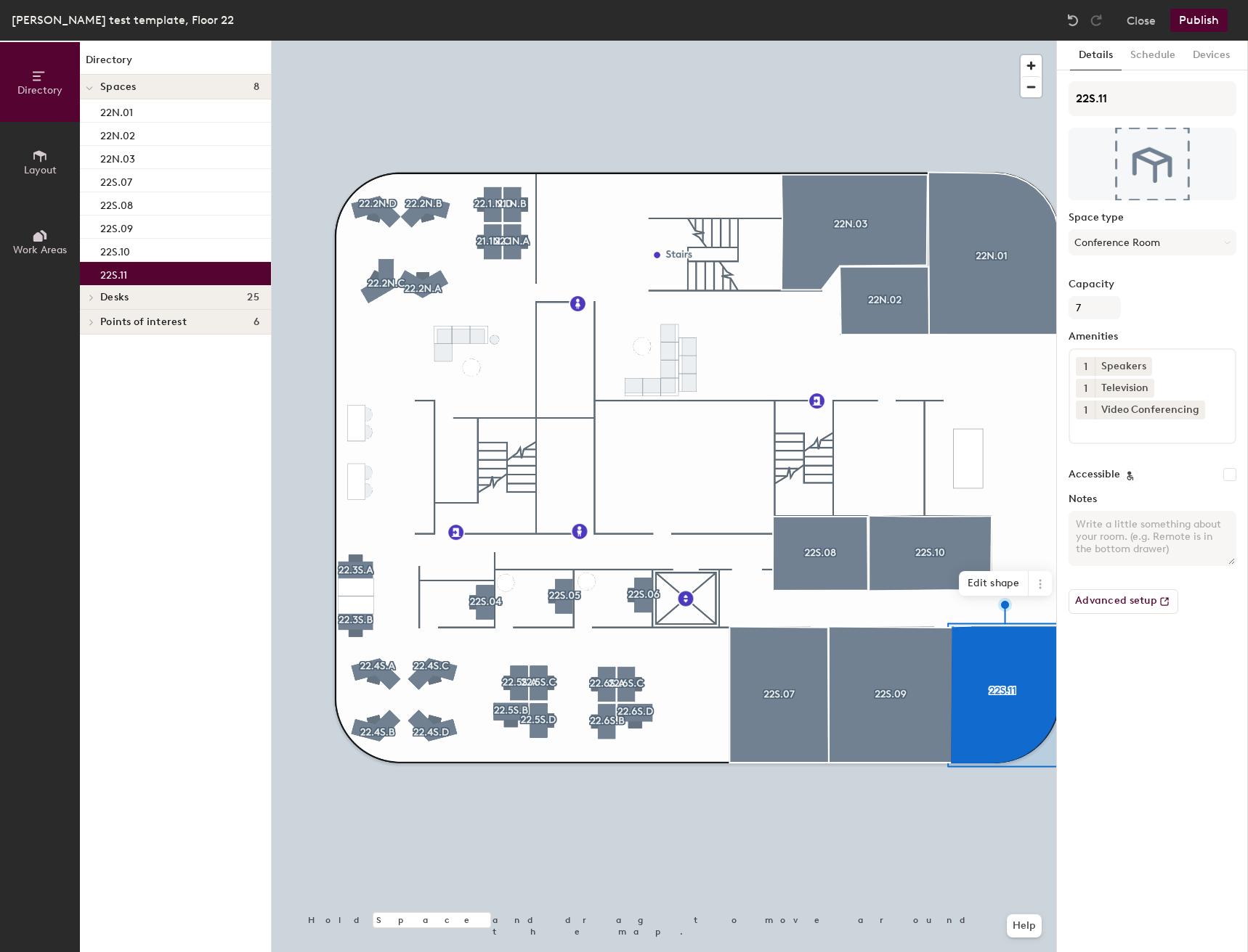
click at [1089, 392] on button "1" at bounding box center [1084, 388] width 18 height 18
click at [1087, 409] on div "2" at bounding box center [1084, 406] width 18 height 18
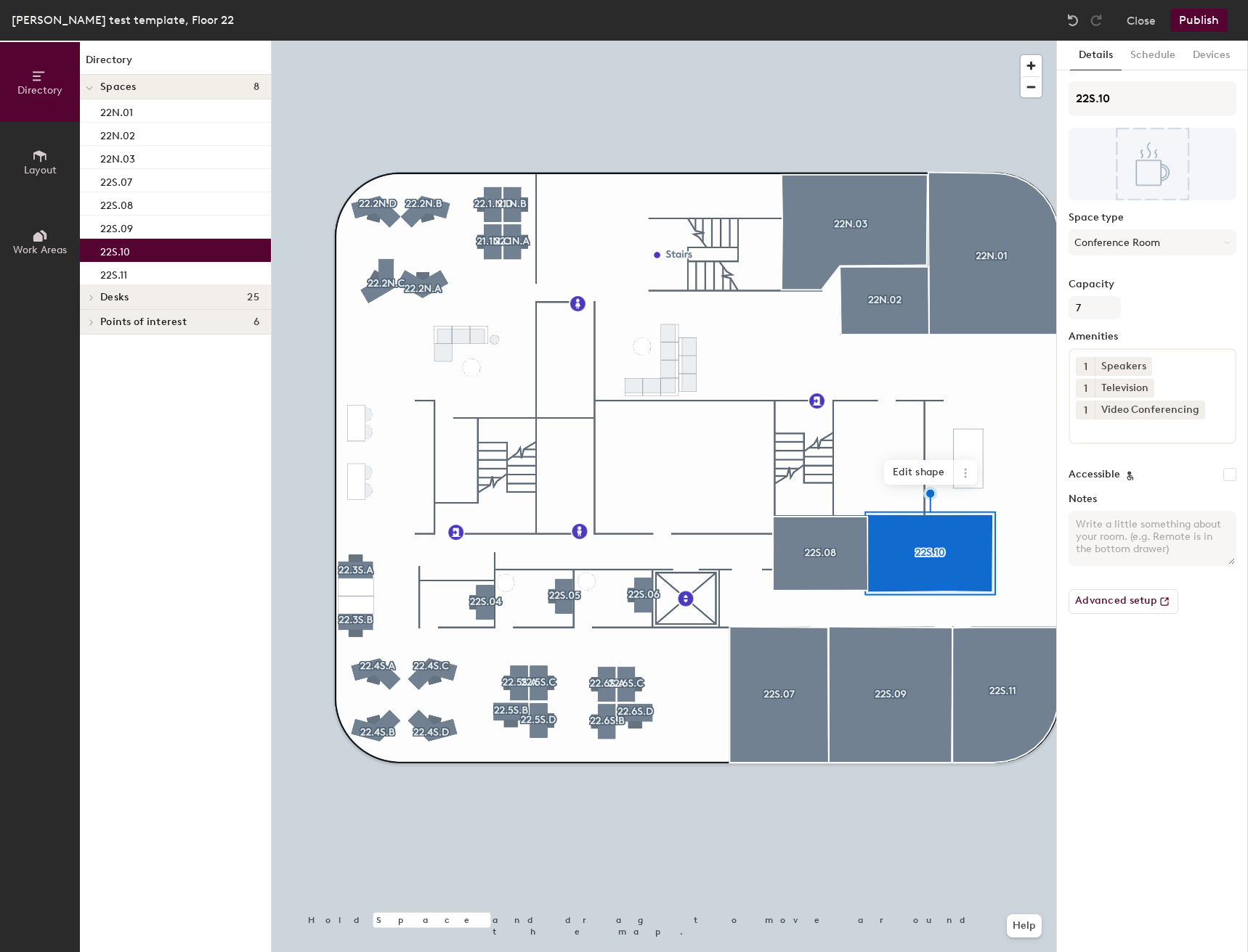
click at [1083, 389] on span "1" at bounding box center [1085, 389] width 4 height 16
click at [1077, 408] on div "2" at bounding box center [1084, 406] width 18 height 18
click at [991, 41] on div at bounding box center [663, 41] width 784 height 0
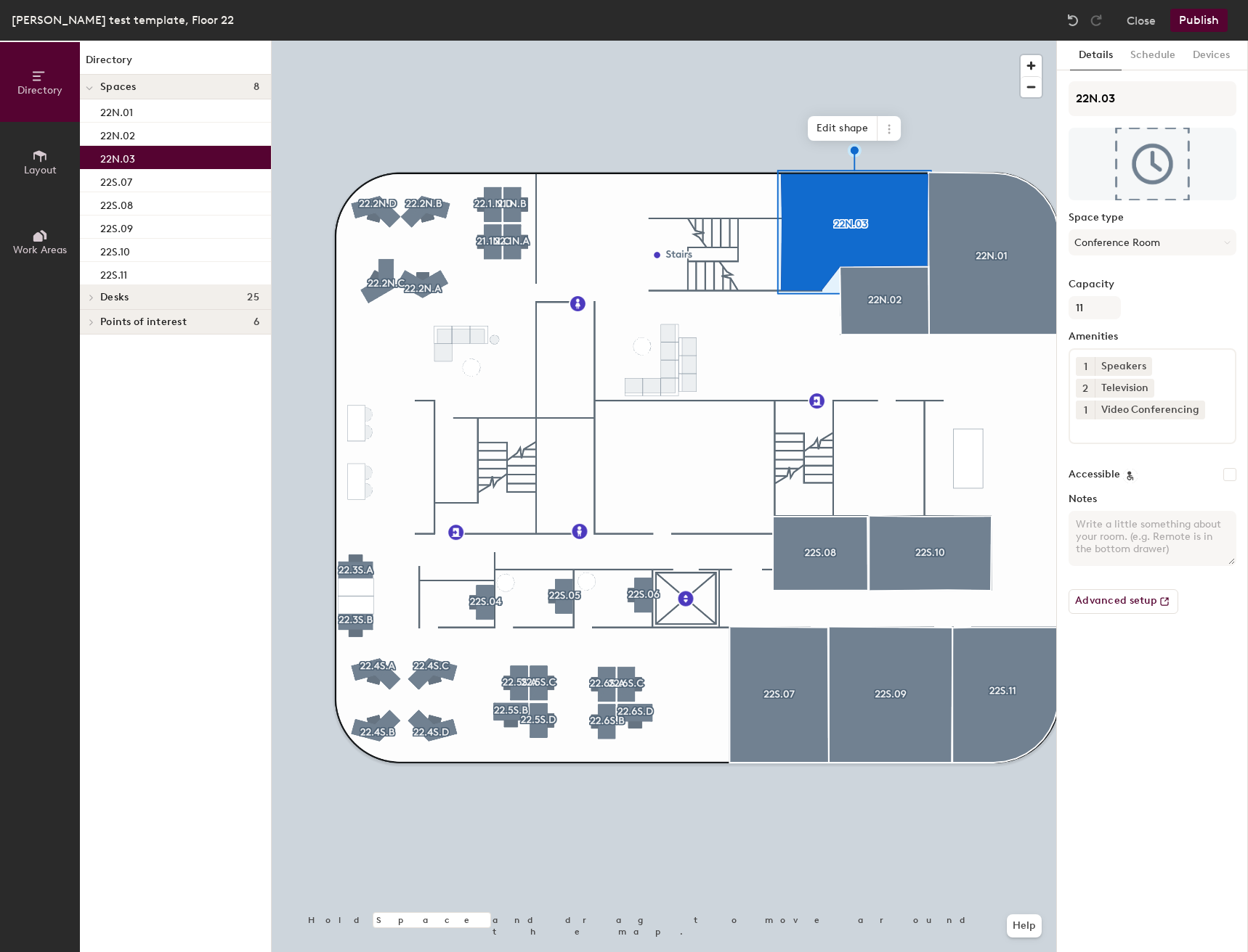
click at [1181, 28] on button "Publish" at bounding box center [1198, 20] width 57 height 23
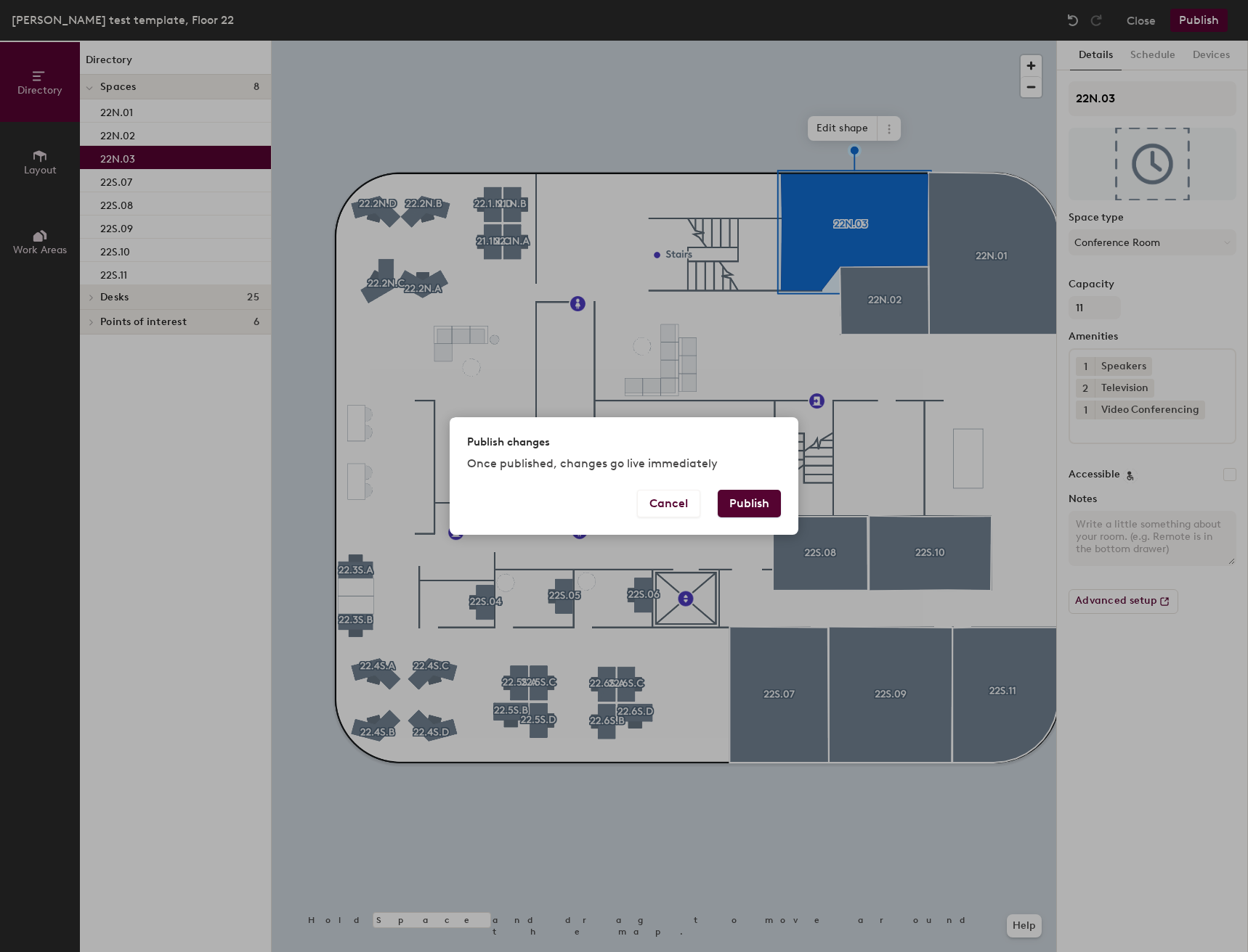
click at [746, 495] on button "Publish" at bounding box center [749, 503] width 63 height 27
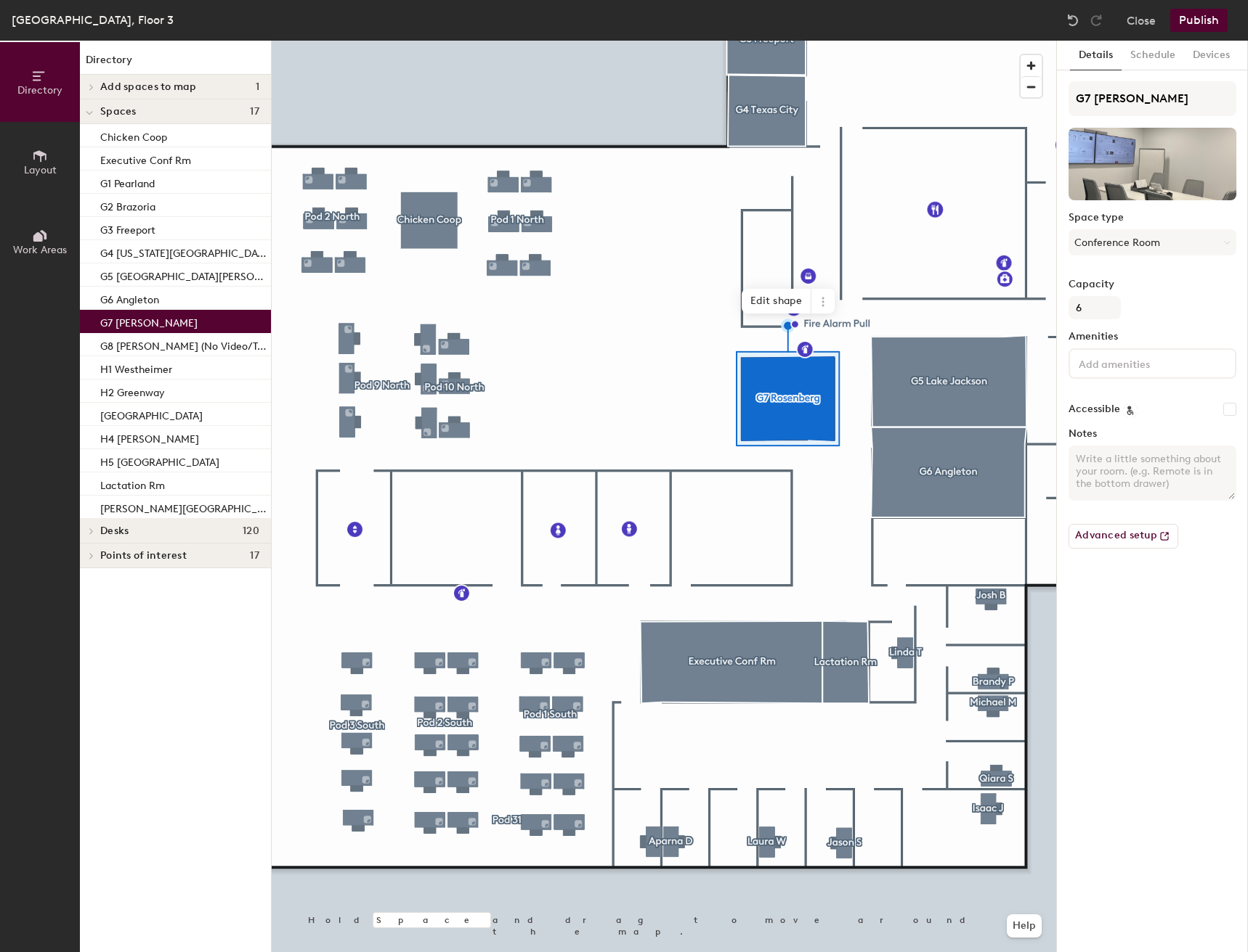
click at [1098, 365] on input at bounding box center [1140, 363] width 131 height 17
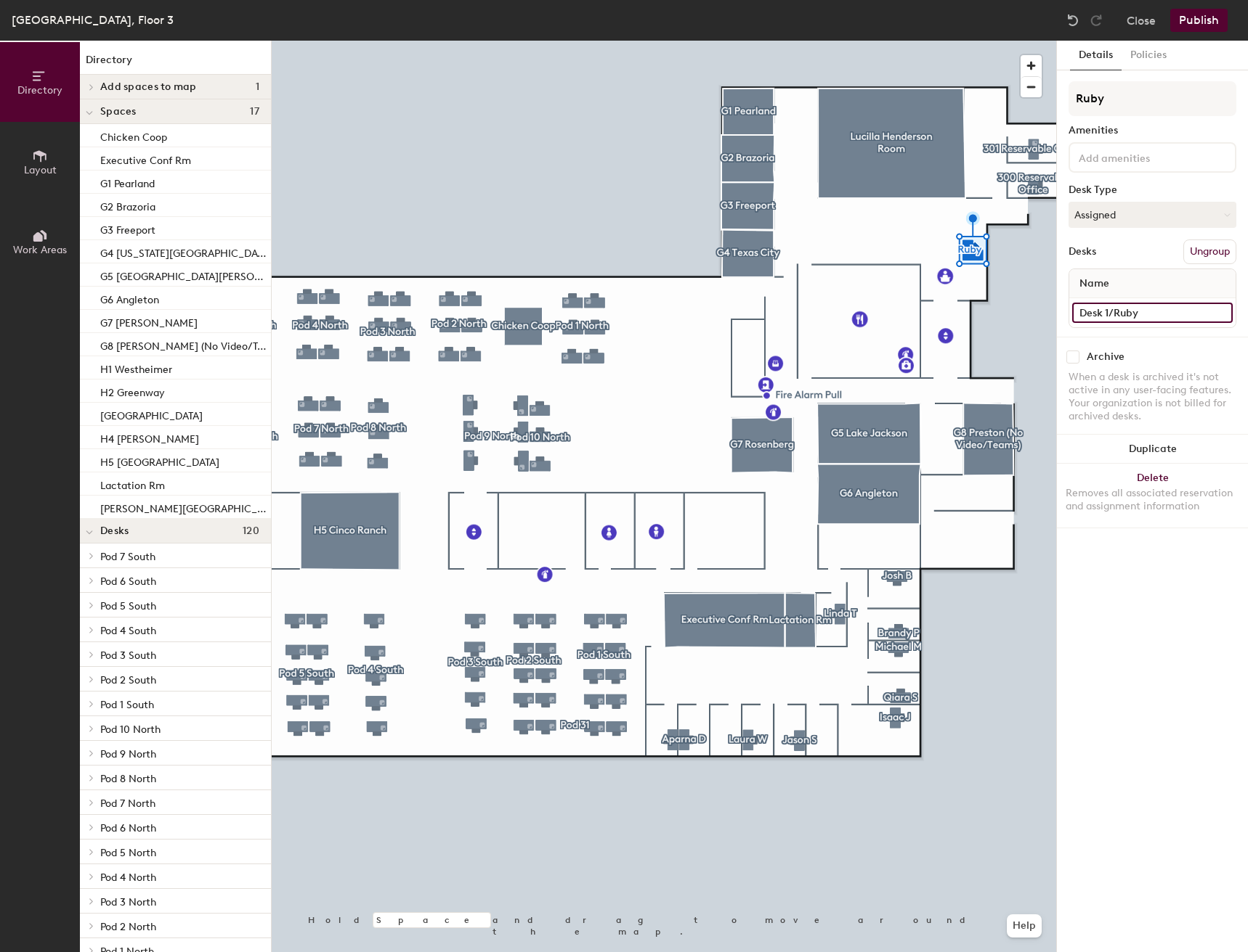
click at [1140, 311] on input "Desk 1/Ruby" at bounding box center [1151, 312] width 160 height 20
click at [1133, 26] on button "Close" at bounding box center [1140, 20] width 29 height 23
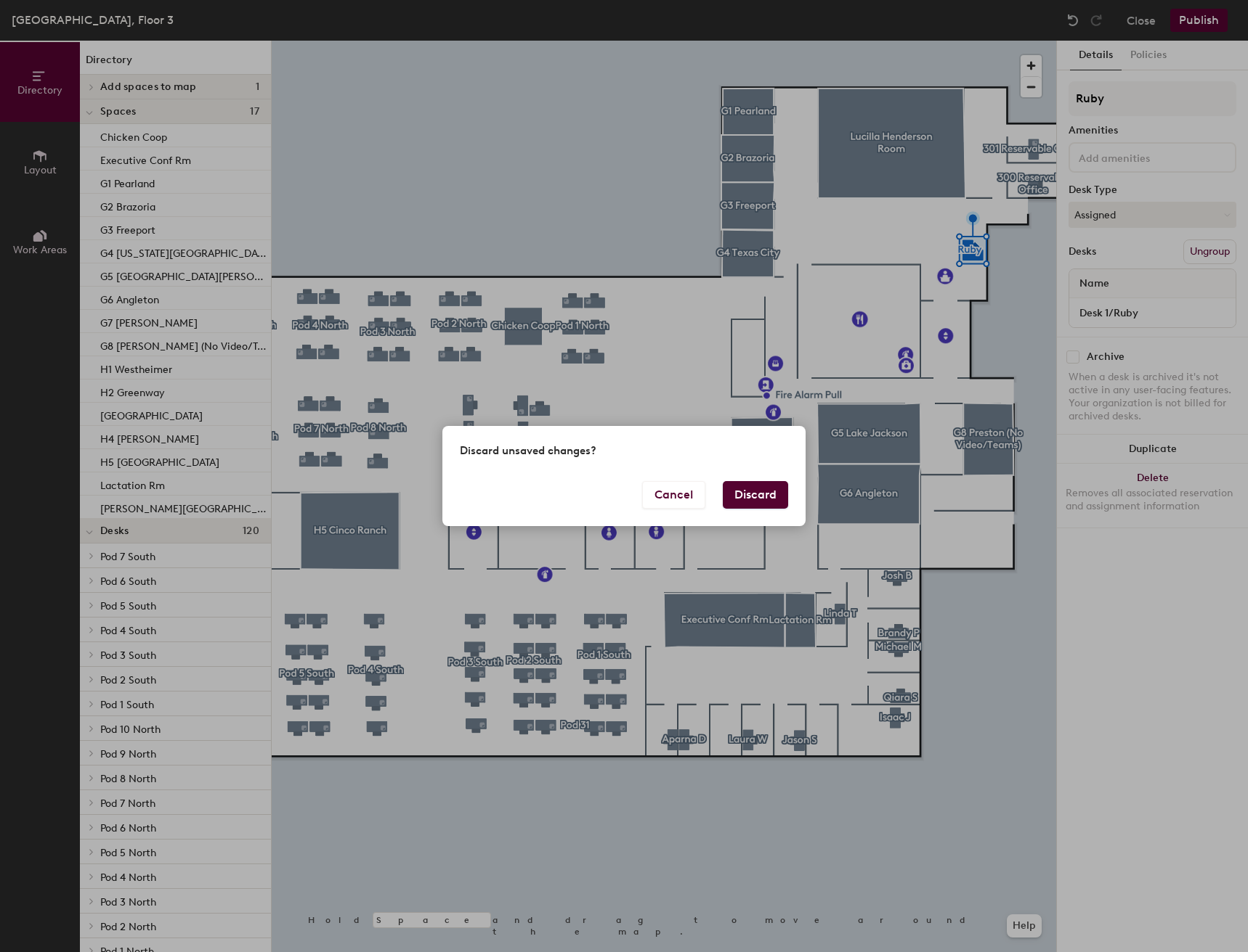
click at [749, 492] on button "Discard" at bounding box center [754, 494] width 65 height 27
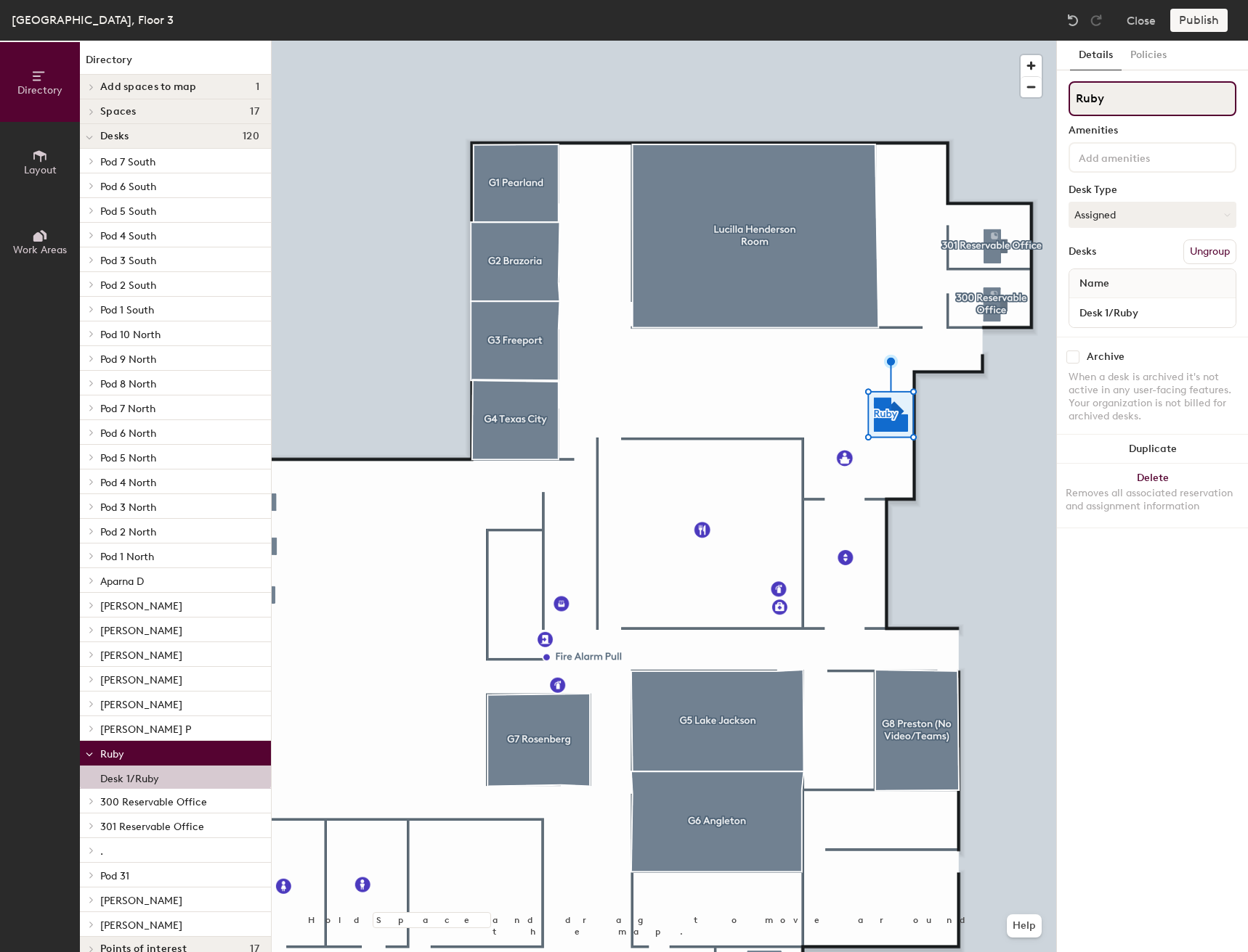
click at [1156, 99] on input "Ruby" at bounding box center [1152, 99] width 168 height 35
type input "R"
click at [1050, 89] on div "Directory Layout Work Areas Directory Add spaces to map 1 H6 Cypress (Team Room…" at bounding box center [624, 496] width 1248 height 912
type input "Erika"
click at [1162, 315] on input "Desk 1/Ruby" at bounding box center [1151, 312] width 160 height 20
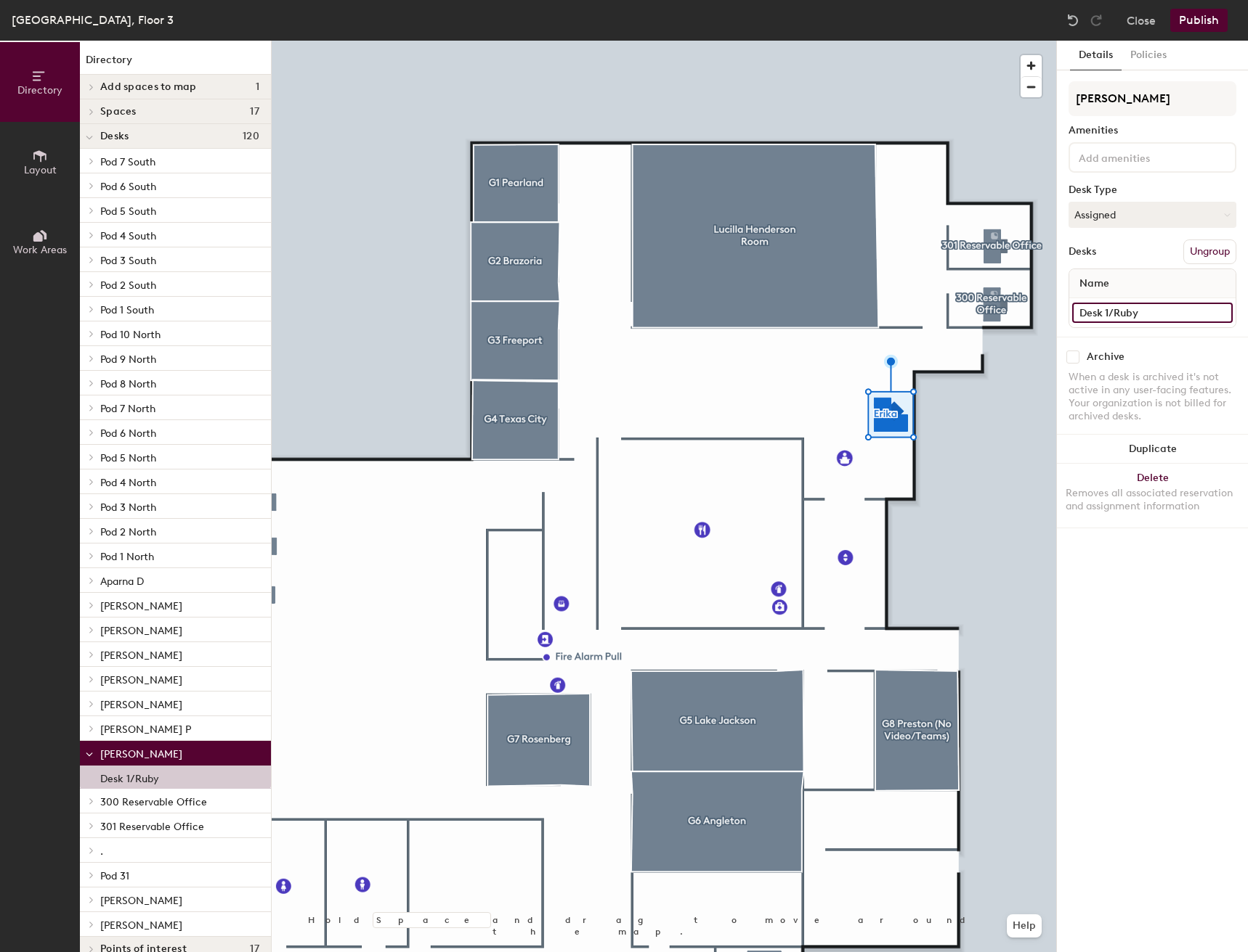
click at [1163, 315] on input "Desk 1/Ruby" at bounding box center [1151, 312] width 160 height 20
type input "Desk 1/Erika"
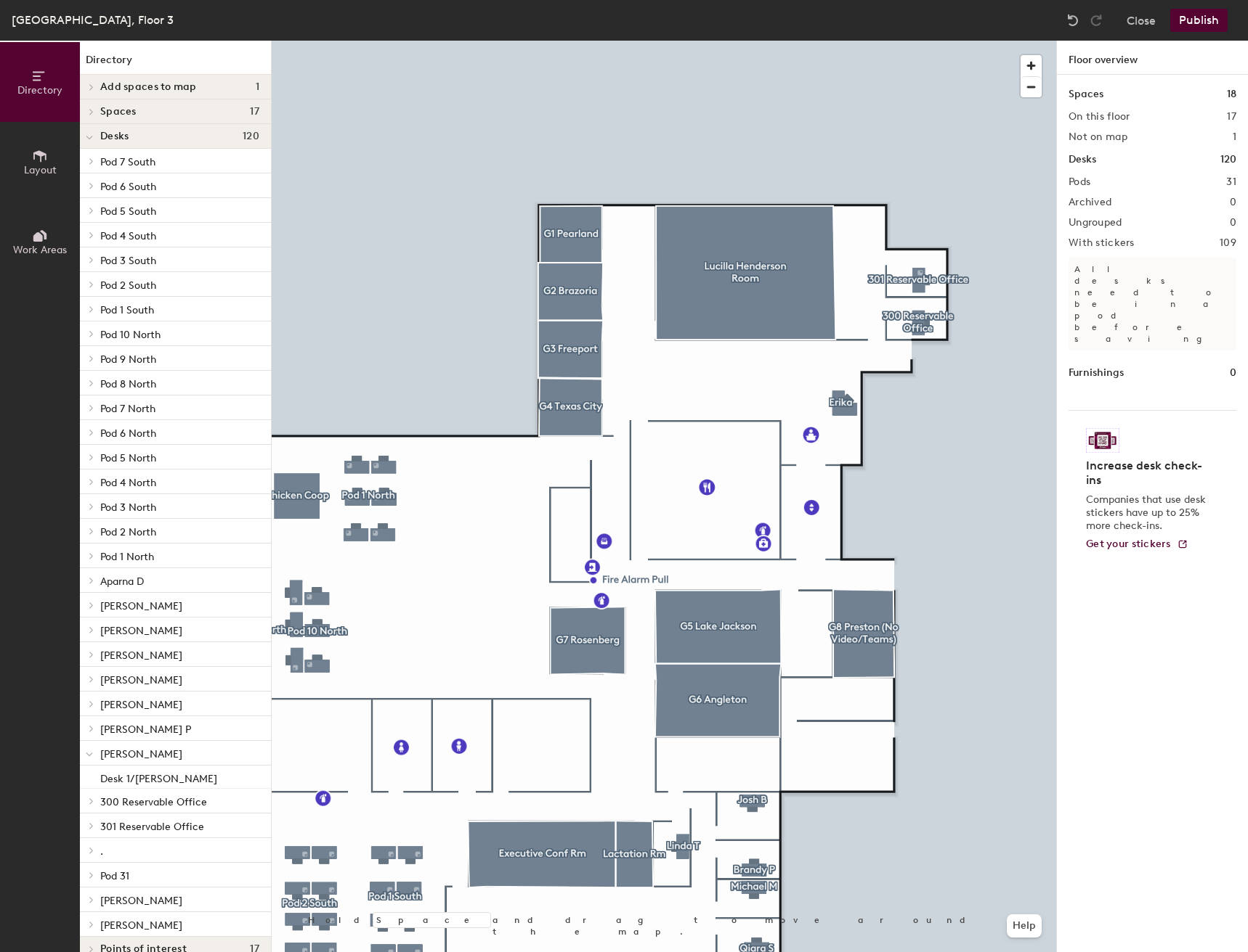
click at [1190, 25] on button "Publish" at bounding box center [1198, 20] width 57 height 23
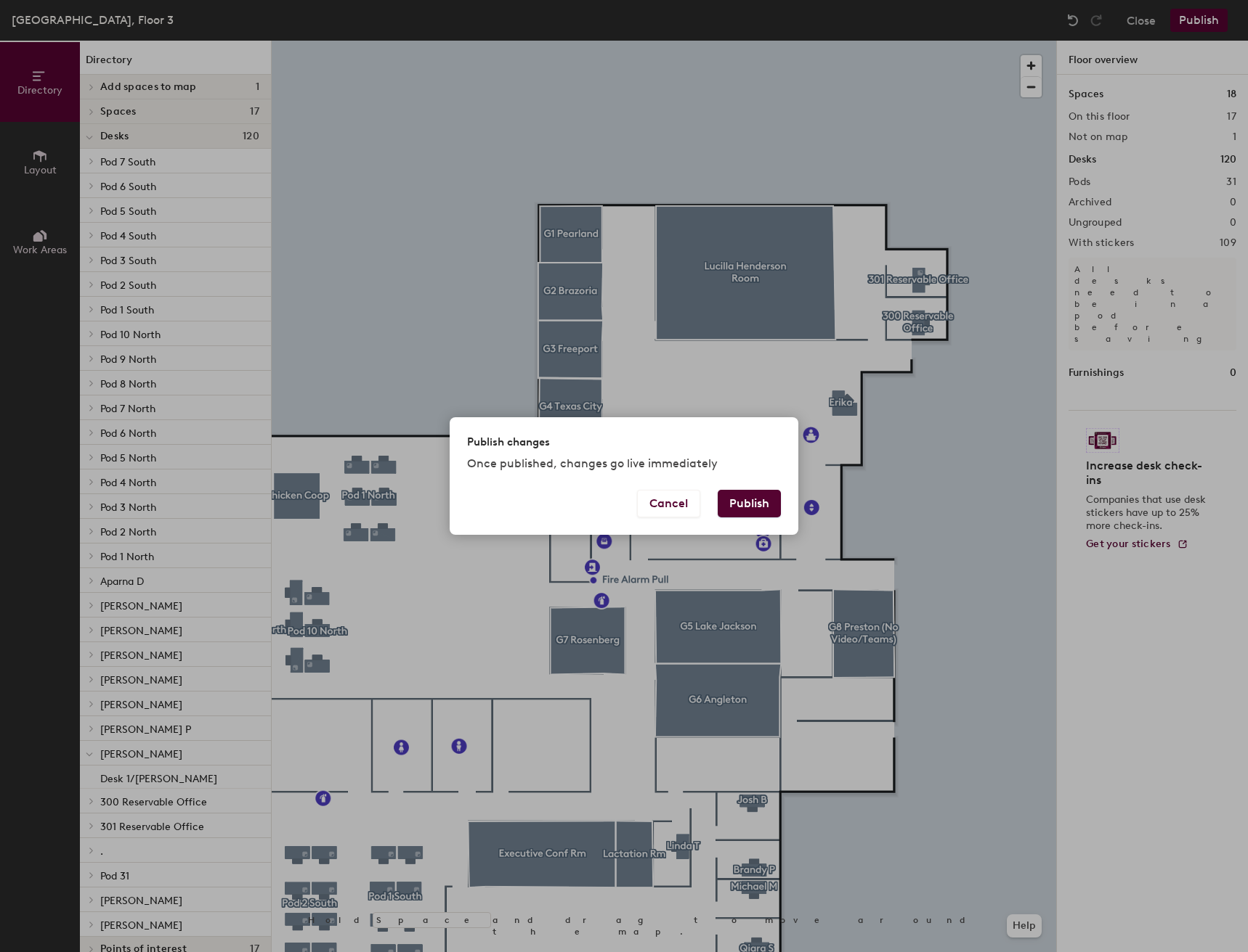
click at [746, 507] on button "Publish" at bounding box center [749, 503] width 63 height 27
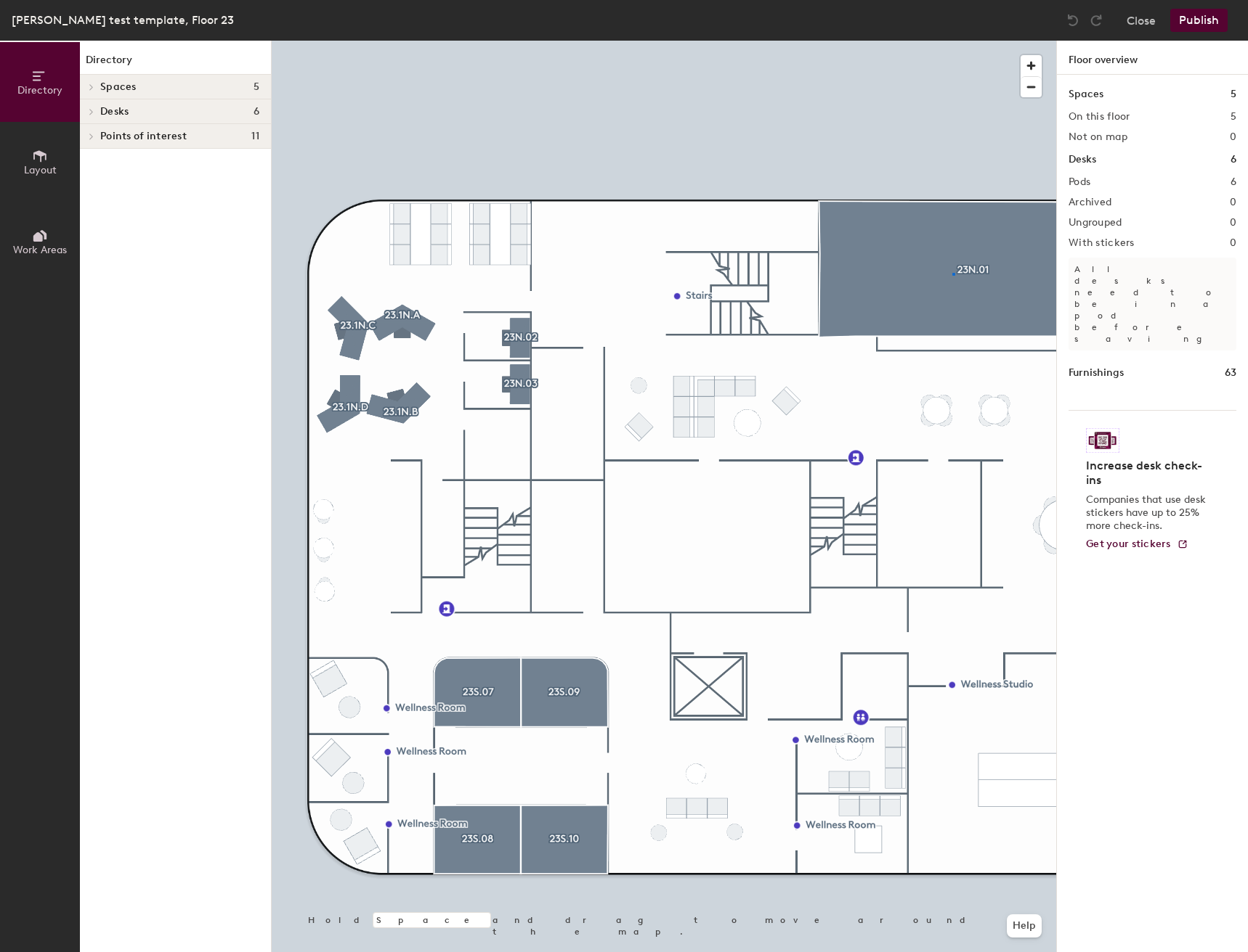
click at [949, 41] on div at bounding box center [663, 41] width 784 height 0
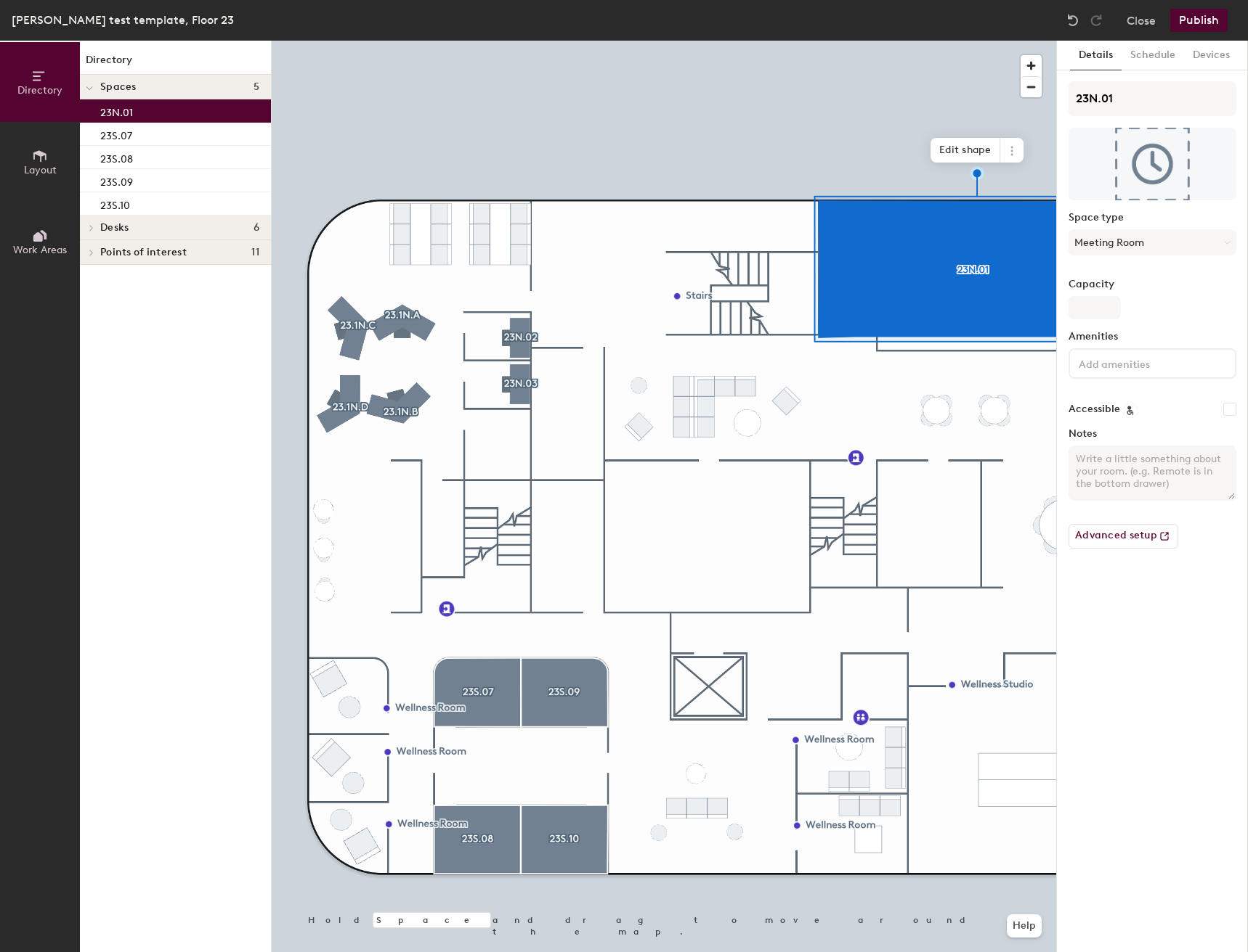
click at [1140, 365] on input at bounding box center [1140, 363] width 131 height 17
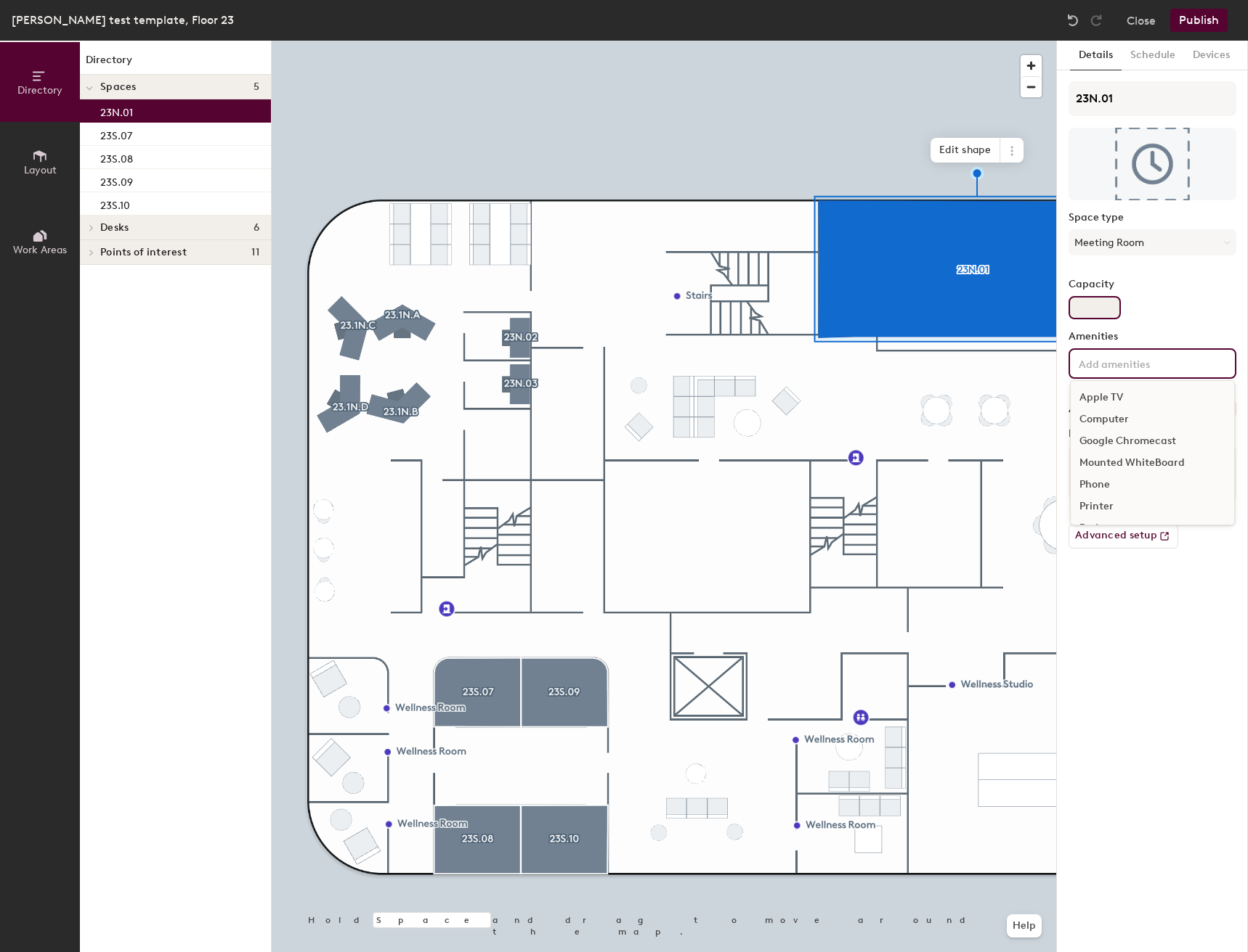
click at [1072, 297] on input "Capacity" at bounding box center [1095, 308] width 52 height 23
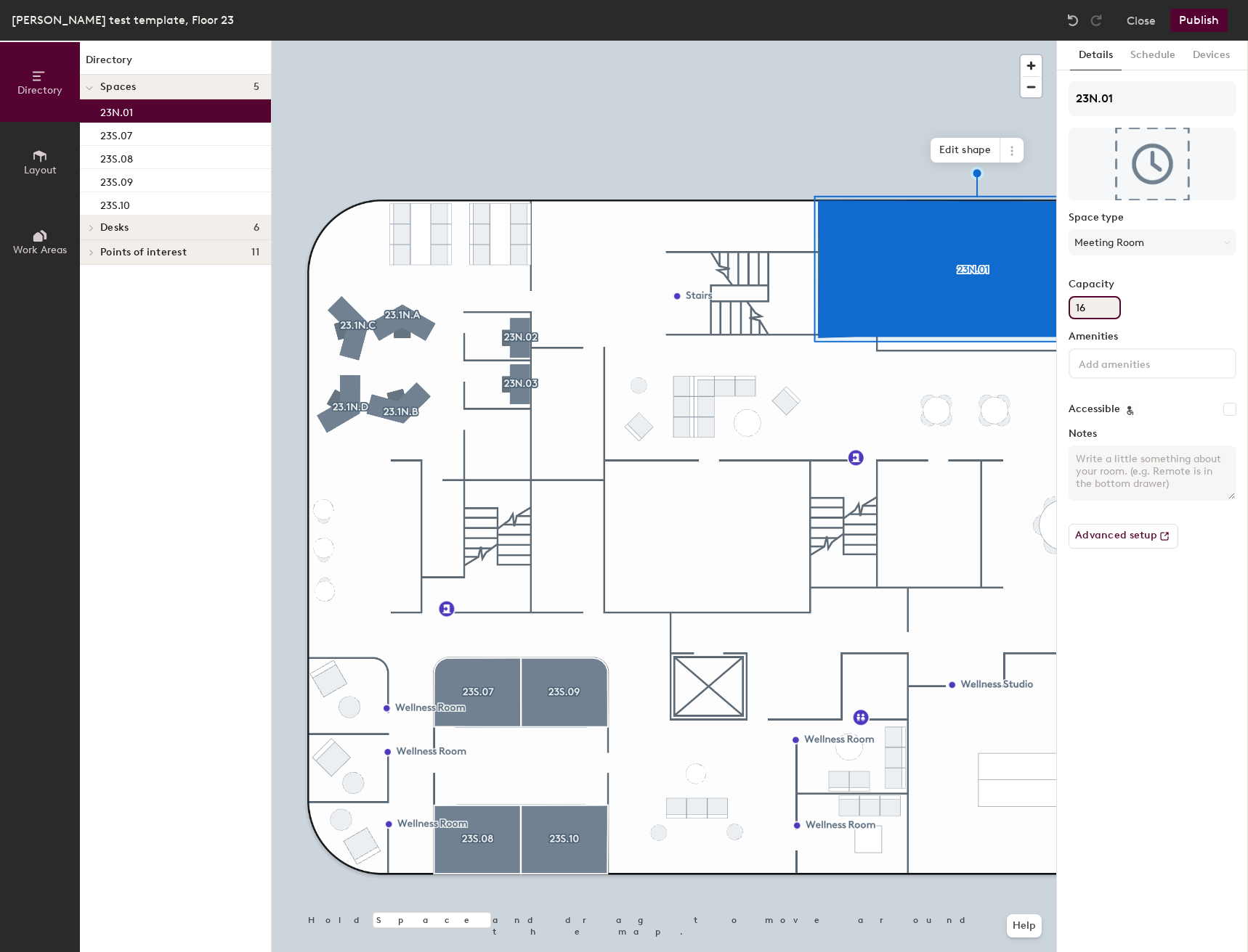
type input "16"
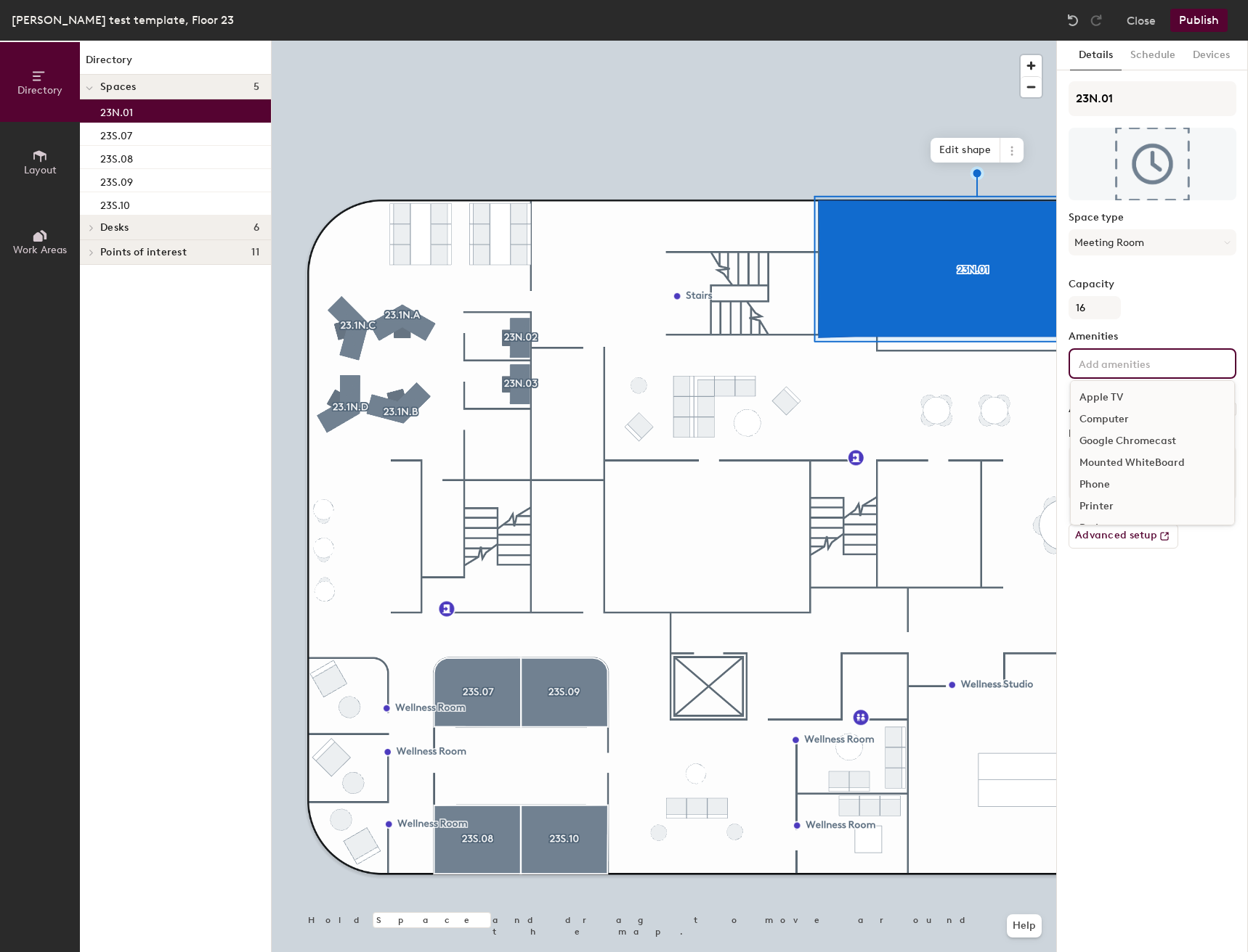
click at [1130, 368] on input at bounding box center [1140, 363] width 131 height 17
click at [1117, 484] on div "Video Conferencing" at bounding box center [1152, 486] width 163 height 21
click at [1112, 502] on div "Television" at bounding box center [1152, 508] width 163 height 21
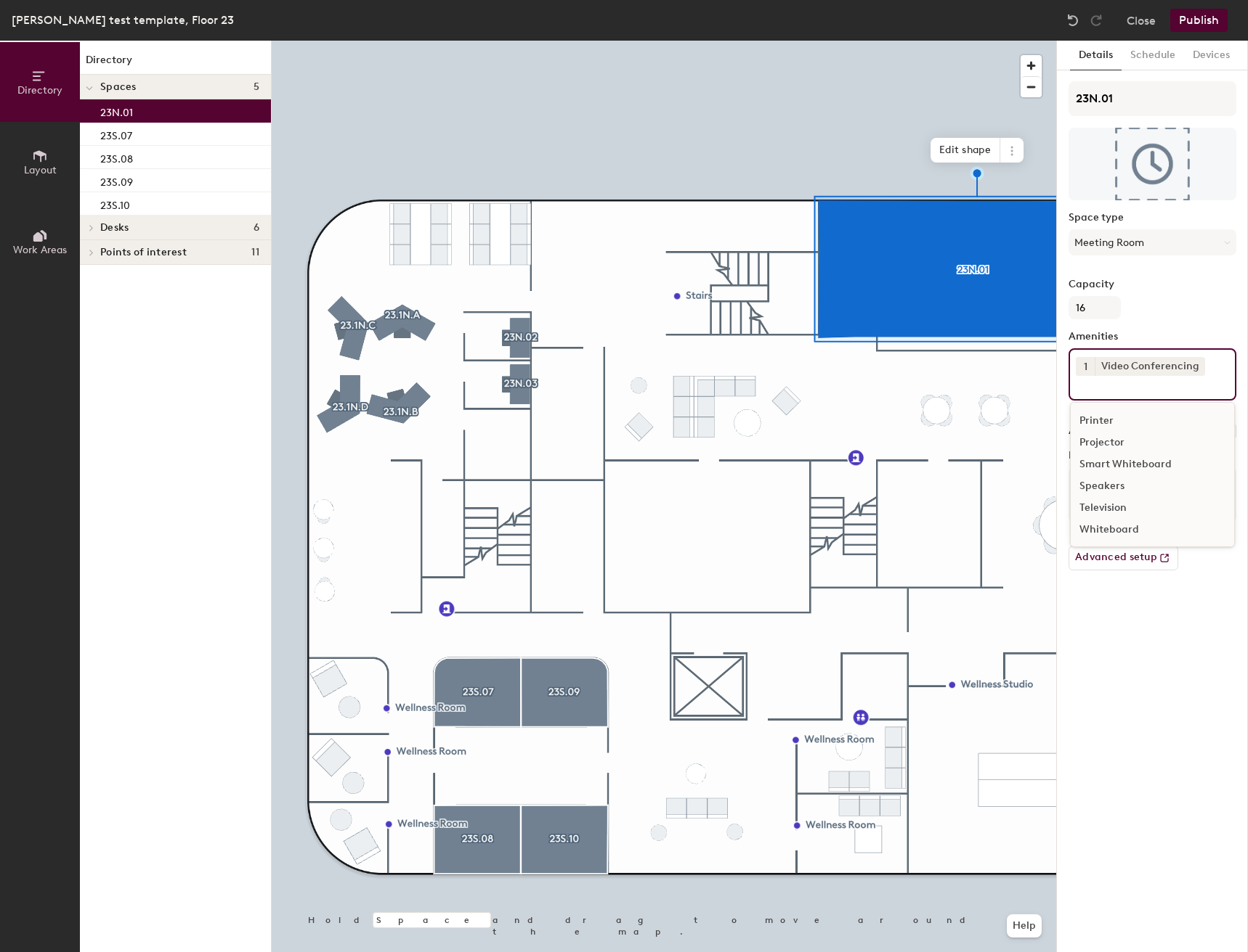
scroll to position [85, 0]
click at [1120, 533] on div "Speakers" at bounding box center [1152, 529] width 163 height 21
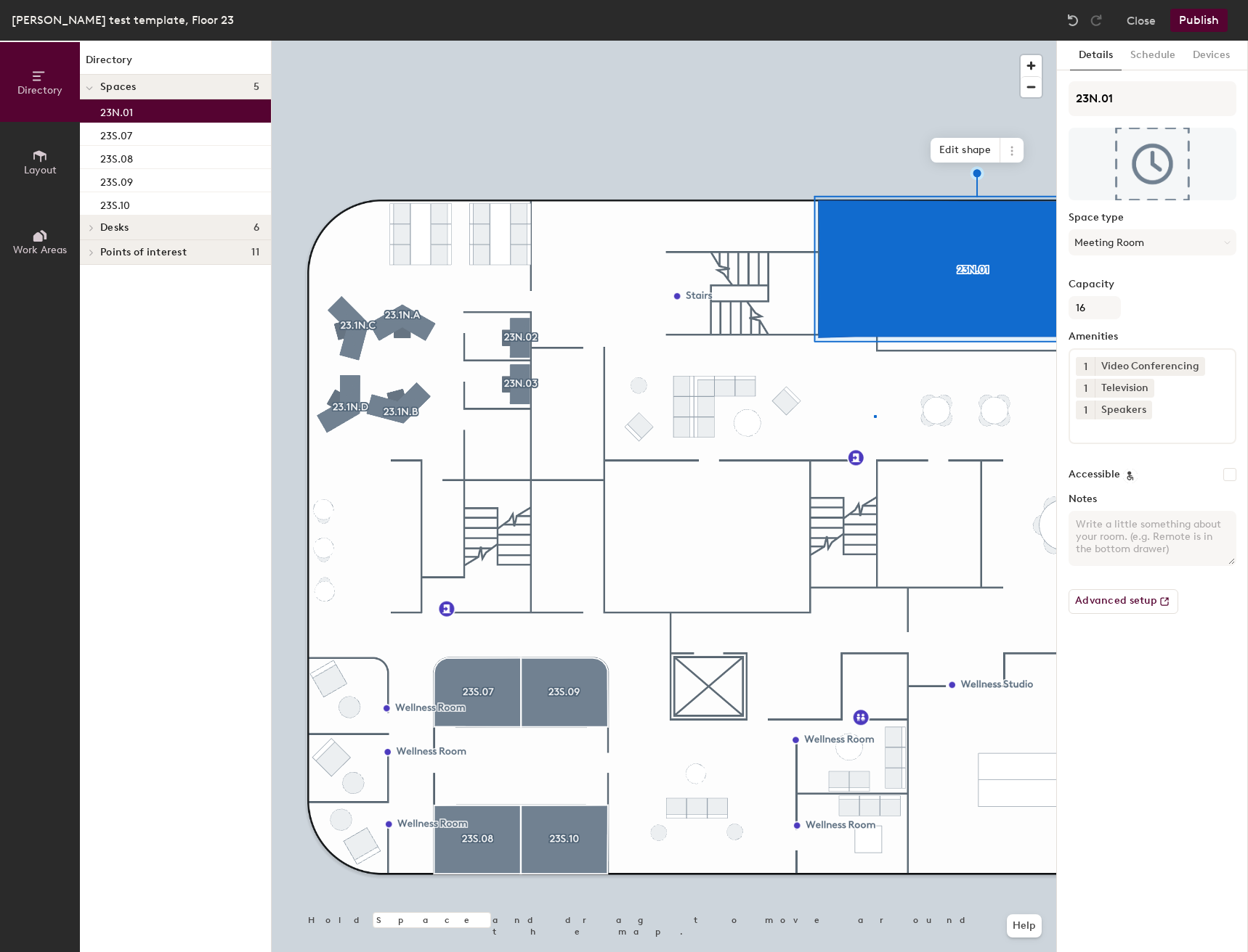
click at [874, 41] on div at bounding box center [663, 41] width 784 height 0
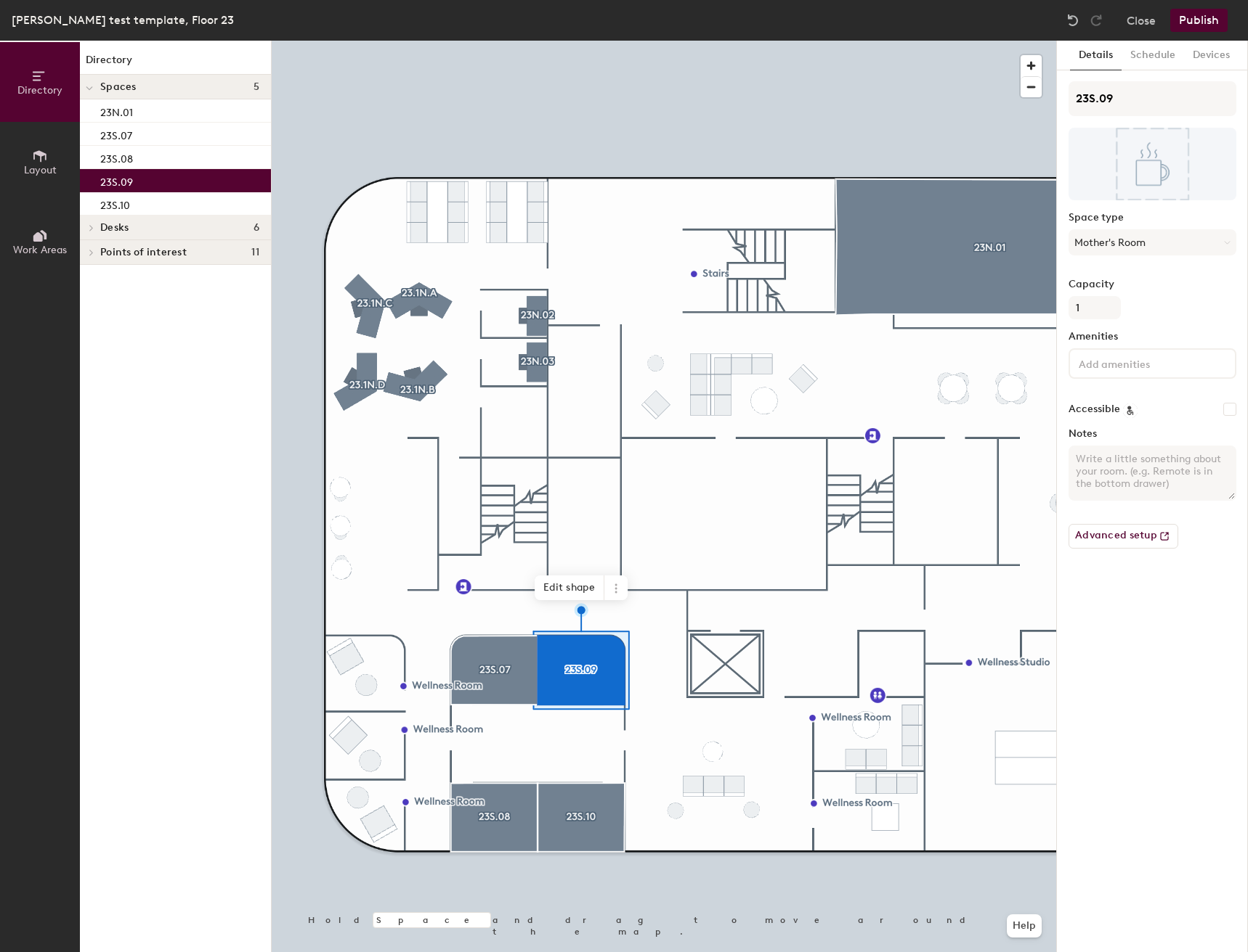
click at [1199, 16] on button "Publish" at bounding box center [1198, 20] width 57 height 23
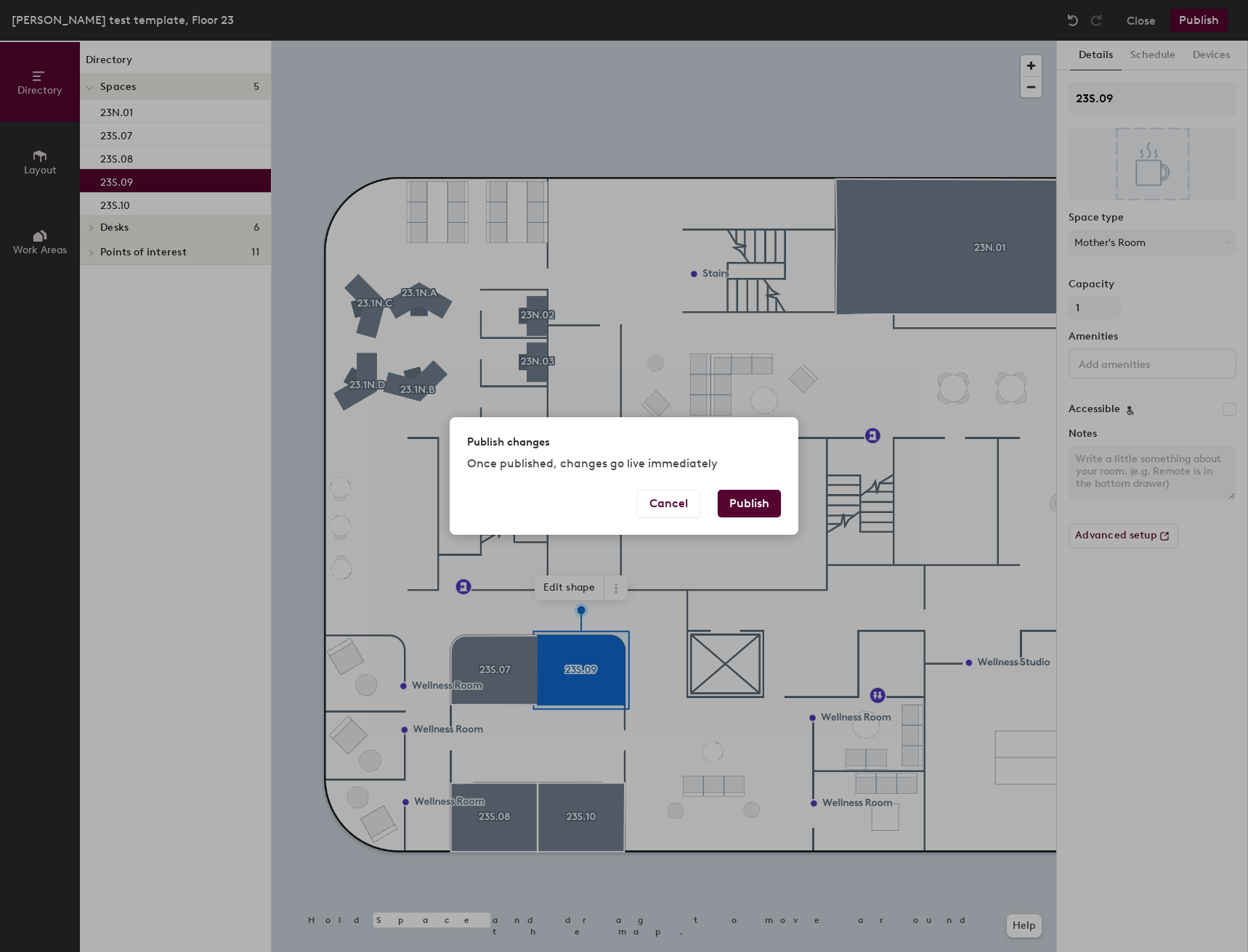
click at [741, 507] on button "Publish" at bounding box center [749, 503] width 63 height 27
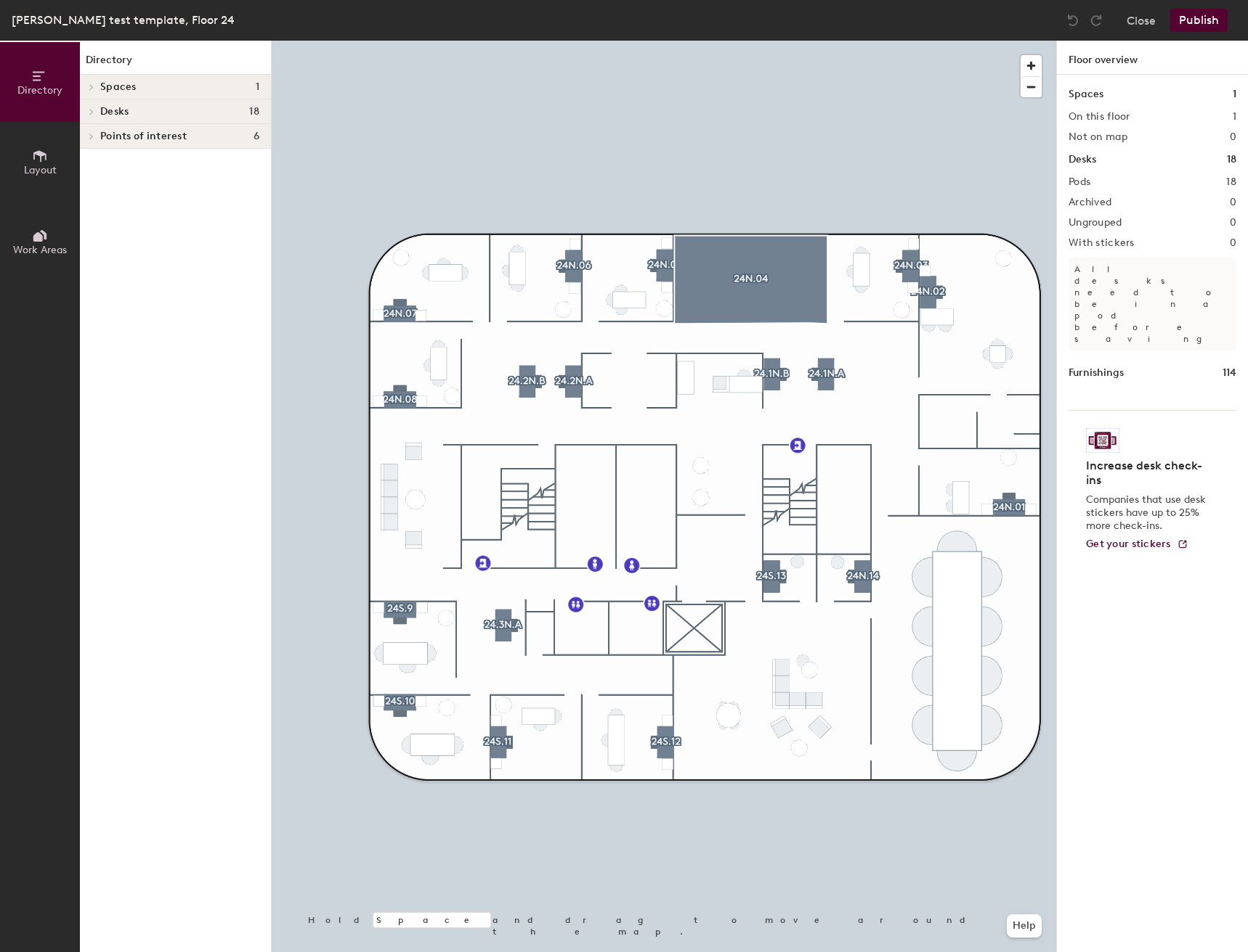
click at [1195, 17] on button "Publish" at bounding box center [1198, 20] width 57 height 23
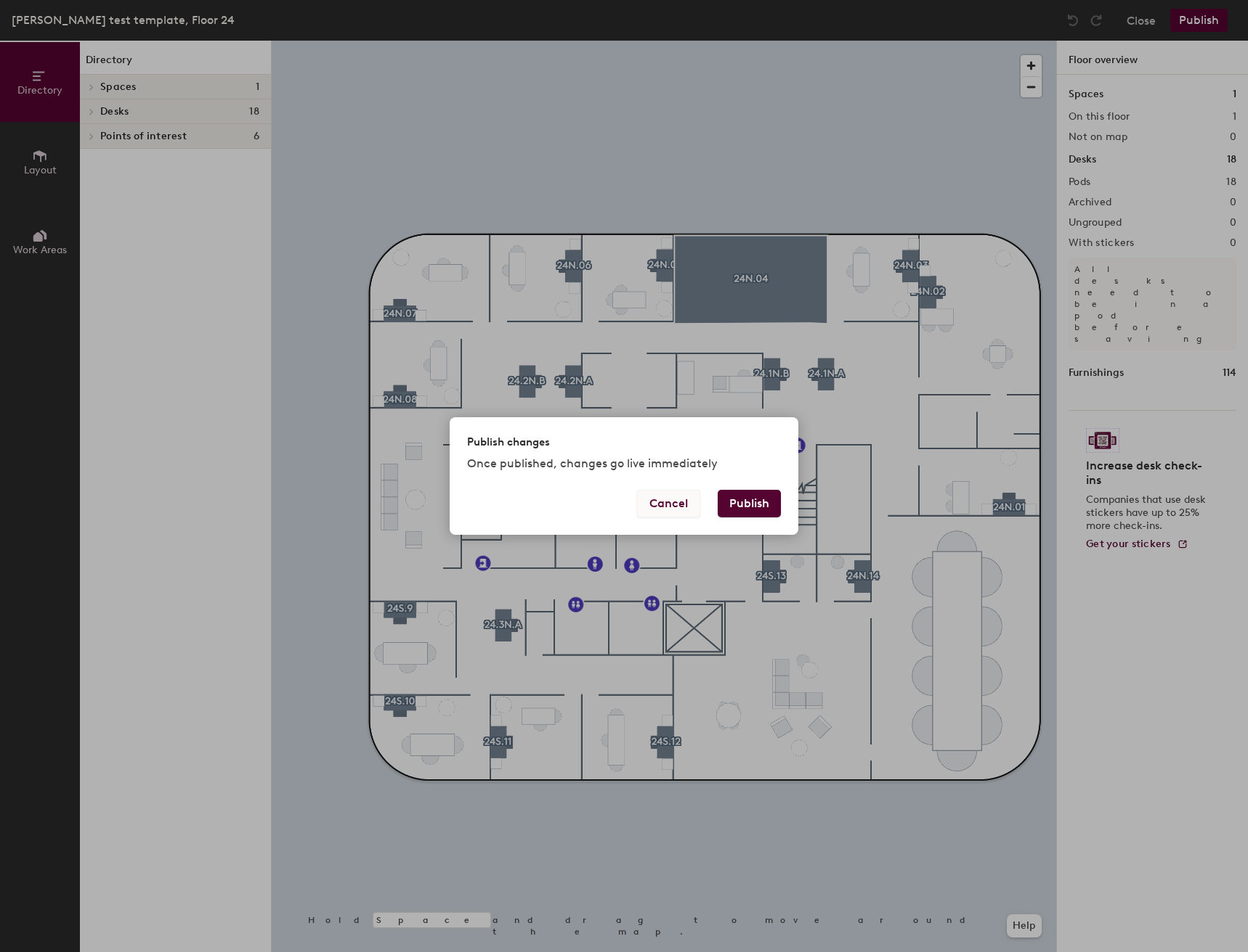
click at [666, 512] on button "Cancel" at bounding box center [668, 503] width 63 height 27
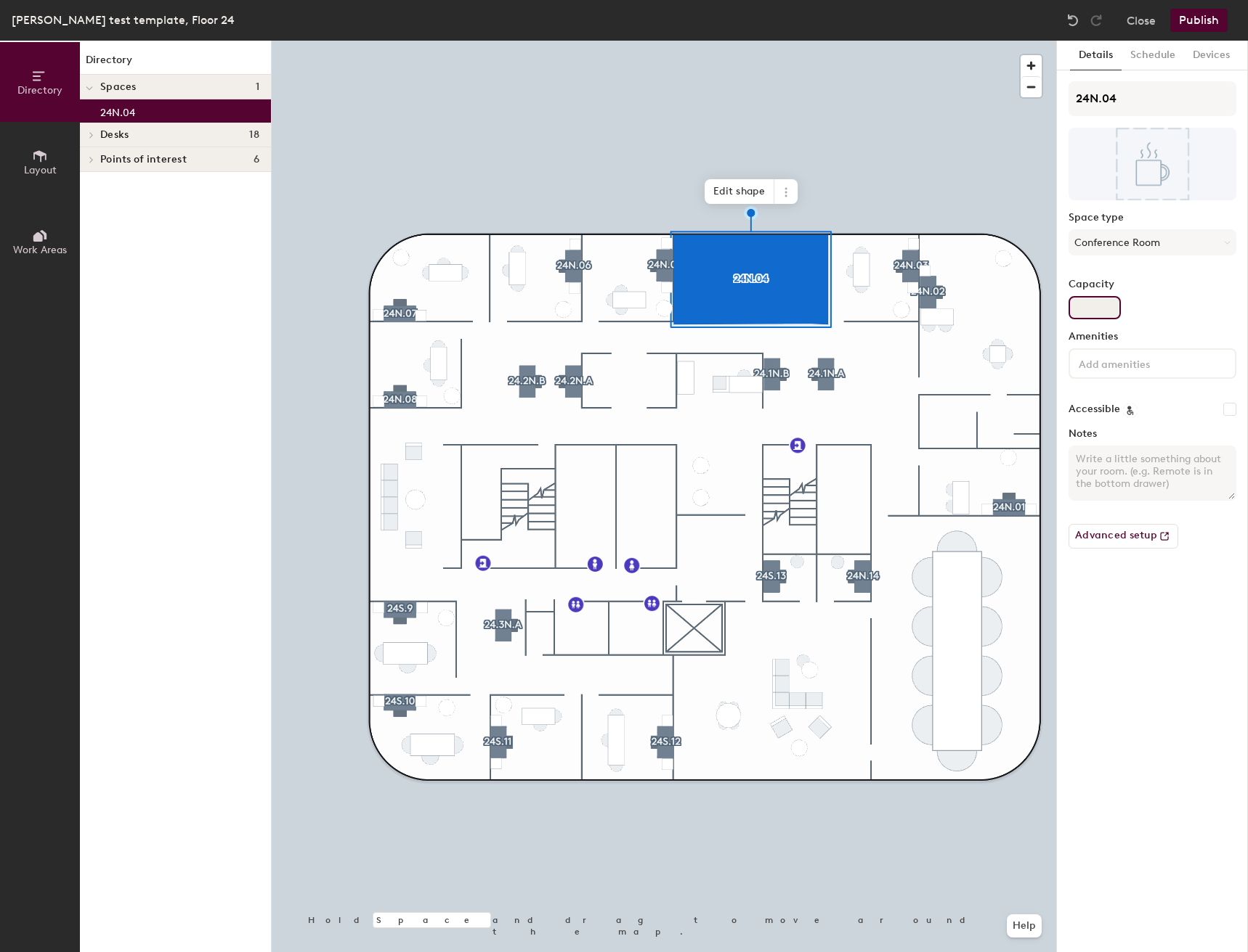
click at [1117, 306] on input "Capacity" at bounding box center [1095, 308] width 52 height 23
click at [1108, 313] on input "Capacity" at bounding box center [1095, 308] width 52 height 23
type input "12"
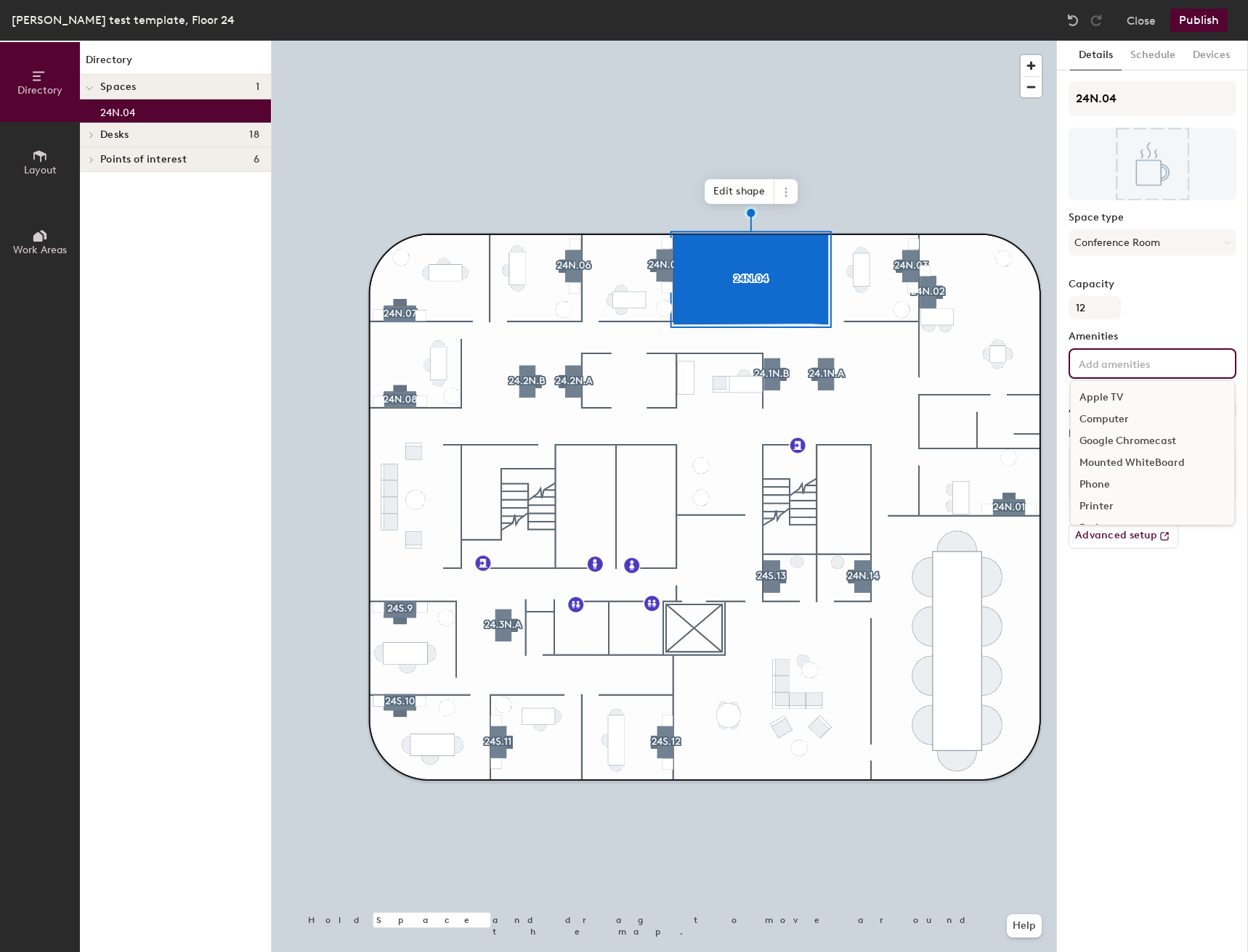
click at [1103, 359] on input at bounding box center [1140, 363] width 131 height 17
click at [1103, 486] on div "Video Conferencing" at bounding box center [1152, 486] width 163 height 21
click at [1099, 507] on div "Television" at bounding box center [1152, 508] width 163 height 21
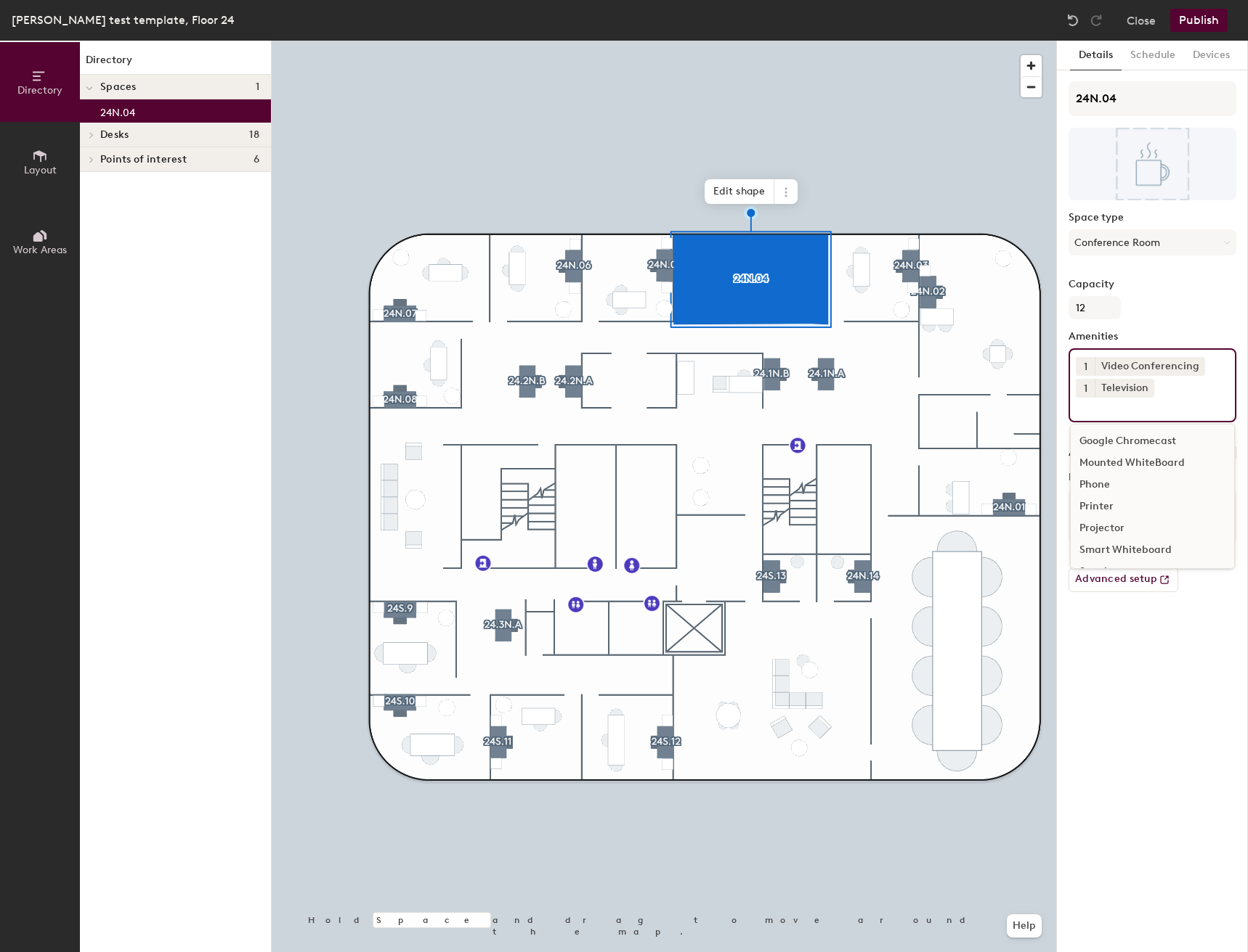
scroll to position [0, 0]
click at [1103, 525] on div "Speakers" at bounding box center [1152, 529] width 163 height 21
click at [1158, 271] on div "24N.04 Space type Conference Room Capacity 12 Amenities 1 Video Conferencing 1 …" at bounding box center [1152, 354] width 168 height 545
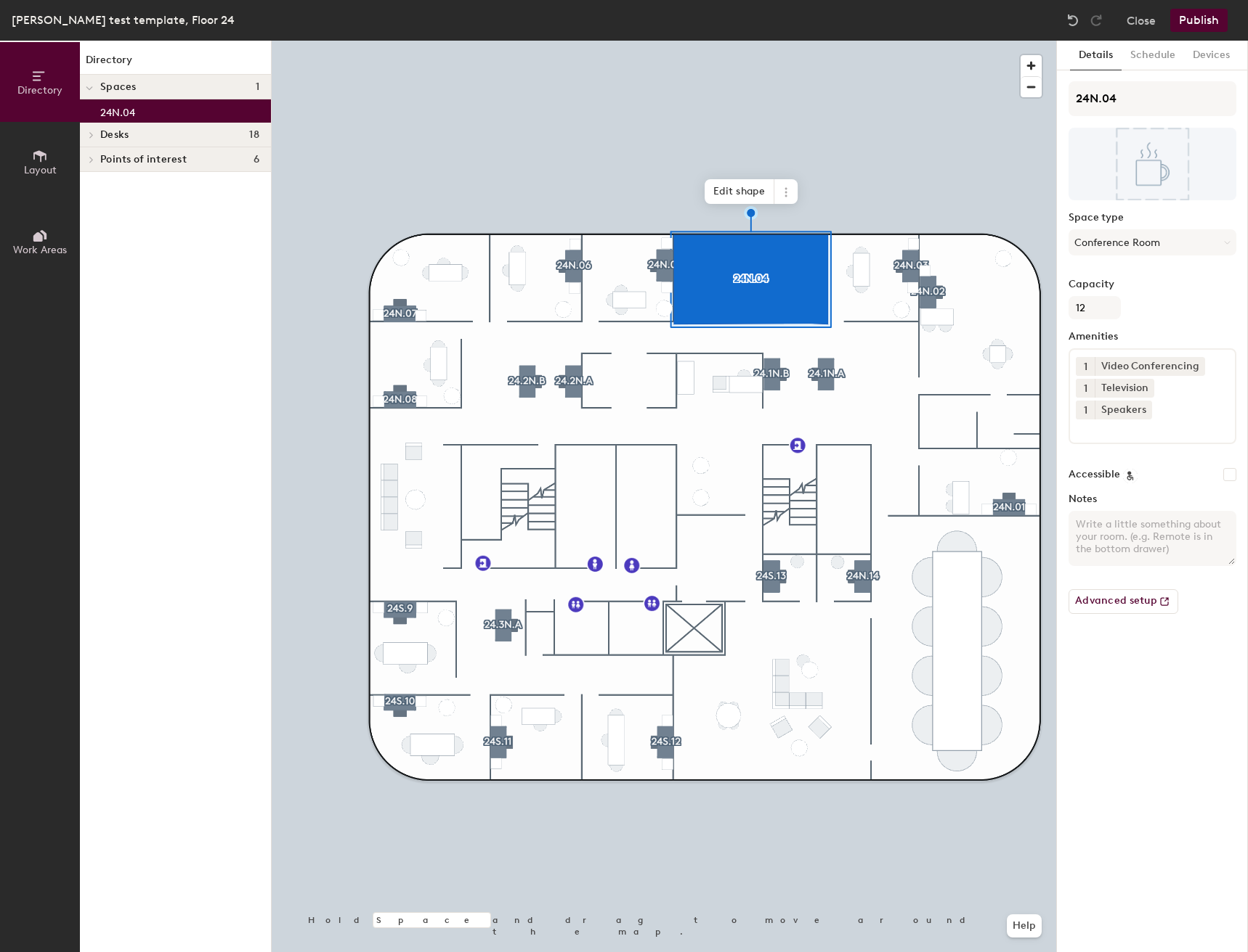
click at [1186, 24] on button "Publish" at bounding box center [1198, 20] width 57 height 23
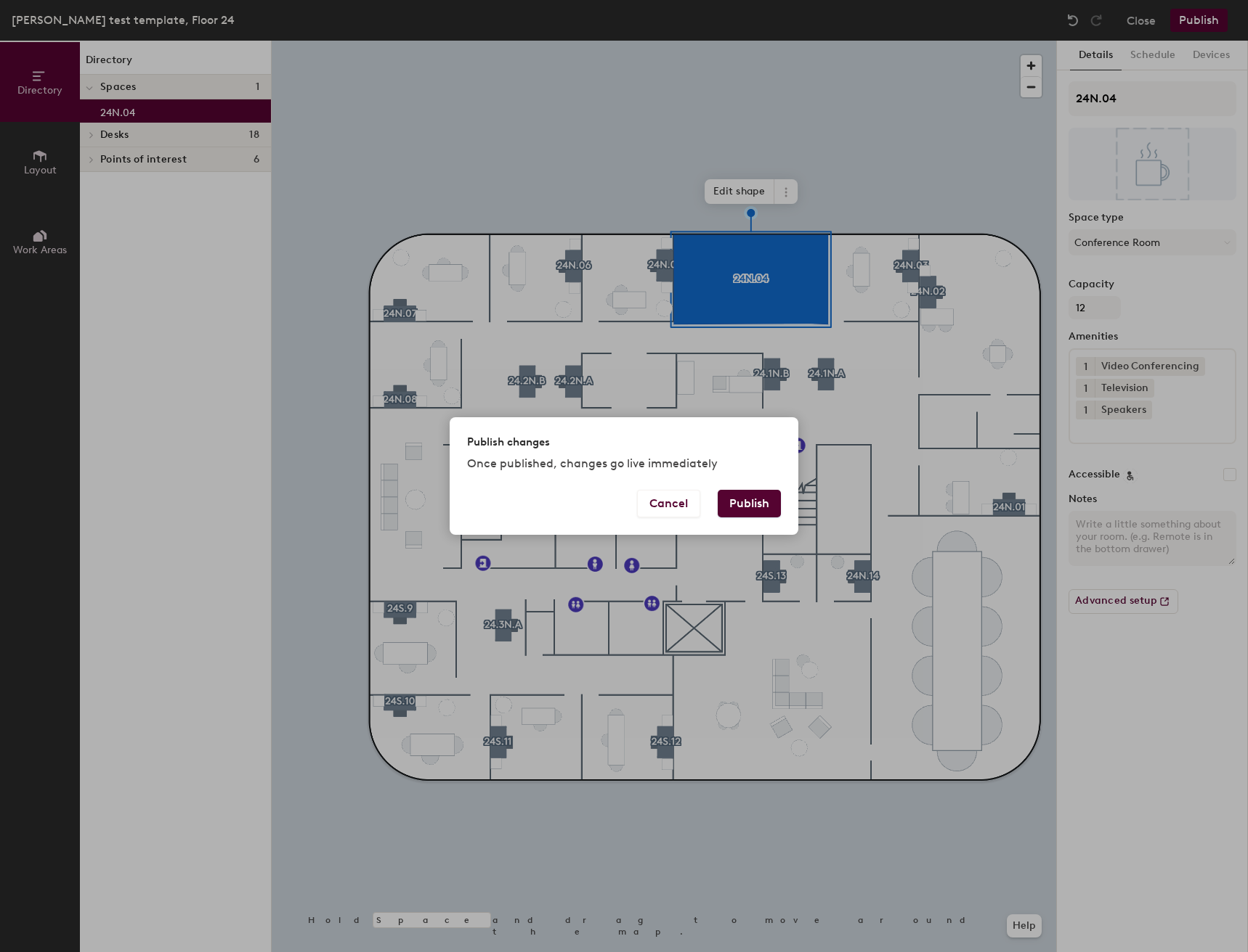
click at [741, 497] on button "Publish" at bounding box center [749, 503] width 63 height 27
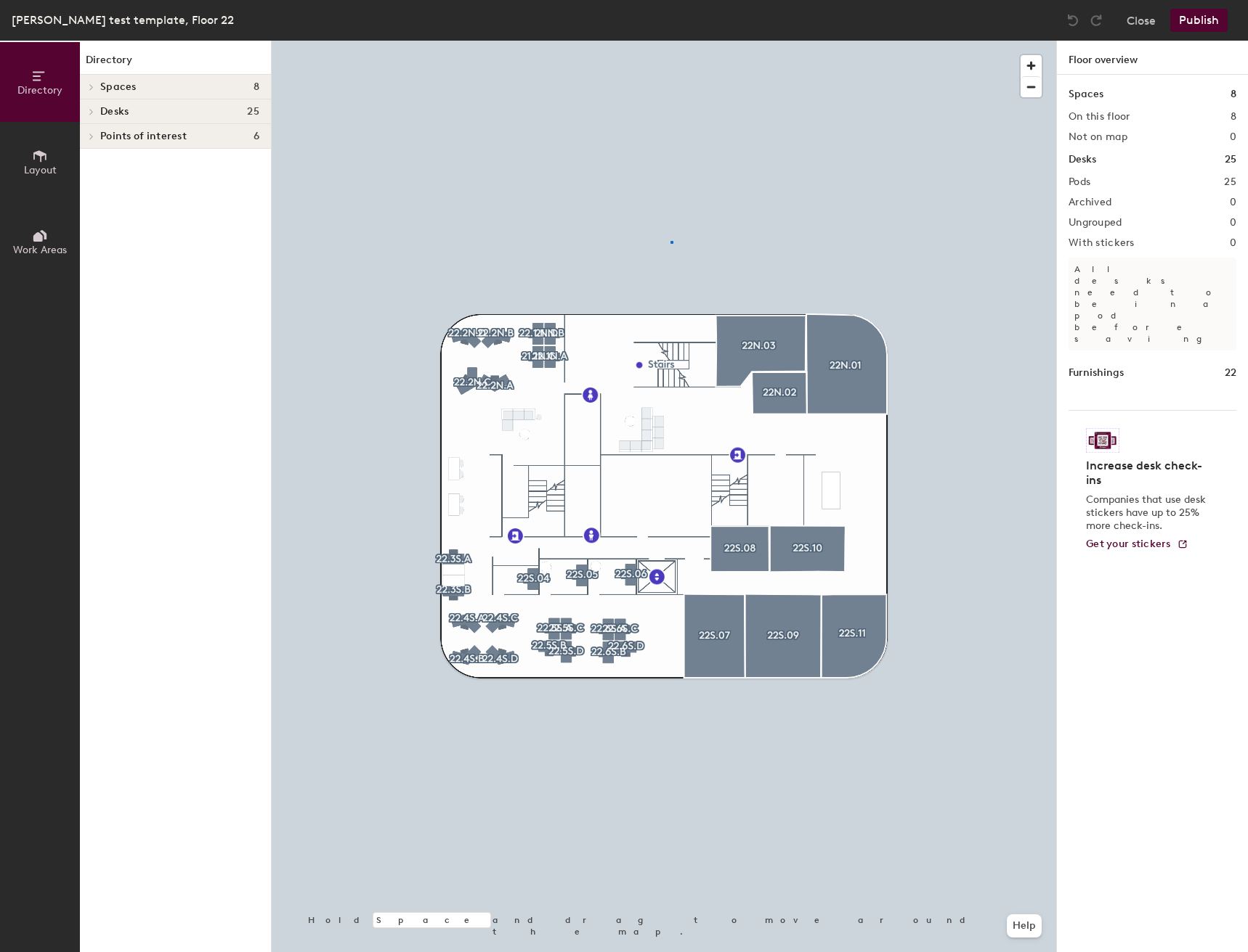
click at [670, 41] on div at bounding box center [663, 41] width 784 height 0
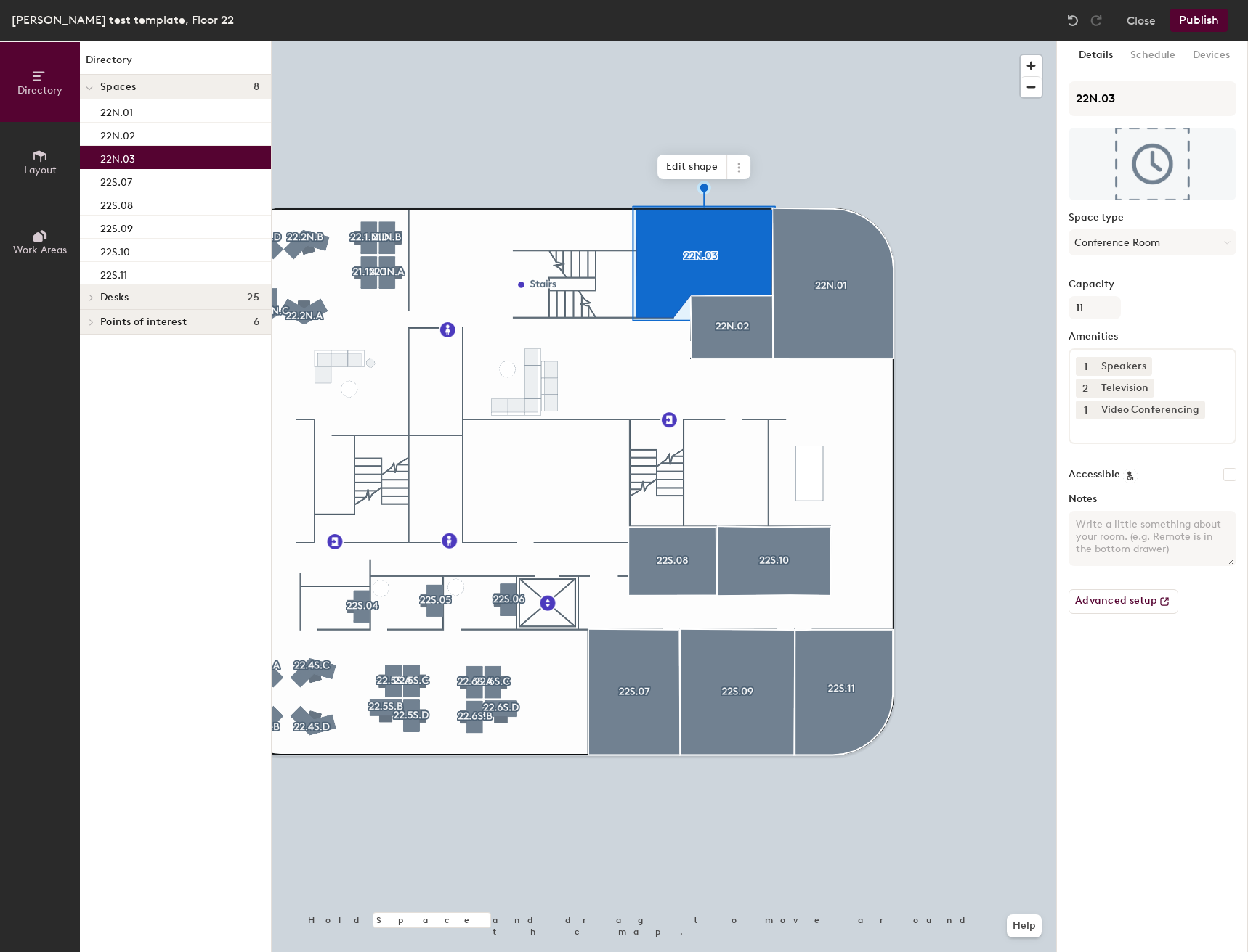
click at [1085, 386] on span "2" at bounding box center [1085, 389] width 6 height 16
click at [1085, 368] on div "1" at bounding box center [1084, 368] width 18 height 18
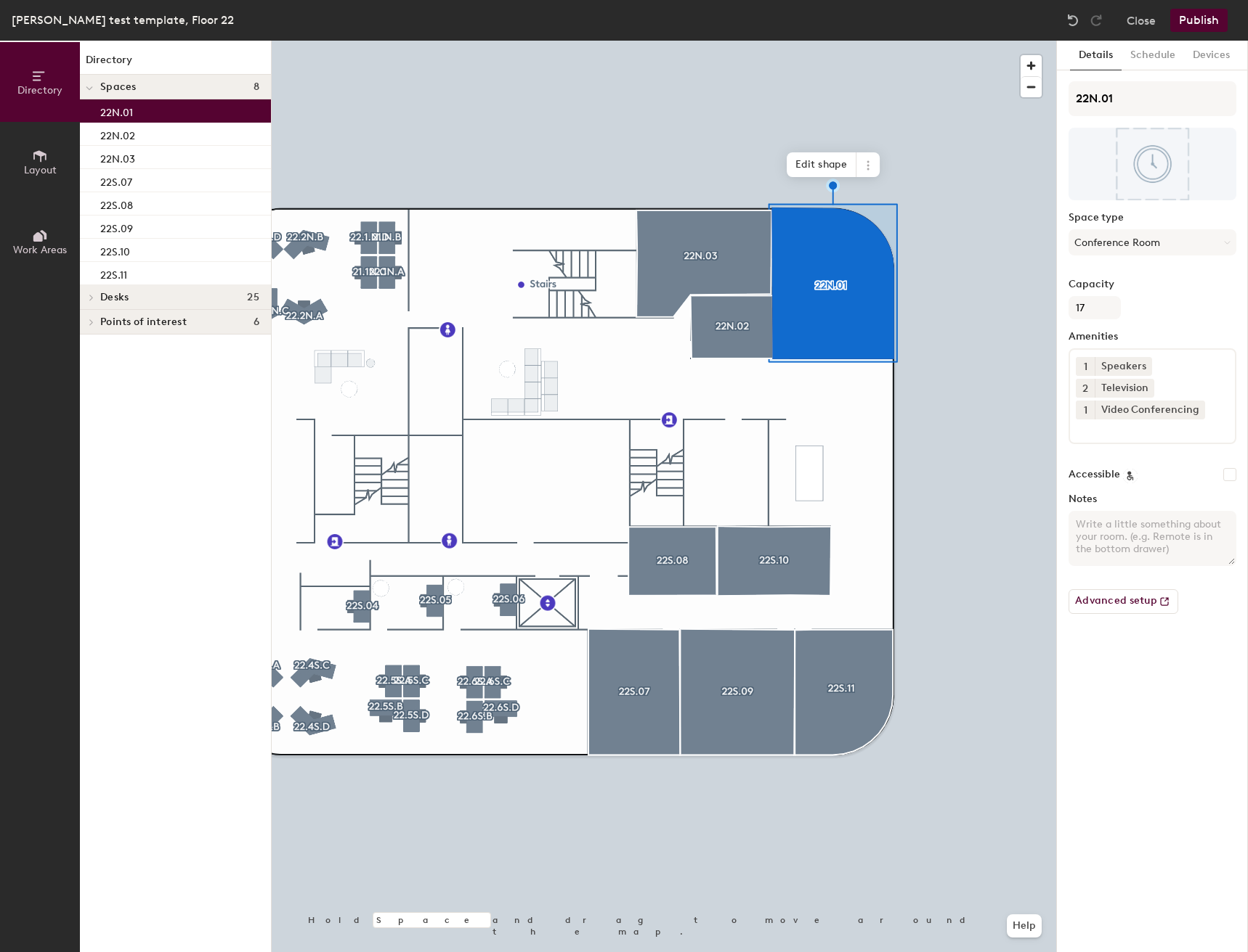
click at [1084, 383] on span "2" at bounding box center [1085, 389] width 6 height 16
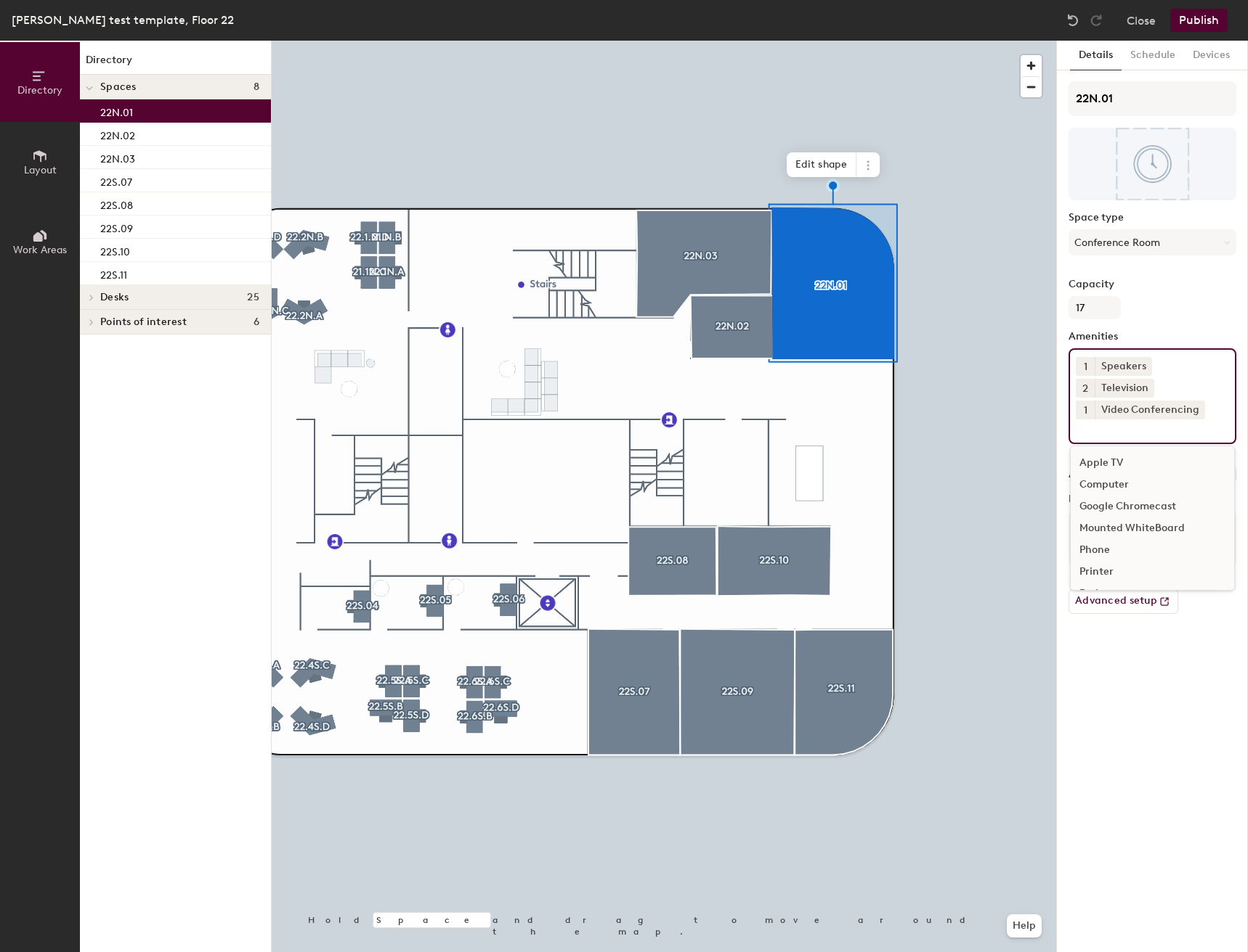
click at [1072, 365] on div "1 Speakers 2 Television 1 Video Conferencing Apple TV Computer Google Chromecas…" at bounding box center [1152, 396] width 168 height 96
click at [1082, 378] on div "1 Speakers 2 Television 1 Video Conferencing Apple TV Computer Google Chromecas…" at bounding box center [1152, 396] width 168 height 96
click at [1084, 384] on span "2" at bounding box center [1085, 389] width 6 height 16
click at [1088, 371] on div "1" at bounding box center [1084, 368] width 18 height 18
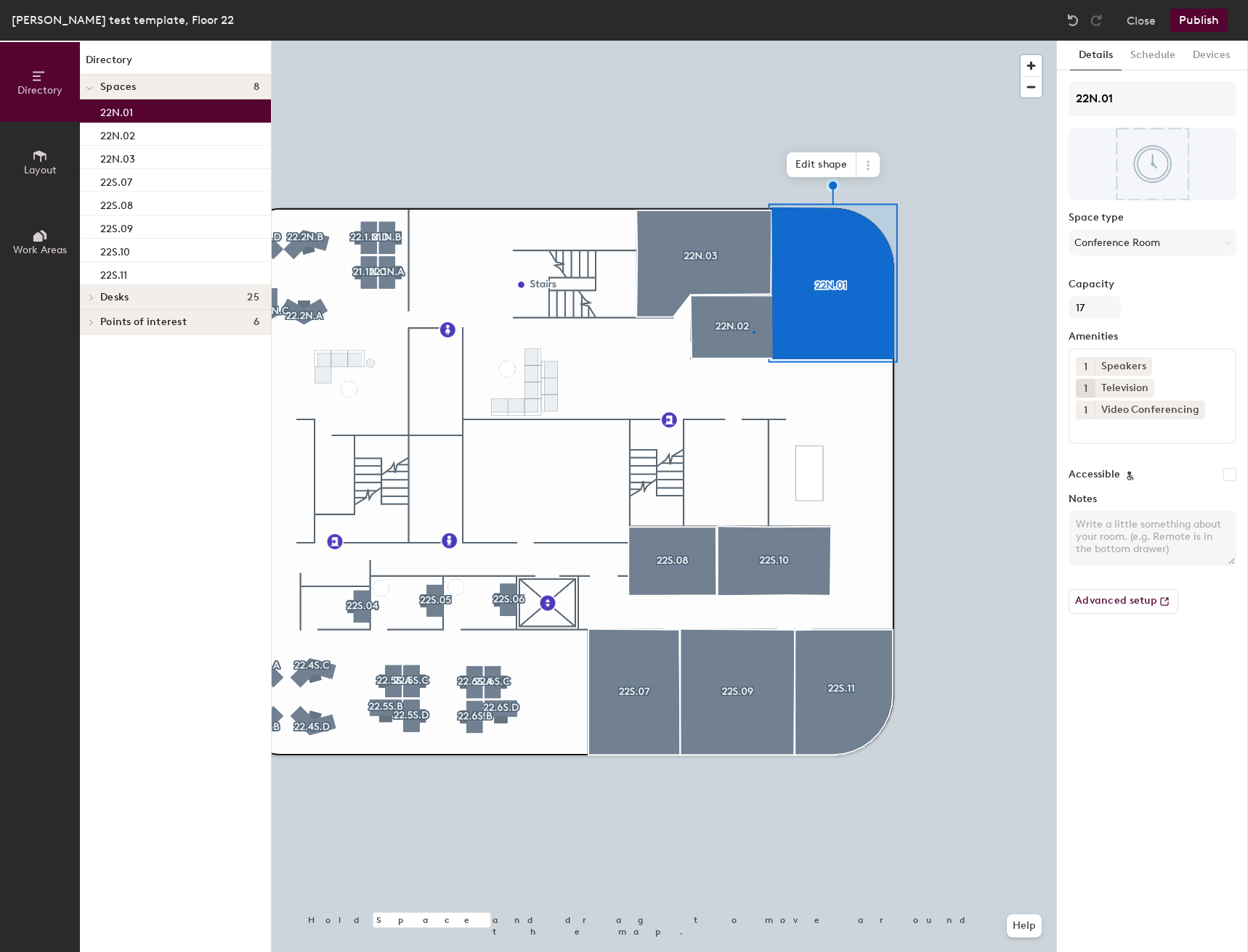
click at [752, 41] on div at bounding box center [663, 41] width 784 height 0
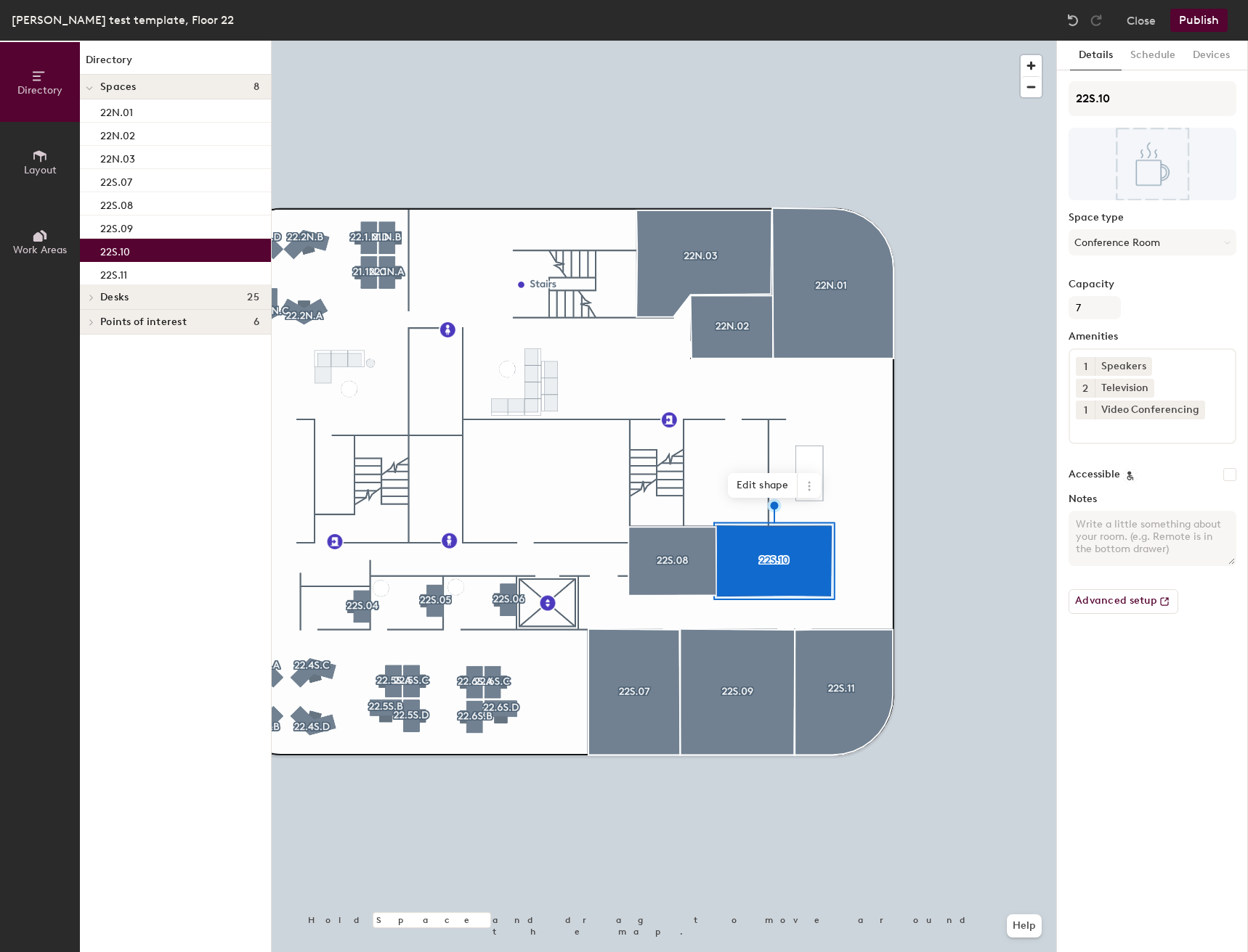
click at [1080, 391] on button "2" at bounding box center [1084, 388] width 18 height 18
click at [1083, 374] on div "1" at bounding box center [1084, 368] width 18 height 18
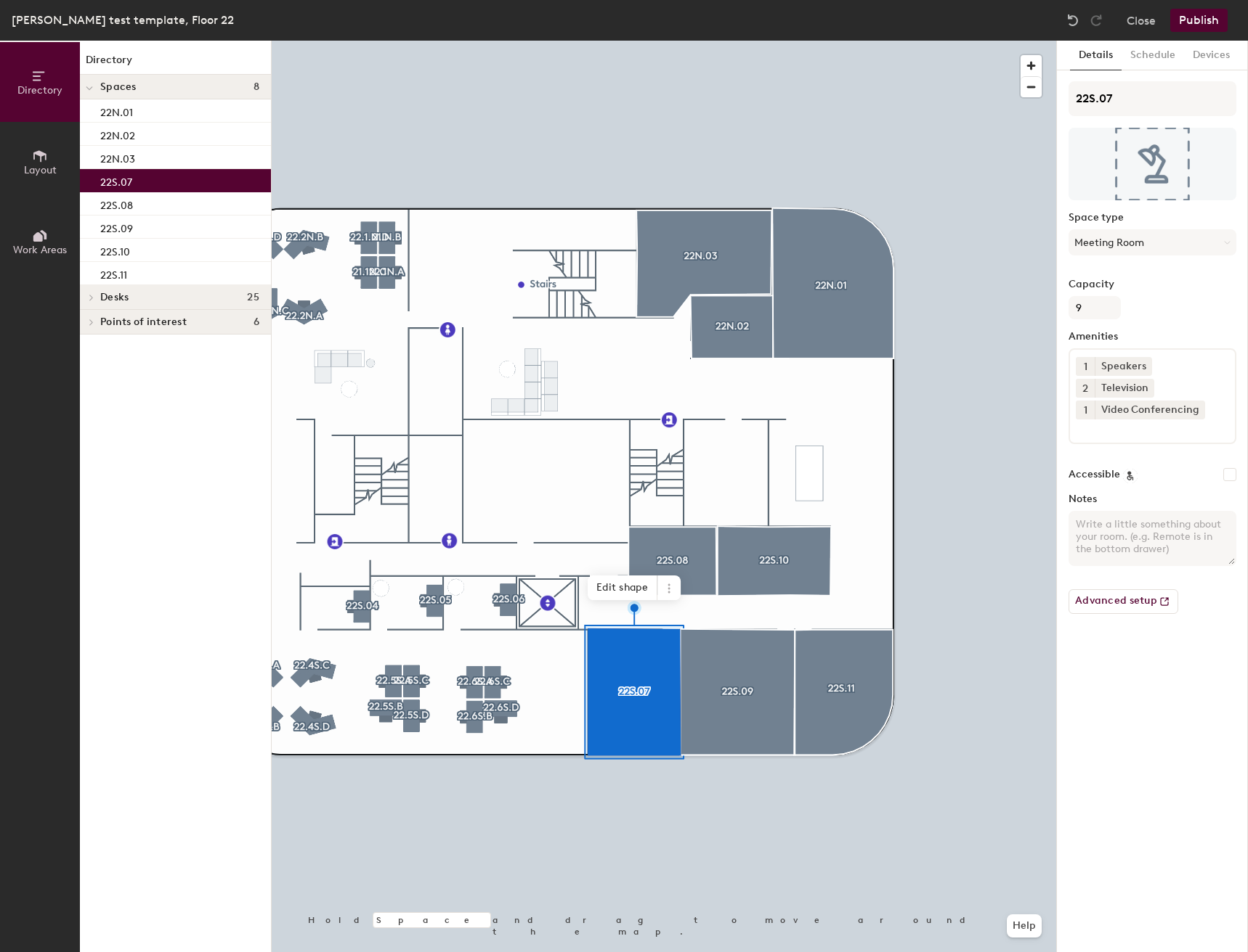
click at [1087, 387] on span "2" at bounding box center [1085, 389] width 6 height 16
click at [1083, 374] on div "1" at bounding box center [1084, 368] width 18 height 18
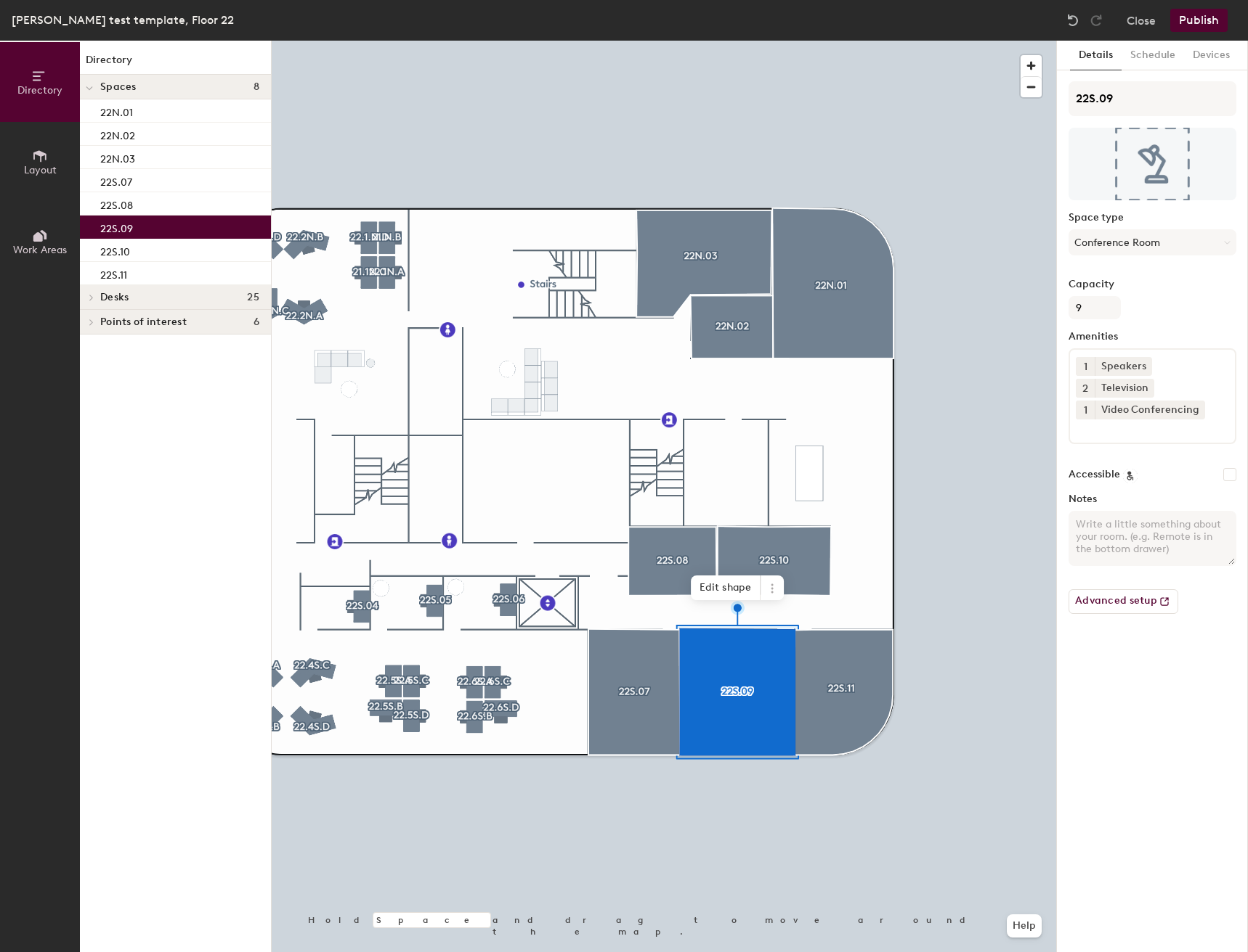
click at [1080, 395] on button "2" at bounding box center [1084, 388] width 18 height 18
click at [1081, 368] on div "1" at bounding box center [1084, 368] width 18 height 18
click at [875, 41] on div at bounding box center [663, 41] width 784 height 0
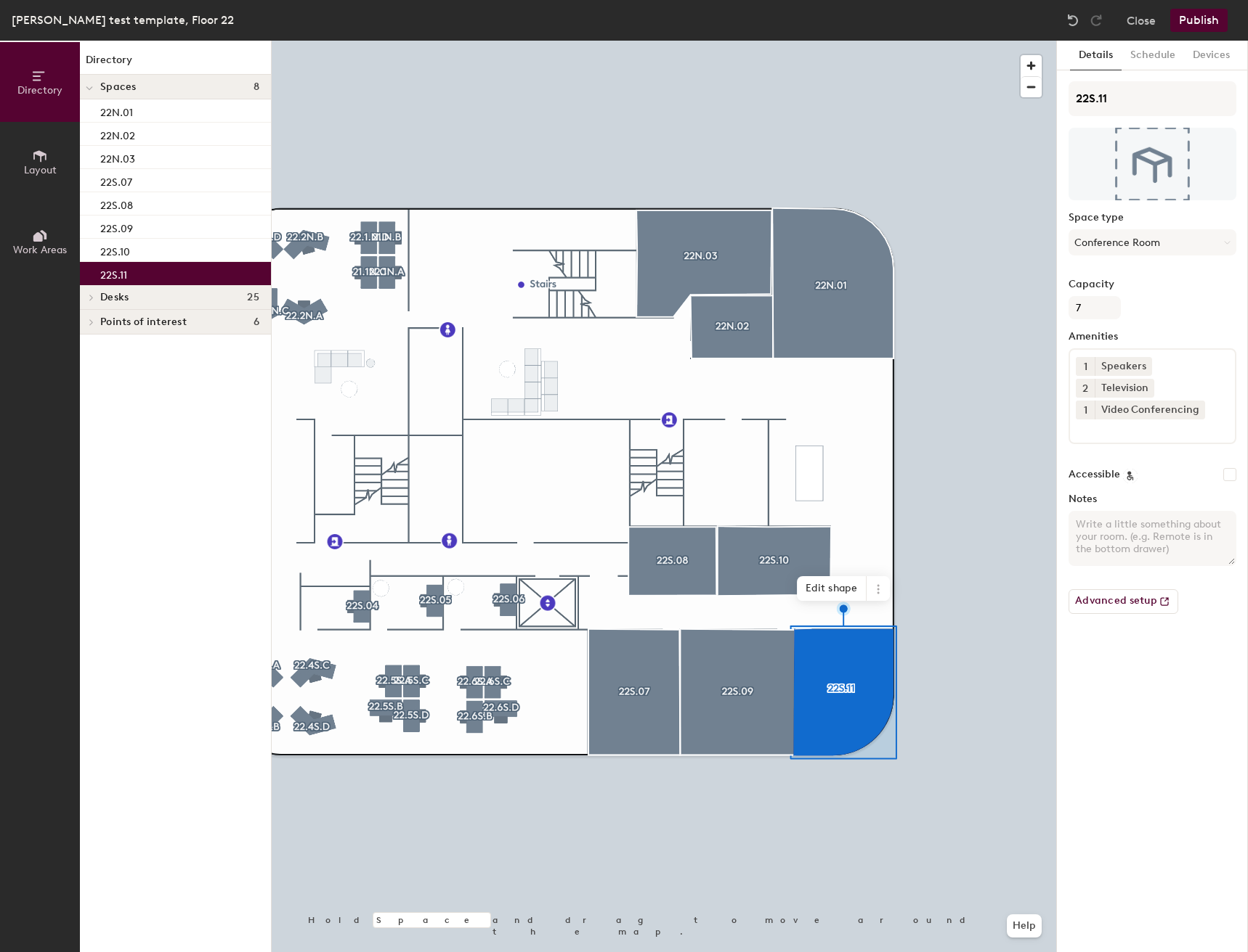
click at [1082, 386] on span "2" at bounding box center [1085, 389] width 6 height 16
click at [1083, 374] on div "1" at bounding box center [1084, 368] width 18 height 18
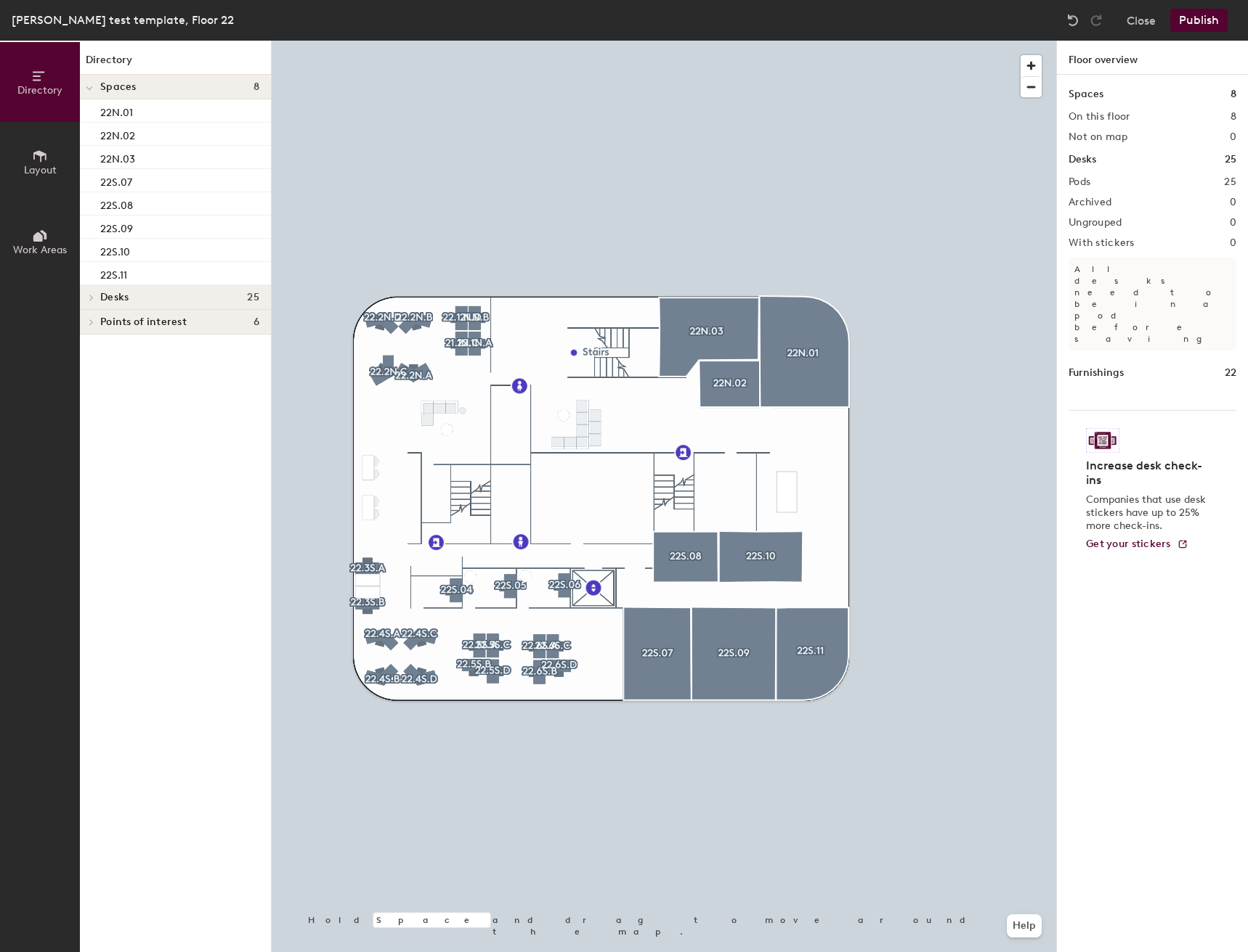
click at [1192, 16] on button "Publish" at bounding box center [1198, 20] width 57 height 23
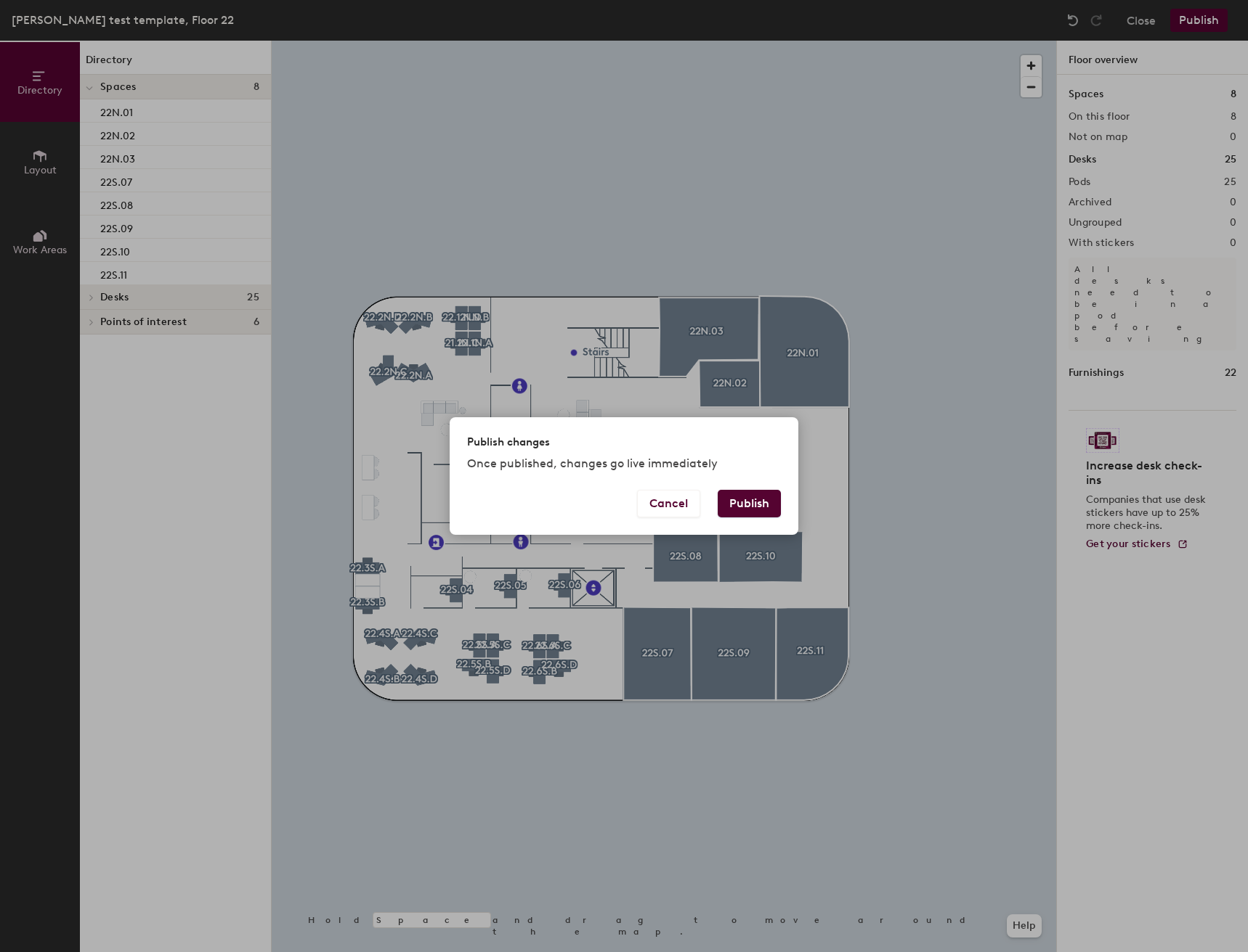
click at [741, 510] on button "Publish" at bounding box center [749, 503] width 63 height 27
